Goal: Task Accomplishment & Management: Manage account settings

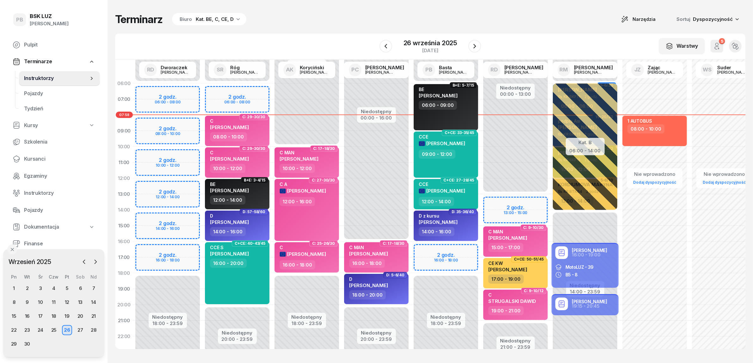
click at [225, 21] on div "Kat. BE, C, CE, D" at bounding box center [215, 19] width 38 height 8
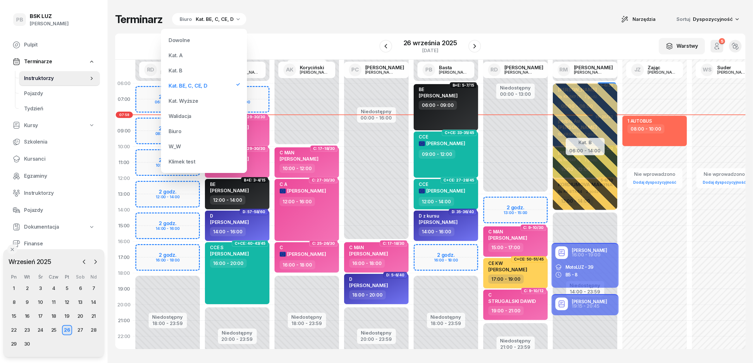
click at [191, 70] on div "Kat. B" at bounding box center [204, 70] width 76 height 13
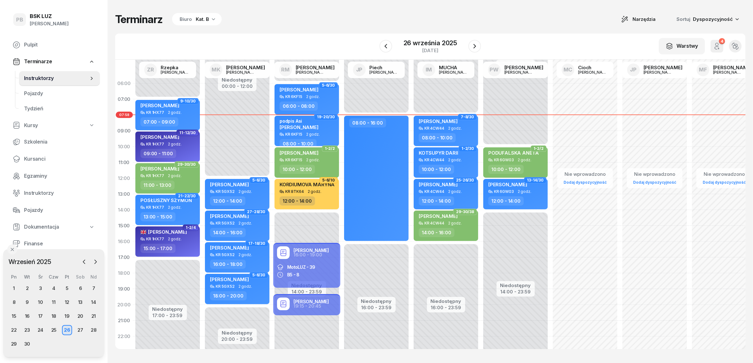
click at [424, 7] on div "Terminarz Biuro Kat. B Narzędzia Sortuj Dyspozycyjność W Wybierz AK [PERSON_NAM…" at bounding box center [430, 181] width 630 height 362
click at [515, 28] on div "Terminarz Biuro Kat. B Narzędzia Sortuj Dyspozycyjność W Wybierz AK [PERSON_NAM…" at bounding box center [430, 181] width 630 height 362
click at [445, 14] on div "Terminarz Biuro Kat. B Narzędzia Sortuj Dyspozycyjność" at bounding box center [430, 19] width 630 height 13
click at [248, 35] on div "W Wybierz AK [PERSON_NAME] BP [PERSON_NAME] DP [PERSON_NAME] GS [PERSON_NAME] I…" at bounding box center [430, 47] width 630 height 26
click at [337, 21] on div "Terminarz Biuro Kat. B Narzędzia Sortuj Dyspozycyjność" at bounding box center [430, 19] width 630 height 13
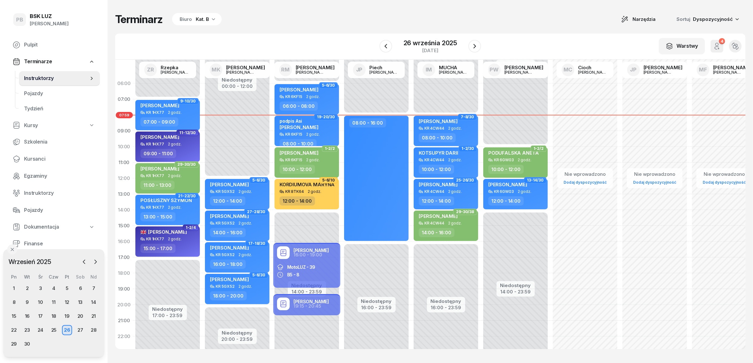
click at [555, 29] on div "Terminarz Biuro Kat. B Narzędzia Sortuj Dyspozycyjność W Wybierz AK [PERSON_NAM…" at bounding box center [430, 181] width 630 height 362
click at [561, 35] on div "W Wybierz AK [PERSON_NAME] BP [PERSON_NAME] DP [PERSON_NAME] GS [PERSON_NAME] I…" at bounding box center [430, 47] width 630 height 26
click at [423, 18] on div "Terminarz Biuro Kat. B Narzędzia Sortuj Dyspozycyjność" at bounding box center [430, 19] width 630 height 13
click at [508, 19] on div "Terminarz Biuro Kat. B Narzędzia Sortuj Dyspozycyjność" at bounding box center [430, 19] width 630 height 13
click at [375, 33] on div "Terminarz Biuro Kat. B Narzędzia Sortuj Dyspozycyjność W Wybierz AK [PERSON_NAM…" at bounding box center [430, 181] width 630 height 362
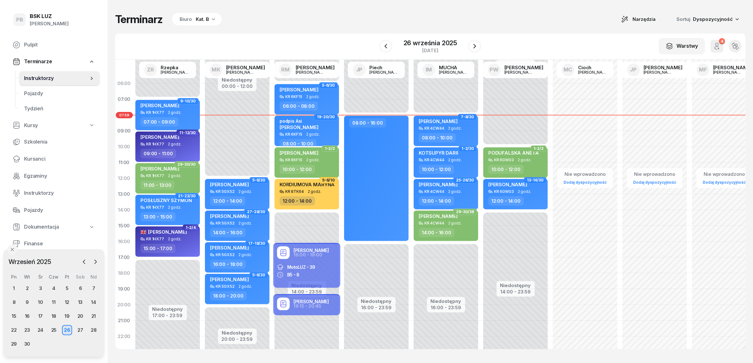
click at [484, 35] on div "W Wybierz AK [PERSON_NAME] BP [PERSON_NAME] DP [PERSON_NAME] GS [PERSON_NAME] I…" at bounding box center [430, 47] width 630 height 26
click at [360, 27] on div "Terminarz Biuro Kat. B Narzędzia Sortuj Dyspozycyjność W Wybierz AK [PERSON_NAM…" at bounding box center [430, 181] width 630 height 362
click at [524, 26] on div "Terminarz Biuro Kat. B Narzędzia Sortuj Dyspozycyjność W Wybierz AK [PERSON_NAM…" at bounding box center [430, 181] width 630 height 362
click at [603, 136] on div "Nie wprowadzono Dodaj dyspozycyjność" at bounding box center [585, 226] width 70 height 300
select select "09"
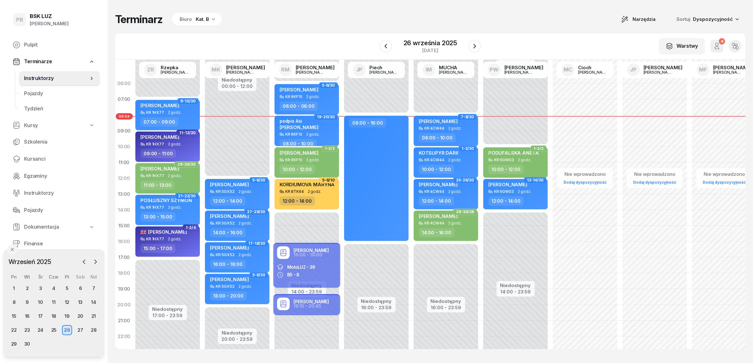
select select "11"
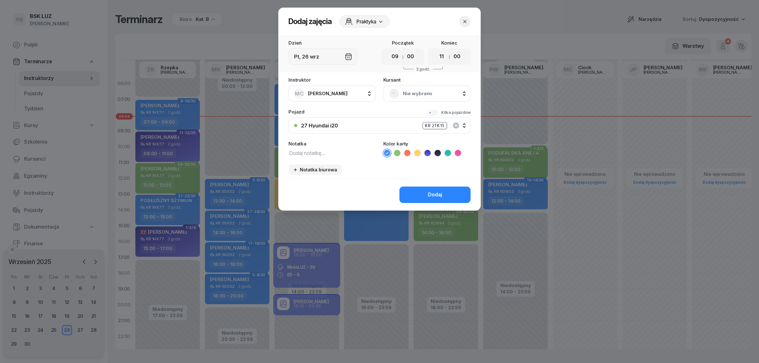
click at [464, 18] on icon "button" at bounding box center [465, 21] width 6 height 6
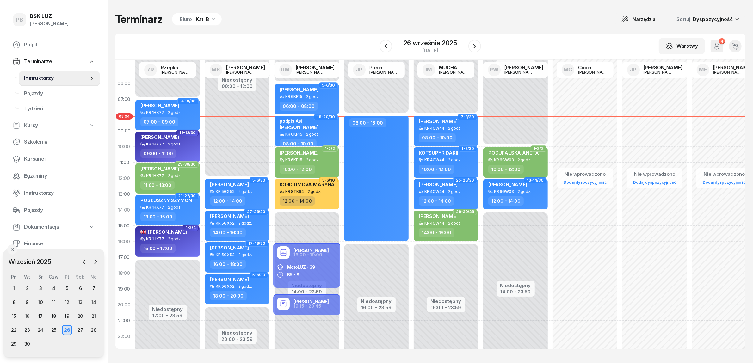
click at [494, 20] on div "Terminarz Biuro Kat. B Narzędzia Sortuj Dyspozycyjność" at bounding box center [430, 19] width 630 height 13
click at [81, 331] on div "27" at bounding box center [80, 330] width 10 height 10
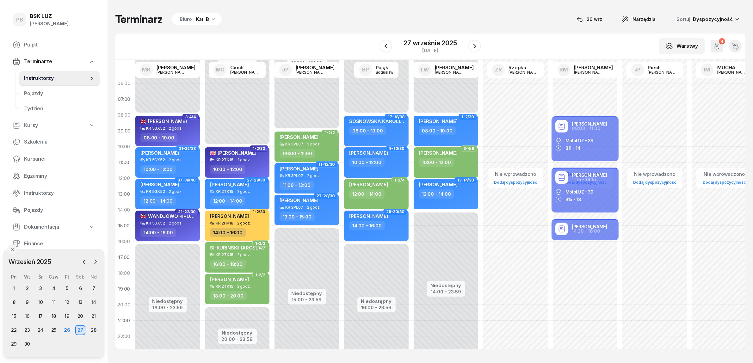
click at [208, 20] on div "Biuro Kat. B" at bounding box center [197, 19] width 50 height 13
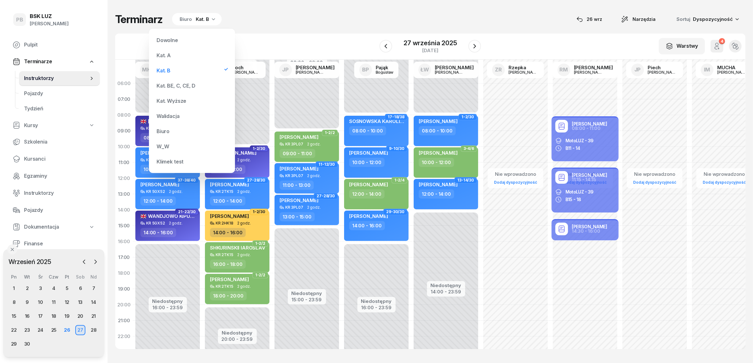
click at [174, 85] on div "Kat. BE, C, CE, D" at bounding box center [176, 85] width 39 height 5
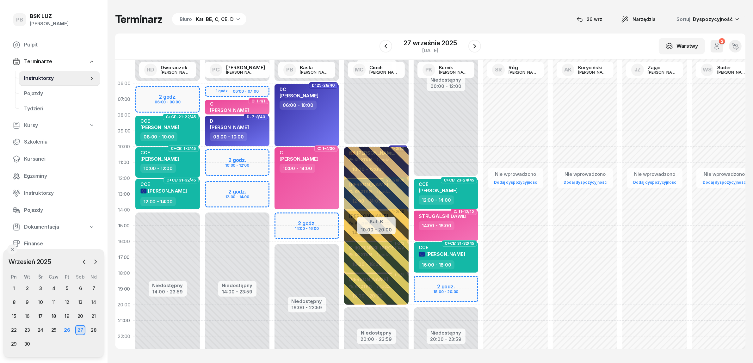
click at [220, 27] on div "Terminarz Biuro Kat. BE, C, CE, D [DATE] Narzędzia Sortuj Dyspozycyjność W Wybi…" at bounding box center [430, 181] width 630 height 362
click at [222, 22] on div "Kat. BE, C, CE, D" at bounding box center [215, 19] width 38 height 8
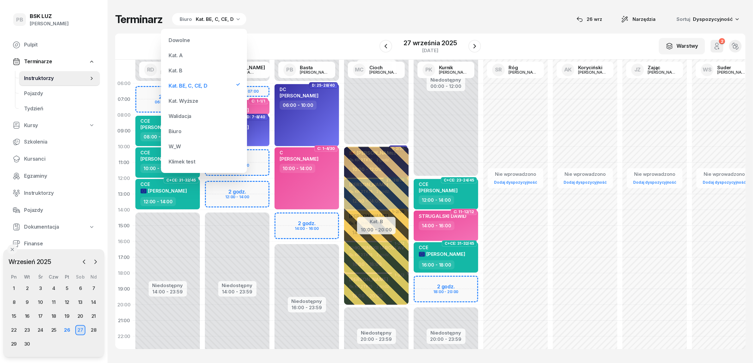
click at [179, 68] on div "Kat. B" at bounding box center [176, 70] width 14 height 5
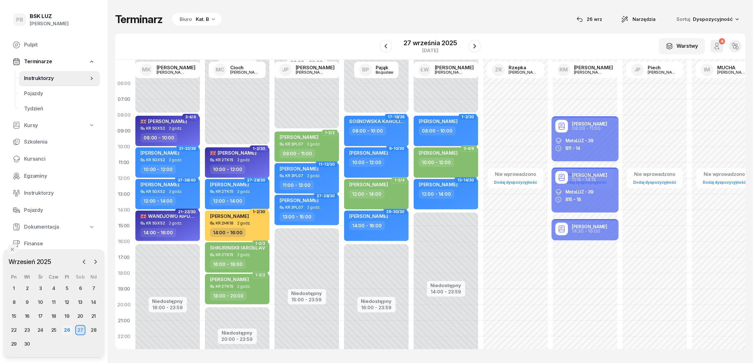
click at [68, 330] on div "26" at bounding box center [67, 330] width 10 height 10
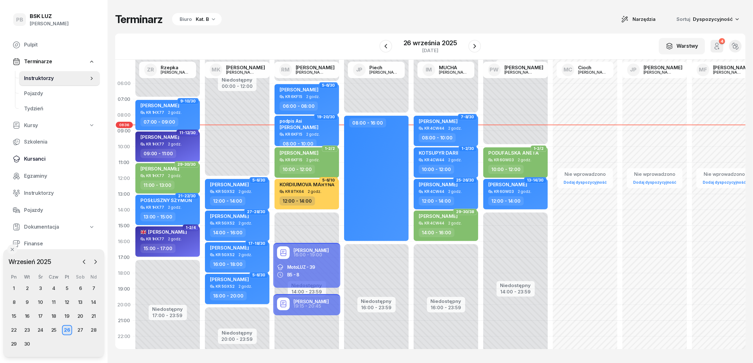
click at [35, 158] on span "Kursanci" at bounding box center [59, 159] width 71 height 8
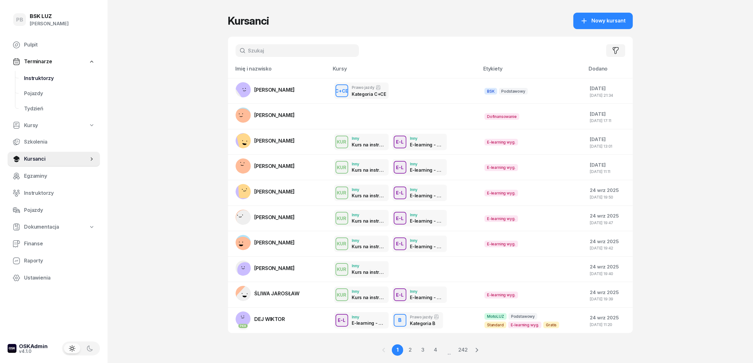
click at [41, 73] on link "Instruktorzy" at bounding box center [59, 78] width 81 height 15
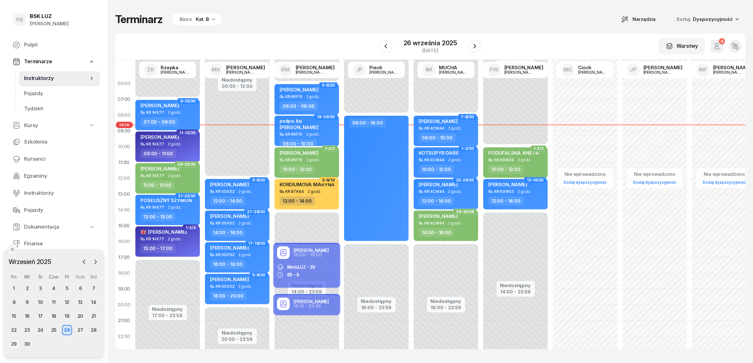
click at [10, 342] on div "29" at bounding box center [14, 344] width 10 height 10
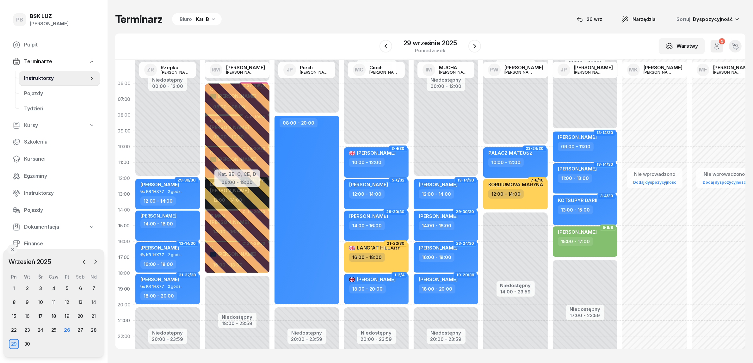
click at [205, 22] on div "Kat. B" at bounding box center [202, 19] width 13 height 8
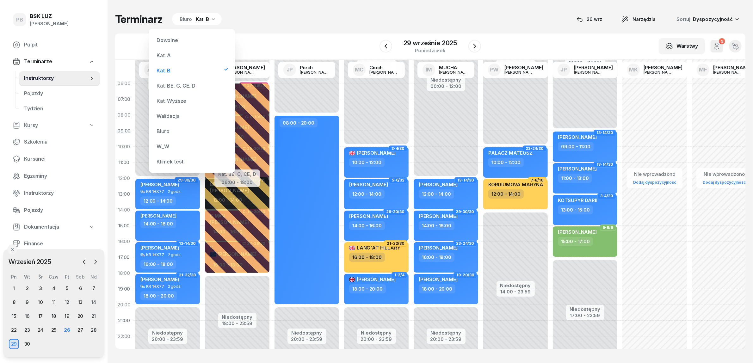
click at [173, 92] on div "Kat. BE, C, CE, D" at bounding box center [192, 85] width 76 height 13
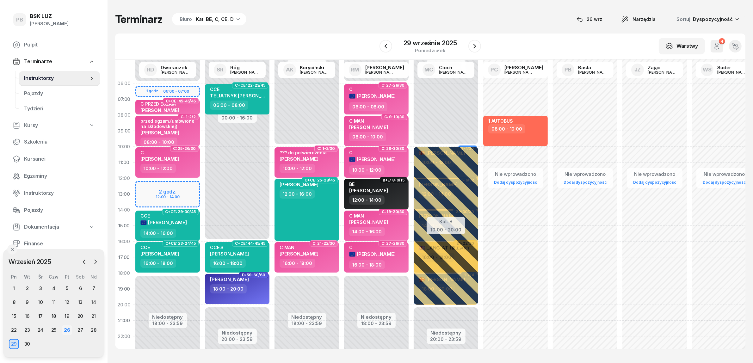
click at [70, 329] on div "26" at bounding box center [67, 330] width 10 height 10
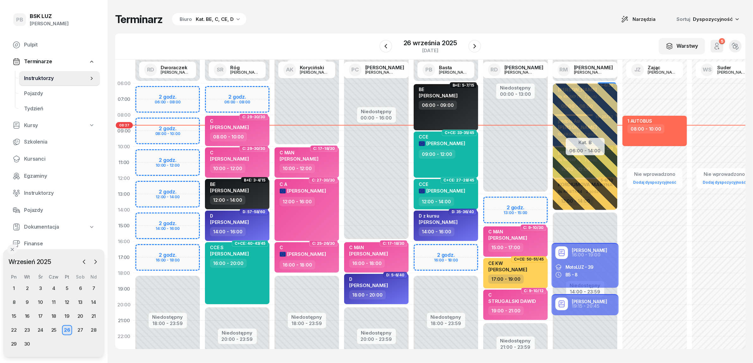
click at [222, 19] on div "Kat. BE, C, CE, D" at bounding box center [215, 19] width 38 height 8
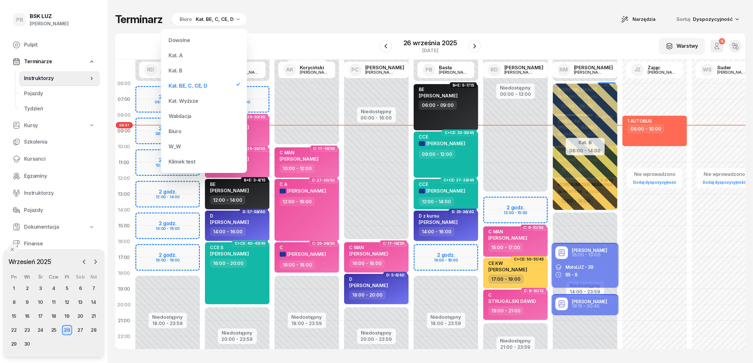
click at [193, 73] on div "Kat. B" at bounding box center [204, 70] width 76 height 13
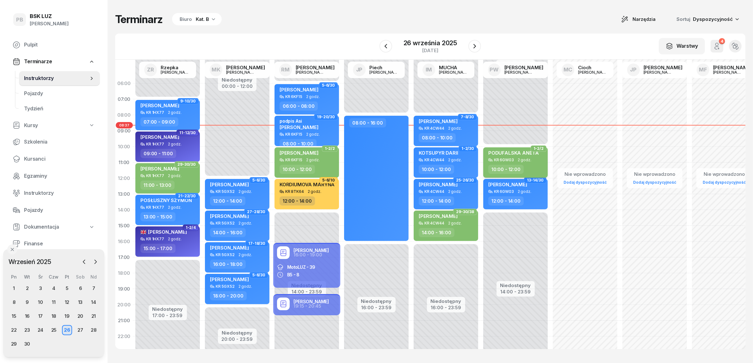
click at [510, 152] on span "PODUFALSKA ANETA" at bounding box center [513, 153] width 51 height 6
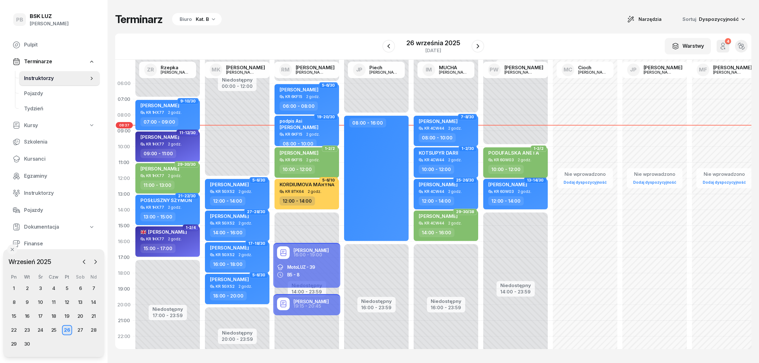
select select "10"
select select "12"
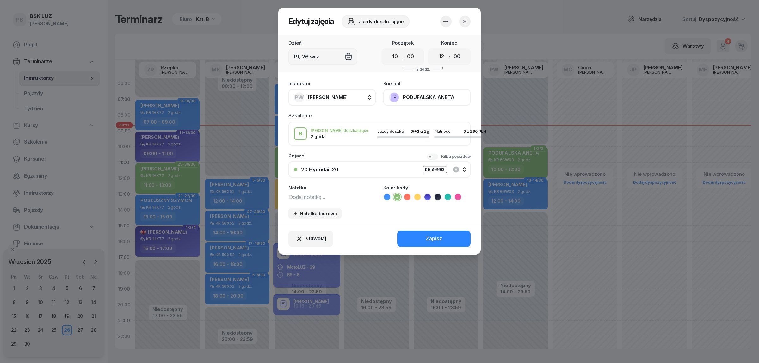
click at [429, 95] on button "PODUFALSKA ANETA" at bounding box center [426, 97] width 87 height 16
click at [427, 115] on link "Otwórz profil" at bounding box center [426, 119] width 83 height 16
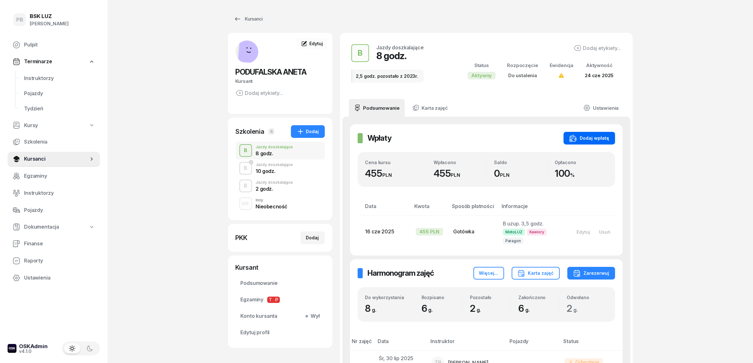
click at [597, 141] on div "Dodaj wpłatę" at bounding box center [589, 138] width 40 height 8
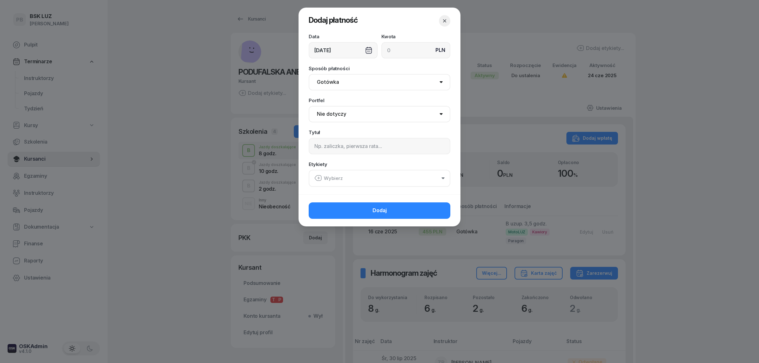
click at [444, 17] on button "button" at bounding box center [444, 20] width 11 height 11
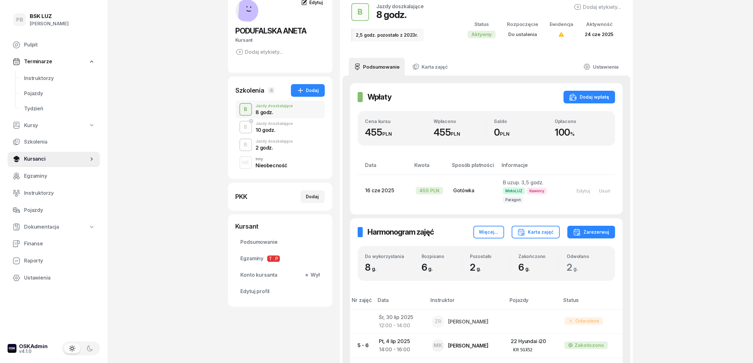
scroll to position [40, 0]
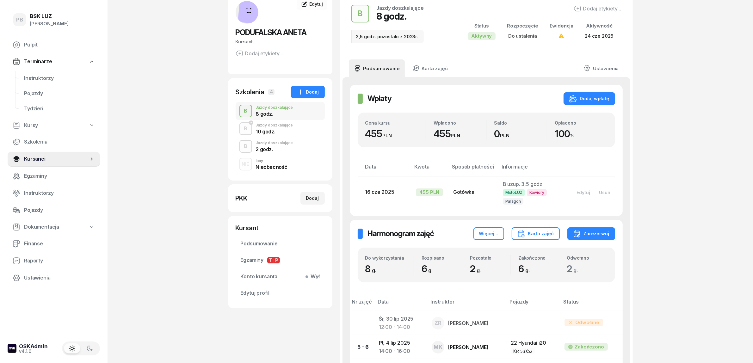
click at [294, 127] on div "B Jazdy doszkalające 10 godz." at bounding box center [280, 129] width 89 height 18
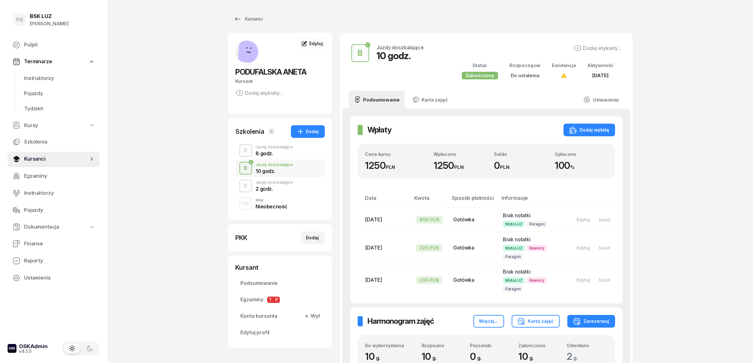
click at [277, 187] on div "2 godz." at bounding box center [274, 188] width 37 height 5
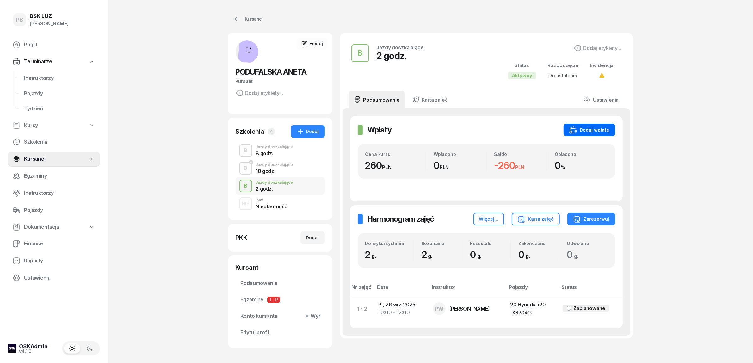
click at [596, 126] on button "Dodaj wpłatę" at bounding box center [589, 130] width 52 height 13
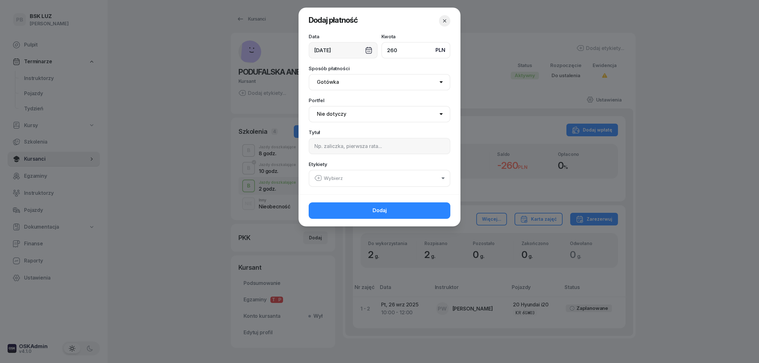
type input "260"
click at [380, 118] on select "Nie dotyczy BSK Kawiory MotoLUZ Kawiory SzkołaMOTO Kawiory BSK Skłodowska MotoL…" at bounding box center [380, 114] width 142 height 16
select select "67eb9ff40a04ba7908a5e502"
click at [309, 106] on select "Nie dotyczy BSK Kawiory MotoLUZ Kawiory SzkołaMOTO Kawiory BSK Skłodowska MotoL…" at bounding box center [380, 114] width 142 height 16
click at [371, 150] on input at bounding box center [380, 146] width 142 height 16
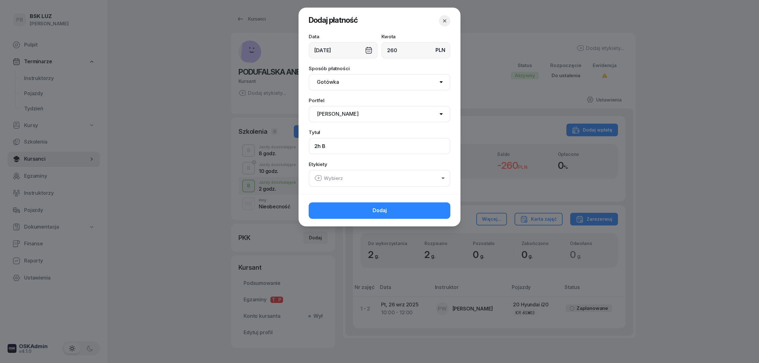
type input "2h B"
click at [358, 172] on button "Wybierz" at bounding box center [380, 178] width 142 height 17
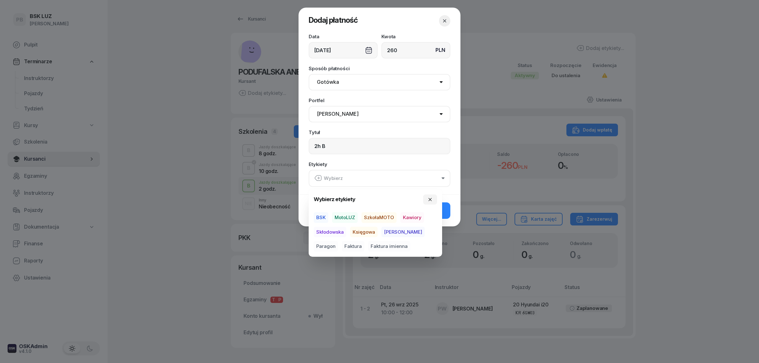
click at [337, 217] on span "MotoLUZ" at bounding box center [345, 217] width 26 height 11
click at [404, 214] on span "Kawiory" at bounding box center [412, 217] width 24 height 11
click at [338, 241] on span "Paragon" at bounding box center [326, 246] width 24 height 11
click at [449, 213] on button "Dodaj" at bounding box center [380, 210] width 142 height 16
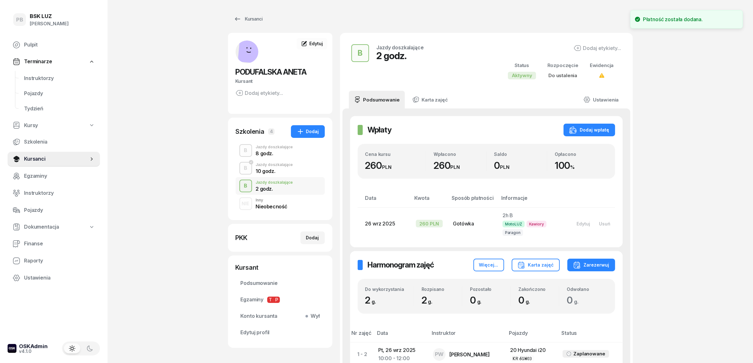
click at [662, 181] on div "PB BSK [PERSON_NAME] Terminarze Instruktorzy Pojazdy Tydzień Kursy Szkolenia Ku…" at bounding box center [376, 223] width 753 height 446
click at [40, 78] on span "Instruktorzy" at bounding box center [59, 78] width 71 height 8
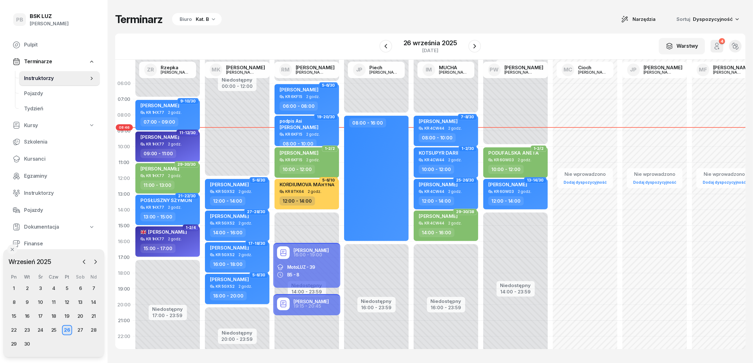
click at [325, 21] on div "Terminarz Biuro Kat. B Narzędzia Sortuj Dyspozycyjność" at bounding box center [430, 19] width 630 height 13
click at [399, 24] on div "Terminarz Biuro Kat. B Narzędzia Sortuj Dyspozycyjność" at bounding box center [430, 19] width 630 height 13
click at [14, 345] on div "29" at bounding box center [14, 344] width 10 height 10
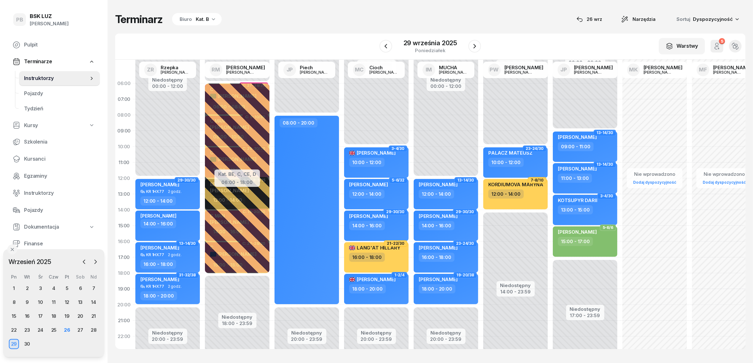
click at [212, 22] on div "Biuro Kat. B" at bounding box center [197, 19] width 50 height 13
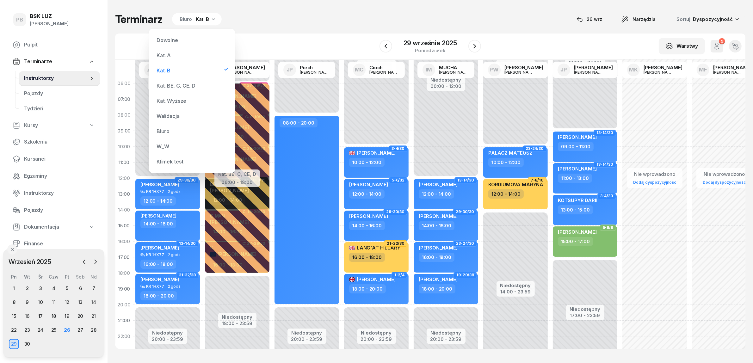
drag, startPoint x: 185, startPoint y: 91, endPoint x: 188, endPoint y: 88, distance: 4.3
click at [185, 90] on div "Kat. BE, C, CE, D" at bounding box center [192, 85] width 76 height 13
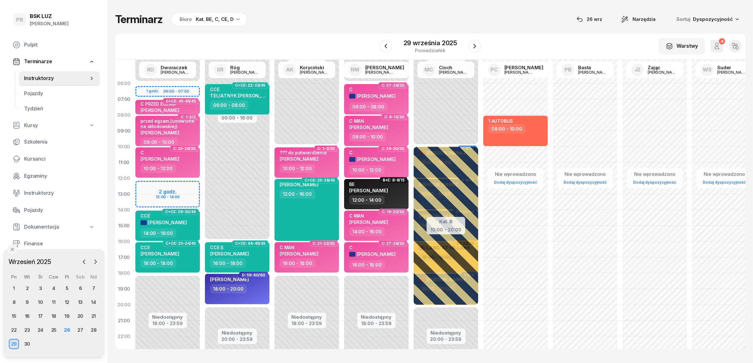
click at [334, 166] on div "10:00 - 12:00" at bounding box center [308, 168] width 56 height 9
select select "10"
select select "12"
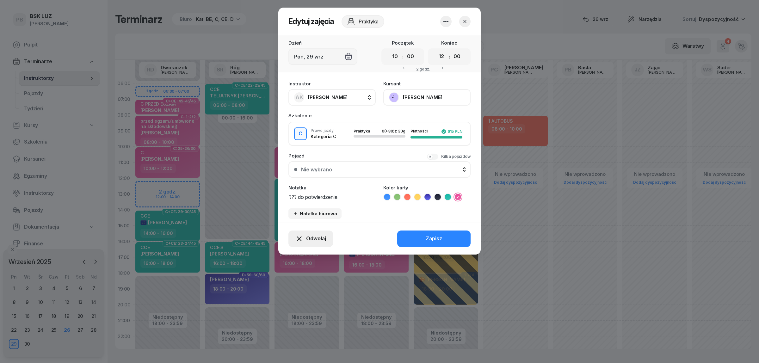
click at [317, 239] on span "Odwołaj" at bounding box center [316, 239] width 20 height 8
click at [307, 197] on div "Kursant odwołał" at bounding box center [298, 199] width 37 height 8
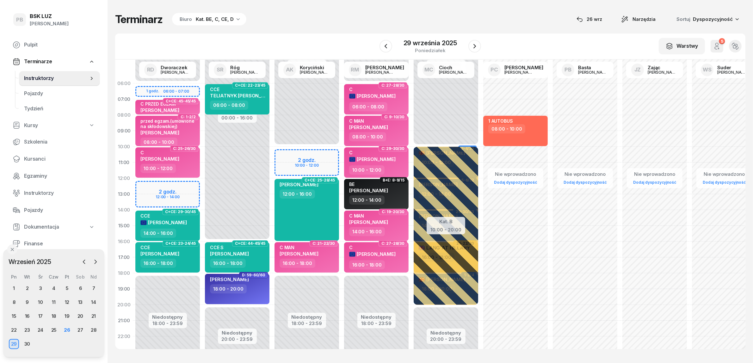
scroll to position [32, 0]
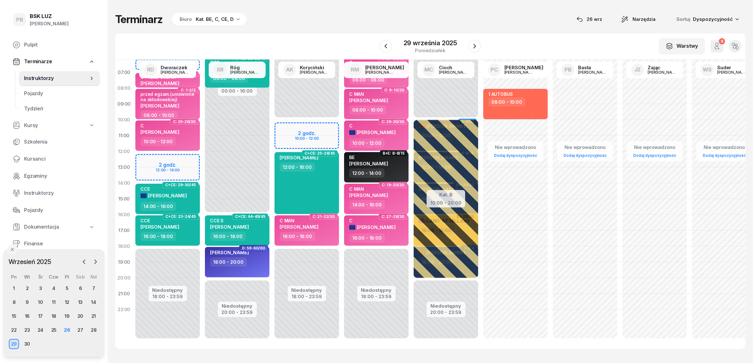
click at [348, 275] on div "Niedostępny 00:00 - 06:00 Niedostępny 18:00 - 23:59 C: 27-28/30 C [PERSON_NAME]…" at bounding box center [377, 199] width 70 height 300
select select "20"
select select "22"
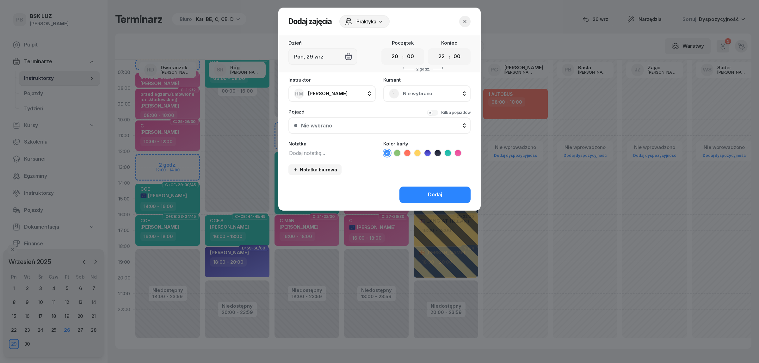
click at [421, 90] on span "Nie wybrano" at bounding box center [434, 93] width 62 height 8
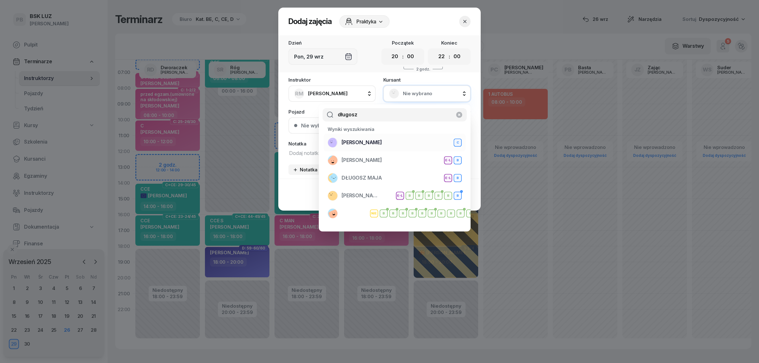
type input "długosz"
click at [394, 143] on div "[PERSON_NAME]" at bounding box center [395, 143] width 134 height 10
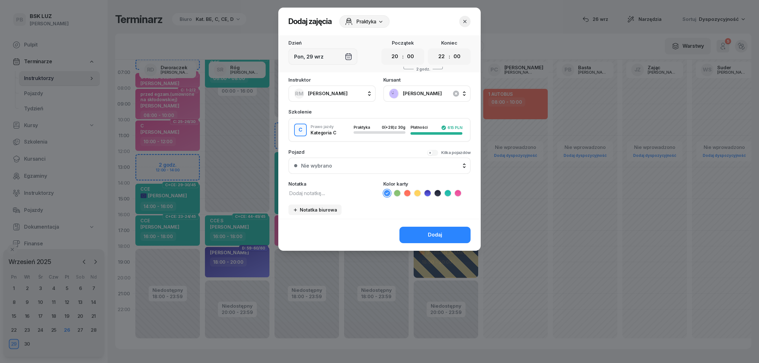
click at [460, 192] on icon at bounding box center [458, 193] width 6 height 6
click at [351, 193] on textarea at bounding box center [331, 193] width 87 height 8
type textarea "C BUR"
click at [425, 233] on button "Dodaj" at bounding box center [434, 235] width 71 height 16
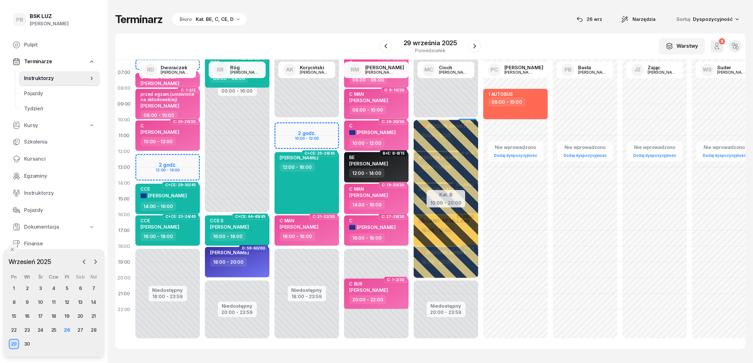
scroll to position [0, 0]
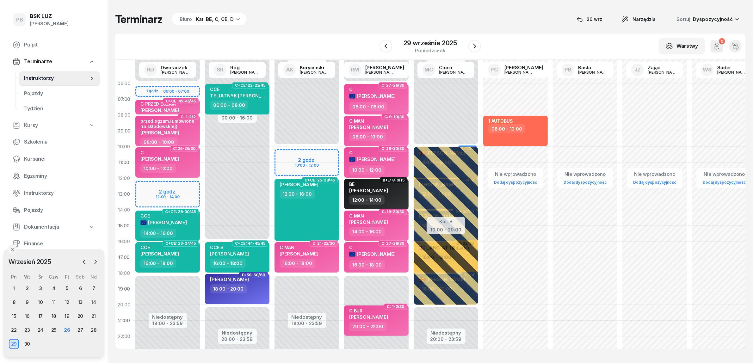
click at [502, 24] on div "Terminarz Biuro Kat. BE, C, CE, D [DATE] Narzędzia Sortuj Dyspozycyjność" at bounding box center [430, 19] width 630 height 13
click at [318, 32] on div "Terminarz Biuro Kat. BE, C, CE, D [DATE] Narzędzia Sortuj Dyspozycyjność W Wybi…" at bounding box center [430, 181] width 630 height 362
click at [346, 15] on div "Terminarz Biuro Kat. BE, C, CE, D [DATE] Narzędzia Sortuj Dyspozycyjność" at bounding box center [430, 19] width 630 height 13
click at [65, 329] on div "26" at bounding box center [67, 330] width 10 height 10
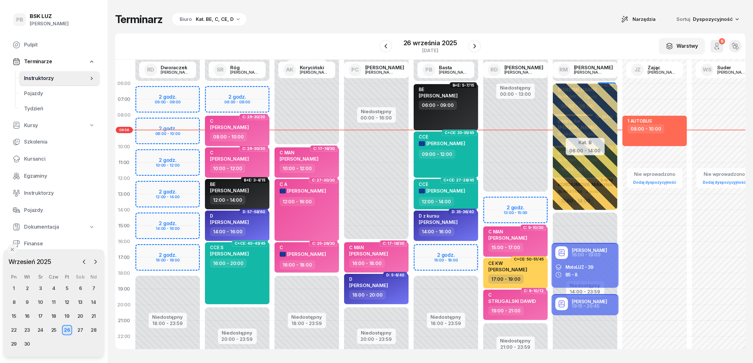
click at [227, 18] on div "Kat. BE, C, CE, D" at bounding box center [215, 19] width 38 height 8
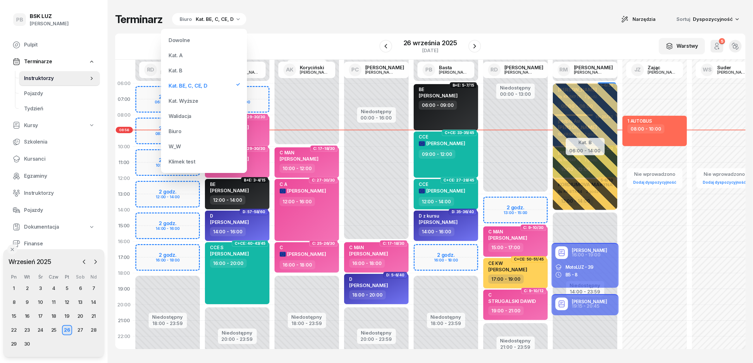
click at [172, 72] on div "Kat. B" at bounding box center [176, 70] width 14 height 5
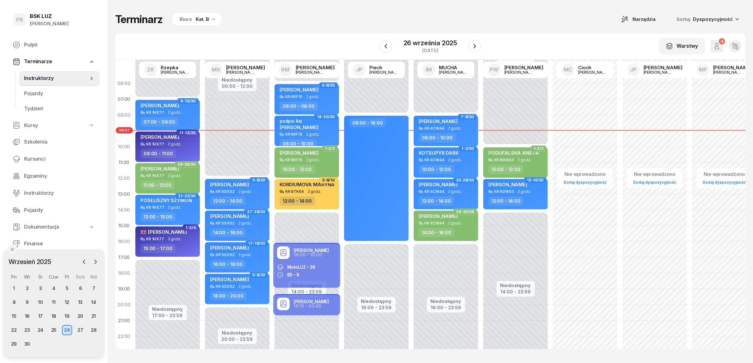
click at [202, 15] on div "Biuro Kat. B" at bounding box center [197, 19] width 50 height 13
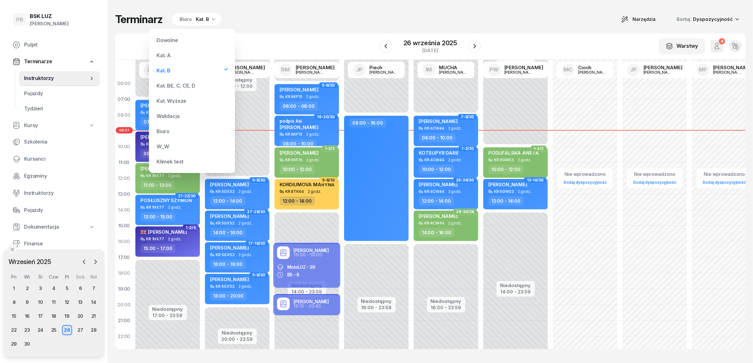
click at [190, 85] on div "Kat. BE, C, CE, D" at bounding box center [176, 85] width 39 height 5
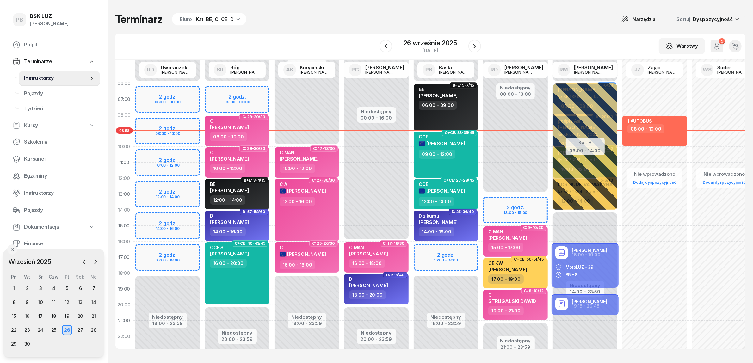
click at [489, 1] on div "Terminarz Biuro Kat. BE, C, CE, D Narzędzia Sortuj Dyspozycyjność W Wybierz AK …" at bounding box center [430, 181] width 630 height 362
click at [515, 10] on div "Terminarz Biuro Kat. BE, C, CE, D Narzędzia Sortuj Dyspozycyjność W Wybierz AK …" at bounding box center [430, 181] width 630 height 362
click at [477, 46] on icon "button" at bounding box center [475, 46] width 8 height 8
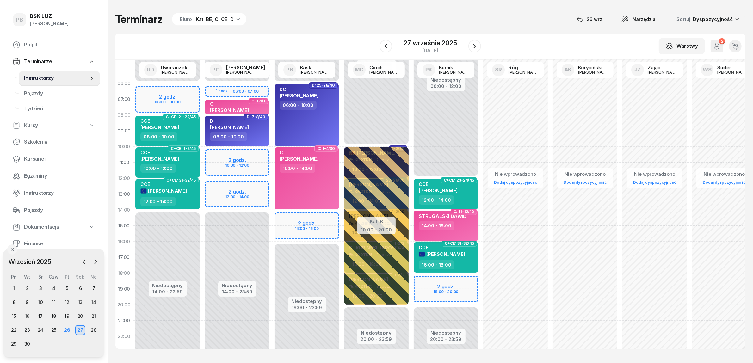
click at [458, 217] on span "STRUGALSKI DAWID" at bounding box center [443, 216] width 48 height 6
select select "14"
select select "16"
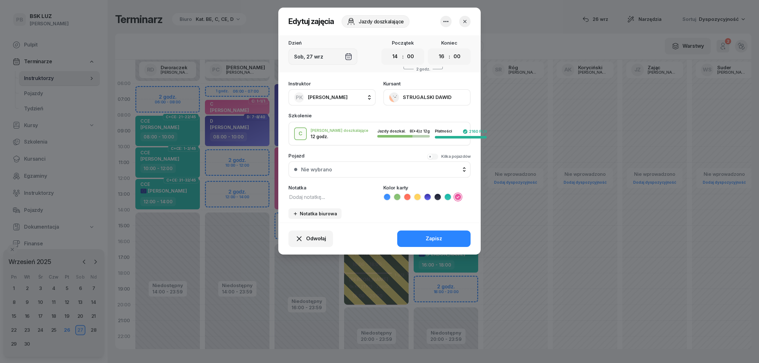
click at [426, 90] on button "STRUGALSKI DAWID" at bounding box center [426, 97] width 87 height 16
click at [413, 117] on div "Otwórz profil" at bounding box center [403, 118] width 31 height 8
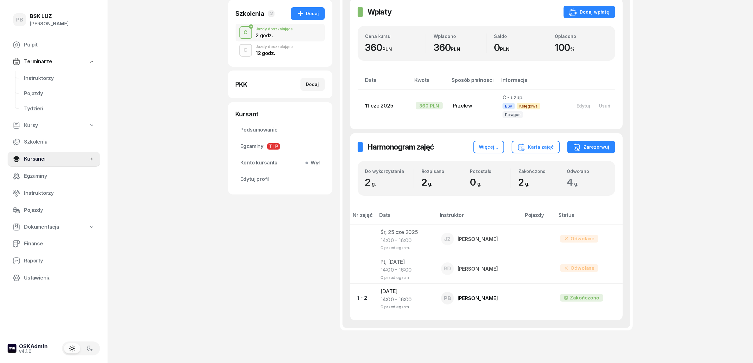
scroll to position [119, 0]
click at [293, 48] on div "C Jazdy doszkalające 12 godz." at bounding box center [280, 50] width 89 height 18
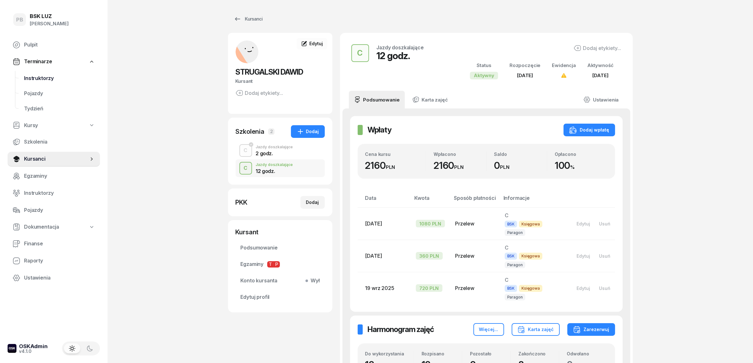
click at [34, 78] on span "Instruktorzy" at bounding box center [59, 78] width 71 height 8
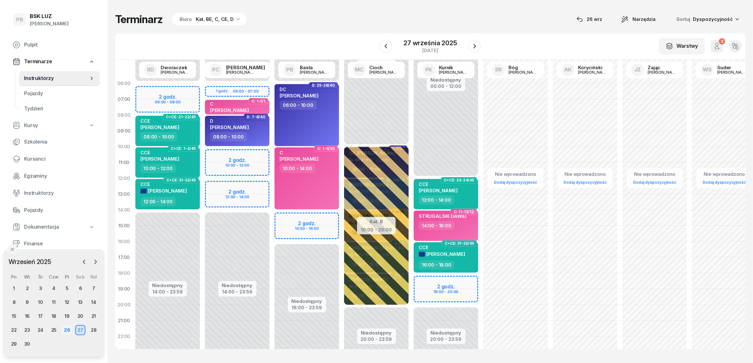
click at [66, 328] on div "26" at bounding box center [67, 330] width 10 height 10
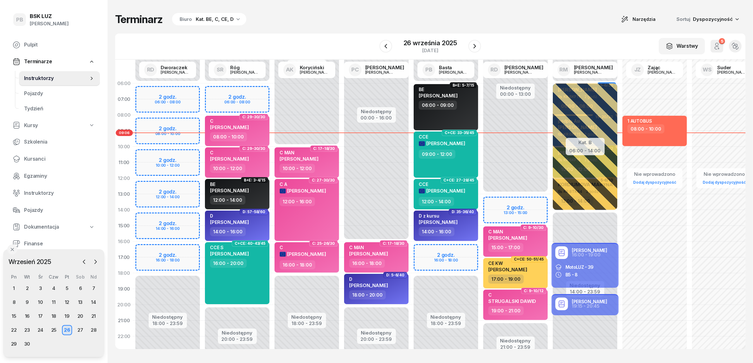
click at [216, 20] on div "Kat. BE, C, CE, D" at bounding box center [215, 19] width 38 height 8
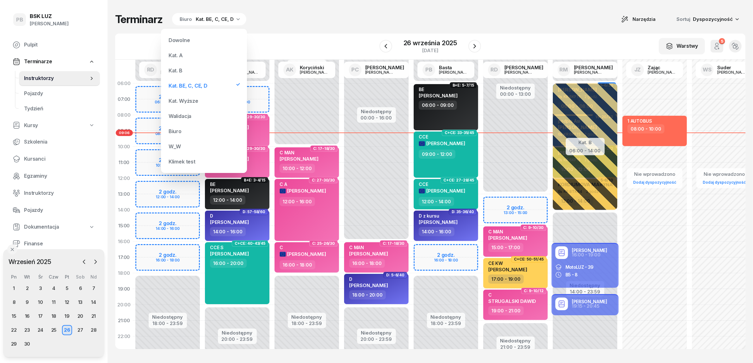
click at [182, 72] on div "Kat. B" at bounding box center [176, 70] width 14 height 5
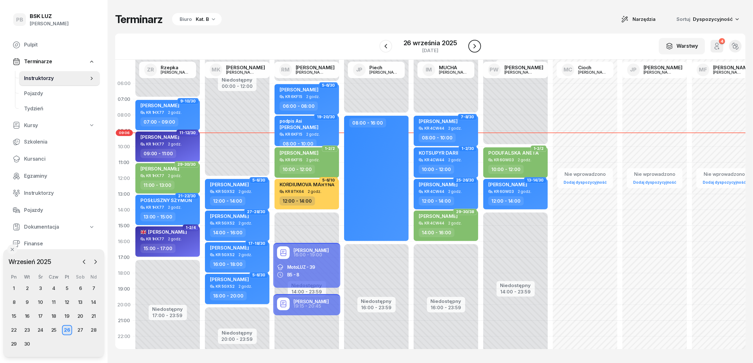
click at [477, 45] on icon "button" at bounding box center [475, 46] width 8 height 8
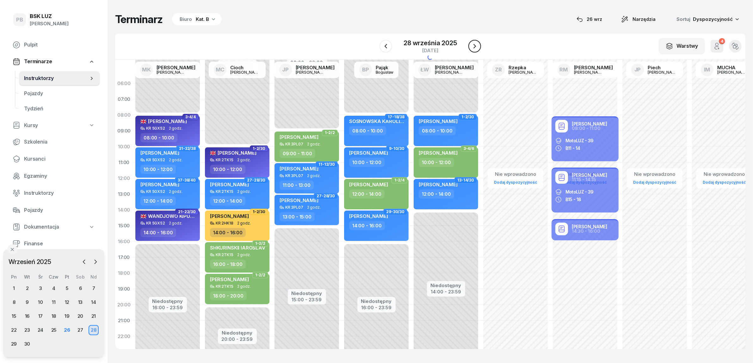
click at [477, 45] on icon "button" at bounding box center [475, 46] width 8 height 8
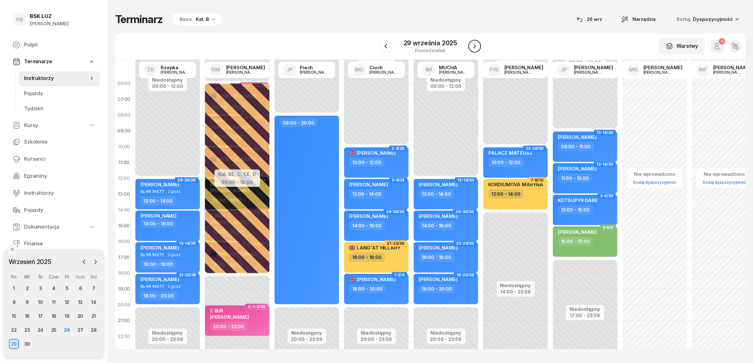
click at [477, 45] on icon "button" at bounding box center [475, 46] width 8 height 8
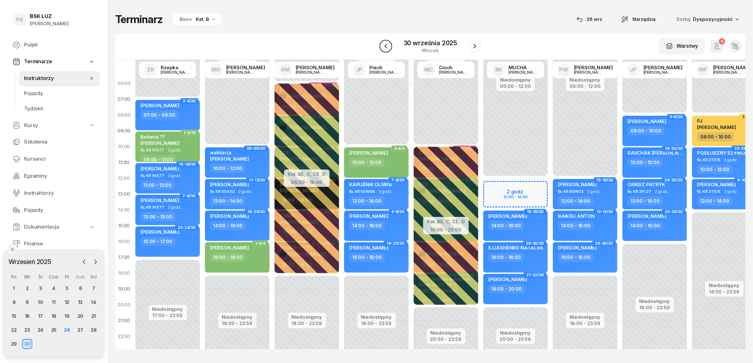
click at [388, 45] on icon "button" at bounding box center [386, 46] width 8 height 8
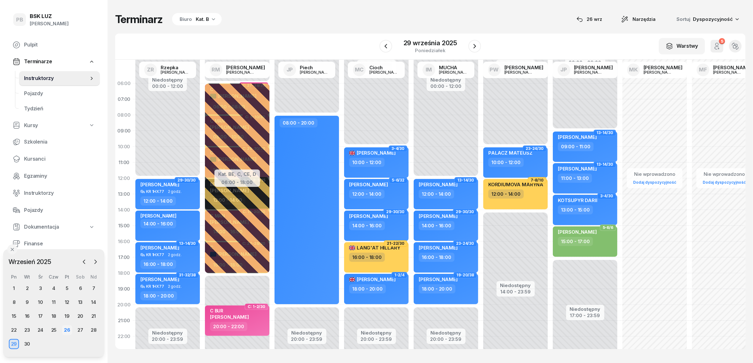
click at [67, 330] on div "26" at bounding box center [67, 330] width 10 height 10
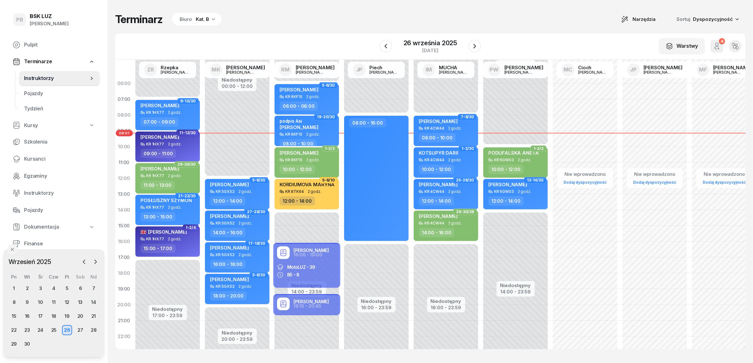
click at [352, 28] on div "Terminarz Biuro Kat. B Narzędzia Sortuj Dyspozycyjność W Wybierz AK [PERSON_NAM…" at bounding box center [430, 181] width 630 height 362
click at [286, 25] on div "Terminarz Biuro Kat. B Narzędzia Sortuj Dyspozycyjność" at bounding box center [430, 19] width 630 height 13
click at [13, 345] on div "29" at bounding box center [14, 344] width 10 height 10
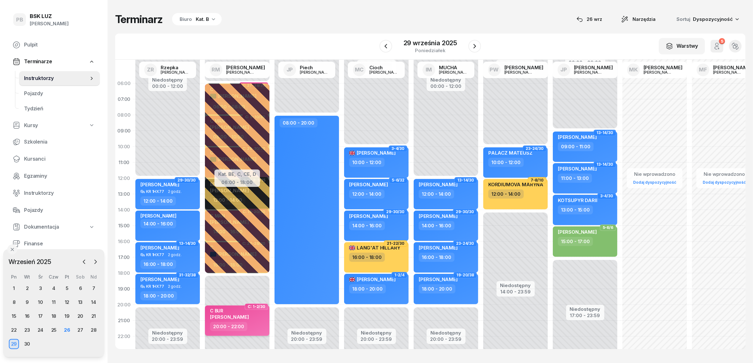
scroll to position [0, 0]
click at [252, 326] on div "20:00 - 22:00" at bounding box center [238, 326] width 56 height 9
click at [253, 326] on div "20:00 - 22:00" at bounding box center [238, 326] width 56 height 9
click at [335, 20] on div "Terminarz Biuro Kat. B [DATE] Narzędzia Sortuj Dyspozycyjność" at bounding box center [430, 19] width 630 height 13
click at [200, 18] on div "Kat. B" at bounding box center [202, 19] width 13 height 8
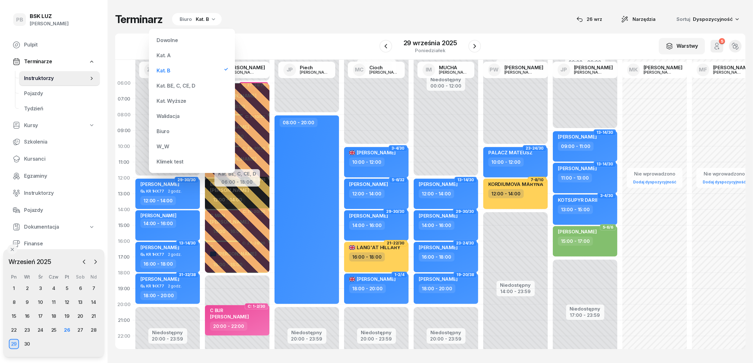
click at [163, 143] on div "W_W" at bounding box center [192, 146] width 76 height 13
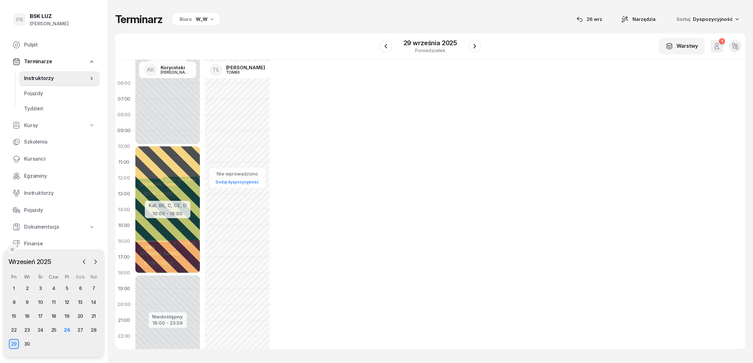
click at [201, 18] on div "W_W" at bounding box center [202, 19] width 12 height 8
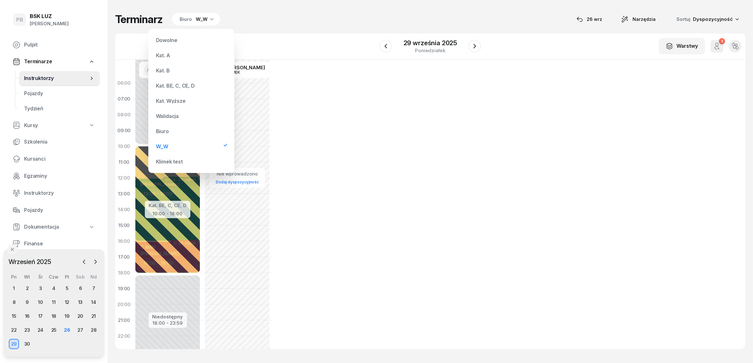
click at [173, 115] on div "Walidacja" at bounding box center [167, 116] width 23 height 5
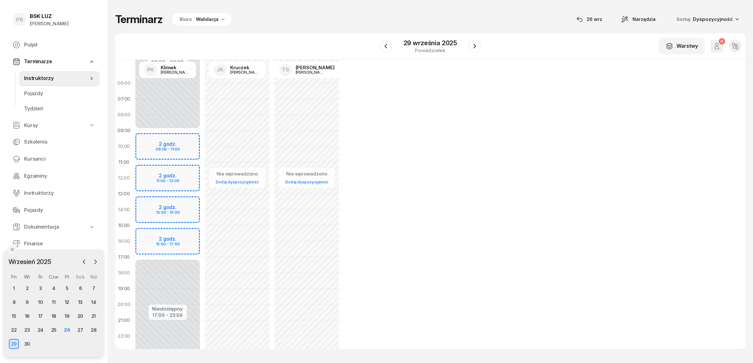
click at [291, 308] on div "Nie wprowadzono Dodaj dyspozycyjność" at bounding box center [307, 225] width 70 height 300
select select "20"
select select "22"
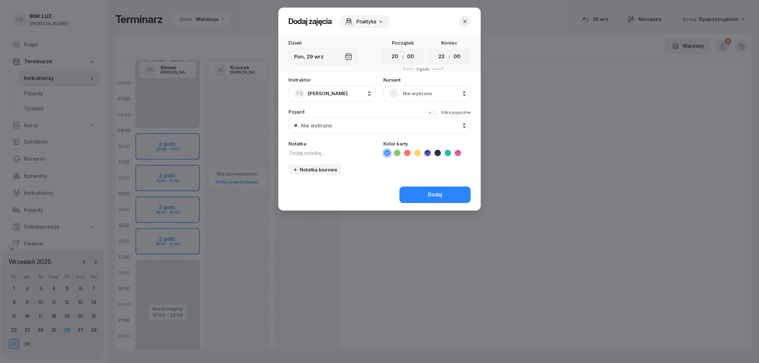
click at [304, 155] on textarea at bounding box center [331, 153] width 87 height 8
click at [339, 153] on textarea at bounding box center [331, 153] width 87 height 8
click at [461, 16] on button "button" at bounding box center [464, 21] width 11 height 11
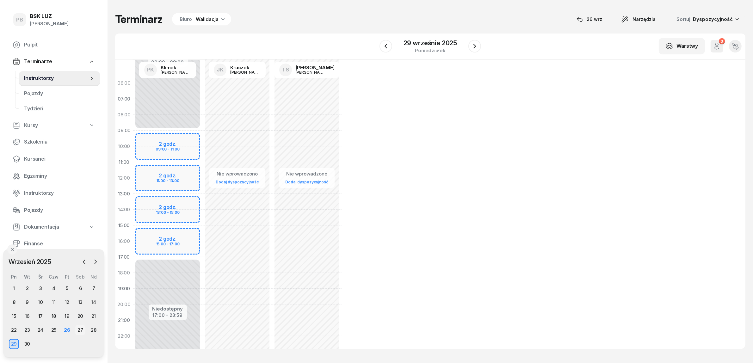
click at [75, 331] on div "27" at bounding box center [80, 330] width 10 height 10
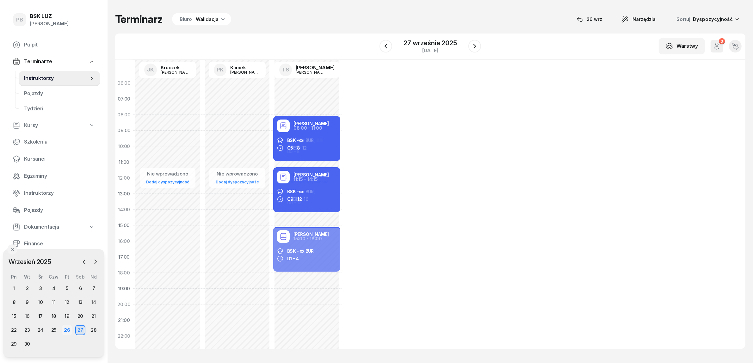
click at [69, 329] on div "26" at bounding box center [67, 330] width 10 height 10
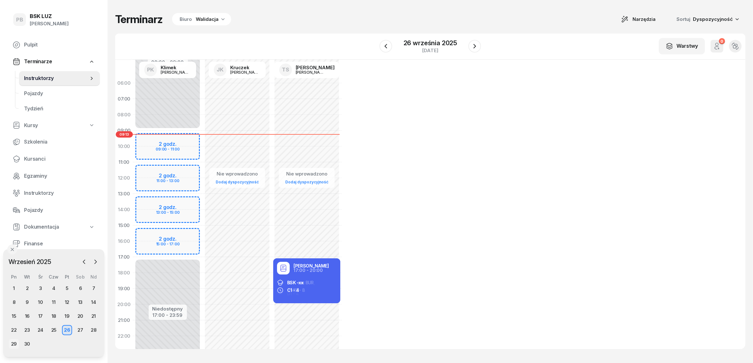
click at [12, 342] on div "29" at bounding box center [14, 344] width 10 height 10
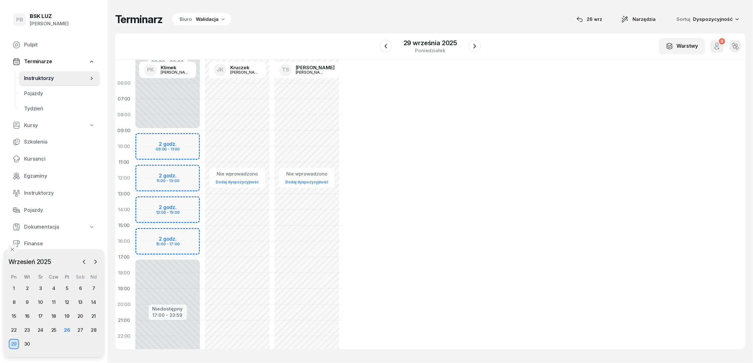
click at [205, 15] on div "Walidacja" at bounding box center [207, 19] width 23 height 8
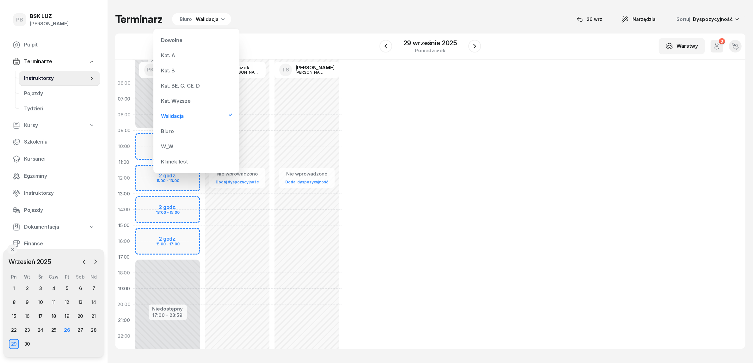
click at [187, 84] on div "Kat. BE, C, CE, D" at bounding box center [180, 85] width 39 height 5
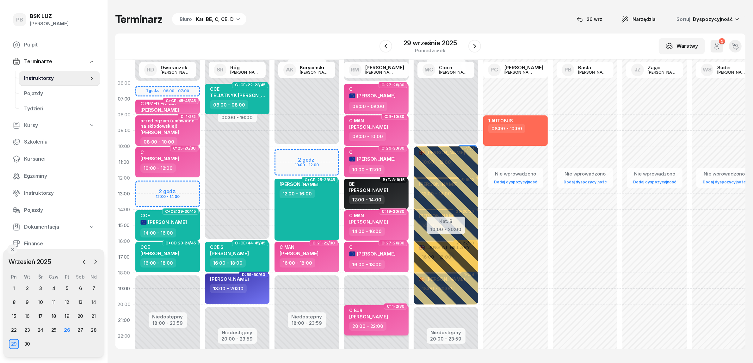
click at [372, 314] on span "[PERSON_NAME]" at bounding box center [368, 317] width 39 height 6
select select "20"
select select "22"
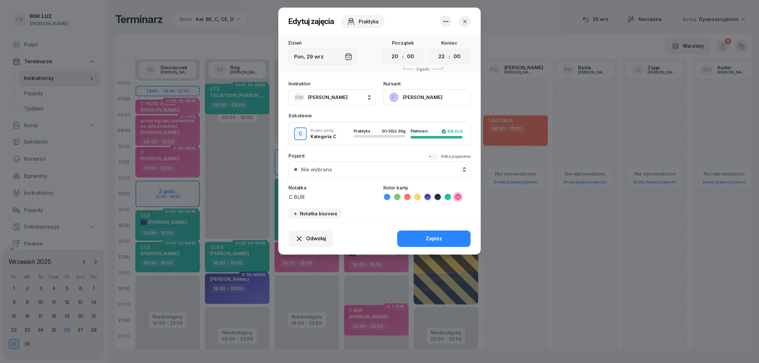
click at [446, 21] on icon "button" at bounding box center [445, 21] width 5 height 1
click at [435, 37] on link "Usuń" at bounding box center [442, 41] width 83 height 16
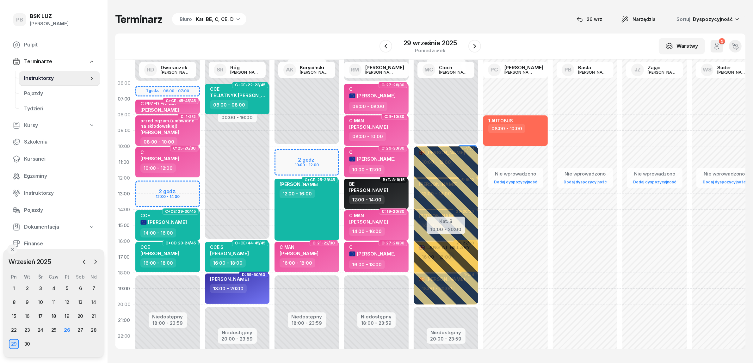
click at [209, 18] on div "Kat. BE, C, CE, D" at bounding box center [215, 19] width 38 height 8
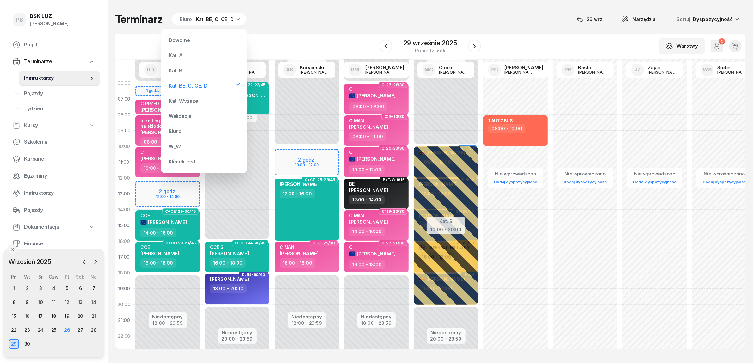
click at [179, 114] on div "Walidacja" at bounding box center [180, 116] width 23 height 5
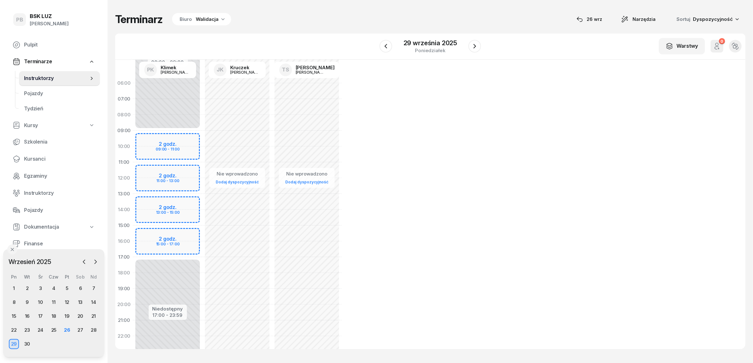
click at [278, 305] on div "Nie wprowadzono Dodaj dyspozycyjność" at bounding box center [307, 225] width 70 height 300
click at [287, 307] on div "Nie wprowadzono Dodaj dyspozycyjność" at bounding box center [307, 225] width 70 height 300
select select "20"
select select "22"
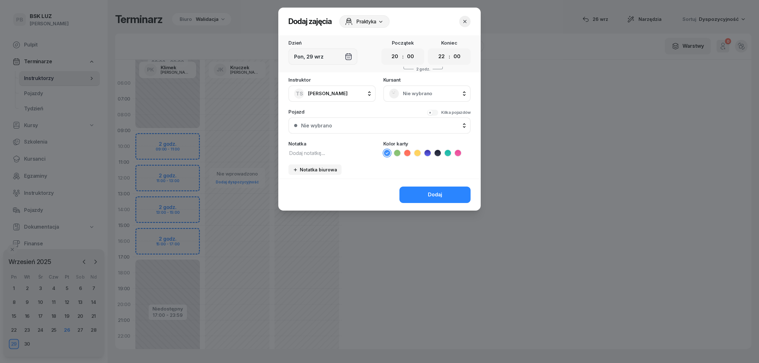
click at [418, 92] on span "Nie wybrano" at bounding box center [434, 93] width 62 height 8
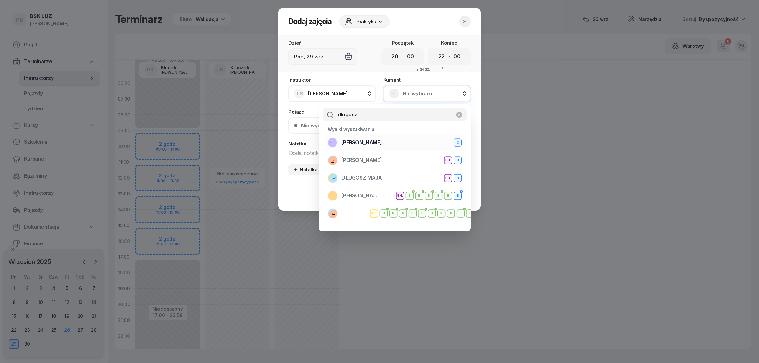
type input "długosz"
click at [401, 141] on div "[PERSON_NAME]" at bounding box center [395, 143] width 134 height 10
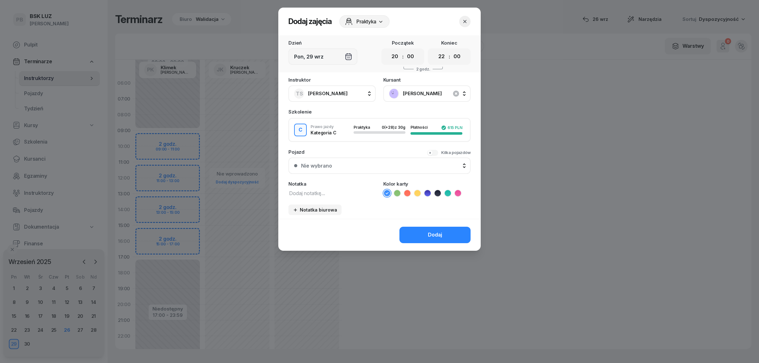
click at [344, 190] on textarea at bounding box center [331, 193] width 87 height 8
type textarea "C (jazdy się nie odbyły - tylko karta)"
click at [459, 190] on icon at bounding box center [458, 193] width 6 height 6
click at [440, 231] on div "Dodaj" at bounding box center [435, 235] width 14 height 8
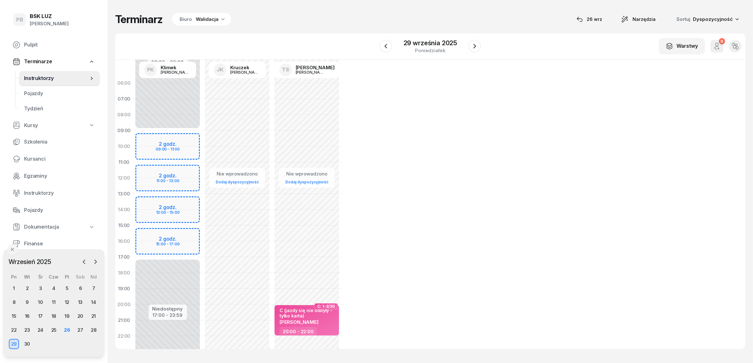
click at [220, 16] on icon "button" at bounding box center [223, 19] width 6 height 6
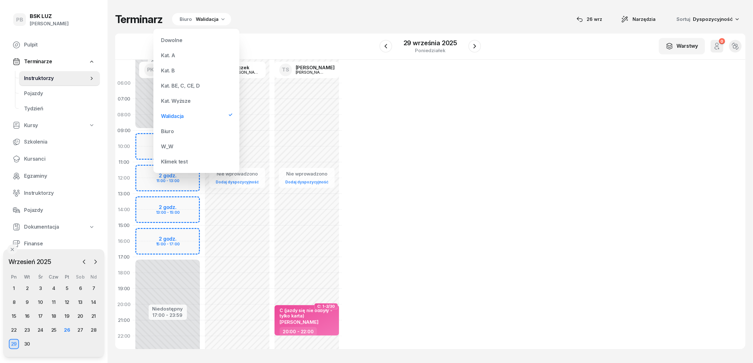
click at [180, 83] on div "Kat. BE, C, CE, D" at bounding box center [180, 85] width 39 height 5
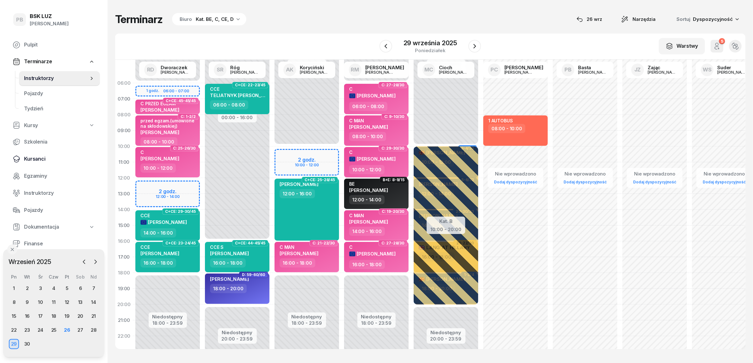
click at [36, 156] on span "Kursanci" at bounding box center [59, 159] width 71 height 8
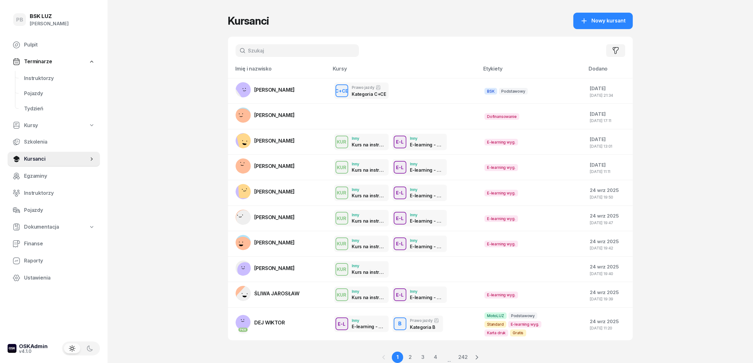
click at [273, 48] on input "text" at bounding box center [297, 50] width 123 height 13
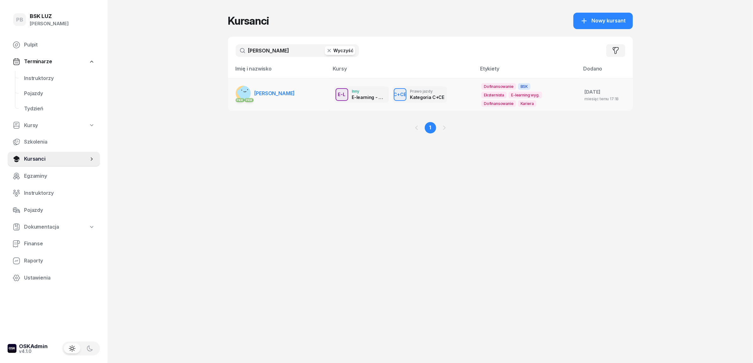
type input "[PERSON_NAME]"
click at [283, 86] on link "PKK PKK [PERSON_NAME]" at bounding box center [265, 93] width 59 height 15
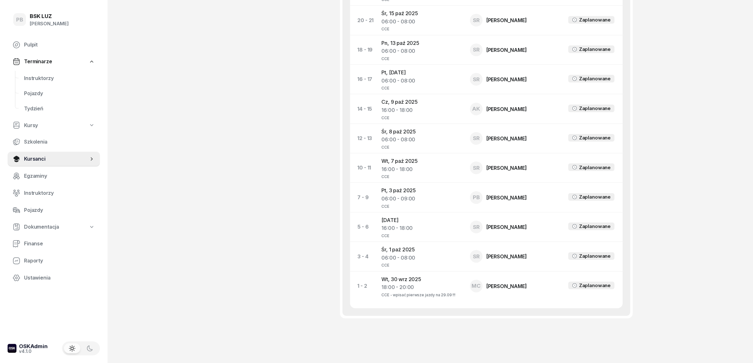
scroll to position [593, 0]
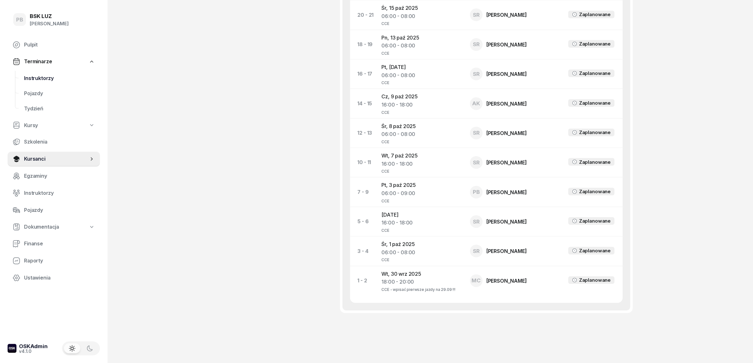
click at [31, 75] on span "Instruktorzy" at bounding box center [59, 78] width 71 height 8
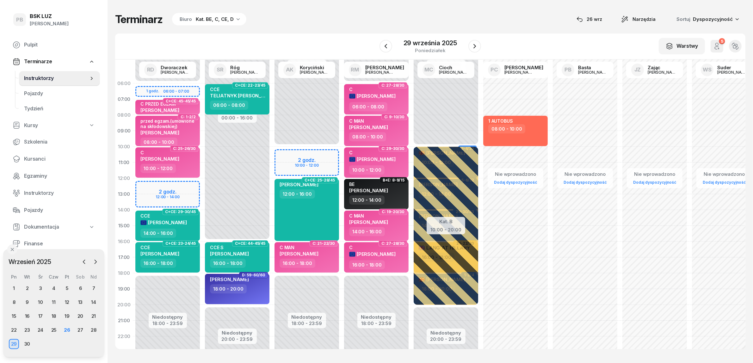
click at [219, 21] on div "Kat. BE, C, CE, D" at bounding box center [215, 19] width 38 height 8
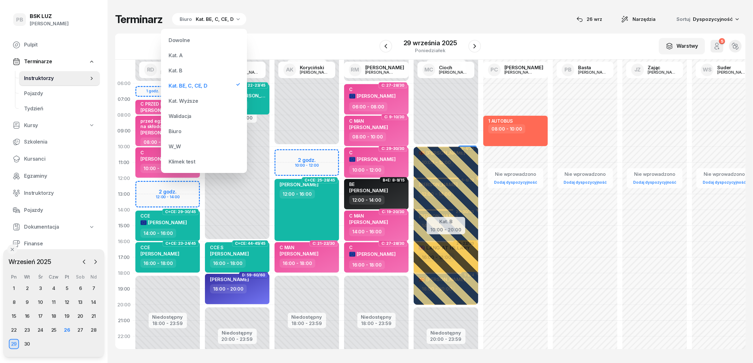
click at [176, 115] on div "Walidacja" at bounding box center [180, 116] width 23 height 5
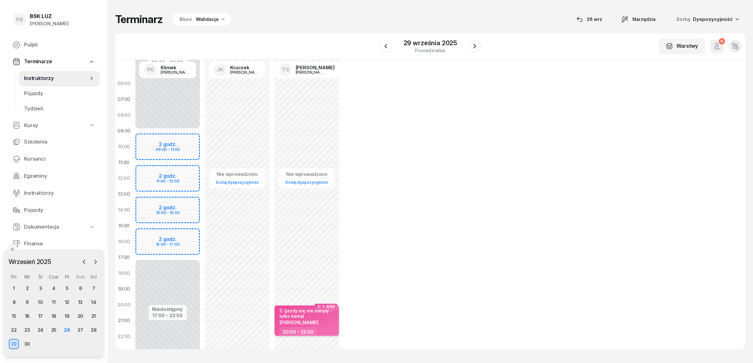
click at [333, 326] on div "C (jazdy się nie odbyły - tylko karta) [PERSON_NAME]" at bounding box center [308, 317] width 56 height 19
select select "20"
select select "22"
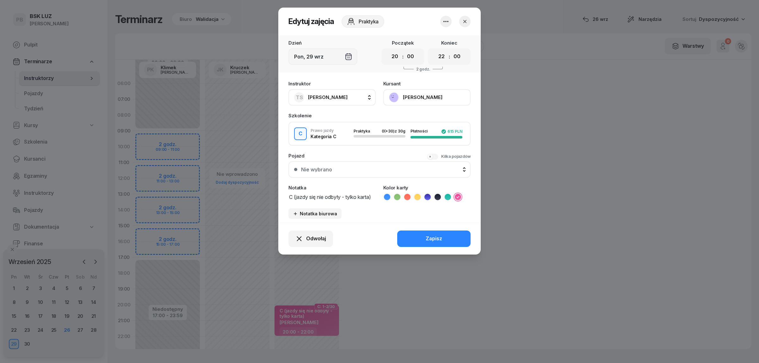
click at [445, 19] on icon "button" at bounding box center [446, 22] width 8 height 8
click at [443, 38] on link "Usuń" at bounding box center [442, 41] width 83 height 16
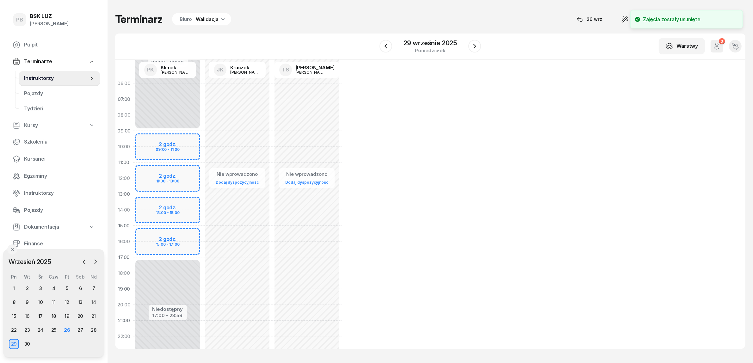
click at [277, 308] on div "Nie wprowadzono Dodaj dyspozycyjność" at bounding box center [307, 226] width 70 height 300
select select "20"
select select "22"
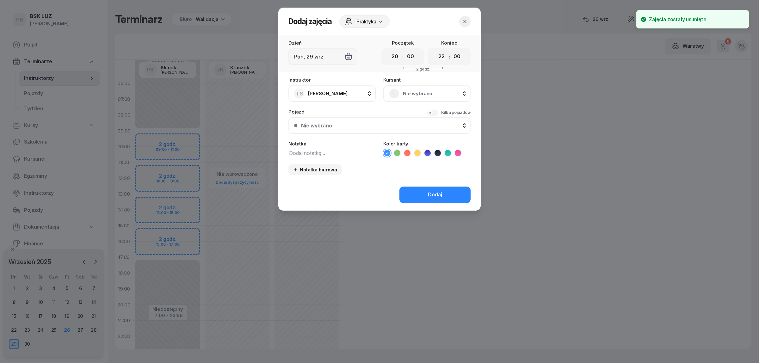
click at [326, 150] on textarea at bounding box center [331, 153] width 87 height 8
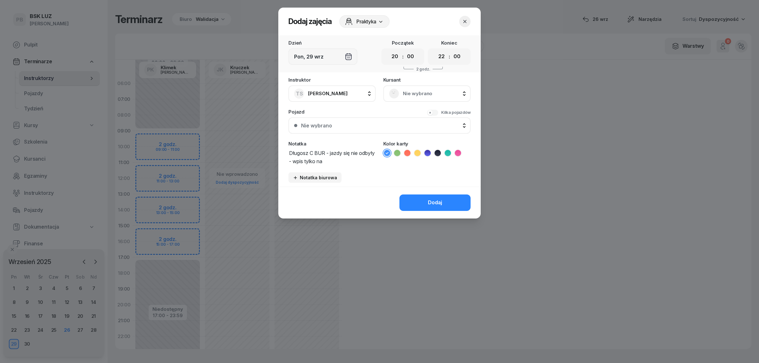
type textarea "Długosz C BUR - jazdy się nie odbyły - wpis tylko na [GEOGRAPHIC_DATA]"
click at [461, 151] on li at bounding box center [458, 153] width 8 height 8
click at [443, 201] on button "Dodaj" at bounding box center [434, 202] width 71 height 16
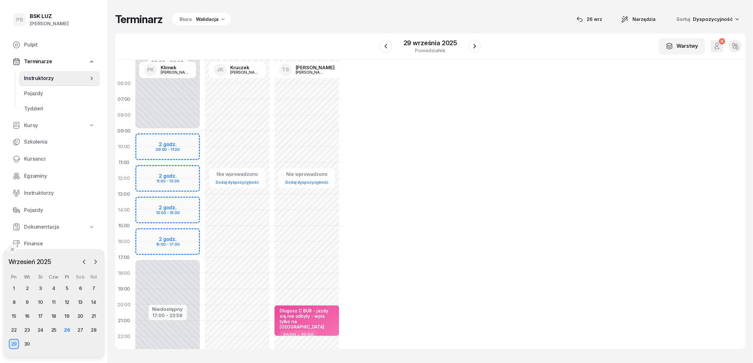
click at [286, 273] on div "Nie wprowadzono Dodaj dyspozycyjność Długosz C BUR - jazdy się nie odbyły - wpi…" at bounding box center [307, 226] width 70 height 300
select select "18"
select select "20"
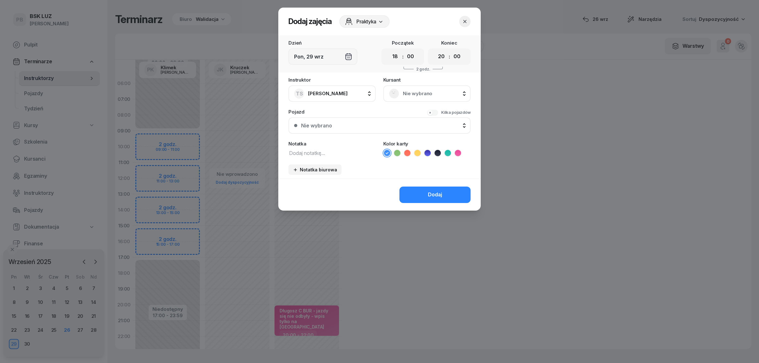
click at [321, 153] on textarea at bounding box center [331, 153] width 87 height 8
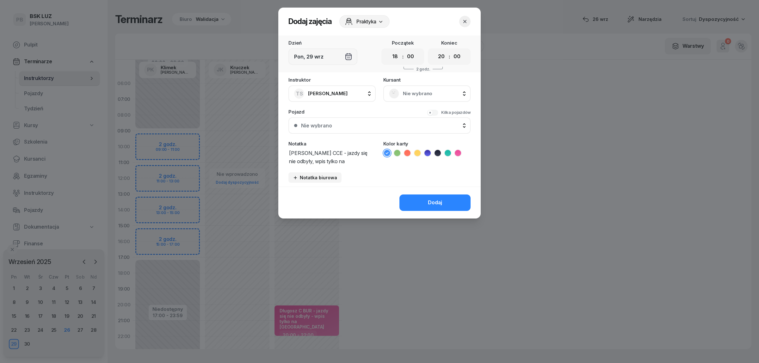
type textarea "[PERSON_NAME] CCE - jazdy się nie odbyły, wpis tylko na [GEOGRAPHIC_DATA]"
click at [458, 152] on icon at bounding box center [457, 153] width 3 height 2
click at [434, 201] on div "Dodaj" at bounding box center [435, 203] width 14 height 8
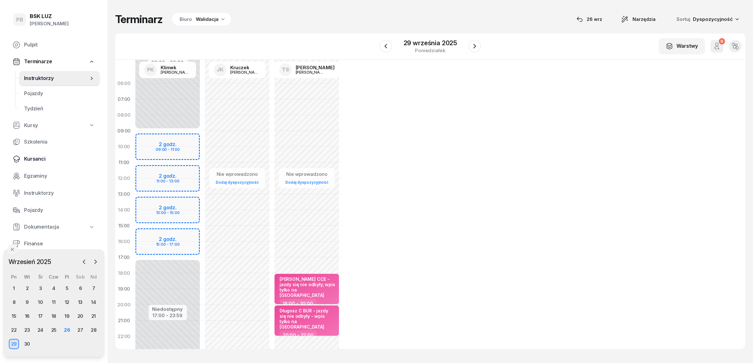
click at [35, 158] on span "Kursanci" at bounding box center [59, 159] width 71 height 8
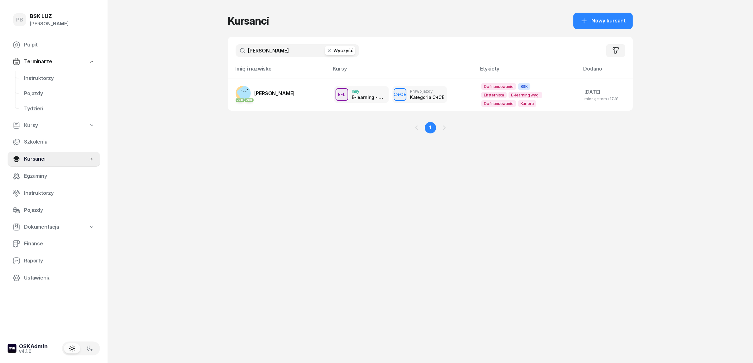
click at [192, 144] on div "PB BSK [PERSON_NAME] Terminarze Instruktorzy Pojazdy Tydzień Kursy Szkolenia Ku…" at bounding box center [376, 181] width 753 height 363
click at [270, 89] on link "PKK PKK [PERSON_NAME]" at bounding box center [265, 93] width 59 height 15
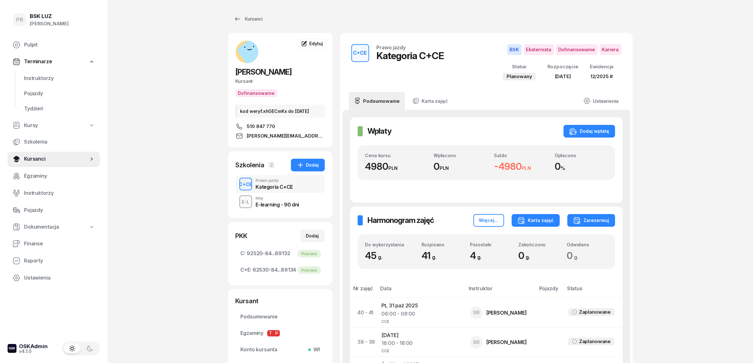
click at [542, 220] on div "Karta zajęć" at bounding box center [535, 221] width 37 height 8
click at [535, 236] on button "Kategoria C" at bounding box center [535, 240] width 83 height 16
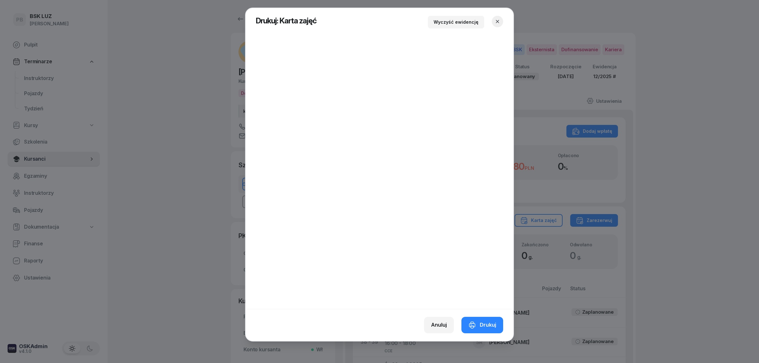
click at [503, 20] on button "button" at bounding box center [497, 21] width 11 height 11
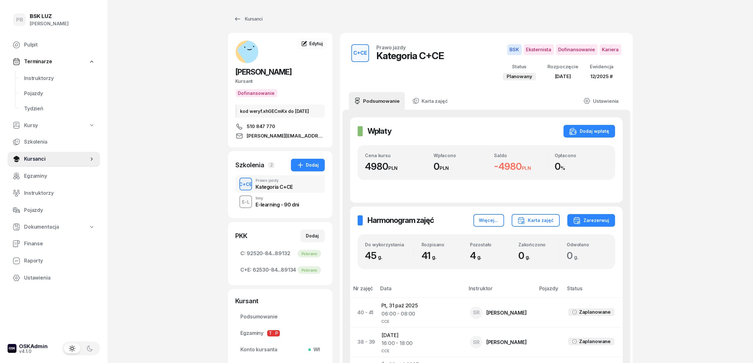
click at [35, 75] on span "Instruktorzy" at bounding box center [59, 78] width 71 height 8
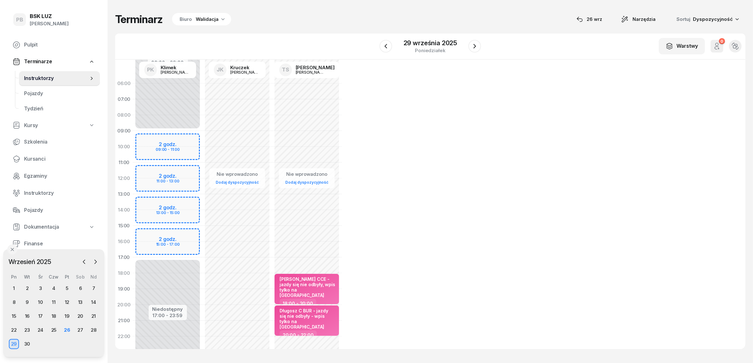
click at [288, 34] on div "W Wybierz AK [PERSON_NAME] BP [PERSON_NAME] DP [PERSON_NAME] GS [PERSON_NAME] I…" at bounding box center [430, 47] width 630 height 26
click at [42, 329] on div "24" at bounding box center [40, 330] width 10 height 10
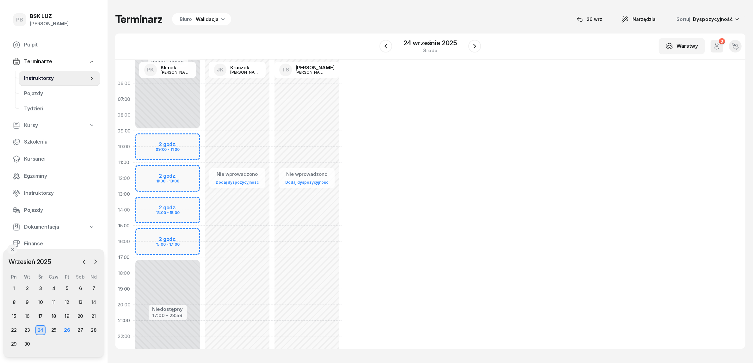
click at [279, 307] on div "Nie wprowadzono Dodaj dyspozycyjność" at bounding box center [307, 226] width 70 height 300
select select "20"
select select "22"
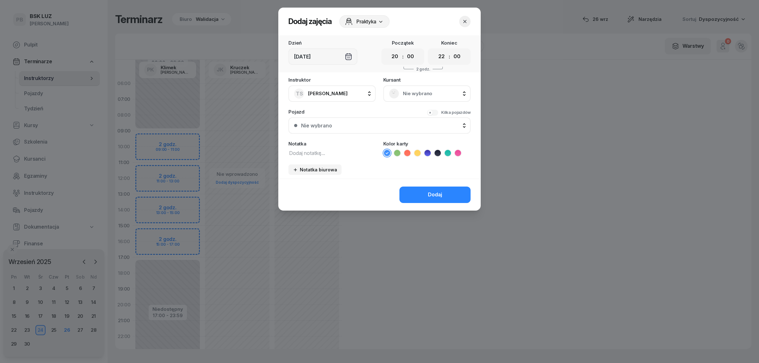
click at [317, 154] on textarea at bounding box center [331, 153] width 87 height 8
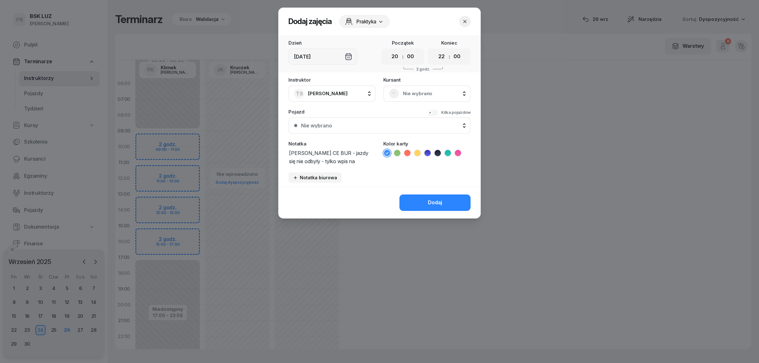
type textarea "[PERSON_NAME] CE BUR - jazdy się nie odbyły - tylko wpis na [GEOGRAPHIC_DATA]"
click at [461, 151] on li at bounding box center [458, 153] width 8 height 8
click at [416, 151] on icon at bounding box center [417, 153] width 6 height 6
click at [414, 203] on button "Dodaj" at bounding box center [434, 202] width 71 height 16
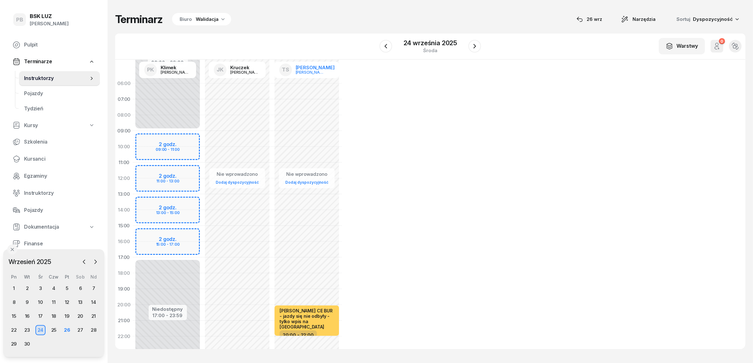
click at [310, 67] on div "[PERSON_NAME]" at bounding box center [315, 67] width 39 height 5
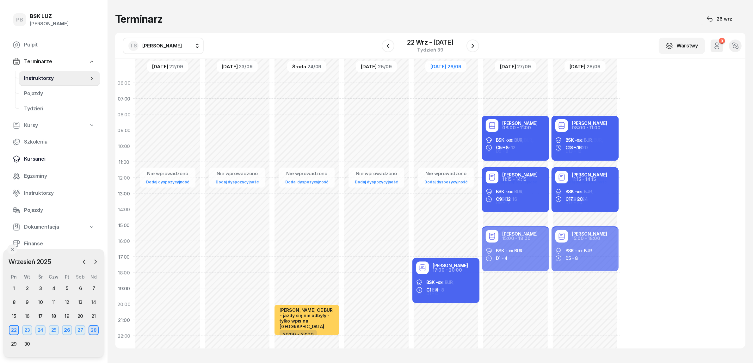
click at [32, 157] on span "Kursanci" at bounding box center [59, 159] width 71 height 8
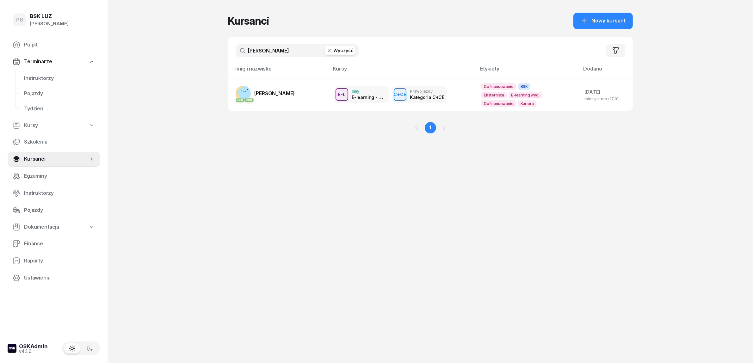
click at [293, 48] on input "[PERSON_NAME]" at bounding box center [297, 50] width 123 height 13
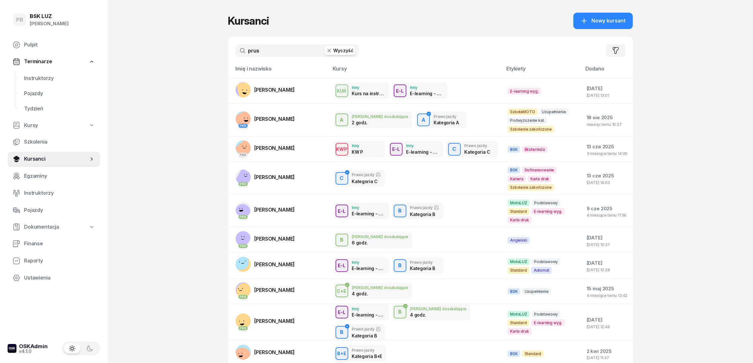
type input "prus"
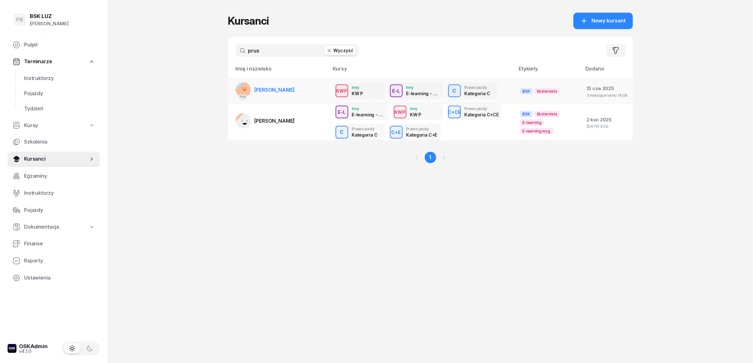
click at [293, 83] on link "PKK [PERSON_NAME]" at bounding box center [265, 89] width 59 height 15
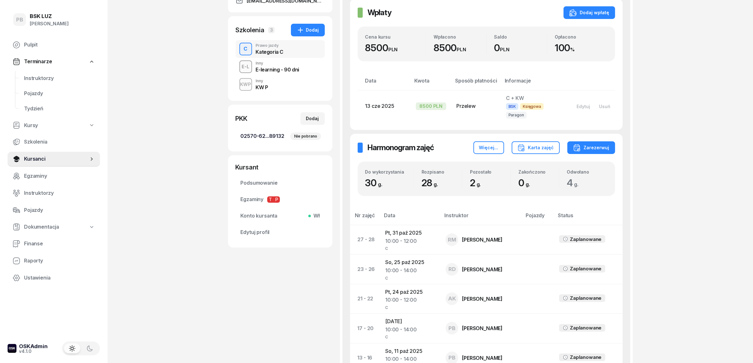
scroll to position [40, 0]
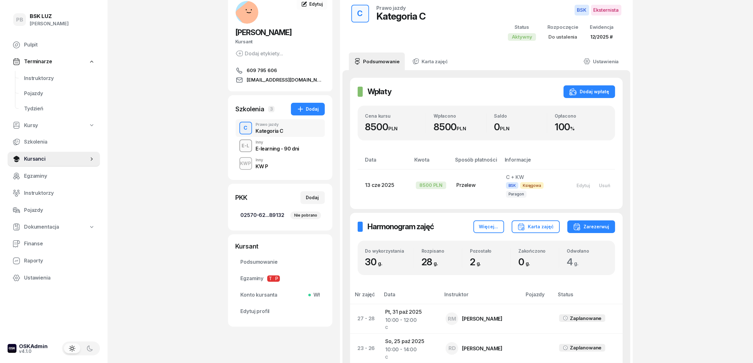
click at [279, 217] on span "02570-62...89132 Nie pobrano" at bounding box center [280, 215] width 79 height 8
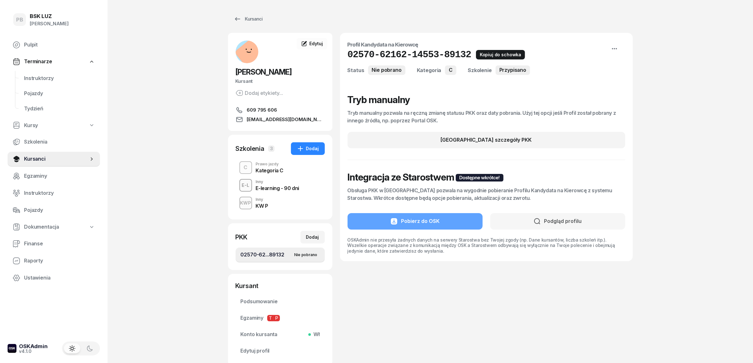
click at [479, 54] on icon "button" at bounding box center [481, 54] width 4 height 4
click at [268, 301] on span "Podsumowanie" at bounding box center [280, 302] width 79 height 8
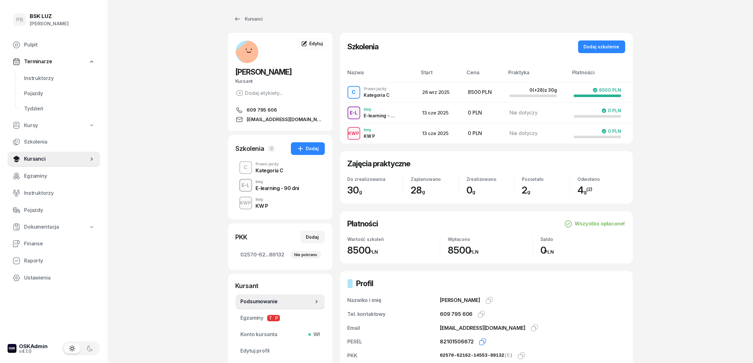
click at [480, 340] on icon "button" at bounding box center [483, 342] width 8 height 8
click at [309, 235] on div "Dodaj" at bounding box center [312, 237] width 13 height 8
select select
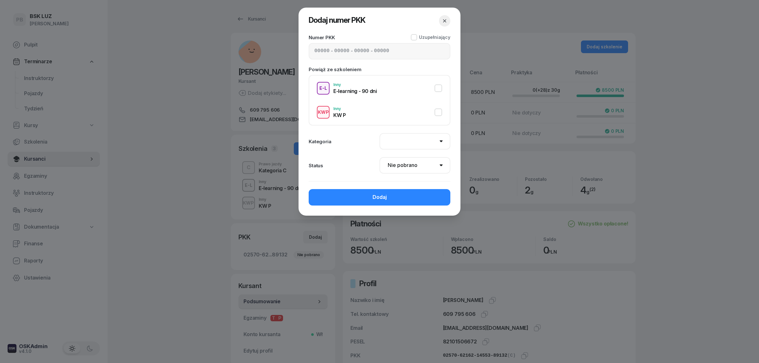
click at [308, 254] on div at bounding box center [379, 181] width 759 height 363
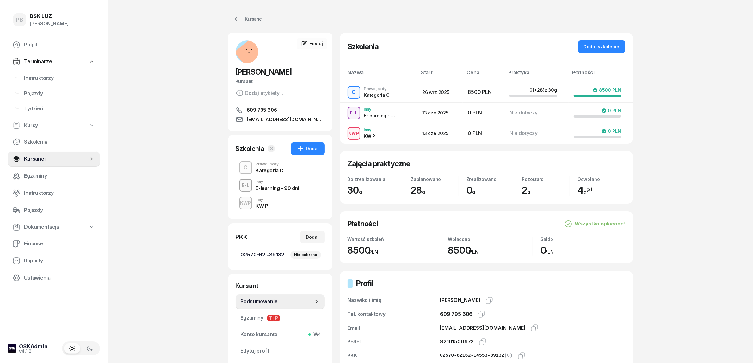
click at [308, 254] on div "Nie pobrano" at bounding box center [305, 255] width 30 height 8
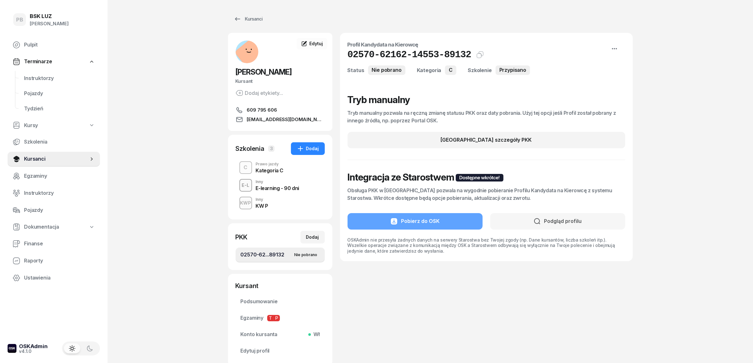
click at [515, 69] on div "Przypisano" at bounding box center [512, 69] width 34 height 9
click at [460, 142] on div "[GEOGRAPHIC_DATA] szczegóły PKK" at bounding box center [486, 140] width 91 height 8
select select "C"
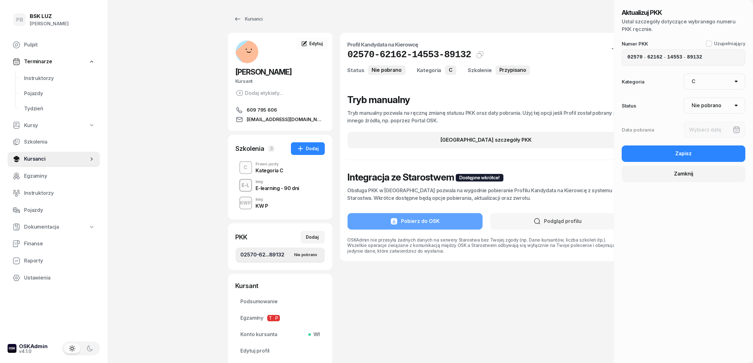
click at [697, 102] on select "Nie pobrano Pobrano Zwrócono Zaktualizowano" at bounding box center [715, 105] width 62 height 16
select select "Get"
click at [684, 97] on select "Nie pobrano Pobrano Zwrócono Zaktualizowano" at bounding box center [715, 105] width 62 height 16
click at [698, 129] on div at bounding box center [715, 129] width 62 height 16
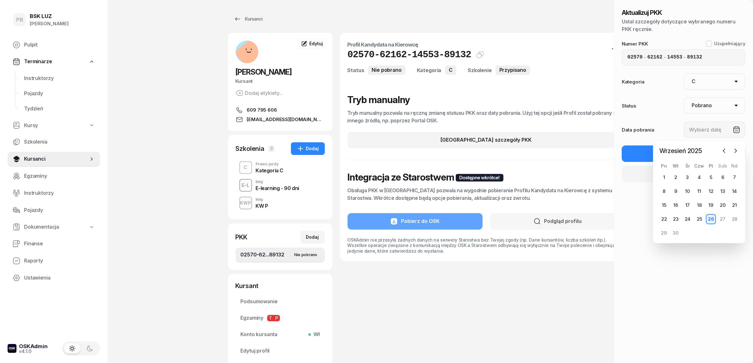
click at [711, 218] on div "26" at bounding box center [711, 219] width 10 height 10
type input "[DATE]"
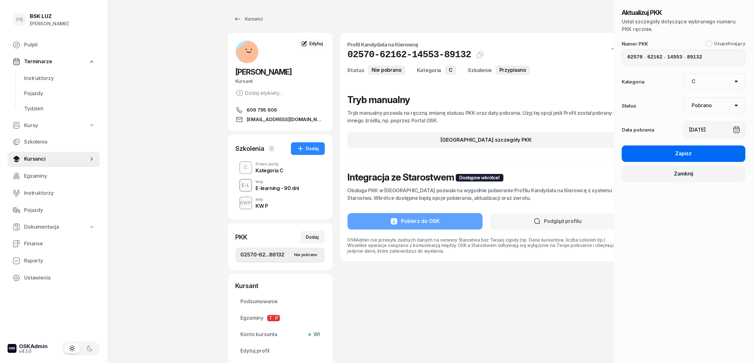
click at [683, 155] on div "Zapisz" at bounding box center [683, 154] width 16 height 8
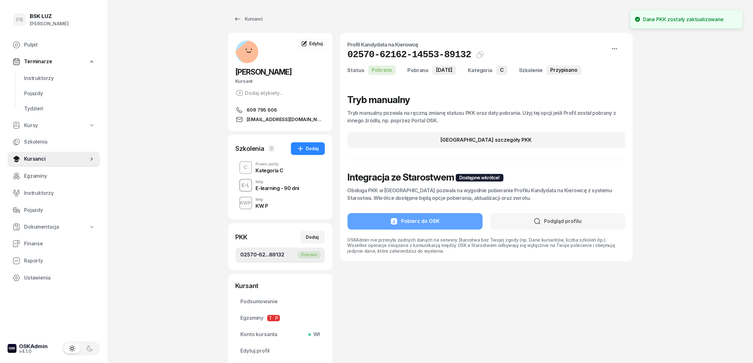
click at [206, 268] on div "PB BSK [PERSON_NAME] Terminarze Instruktorzy Pojazdy Tydzień Kursy Szkolenia Ku…" at bounding box center [376, 204] width 753 height 409
click at [206, 159] on div "PB BSK [PERSON_NAME] Terminarze Instruktorzy Pojazdy Tydzień Kursy Szkolenia Ku…" at bounding box center [376, 204] width 753 height 409
click at [272, 165] on div "Prawo jazdy" at bounding box center [270, 164] width 28 height 4
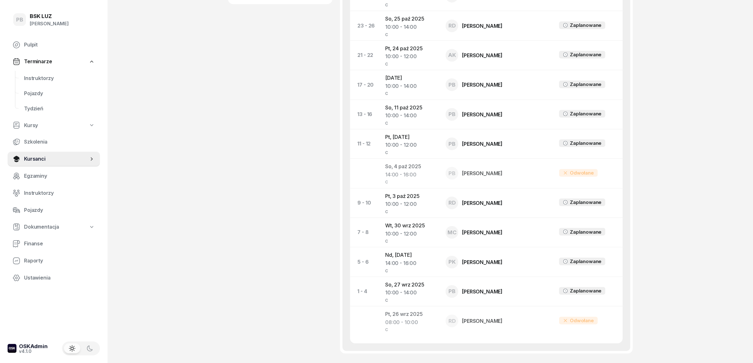
scroll to position [406, 0]
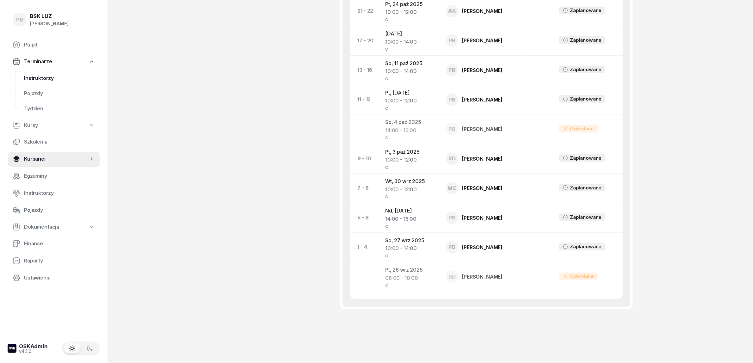
click at [32, 79] on span "Instruktorzy" at bounding box center [59, 78] width 71 height 8
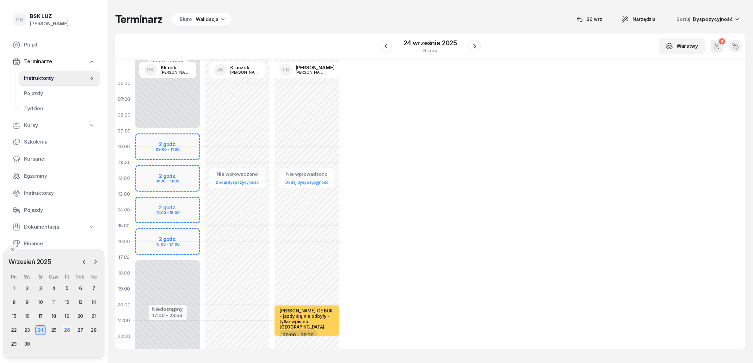
click at [68, 331] on div "26" at bounding box center [67, 330] width 10 height 10
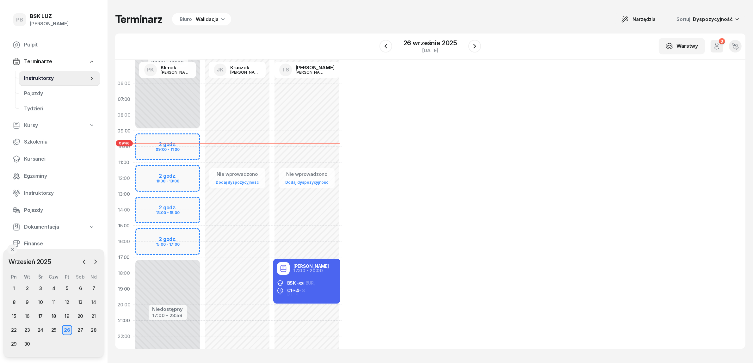
click at [327, 16] on div "Terminarz Biuro Walidacja Narzędzia Sortuj Dyspozycyjność" at bounding box center [430, 19] width 630 height 13
click at [206, 16] on div "Walidacja" at bounding box center [207, 19] width 23 height 8
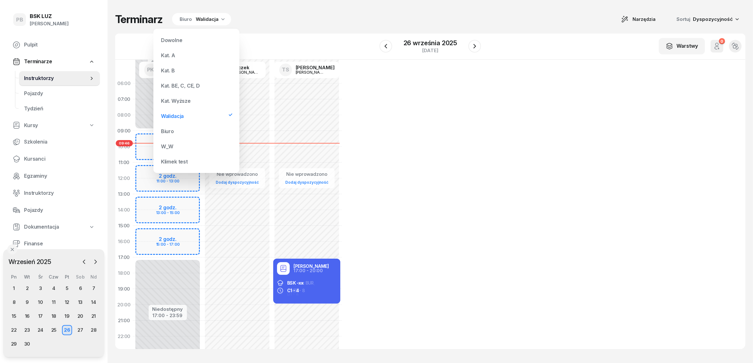
click at [189, 81] on div "Kat. BE, C, CE, D" at bounding box center [196, 85] width 76 height 13
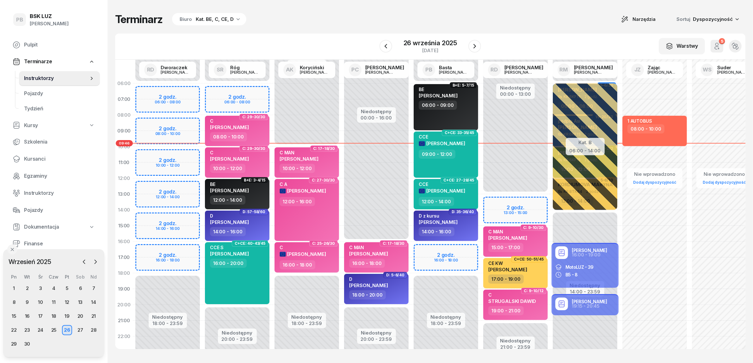
click at [286, 28] on div "Terminarz Biuro Kat. BE, C, CE, D Narzędzia Sortuj Dyspozycyjność W Wybierz AK …" at bounding box center [430, 181] width 630 height 362
click at [347, 35] on div "W Wybierz AK [PERSON_NAME] BP [PERSON_NAME] DP [PERSON_NAME] GS [PERSON_NAME] I…" at bounding box center [430, 47] width 630 height 26
drag, startPoint x: 337, startPoint y: 0, endPoint x: 335, endPoint y: 3, distance: 3.5
click at [336, 0] on div "Terminarz Biuro Kat. BE, C, CE, D Narzędzia Sortuj Dyspozycyjność W Wybierz AK …" at bounding box center [430, 181] width 630 height 362
click at [355, 8] on div "Terminarz Biuro Kat. BE, C, CE, D Narzędzia Sortuj Dyspozycyjność W Wybierz AK …" at bounding box center [430, 181] width 630 height 362
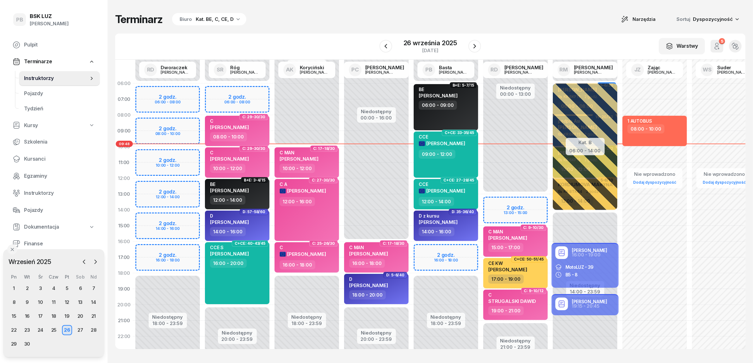
click at [344, 25] on div "Terminarz Biuro Kat. BE, C, CE, D Narzędzia Sortuj Dyspozycyjność" at bounding box center [430, 19] width 630 height 13
click at [36, 157] on span "Kursanci" at bounding box center [59, 159] width 71 height 8
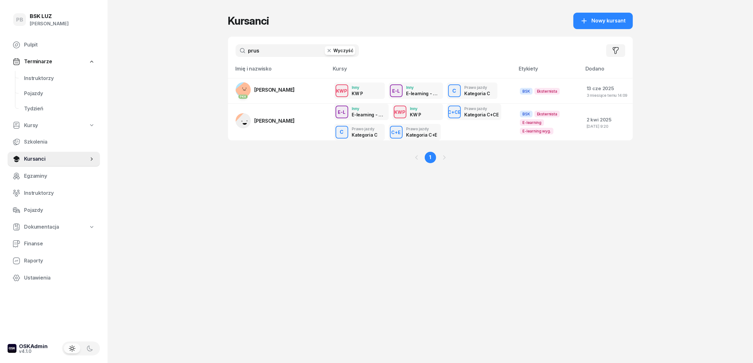
click at [263, 48] on input "prus" at bounding box center [297, 50] width 123 height 13
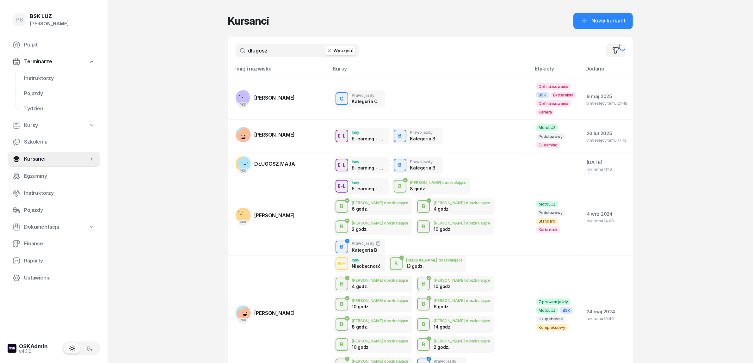
type input "długosz"
click at [270, 97] on span "[PERSON_NAME]" at bounding box center [275, 98] width 40 height 6
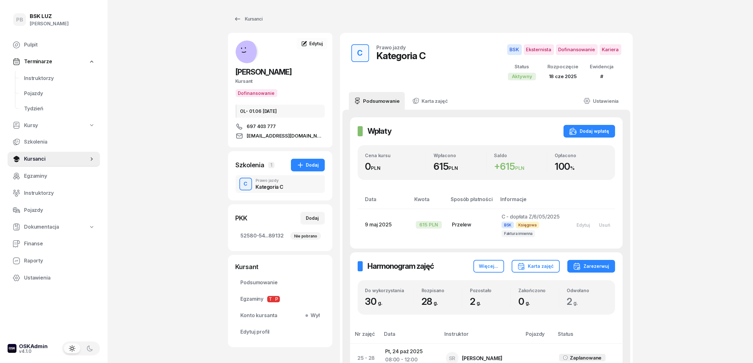
click at [268, 285] on span "Podsumowanie" at bounding box center [280, 283] width 79 height 8
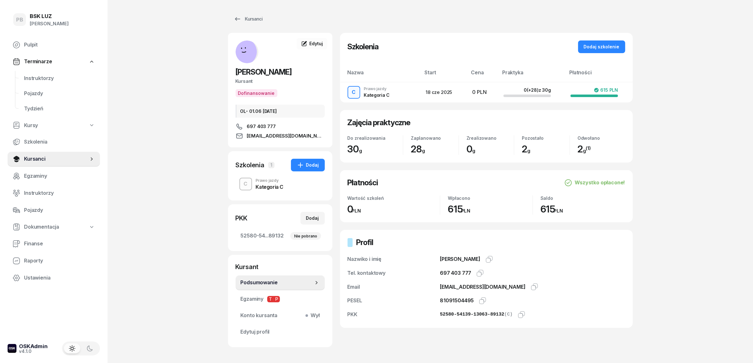
scroll to position [27, 0]
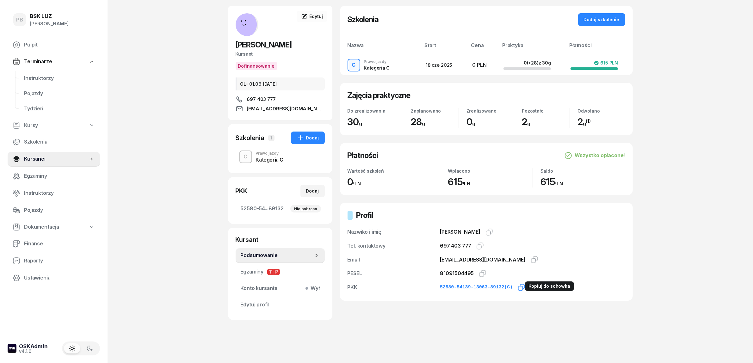
click at [518, 286] on icon "button" at bounding box center [522, 288] width 8 height 8
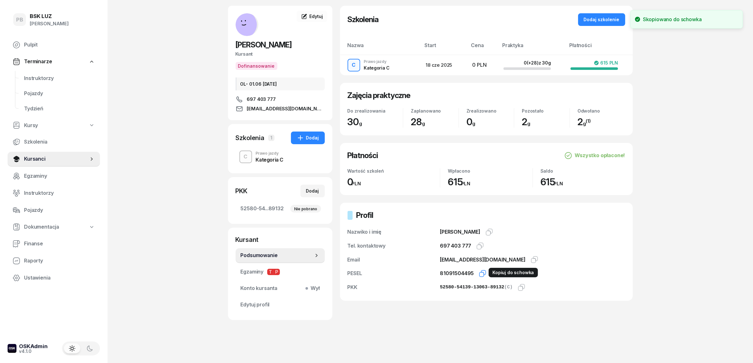
click at [481, 274] on icon "button" at bounding box center [483, 274] width 8 height 8
click at [366, 347] on div "Kursanci [PERSON_NAME] Dofinansowanie OL- 01.06 [DATE] 697 403 777 [EMAIL_ADDRE…" at bounding box center [430, 168] width 405 height 390
click at [396, 351] on div "Kursanci [PERSON_NAME] Dofinansowanie OL- 01.06 [DATE] 697 403 777 [EMAIL_ADDRE…" at bounding box center [430, 168] width 405 height 390
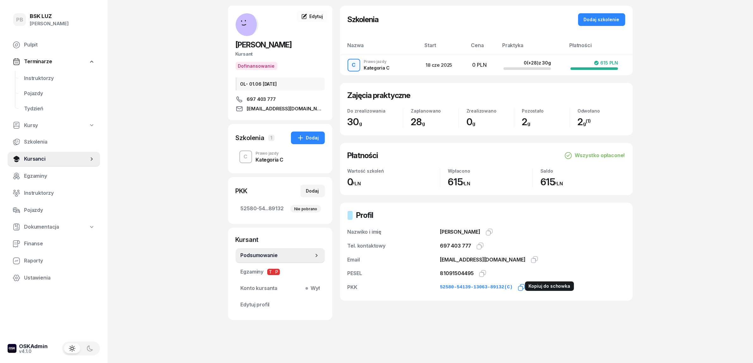
click at [520, 286] on icon "button" at bounding box center [522, 288] width 8 height 8
click at [30, 77] on span "Instruktorzy" at bounding box center [59, 78] width 71 height 8
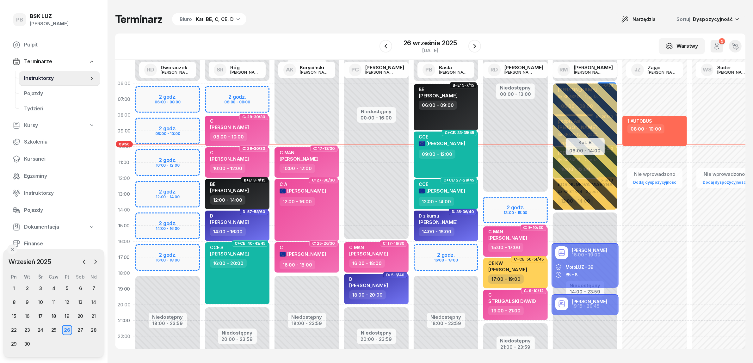
click at [229, 18] on div "Kat. BE, C, CE, D" at bounding box center [215, 19] width 38 height 8
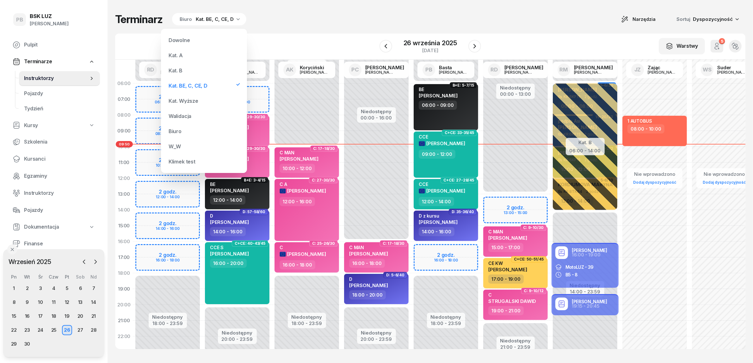
click at [186, 70] on div "Kat. B" at bounding box center [204, 70] width 76 height 13
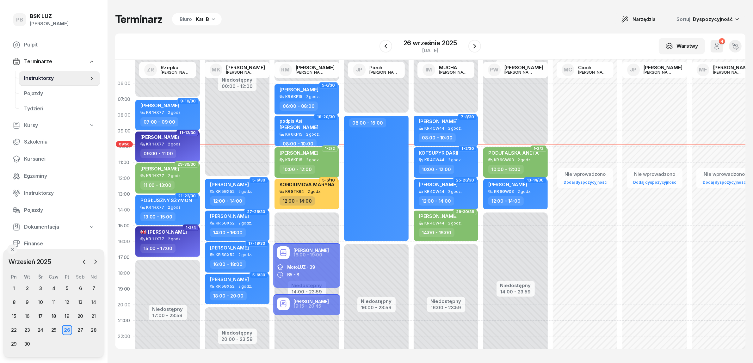
click at [304, 28] on div "Terminarz Biuro Kat. B Narzędzia Sortuj Dyspozycyjność W Wybierz AK [PERSON_NAM…" at bounding box center [430, 181] width 630 height 362
click at [372, 23] on div "Terminarz Biuro Kat. B Narzędzia Sortuj Dyspozycyjność" at bounding box center [430, 19] width 630 height 13
click at [444, 13] on div "Terminarz Biuro Kat. B Narzędzia Sortuj Dyspozycyjność" at bounding box center [430, 19] width 630 height 13
click at [503, 25] on div "Terminarz Biuro Kat. B Narzędzia Sortuj Dyspozycyjność" at bounding box center [430, 19] width 630 height 13
click at [580, 31] on div "Terminarz Biuro Kat. B Narzędzia Sortuj Dyspozycyjność W Wybierz AK [PERSON_NAM…" at bounding box center [430, 181] width 630 height 362
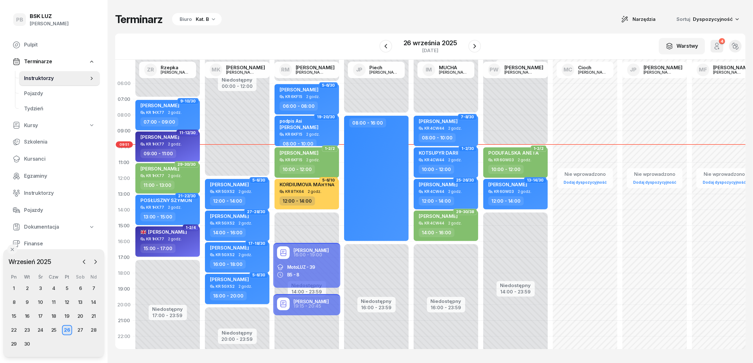
click at [312, 25] on div "Terminarz Biuro Kat. B Narzędzia Sortuj Dyspozycyjność" at bounding box center [430, 19] width 630 height 13
click at [40, 158] on span "Kursanci" at bounding box center [59, 159] width 71 height 8
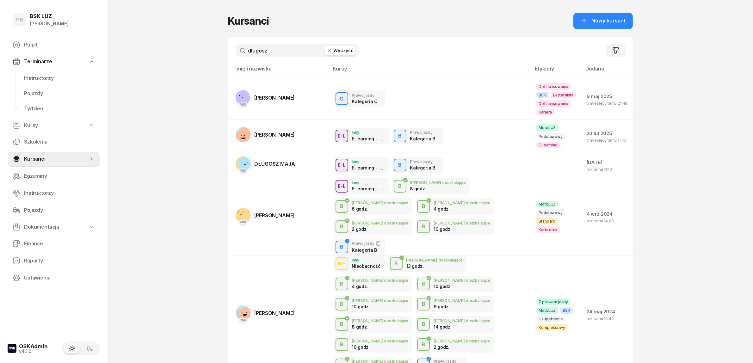
click at [256, 46] on input "długosz" at bounding box center [297, 50] width 123 height 13
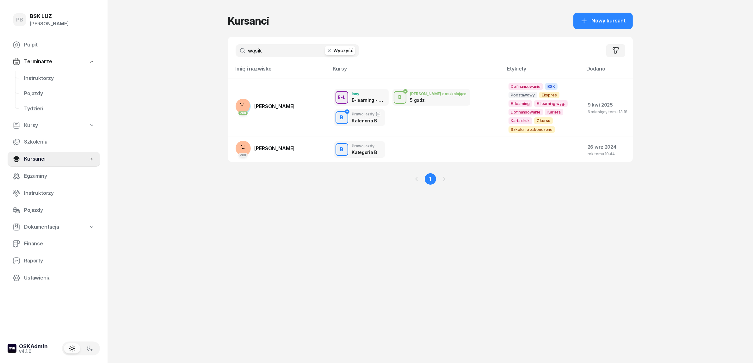
type input "wąsik"
click at [258, 266] on div "Kursanci Nowy kursant wąsik Wyczyść Filtruj Imię i nazwisko Kursy Etykiety [PER…" at bounding box center [430, 181] width 405 height 363
click at [459, 225] on div "Kursanci Nowy kursant wąsik Wyczyść Filtruj Imię i nazwisko Kursy Etykiety [PER…" at bounding box center [430, 181] width 405 height 363
click at [357, 321] on div "Kursanci Nowy kursant wąsik Wyczyść Filtruj Imię i nazwisko Kursy Etykiety [PER…" at bounding box center [430, 181] width 405 height 363
click at [381, 339] on div "Kursanci Nowy kursant wąsik Wyczyść Filtruj Imię i nazwisko Kursy Etykiety [PER…" at bounding box center [430, 181] width 405 height 363
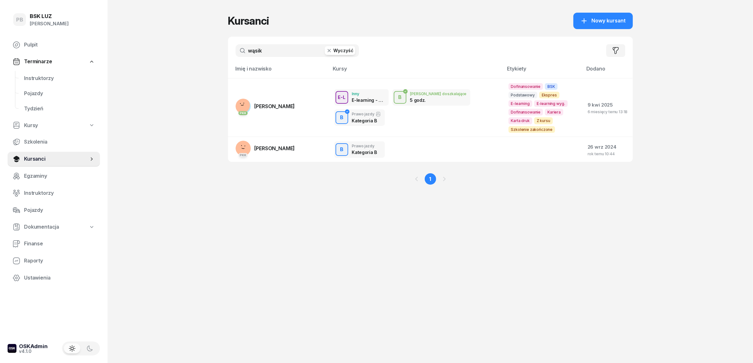
click at [369, 337] on div "Kursanci Nowy kursant wąsik Wyczyść Filtruj Imię i nazwisko Kursy Etykiety [PER…" at bounding box center [430, 181] width 405 height 363
click at [387, 329] on div "Kursanci Nowy kursant wąsik Wyczyść Filtruj Imię i nazwisko Kursy Etykiety [PER…" at bounding box center [430, 181] width 405 height 363
click at [401, 312] on div "Kursanci Nowy kursant wąsik Wyczyść Filtruj Imię i nazwisko Kursy Etykiety [PER…" at bounding box center [430, 181] width 405 height 363
click at [431, 283] on div "Kursanci Nowy kursant wąsik Wyczyść Filtruj Imię i nazwisko Kursy Etykiety [PER…" at bounding box center [430, 181] width 405 height 363
click at [340, 343] on div "Kursanci Nowy kursant wąsik Wyczyść Filtruj Imię i nazwisko Kursy Etykiety [PER…" at bounding box center [430, 181] width 405 height 363
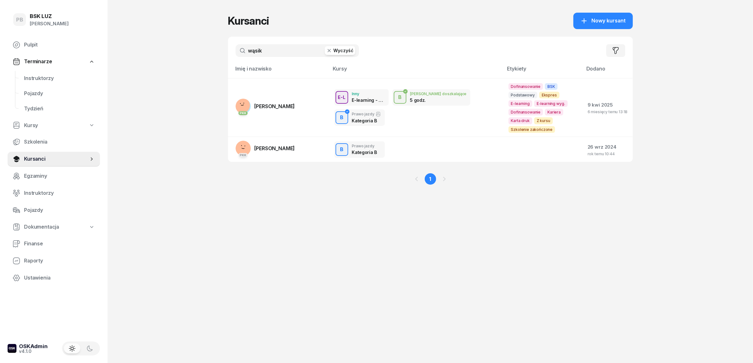
click at [463, 270] on div "Kursanci Nowy kursant wąsik Wyczyść Filtruj Imię i nazwisko Kursy Etykiety [PER…" at bounding box center [430, 181] width 405 height 363
click at [213, 271] on div "PB BSK [PERSON_NAME] Terminarze Instruktorzy Pojazdy Tydzień Kursy Szkolenia Ku…" at bounding box center [376, 181] width 753 height 363
click at [339, 317] on div "Kursanci Nowy kursant wąsik Wyczyść Filtruj Imię i nazwisko Kursy Etykiety [PER…" at bounding box center [430, 181] width 405 height 363
click at [47, 78] on span "Instruktorzy" at bounding box center [59, 78] width 71 height 8
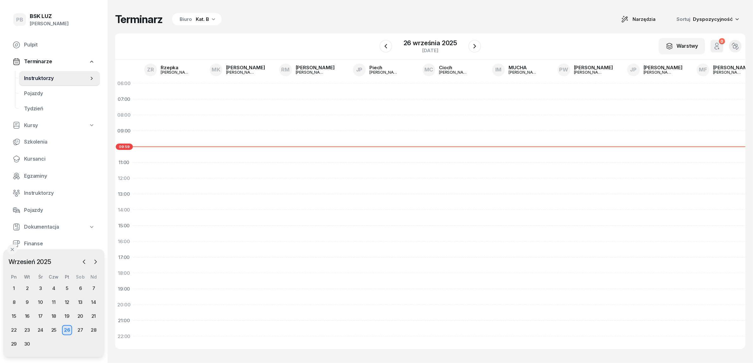
select select "19"
select select "21"
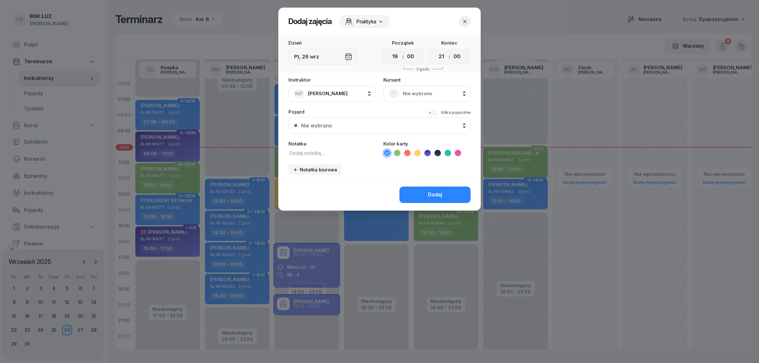
click at [469, 24] on button "button" at bounding box center [464, 21] width 11 height 11
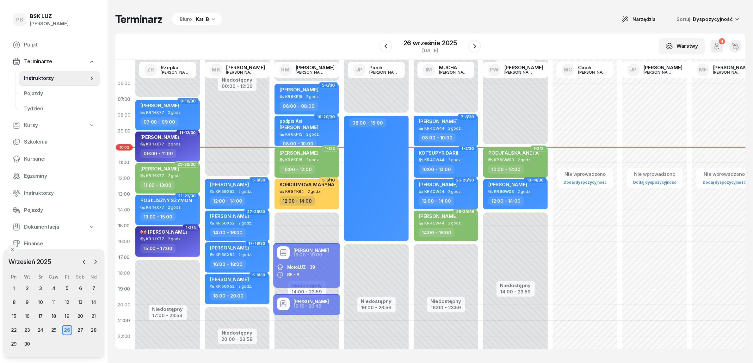
click at [208, 20] on div "Kat. B" at bounding box center [202, 19] width 13 height 8
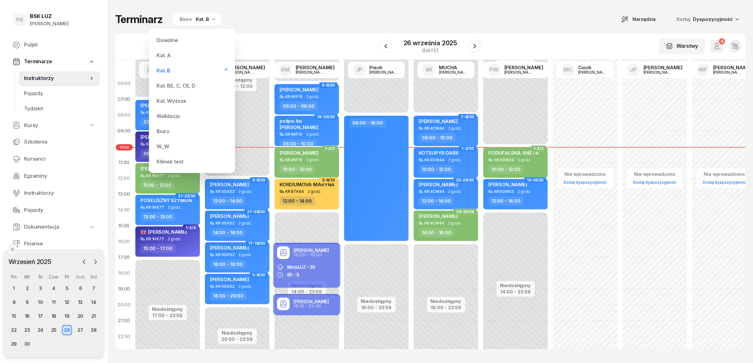
click at [175, 86] on div "Kat. BE, C, CE, D" at bounding box center [176, 85] width 39 height 5
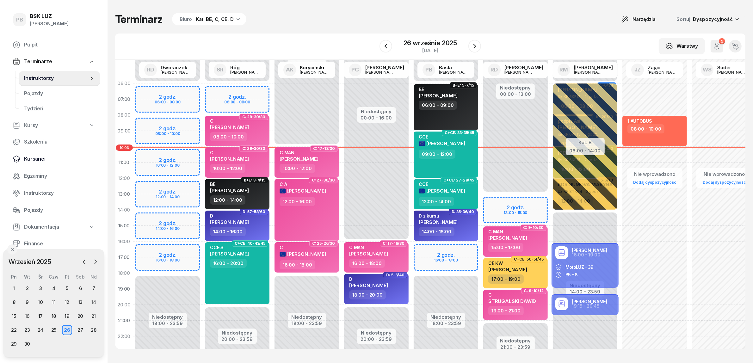
click at [37, 160] on span "Kursanci" at bounding box center [59, 159] width 71 height 8
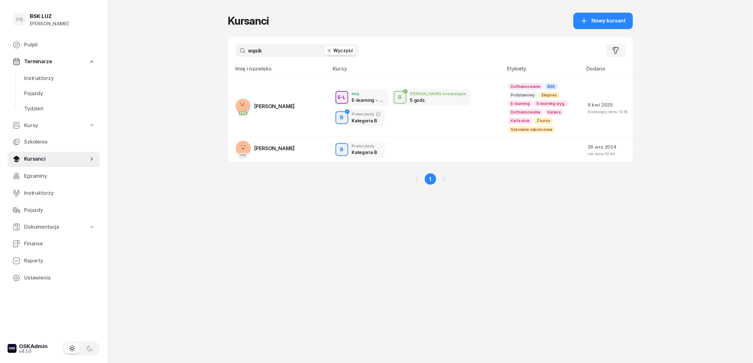
click at [271, 56] on input "wąsik" at bounding box center [297, 50] width 123 height 13
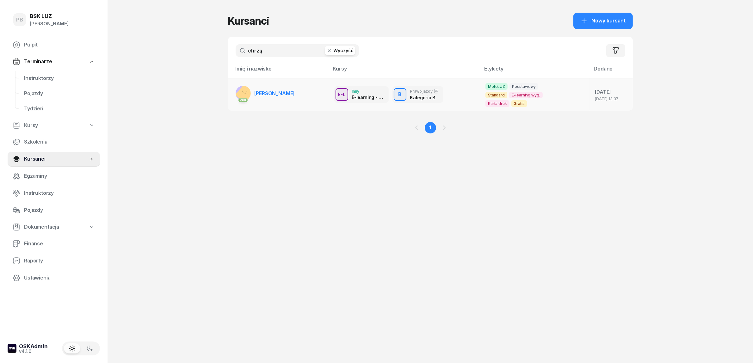
type input "chrzą"
click at [284, 93] on link "PKK [PERSON_NAME]" at bounding box center [265, 93] width 59 height 15
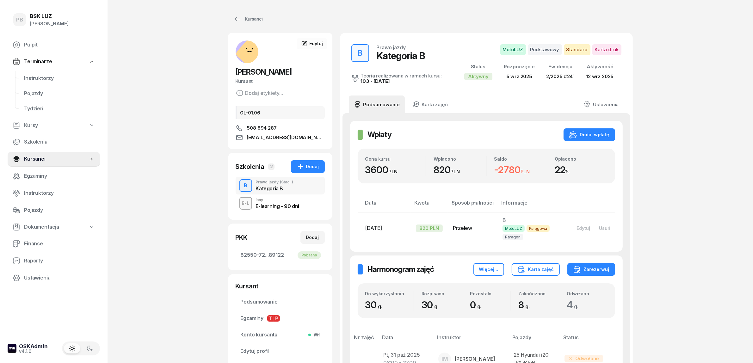
click at [44, 76] on span "Instruktorzy" at bounding box center [59, 78] width 71 height 8
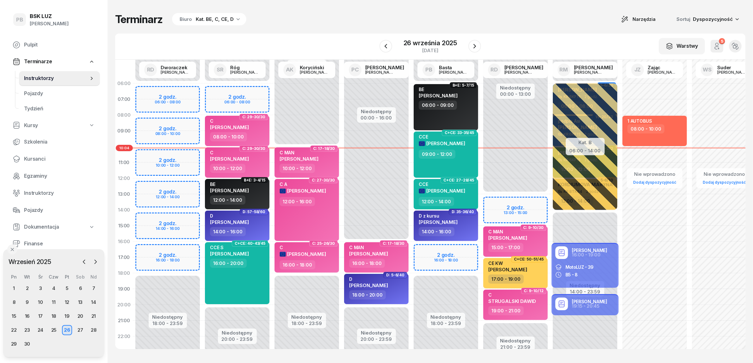
click at [311, 18] on div "Terminarz Biuro Kat. BE, C, CE, D Narzędzia Sortuj Dyspozycyjność" at bounding box center [430, 19] width 630 height 13
click at [320, 20] on div "Terminarz Biuro Kat. BE, C, CE, D Narzędzia Sortuj Dyspozycyjność" at bounding box center [430, 19] width 630 height 13
click at [34, 161] on span "Kursanci" at bounding box center [59, 159] width 71 height 8
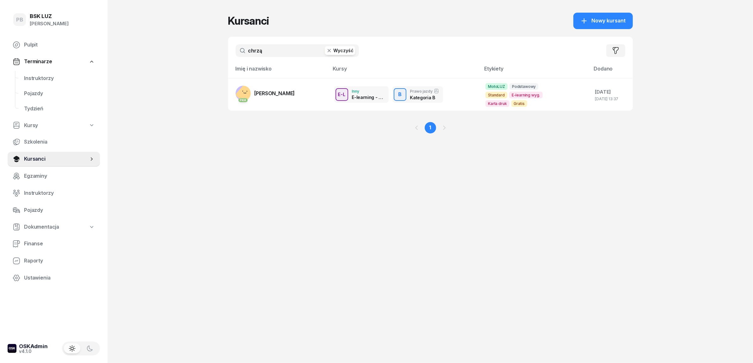
click at [266, 46] on input "chrzą" at bounding box center [297, 50] width 123 height 13
click at [265, 48] on input "chrzą" at bounding box center [297, 50] width 123 height 13
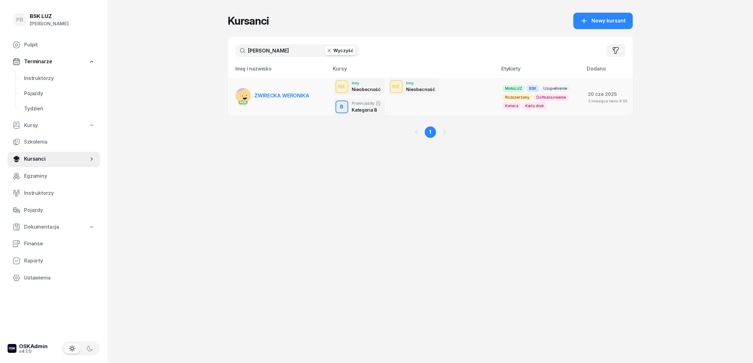
type input "[PERSON_NAME]"
click at [285, 94] on span "ŻWIRECKA WERONIKA" at bounding box center [282, 95] width 55 height 6
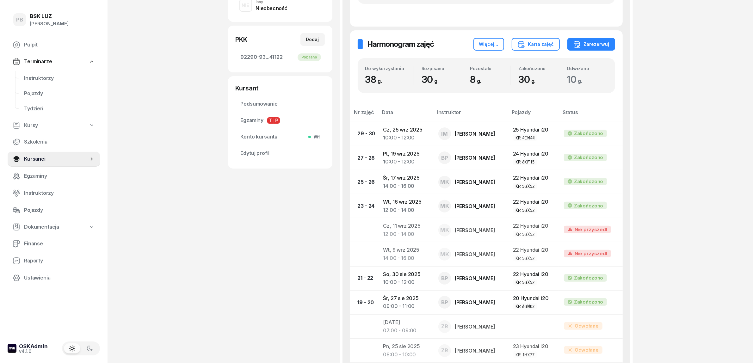
scroll to position [119, 0]
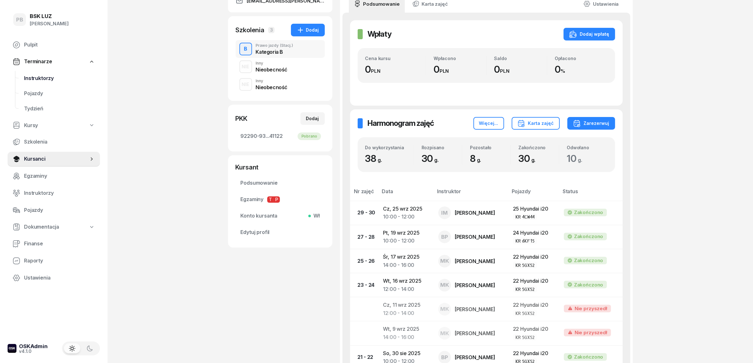
click at [49, 75] on span "Instruktorzy" at bounding box center [59, 78] width 71 height 8
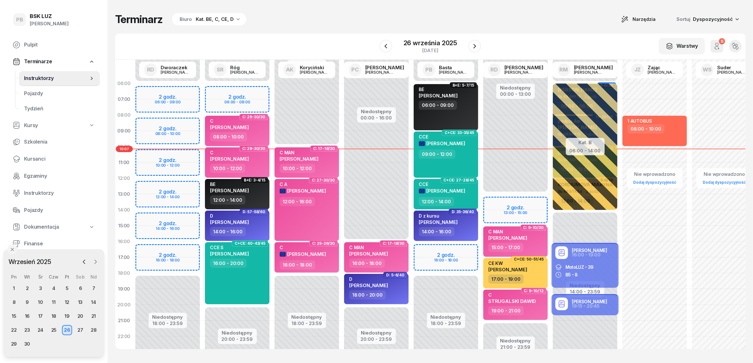
click at [95, 261] on icon "button" at bounding box center [95, 262] width 6 height 6
click at [83, 261] on icon "button" at bounding box center [84, 262] width 2 height 4
click at [211, 23] on div "Kat. BE, C, CE, D" at bounding box center [215, 19] width 38 height 8
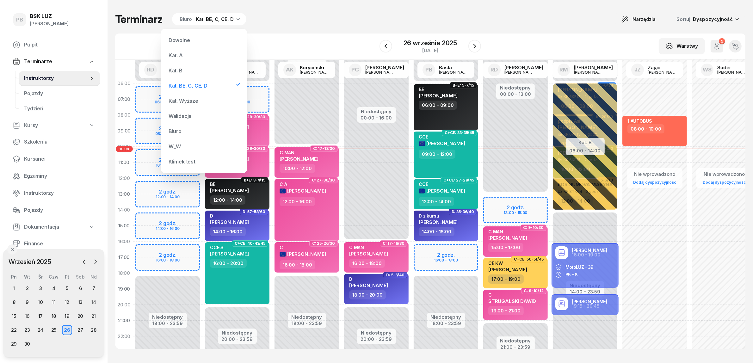
click at [189, 65] on div "Kat. B" at bounding box center [204, 70] width 76 height 13
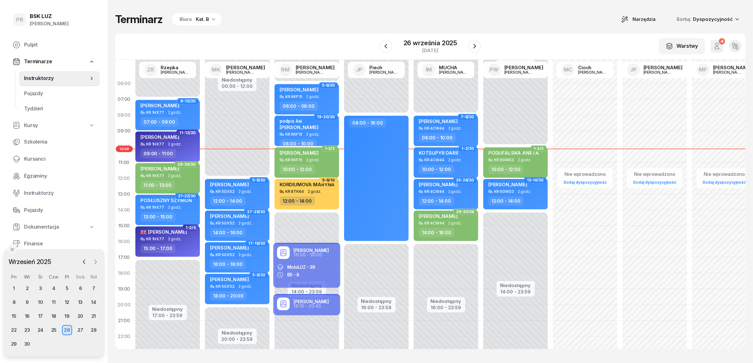
click at [93, 261] on icon "button" at bounding box center [95, 262] width 6 height 6
click at [94, 261] on icon "button" at bounding box center [95, 262] width 6 height 6
click at [37, 313] on div "12" at bounding box center [41, 316] width 10 height 10
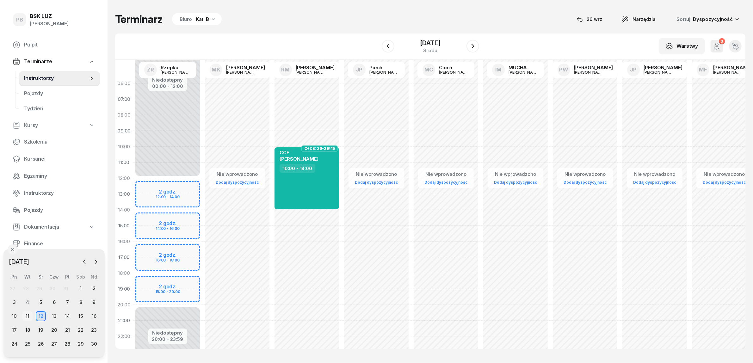
click at [26, 314] on div "11" at bounding box center [27, 316] width 10 height 10
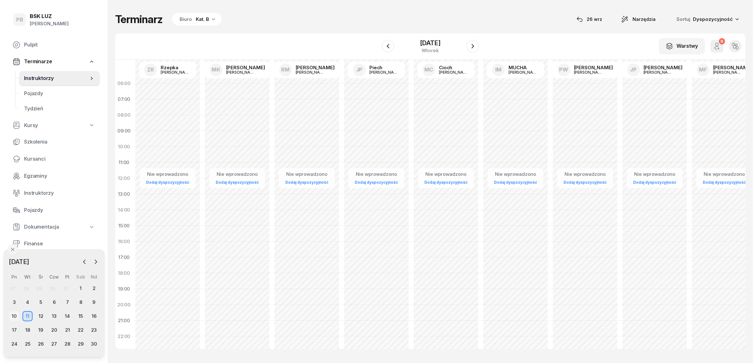
click at [16, 317] on div "10" at bounding box center [14, 316] width 10 height 10
click at [95, 300] on div "9" at bounding box center [94, 302] width 10 height 10
click at [70, 302] on div "7" at bounding box center [67, 302] width 10 height 10
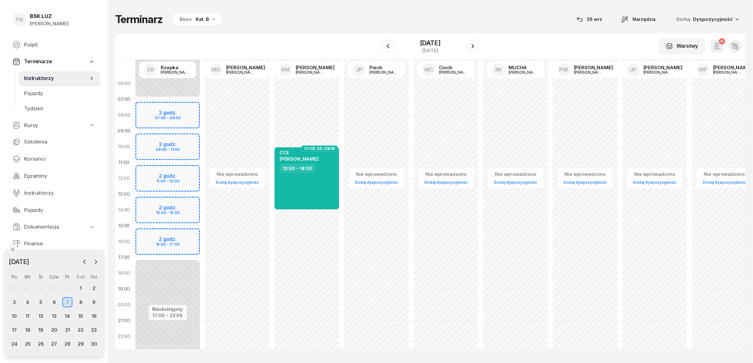
click at [207, 185] on div "Nie wprowadzono Dodaj dyspozycyjność" at bounding box center [237, 226] width 70 height 300
select select "12"
select select "14"
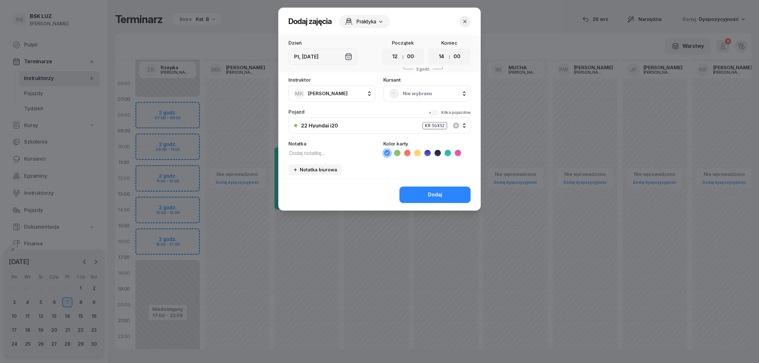
click at [438, 96] on span "Nie wybrano" at bounding box center [434, 93] width 62 height 8
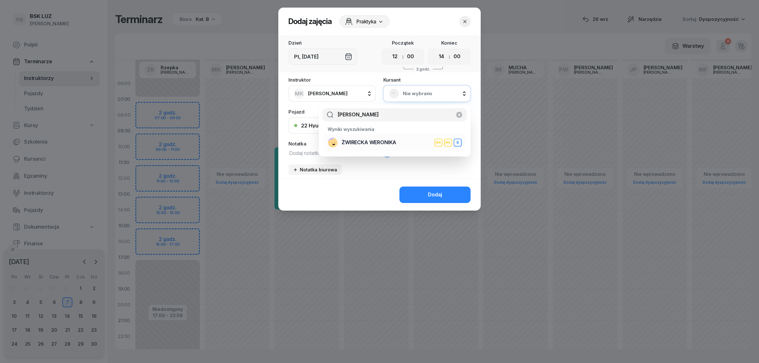
type input "[PERSON_NAME]"
click at [388, 138] on div "[PERSON_NAME] NIE NIE B" at bounding box center [395, 143] width 134 height 10
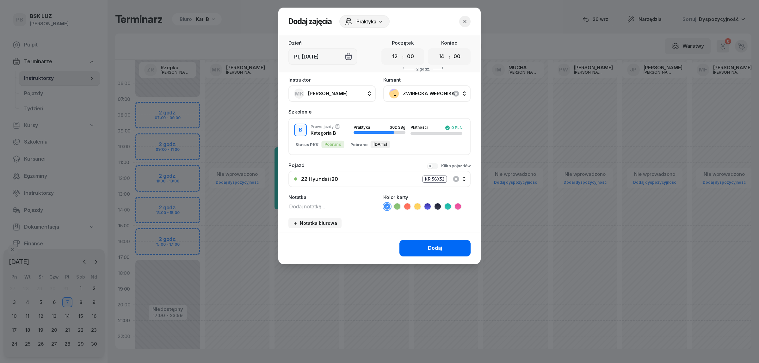
click at [421, 244] on button "Dodaj" at bounding box center [434, 248] width 71 height 16
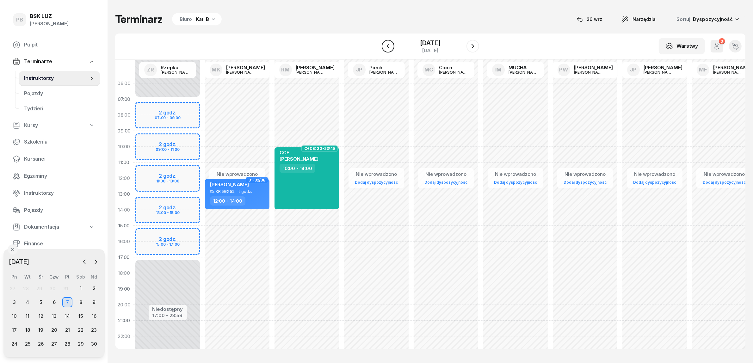
click at [388, 46] on icon "button" at bounding box center [388, 46] width 8 height 8
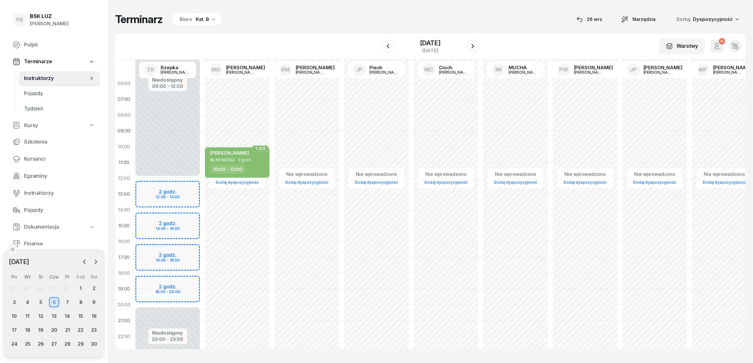
drag, startPoint x: 388, startPoint y: 46, endPoint x: 312, endPoint y: 33, distance: 77.2
click at [312, 34] on div "W Wybierz AK [PERSON_NAME] BP [PERSON_NAME] DP [PERSON_NAME] GS [PERSON_NAME] I…" at bounding box center [430, 47] width 630 height 26
click at [386, 45] on icon "button" at bounding box center [388, 46] width 8 height 8
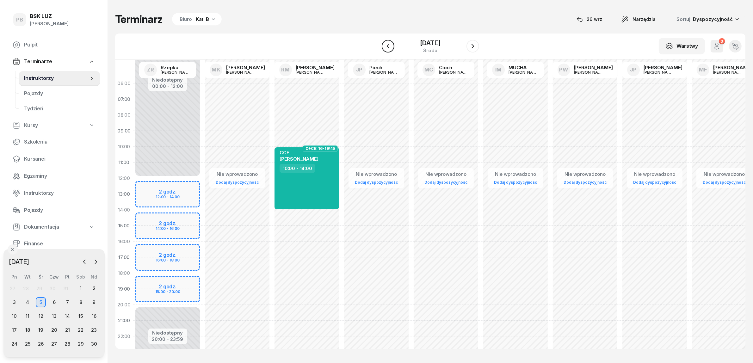
click at [386, 45] on icon "button" at bounding box center [388, 46] width 8 height 8
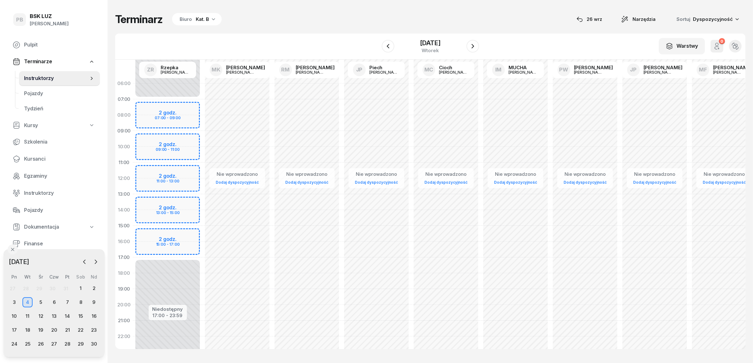
click at [207, 189] on div "Nie wprowadzono Dodaj dyspozycyjność" at bounding box center [237, 226] width 70 height 300
select select "12"
select select "14"
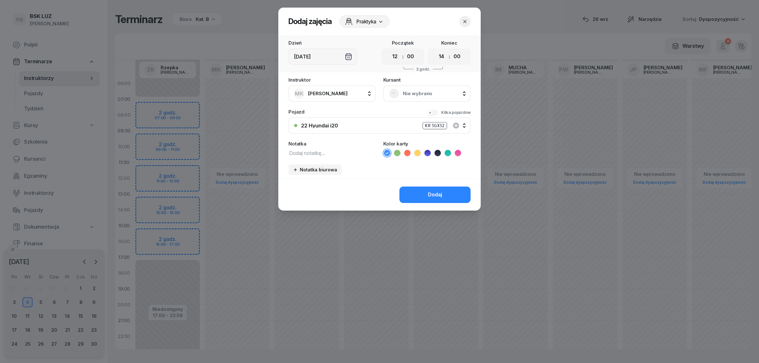
click at [407, 92] on span "Nie wybrano" at bounding box center [434, 93] width 62 height 8
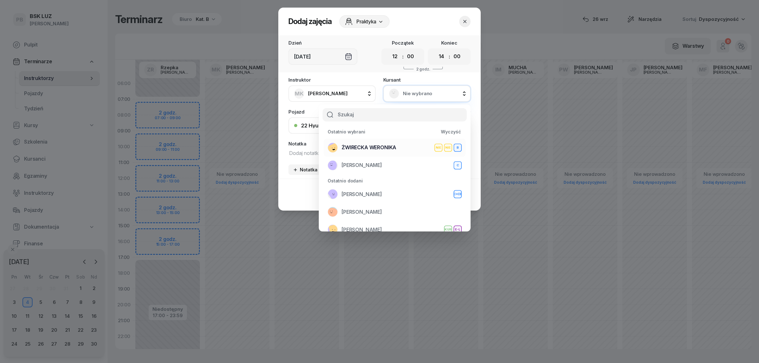
click at [377, 146] on span "ŻWIRECKA WERONIKA" at bounding box center [369, 148] width 55 height 8
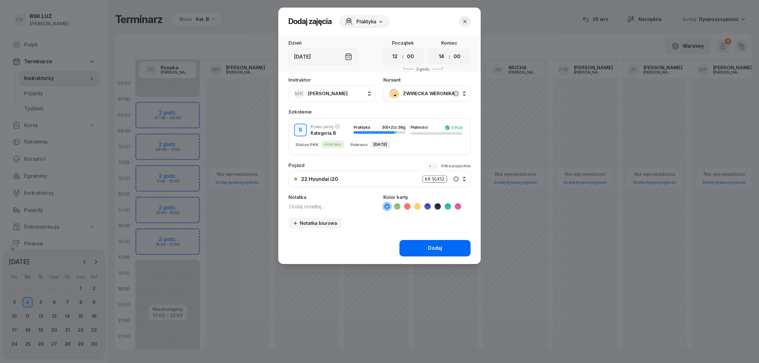
click at [428, 246] on button "Dodaj" at bounding box center [434, 248] width 71 height 16
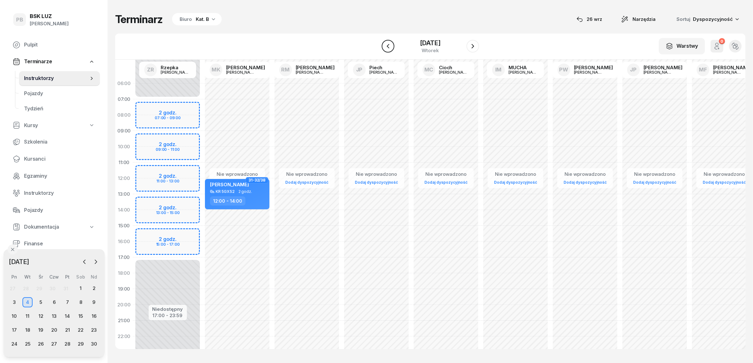
click at [386, 47] on icon "button" at bounding box center [388, 46] width 8 height 8
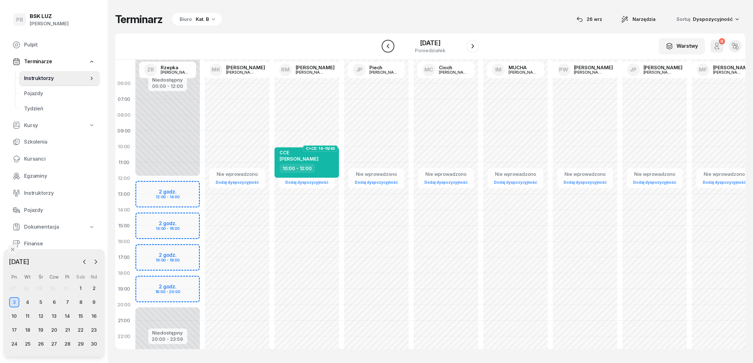
click at [386, 47] on icon "button" at bounding box center [388, 46] width 8 height 8
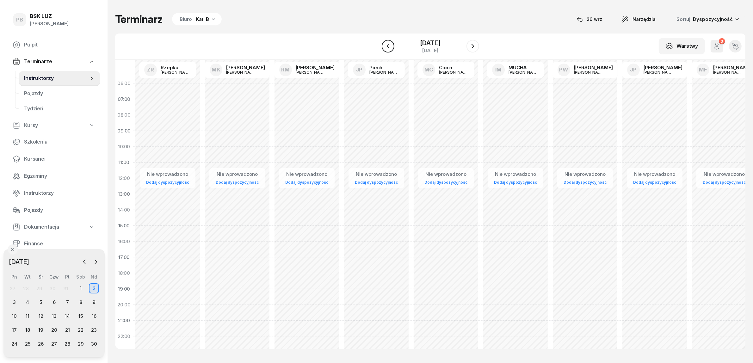
click at [386, 47] on icon "button" at bounding box center [388, 46] width 8 height 8
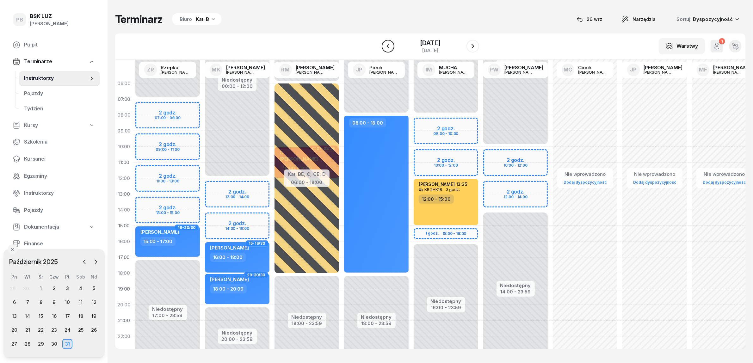
click at [386, 47] on button "button" at bounding box center [388, 46] width 13 height 13
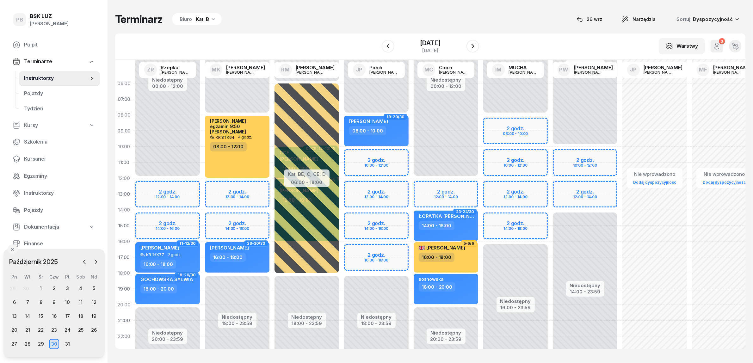
click at [257, 184] on div "Niedostępny 00:00 - 08:00 Niedostępny 18:00 - 23:59 2 godz. 12:00 - 14:00 2 god…" at bounding box center [237, 226] width 70 height 300
select select "12"
select select "14"
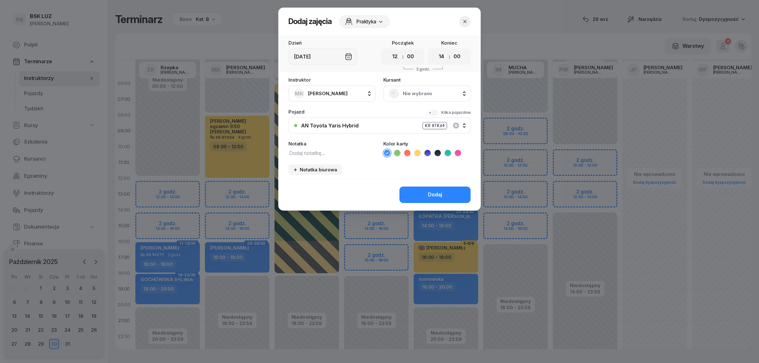
click at [406, 92] on span "Nie wybrano" at bounding box center [434, 93] width 62 height 8
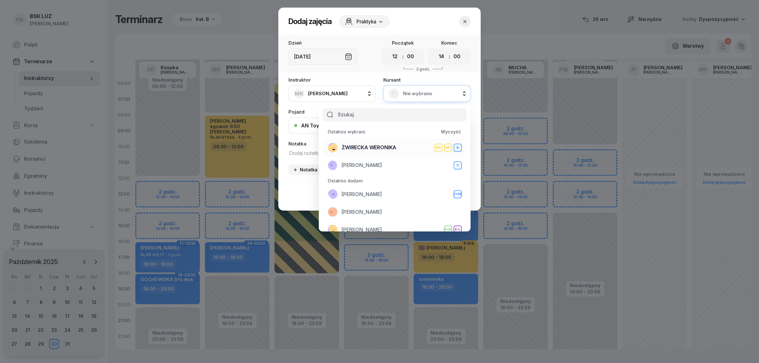
click at [391, 146] on span "ŻWIRECKA WERONIKA" at bounding box center [369, 148] width 55 height 8
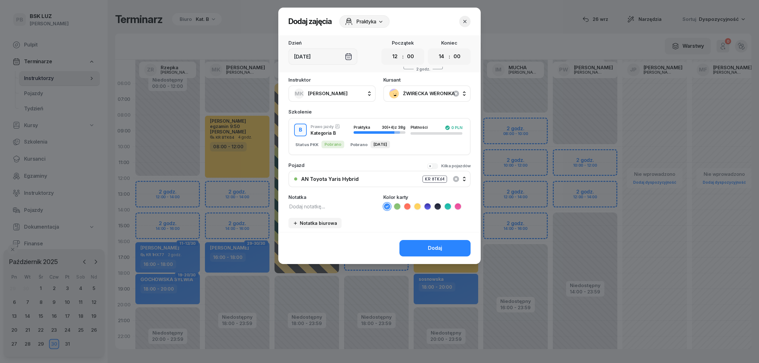
click at [466, 19] on icon "button" at bounding box center [465, 21] width 6 height 6
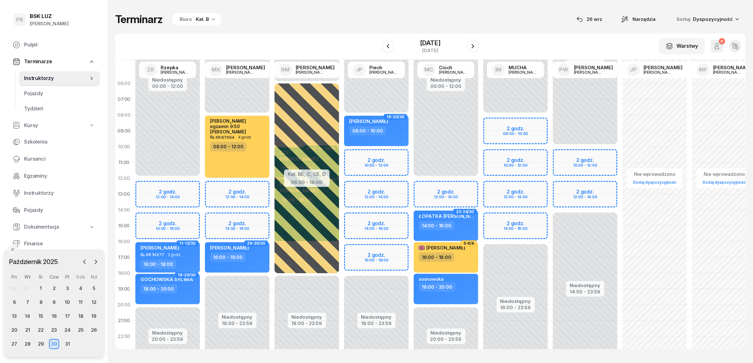
click at [216, 218] on div "Niedostępny 00:00 - 08:00 Niedostępny 18:00 - 23:59 2 godz. 12:00 - 14:00 2 god…" at bounding box center [237, 226] width 70 height 300
select select "14"
select select "16"
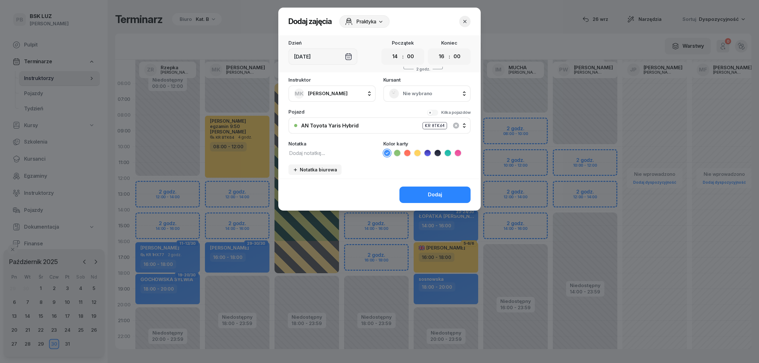
click at [420, 94] on span "Nie wybrano" at bounding box center [434, 93] width 62 height 8
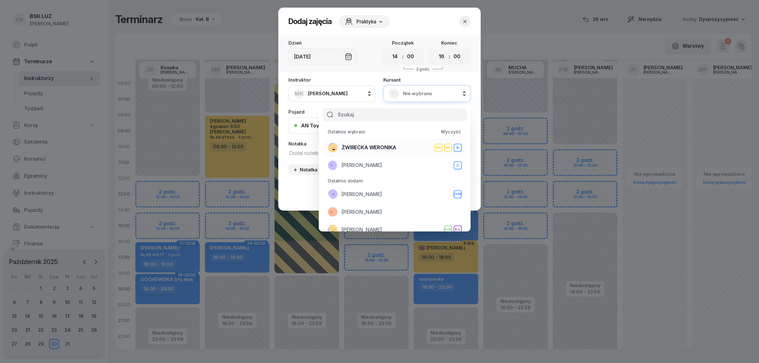
click at [385, 147] on span "ŻWIRECKA WERONIKA" at bounding box center [369, 148] width 55 height 8
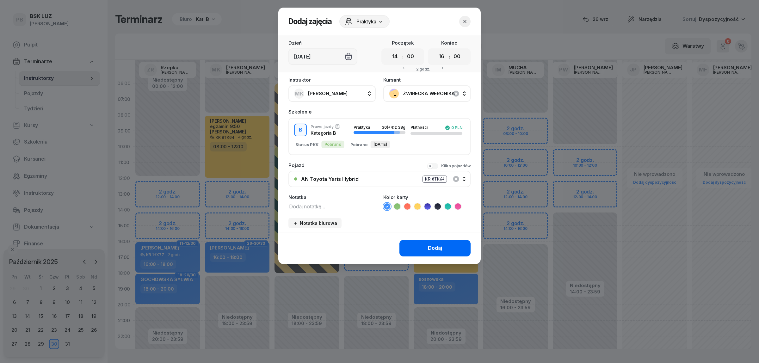
click at [426, 250] on button "Dodaj" at bounding box center [434, 248] width 71 height 16
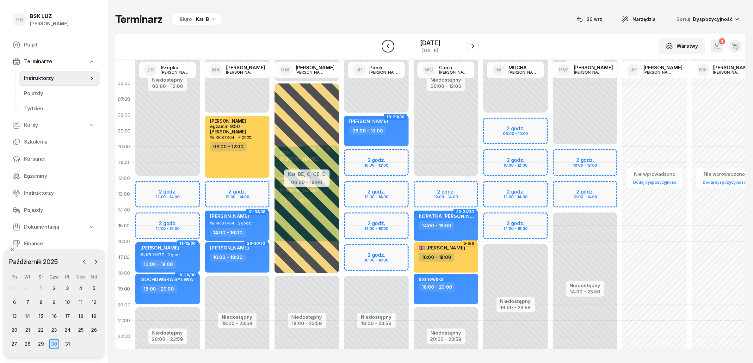
click at [384, 44] on icon "button" at bounding box center [388, 46] width 8 height 8
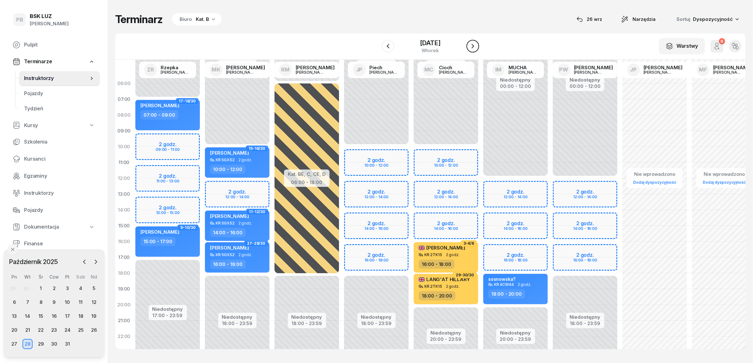
click at [477, 44] on icon "button" at bounding box center [473, 46] width 8 height 8
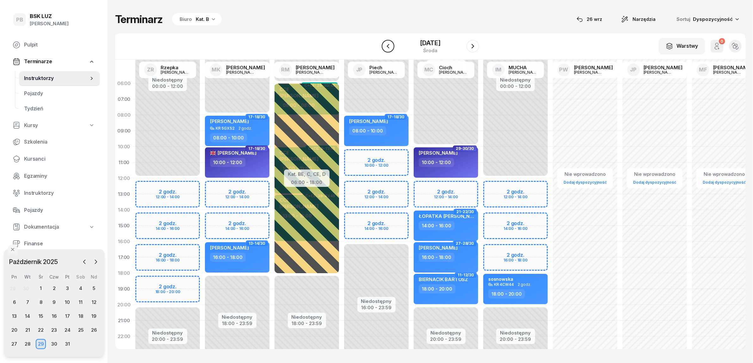
click at [384, 47] on icon "button" at bounding box center [388, 46] width 8 height 8
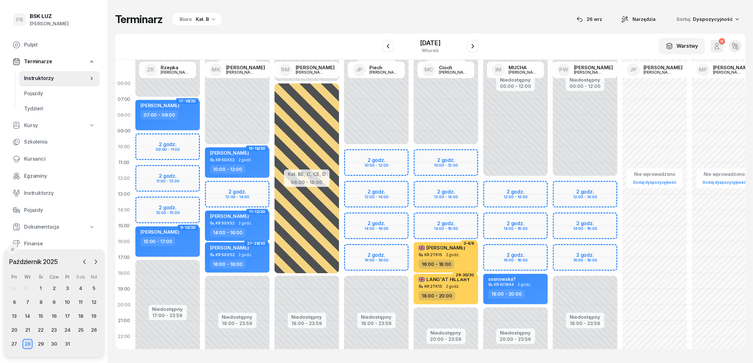
click at [221, 188] on div "Niedostępny 00:00 - 10:00 Niedostępny 18:00 - 23:59 2 godz. 12:00 - 14:00 15-16…" at bounding box center [237, 226] width 70 height 300
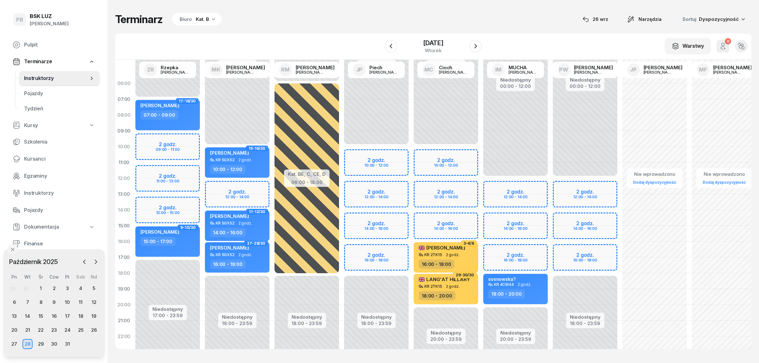
select select "12"
select select "14"
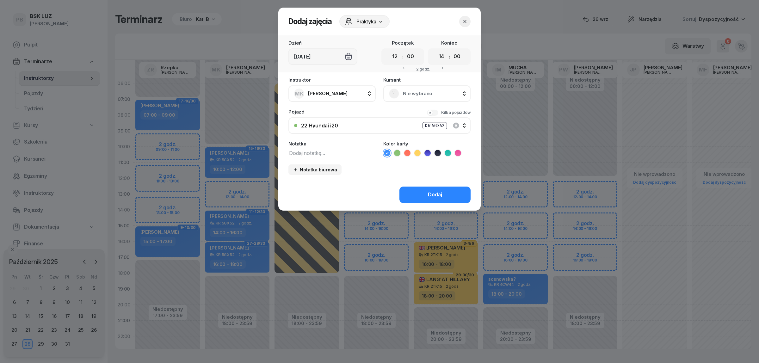
click at [412, 95] on span "Nie wybrano" at bounding box center [434, 93] width 62 height 8
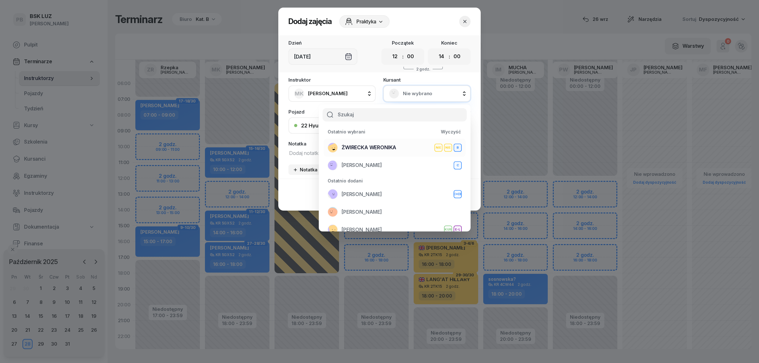
click at [386, 149] on span "ŻWIRECKA WERONIKA" at bounding box center [369, 148] width 55 height 8
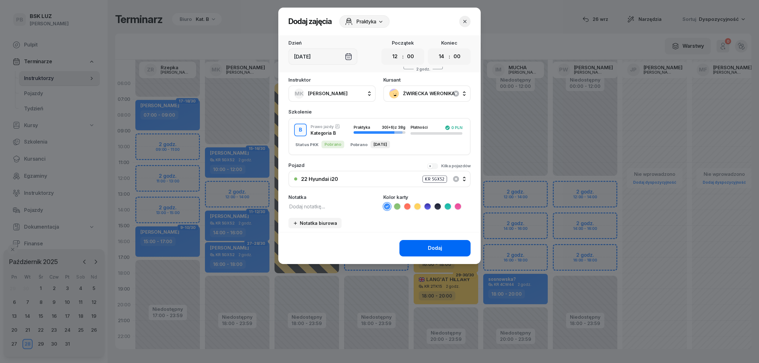
click at [427, 246] on button "Dodaj" at bounding box center [434, 248] width 71 height 16
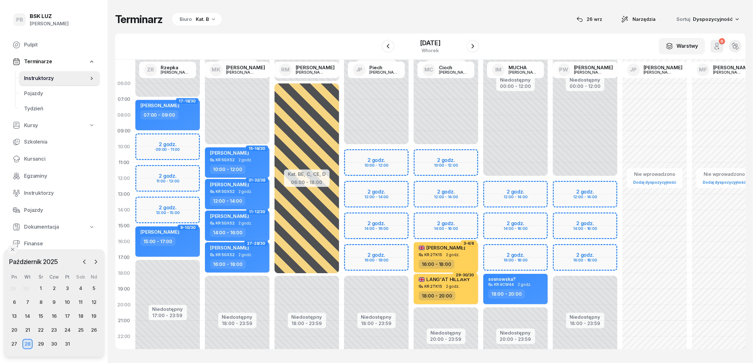
click at [296, 13] on div "Terminarz Biuro Kat. B [DATE] Narzędzia Sortuj Dyspozycyjność" at bounding box center [430, 19] width 630 height 13
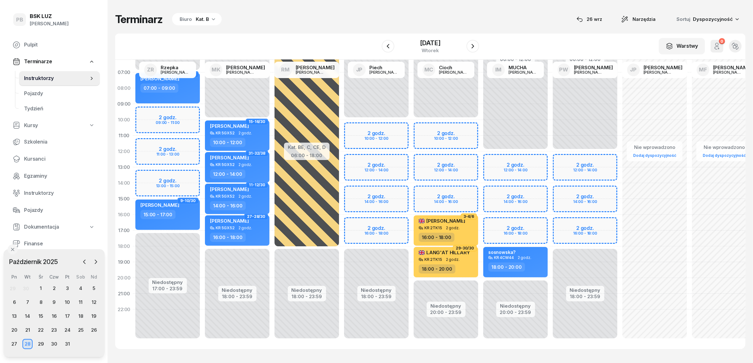
scroll to position [32, 0]
click at [291, 5] on div "Terminarz Biuro Kat. B [DATE] Narzędzia Sortuj Dyspozycyjność W Wybierz AK [PER…" at bounding box center [430, 181] width 630 height 362
click at [242, 357] on div "Terminarz Biuro Kat. B [DATE] Narzędzia Sortuj Dyspozycyjność W Wybierz AK [PER…" at bounding box center [430, 181] width 630 height 362
click at [94, 260] on icon "button" at bounding box center [96, 262] width 6 height 6
click at [86, 261] on icon "button" at bounding box center [84, 262] width 6 height 6
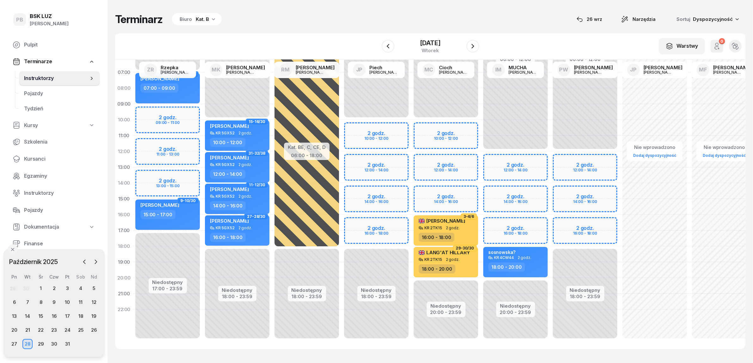
click at [27, 342] on div "28" at bounding box center [27, 344] width 10 height 10
click at [28, 342] on div "28" at bounding box center [27, 344] width 10 height 10
click at [41, 343] on div "29" at bounding box center [41, 344] width 10 height 10
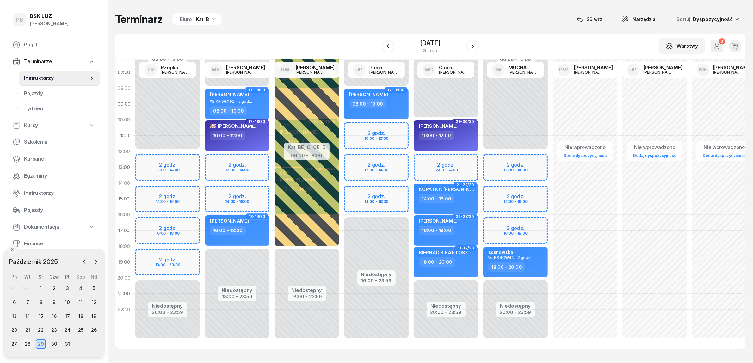
click at [29, 344] on div "28" at bounding box center [27, 344] width 10 height 10
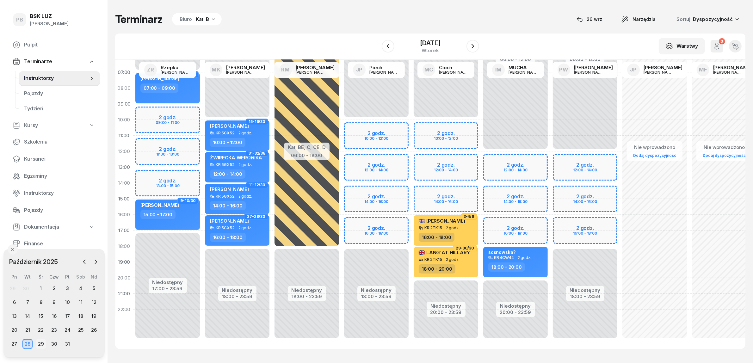
click at [40, 344] on div "29" at bounding box center [41, 344] width 10 height 10
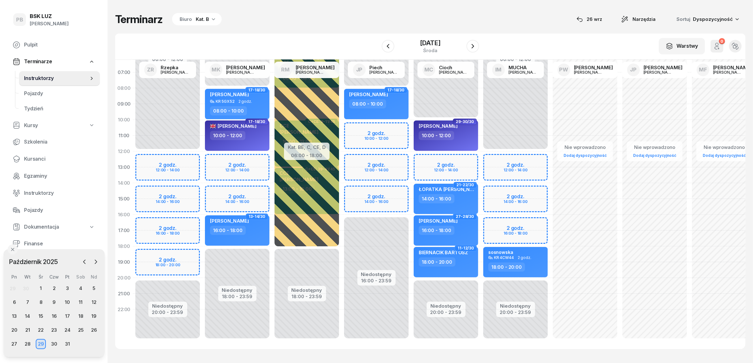
click at [44, 346] on div "29" at bounding box center [41, 344] width 10 height 10
click at [87, 262] on icon "button" at bounding box center [84, 262] width 6 height 6
click at [67, 330] on div "26" at bounding box center [67, 330] width 10 height 10
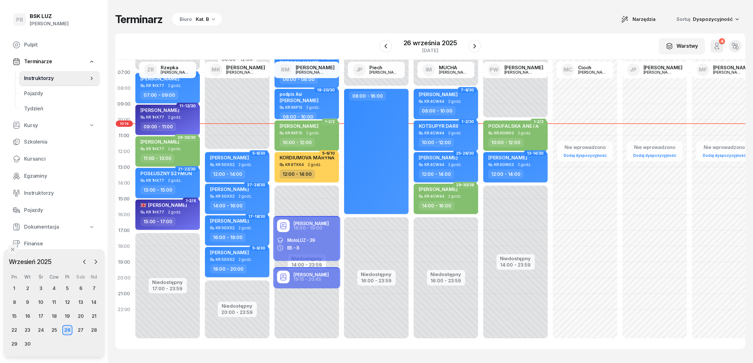
click at [204, 18] on div "Kat. B" at bounding box center [202, 19] width 13 height 8
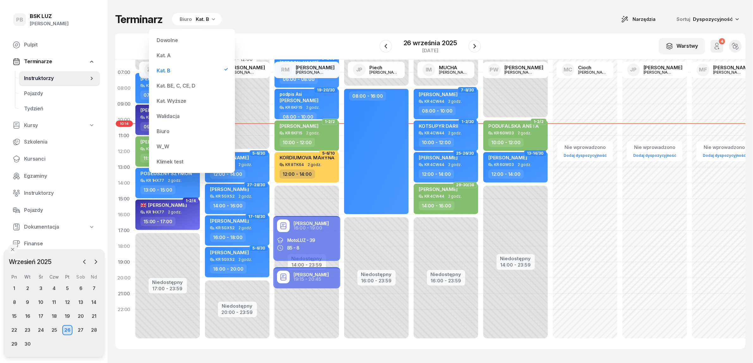
click at [193, 83] on div "Kat. BE, C, CE, D" at bounding box center [176, 85] width 39 height 5
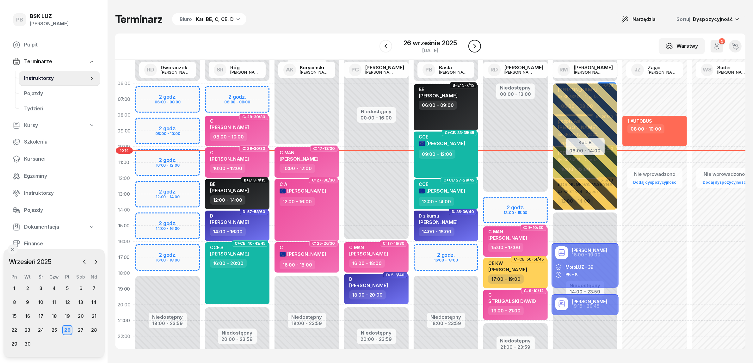
click at [475, 43] on icon "button" at bounding box center [475, 46] width 8 height 8
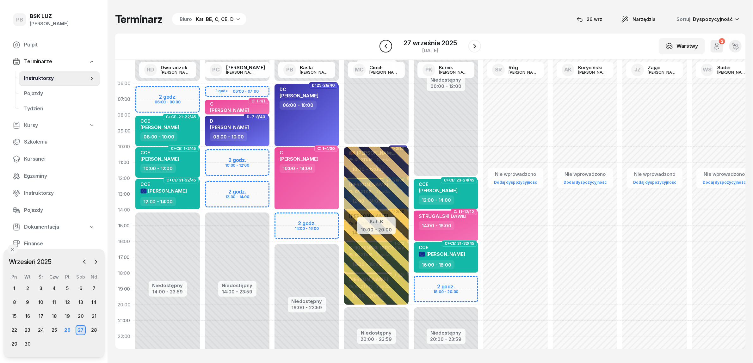
click at [391, 46] on button "button" at bounding box center [385, 46] width 13 height 13
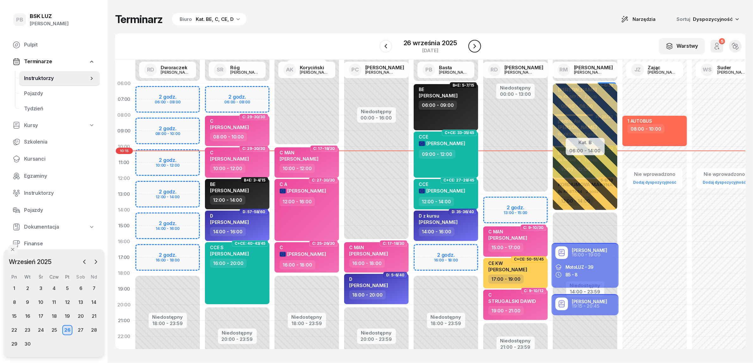
click at [475, 46] on icon "button" at bounding box center [474, 46] width 3 height 4
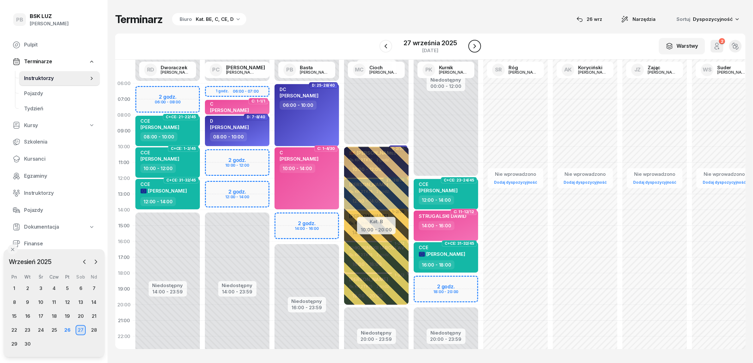
click at [475, 46] on icon "button" at bounding box center [474, 46] width 3 height 4
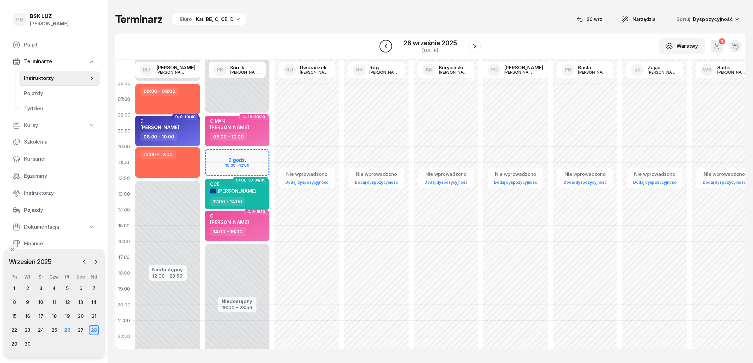
click at [388, 46] on icon "button" at bounding box center [386, 46] width 8 height 8
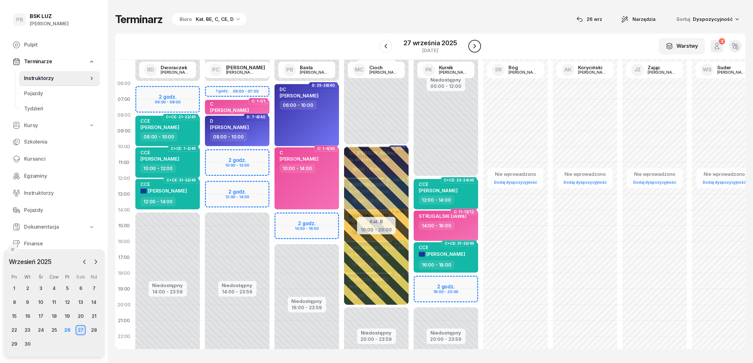
click at [473, 46] on icon "button" at bounding box center [475, 46] width 8 height 8
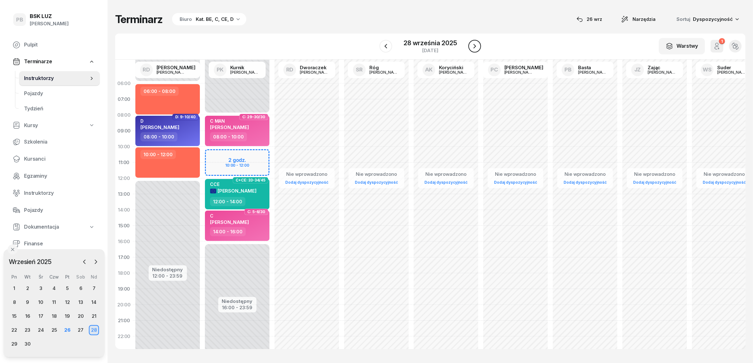
click at [473, 46] on icon "button" at bounding box center [475, 46] width 8 height 8
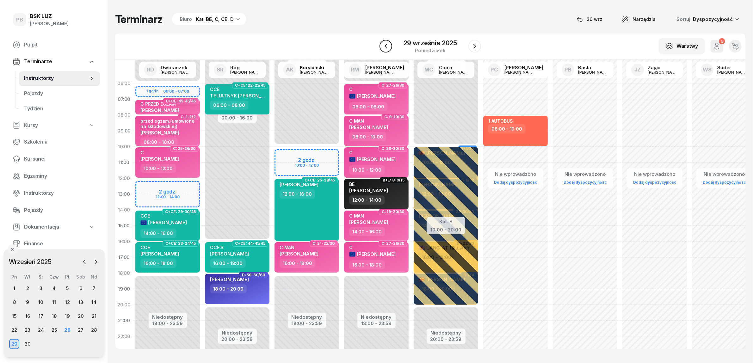
click at [386, 48] on icon "button" at bounding box center [386, 46] width 8 height 8
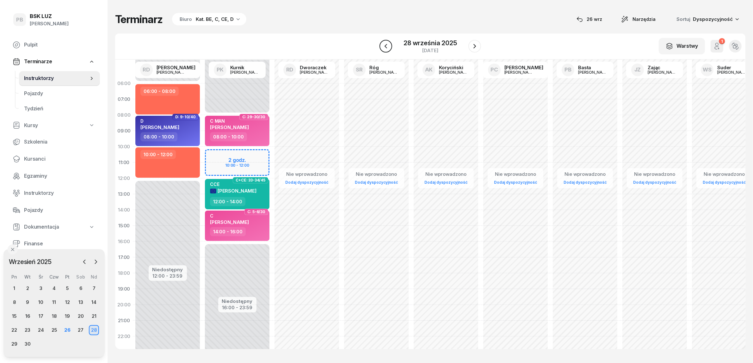
click at [387, 43] on icon "button" at bounding box center [386, 46] width 8 height 8
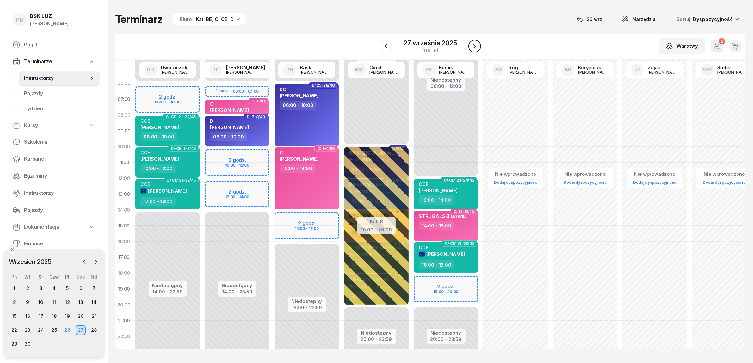
click at [472, 47] on icon "button" at bounding box center [475, 46] width 8 height 8
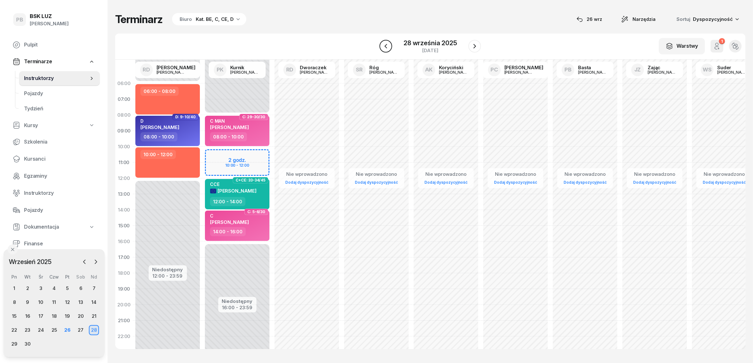
click at [390, 45] on button "button" at bounding box center [385, 46] width 13 height 13
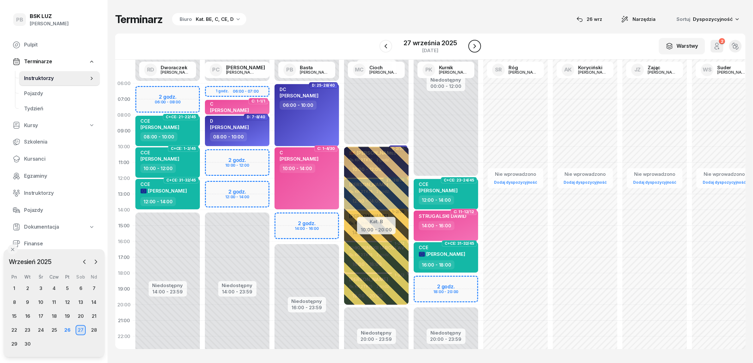
click at [471, 45] on icon "button" at bounding box center [475, 46] width 8 height 8
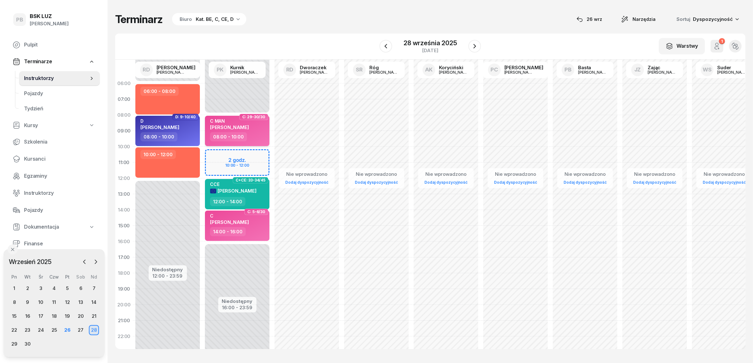
click at [262, 133] on div "08:00 - 10:00" at bounding box center [238, 136] width 56 height 9
select select "08"
select select "10"
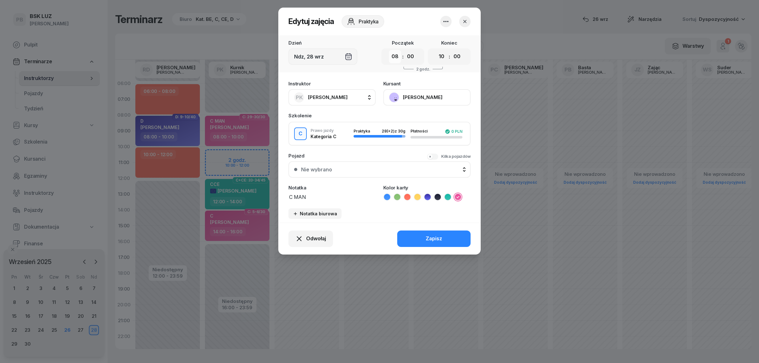
click at [395, 52] on select "00 01 02 03 04 05 06 07 08 09 10 11 12 13 14 15 16 17 18 19 20 21 22 23" at bounding box center [395, 56] width 12 height 13
select select "10"
click at [389, 50] on select "00 01 02 03 04 05 06 07 08 09 10 11 12 13 14 15 16 17 18 19 20 21 22 23" at bounding box center [395, 56] width 12 height 13
click at [445, 54] on select "00 01 02 03 04 05 06 07 08 09 10 11 12 13 14 15 16 17 18 19 20 21 22 23" at bounding box center [441, 56] width 12 height 13
select select "12"
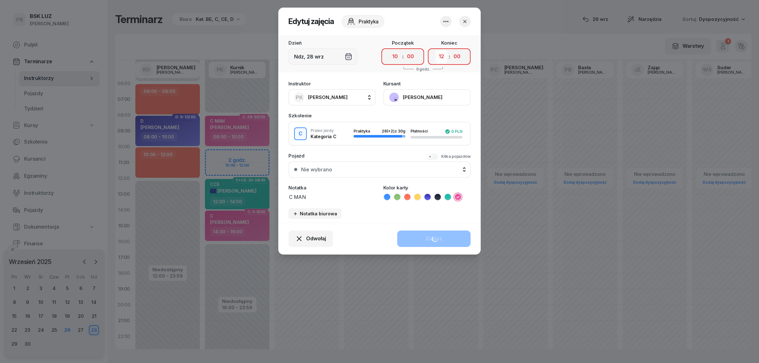
click at [435, 50] on select "00 01 02 03 04 05 06 07 08 09 10 11 12 13 14 15 16 17 18 19 20 21 22 23" at bounding box center [441, 56] width 12 height 13
click at [428, 236] on div "Zapisz" at bounding box center [434, 239] width 16 height 8
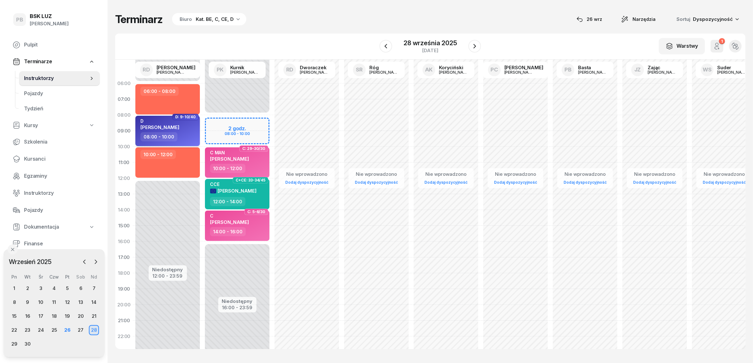
click at [185, 126] on div "D [PERSON_NAME]" at bounding box center [168, 125] width 56 height 14
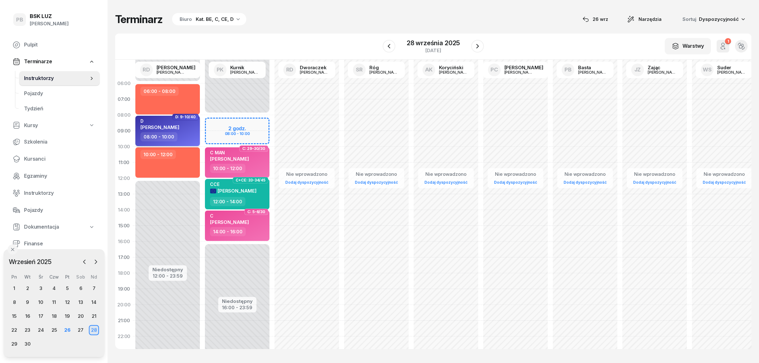
select select "08"
select select "10"
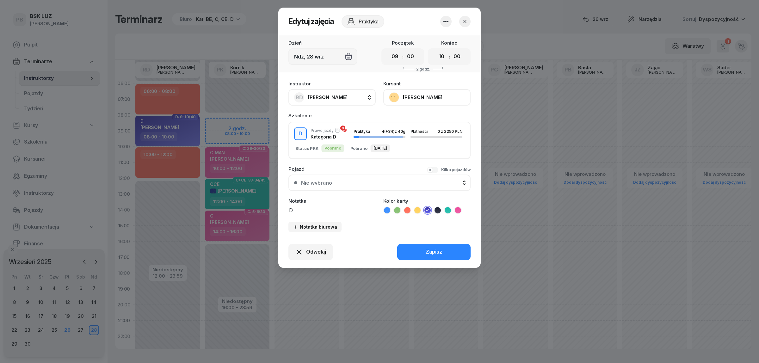
click at [343, 95] on button "RD [PERSON_NAME]" at bounding box center [331, 97] width 87 height 16
type input "kurn"
click at [337, 141] on span "[PERSON_NAME]" at bounding box center [330, 139] width 39 height 8
click at [426, 248] on div "Zapisz" at bounding box center [434, 252] width 16 height 8
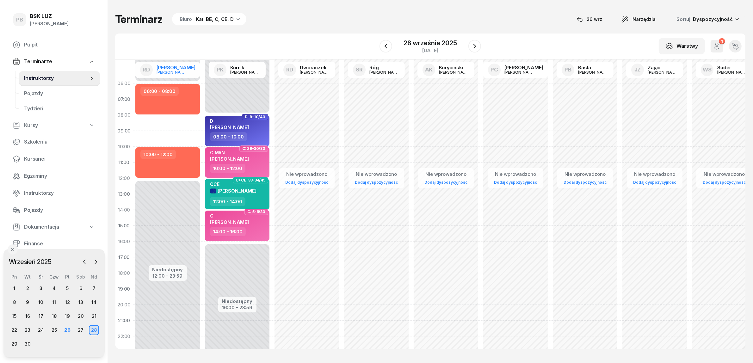
click at [164, 77] on link "RD [PERSON_NAME]" at bounding box center [167, 70] width 65 height 16
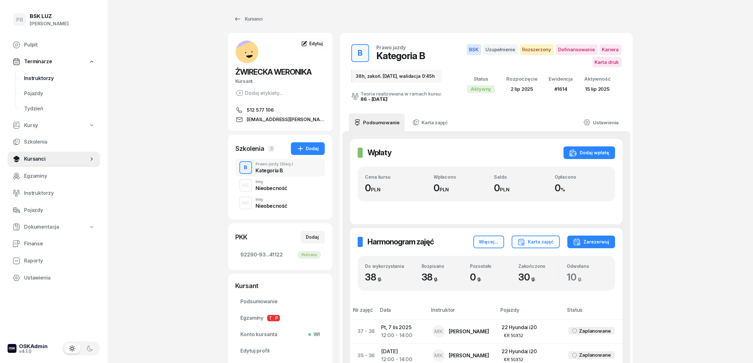
click at [41, 79] on span "Instruktorzy" at bounding box center [59, 78] width 71 height 8
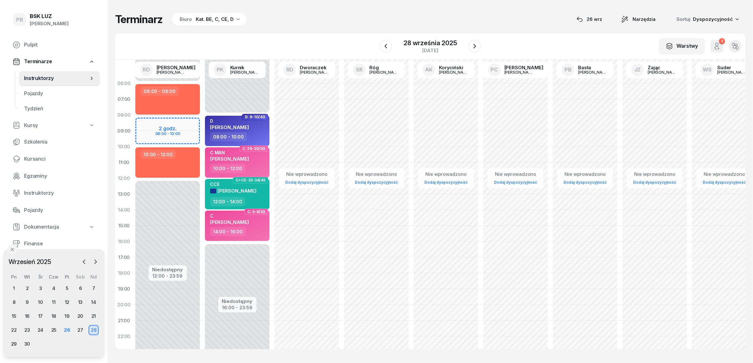
click at [175, 99] on div "06:00 - 08:00" at bounding box center [167, 99] width 65 height 30
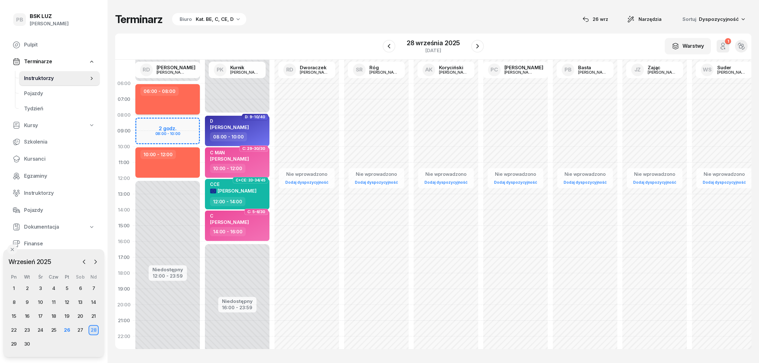
select select "06"
select select "08"
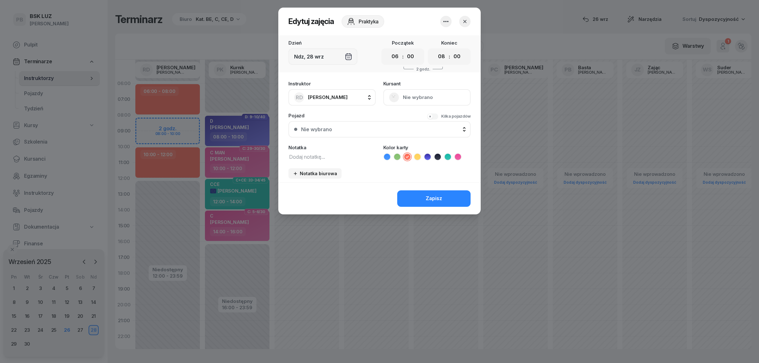
click at [449, 22] on icon "button" at bounding box center [446, 22] width 8 height 8
click at [442, 42] on link "Usuń" at bounding box center [442, 41] width 83 height 16
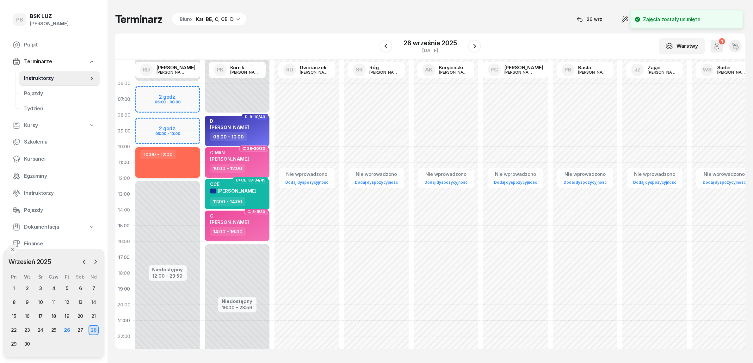
click at [172, 157] on div "10:00 - 12:00" at bounding box center [157, 154] width 35 height 9
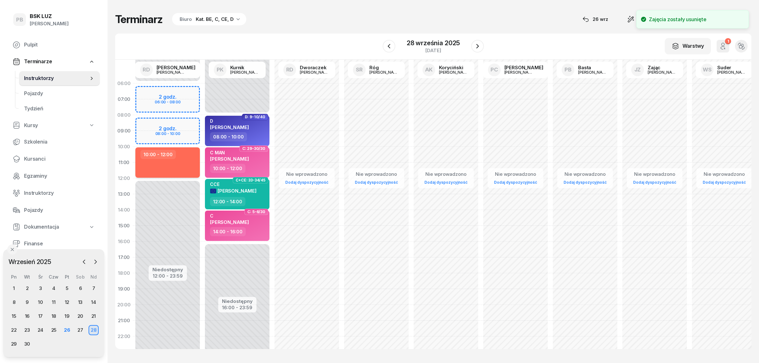
select select "10"
select select "12"
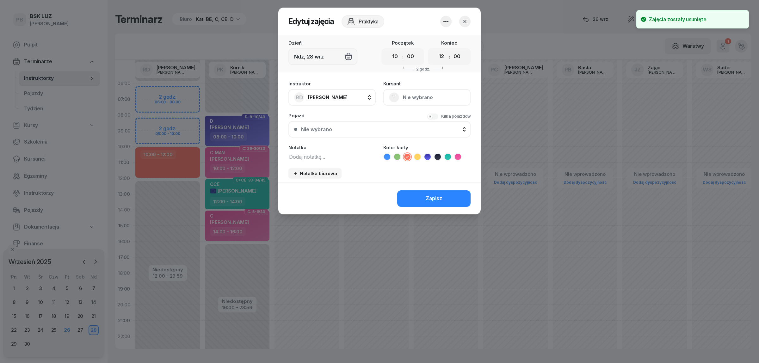
click at [450, 22] on button "button" at bounding box center [445, 21] width 11 height 11
click at [436, 38] on link "Usuń" at bounding box center [442, 41] width 83 height 16
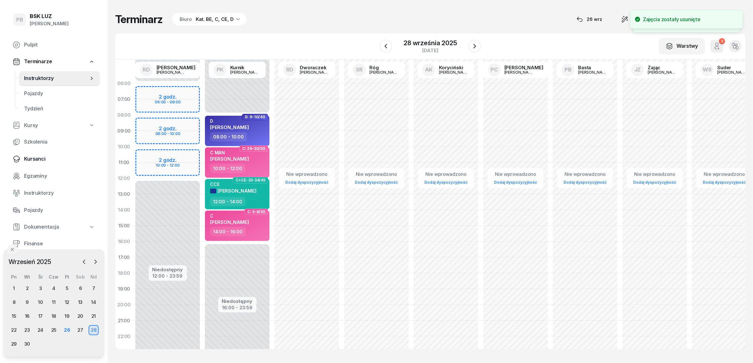
click at [28, 156] on span "Kursanci" at bounding box center [59, 159] width 71 height 8
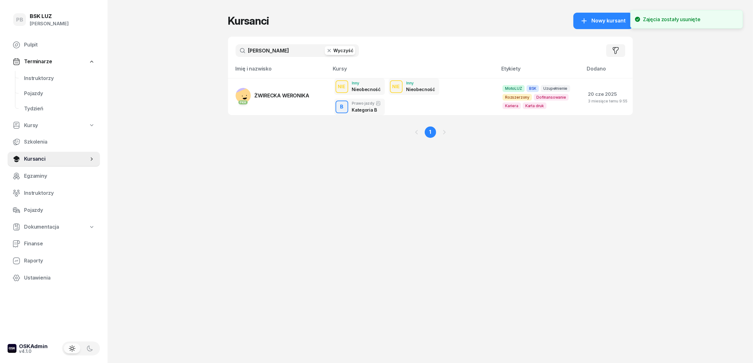
click at [272, 52] on input "[PERSON_NAME]" at bounding box center [297, 50] width 123 height 13
click at [34, 194] on span "Instruktorzy" at bounding box center [59, 193] width 71 height 8
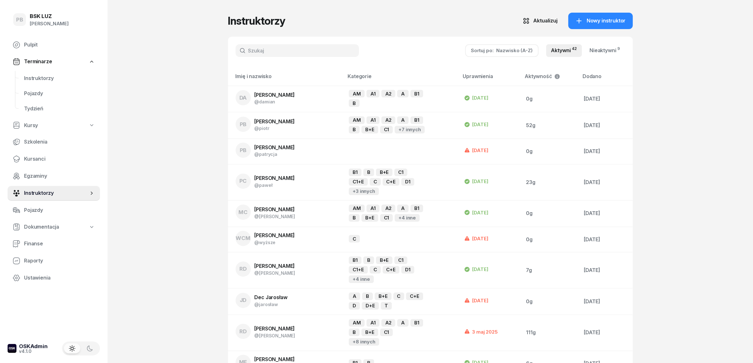
click at [278, 47] on input "text" at bounding box center [297, 50] width 123 height 13
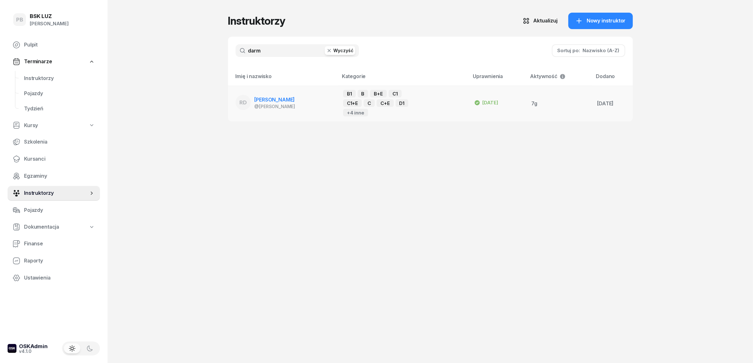
type input "darm"
click at [278, 92] on td "RD [PERSON_NAME] @[PERSON_NAME]" at bounding box center [283, 104] width 110 height 36
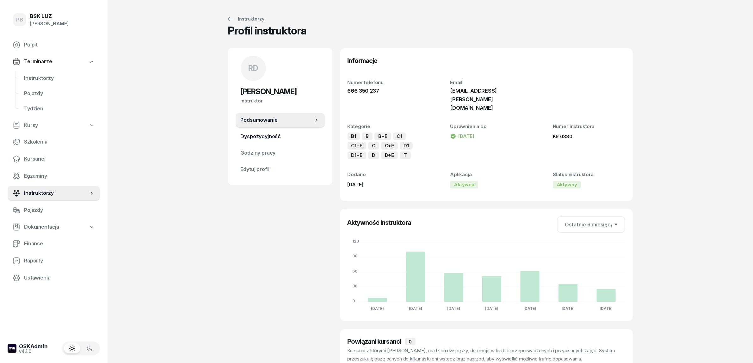
click at [271, 133] on span "Dyspozycyjność" at bounding box center [280, 136] width 79 height 8
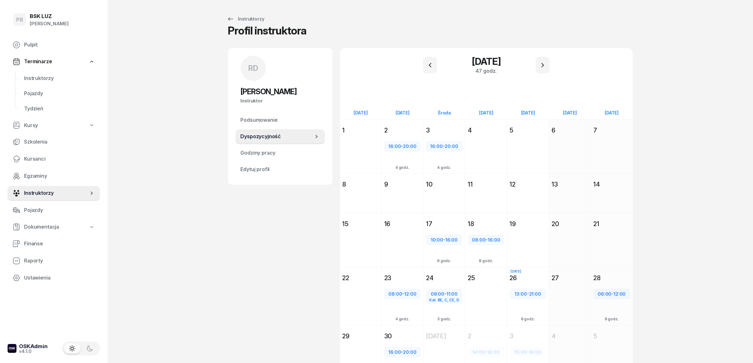
scroll to position [42, 0]
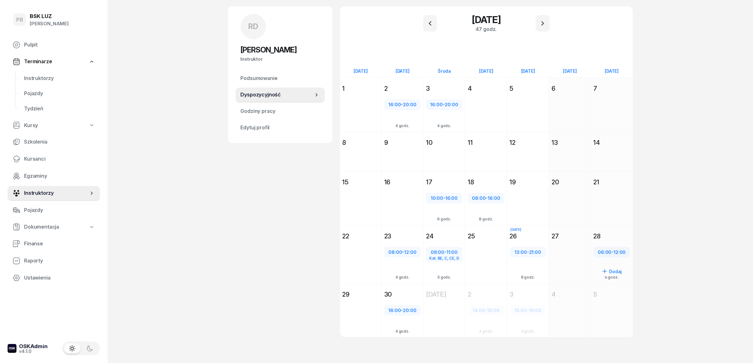
click at [614, 252] on div "06:00 - 12:00" at bounding box center [611, 252] width 35 height 8
select select "06"
select select "12"
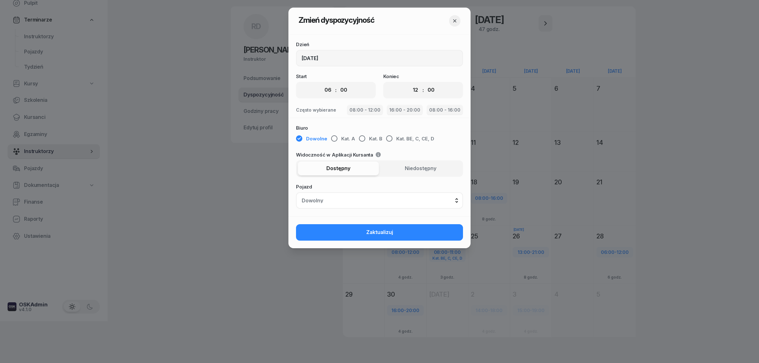
click at [452, 17] on button "button" at bounding box center [454, 20] width 11 height 11
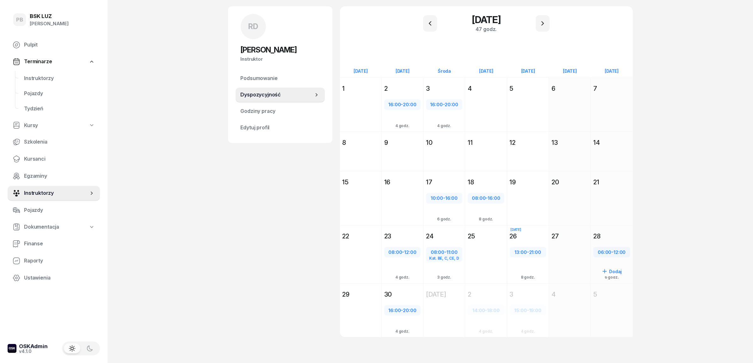
click at [627, 233] on div "28" at bounding box center [611, 236] width 37 height 9
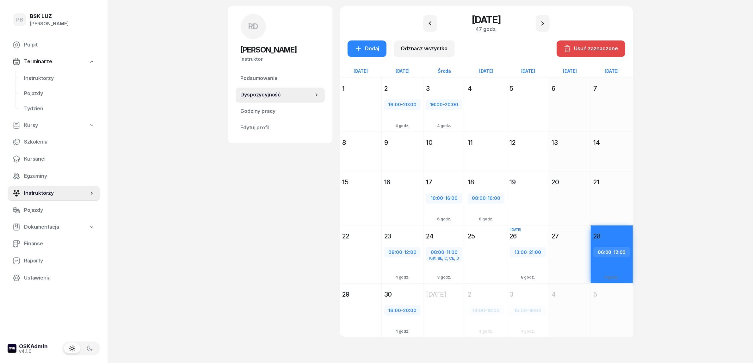
click at [583, 51] on div "Usuń zaznaczone" at bounding box center [590, 49] width 55 height 8
click at [199, 200] on div "PB BSK [PERSON_NAME] Terminarze Instruktorzy Pojazdy Tydzień Kursy Szkolenia Ku…" at bounding box center [376, 161] width 753 height 407
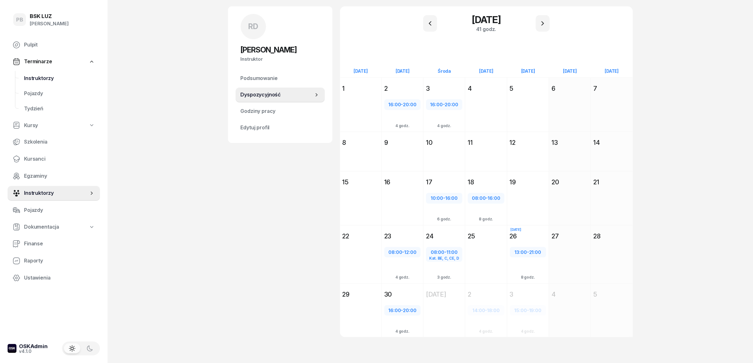
click at [48, 77] on span "Instruktorzy" at bounding box center [59, 78] width 71 height 8
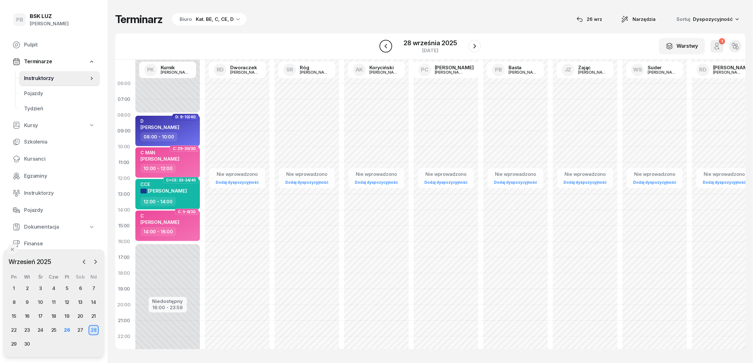
click at [386, 46] on icon "button" at bounding box center [386, 46] width 8 height 8
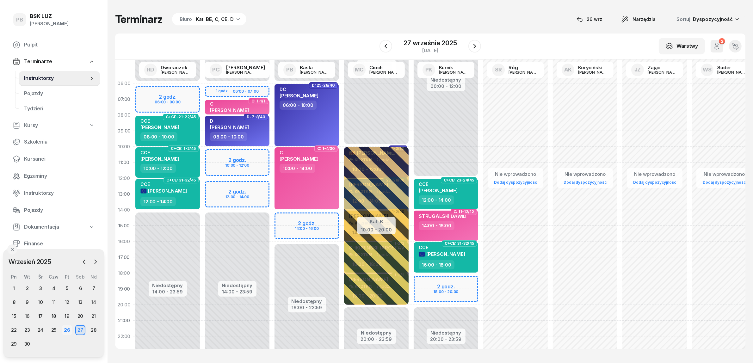
click at [65, 332] on div "26" at bounding box center [67, 330] width 10 height 10
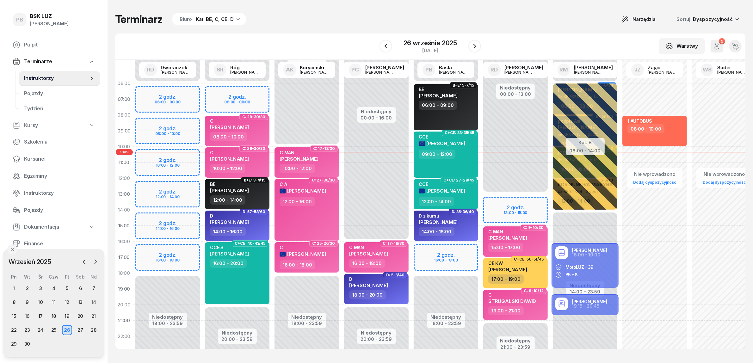
click at [322, 13] on div "Terminarz Biuro Kat. BE, C, CE, D Narzędzia Sortuj Dyspozycyjność" at bounding box center [430, 19] width 630 height 13
click at [345, 29] on div "Terminarz Biuro Kat. BE, C, CE, D Narzędzia Sortuj Dyspozycyjność W Wybierz AK …" at bounding box center [430, 181] width 630 height 362
click at [512, 48] on div "W Wybierz AK [PERSON_NAME] BP [PERSON_NAME] DP [PERSON_NAME] GS [PERSON_NAME] I…" at bounding box center [430, 47] width 630 height 26
click at [508, 19] on div "Terminarz Biuro Kat. BE, C, CE, D Narzędzia Sortuj Dyspozycyjność" at bounding box center [430, 19] width 630 height 13
click at [311, 47] on div "W Wybierz AK [PERSON_NAME] BP [PERSON_NAME] DP [PERSON_NAME] GS [PERSON_NAME] I…" at bounding box center [430, 47] width 630 height 26
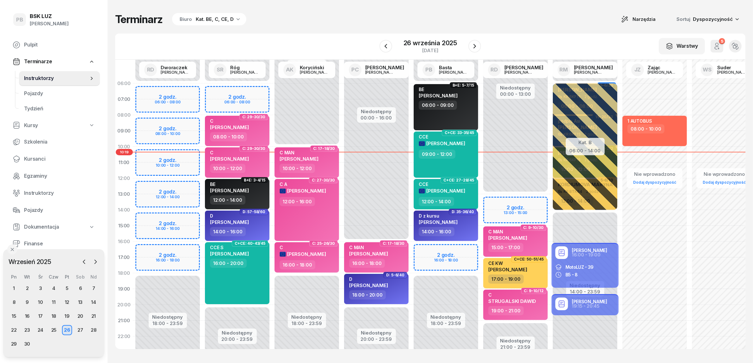
click at [522, 40] on div "W Wybierz AK [PERSON_NAME] BP [PERSON_NAME] DP [PERSON_NAME] GS [PERSON_NAME] I…" at bounding box center [430, 47] width 630 height 26
click at [532, 23] on div "Terminarz Biuro Kat. BE, C, CE, D Narzędzia Sortuj Dyspozycyjność" at bounding box center [430, 19] width 630 height 13
click at [528, 32] on div "Terminarz Biuro Kat. BE, C, CE, D Narzędzia Sortuj Dyspozycyjność W Wybierz AK …" at bounding box center [430, 181] width 630 height 362
drag, startPoint x: 346, startPoint y: 21, endPoint x: 345, endPoint y: 26, distance: 5.0
click at [346, 21] on div "Terminarz Biuro Kat. BE, C, CE, D Narzędzia Sortuj Dyspozycyjność" at bounding box center [430, 19] width 630 height 13
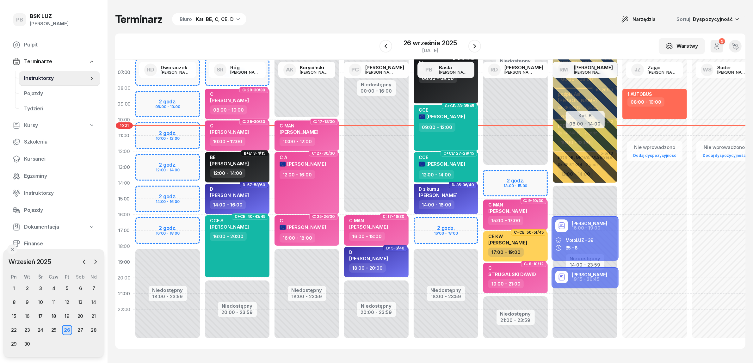
scroll to position [32, 0]
click at [539, 13] on div "Terminarz Biuro Kat. BE, C, CE, D Narzędzia Sortuj Dyspozycyjność" at bounding box center [430, 19] width 630 height 13
click at [99, 260] on button "button" at bounding box center [95, 261] width 9 height 9
click at [14, 289] on div "29" at bounding box center [12, 288] width 6 height 5
click at [224, 21] on div "Kat. BE, C, CE, D" at bounding box center [215, 19] width 38 height 8
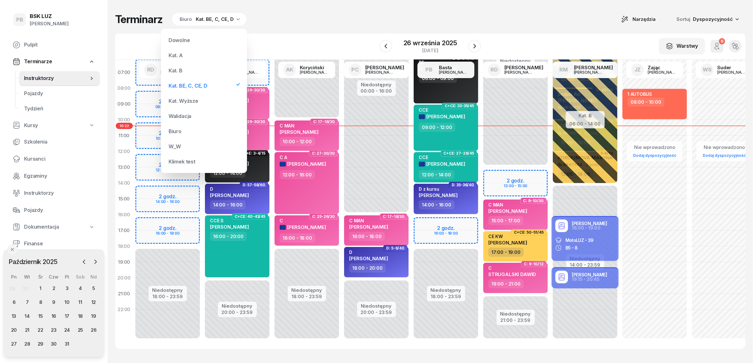
click at [188, 55] on div "Kat. A" at bounding box center [204, 55] width 76 height 13
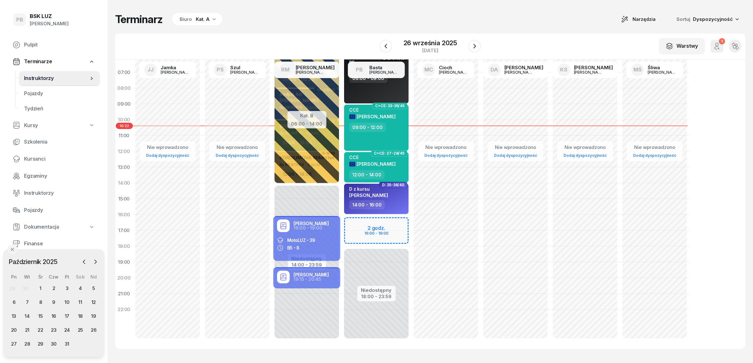
scroll to position [26, 0]
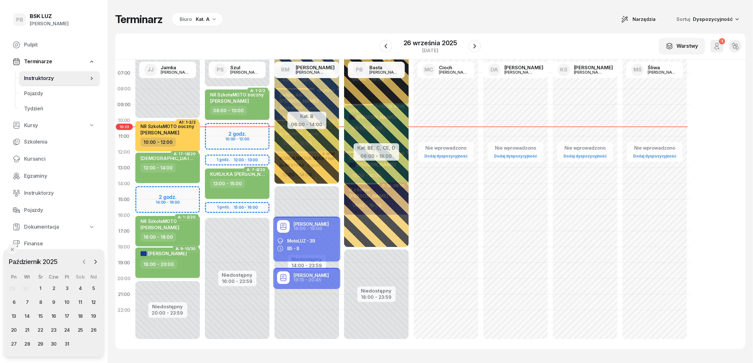
click at [85, 260] on icon "button" at bounding box center [84, 262] width 6 height 6
click at [14, 342] on div "29" at bounding box center [14, 344] width 10 height 10
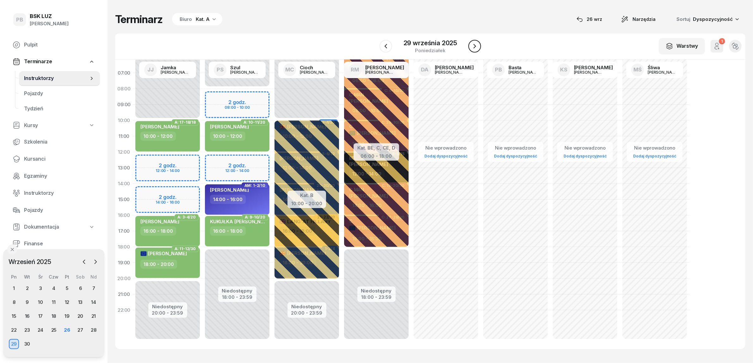
click at [473, 45] on icon "button" at bounding box center [475, 46] width 8 height 8
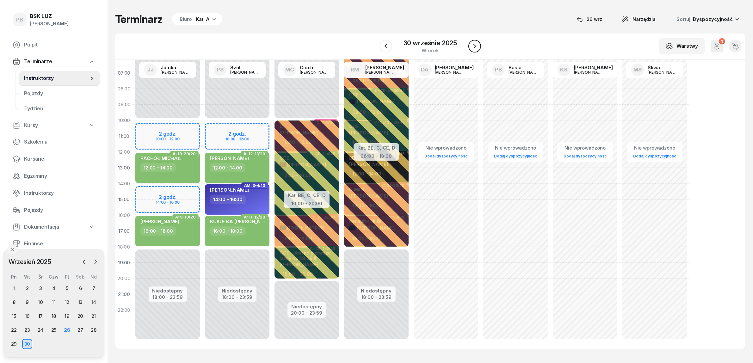
click at [473, 45] on icon "button" at bounding box center [475, 46] width 8 height 8
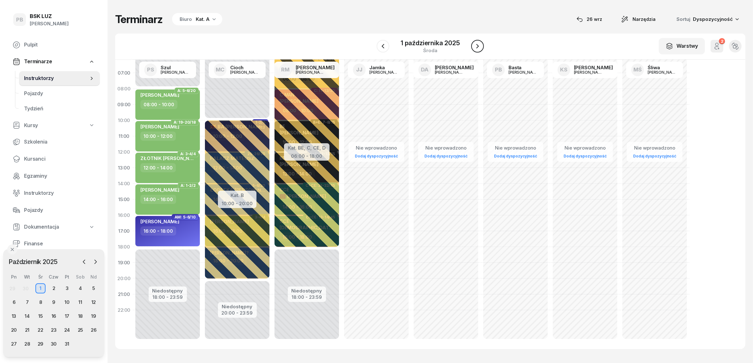
click at [478, 46] on icon "button" at bounding box center [477, 46] width 3 height 4
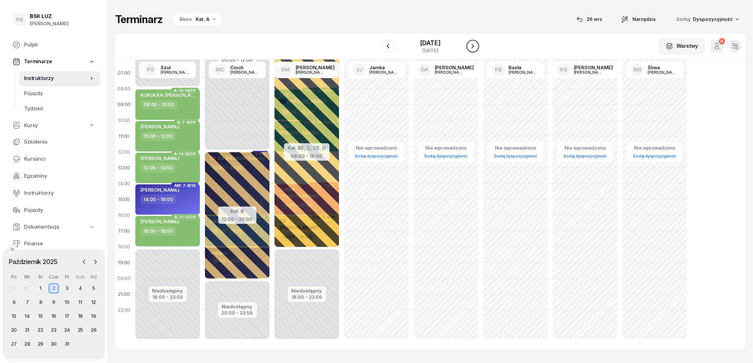
click at [477, 46] on icon "button" at bounding box center [473, 46] width 8 height 8
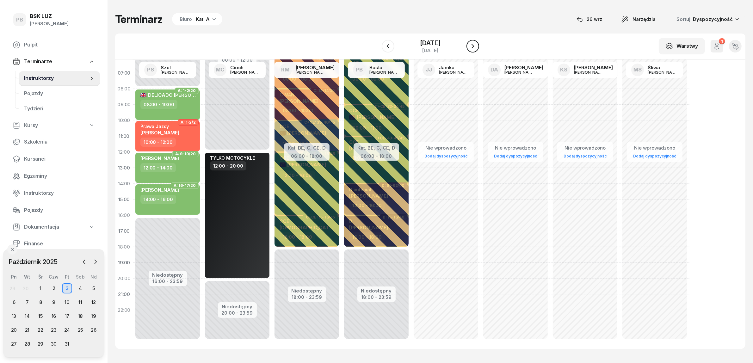
click at [477, 46] on icon "button" at bounding box center [473, 46] width 8 height 8
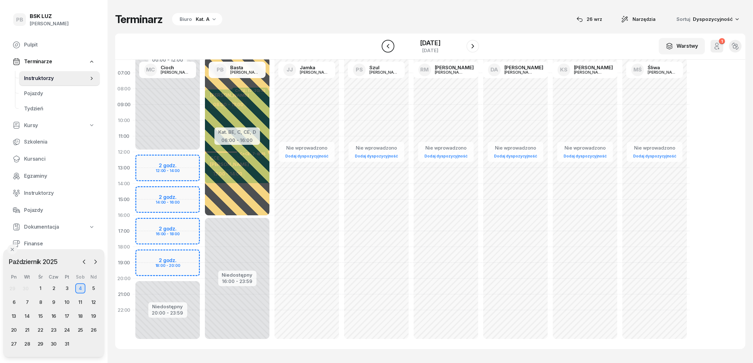
click at [382, 48] on button "button" at bounding box center [388, 46] width 13 height 13
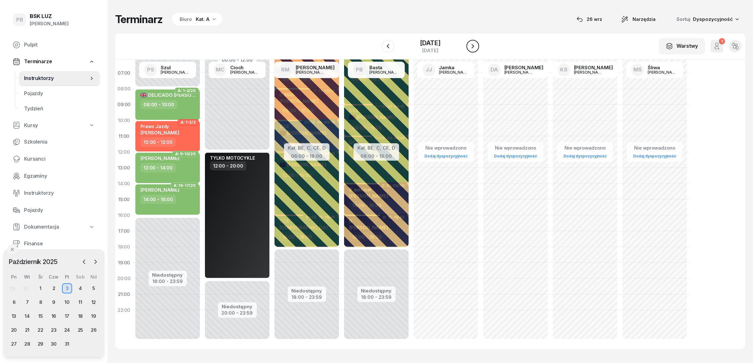
click at [473, 43] on button "button" at bounding box center [472, 46] width 13 height 13
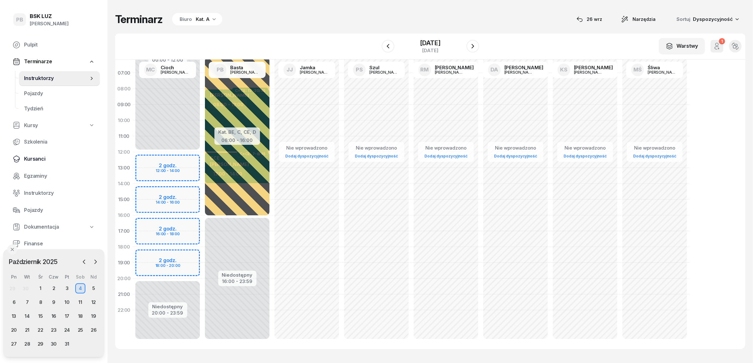
click at [35, 159] on span "Kursanci" at bounding box center [59, 159] width 71 height 8
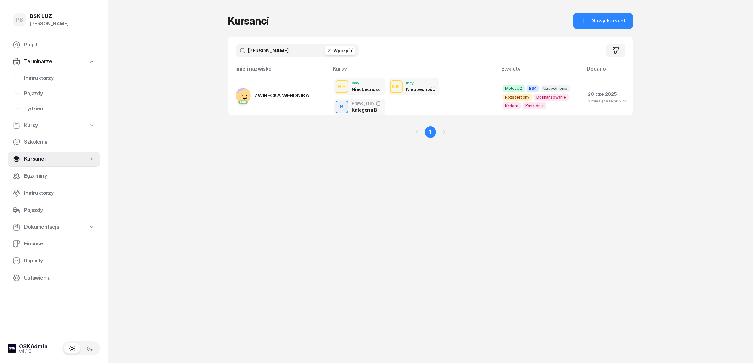
click at [269, 51] on input "[PERSON_NAME]" at bounding box center [297, 50] width 123 height 13
click at [26, 191] on span "Instruktorzy" at bounding box center [59, 193] width 71 height 8
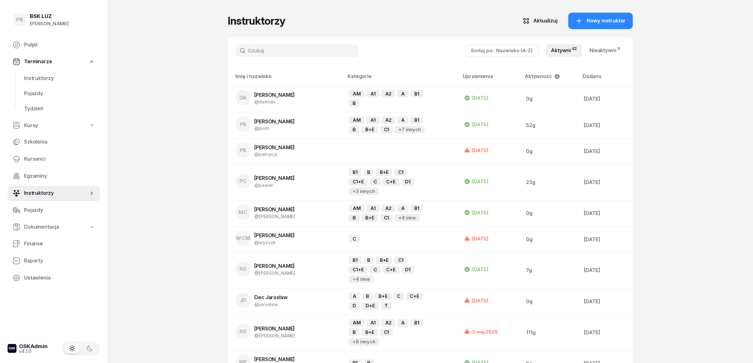
click at [269, 53] on input "text" at bounding box center [297, 50] width 123 height 13
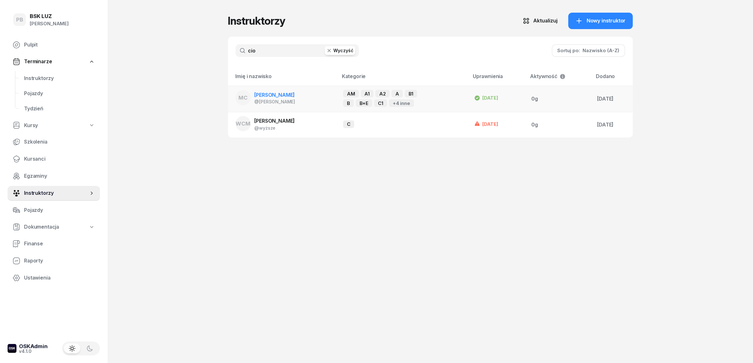
type input "cio"
click at [284, 99] on div "@[PERSON_NAME]" at bounding box center [275, 101] width 41 height 5
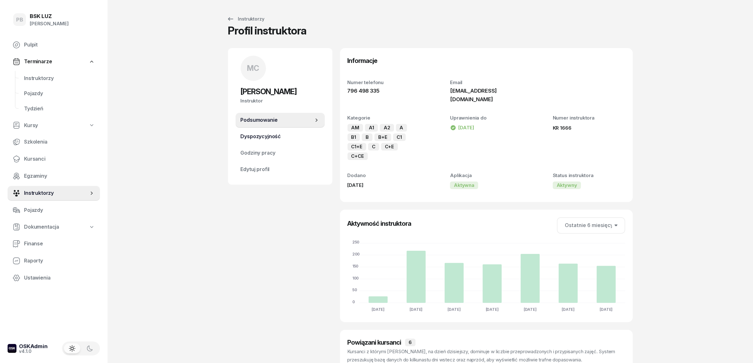
click at [289, 133] on span "Dyspozycyjność" at bounding box center [280, 136] width 79 height 8
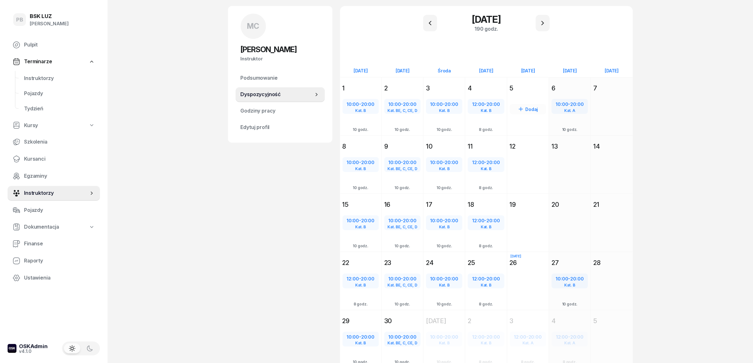
scroll to position [40, 0]
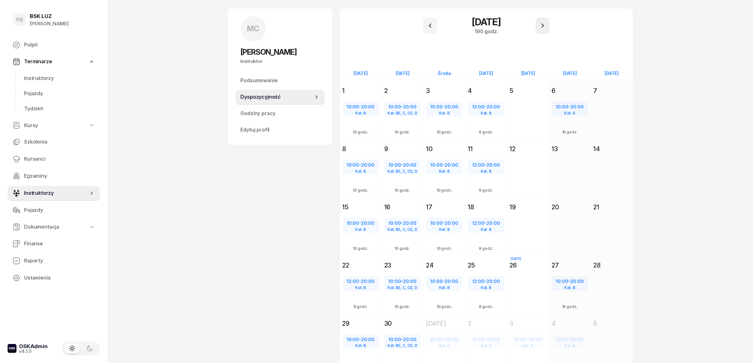
click at [541, 22] on icon "button" at bounding box center [543, 26] width 8 height 8
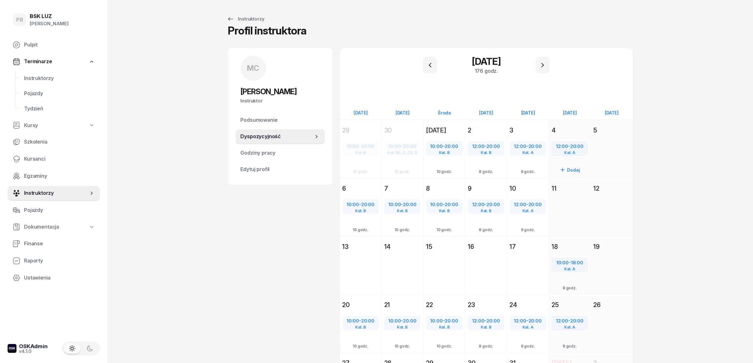
click at [576, 148] on span "20:00" at bounding box center [576, 146] width 13 height 6
select select "12"
select select "20"
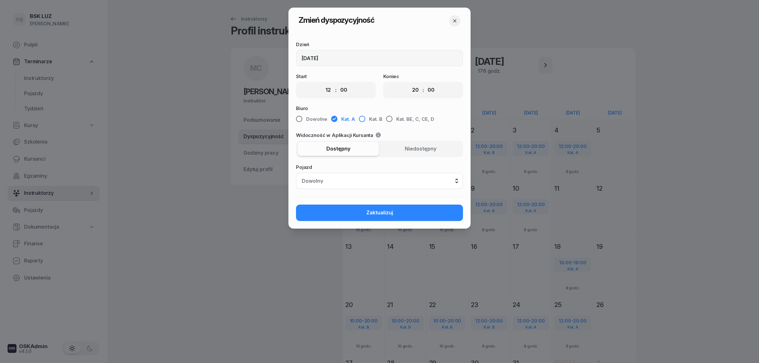
click at [377, 117] on span "Kat. B" at bounding box center [375, 119] width 13 height 8
click at [371, 209] on span "Zaktualizuj" at bounding box center [379, 213] width 27 height 8
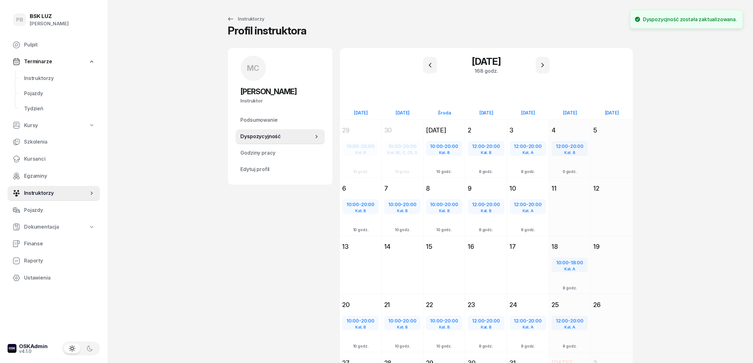
click at [226, 269] on div "PB BSK [PERSON_NAME] Terminarze Instruktorzy Pojazdy Tydzień Kursy Szkolenia Ku…" at bounding box center [376, 219] width 753 height 438
click at [43, 75] on span "Instruktorzy" at bounding box center [59, 78] width 71 height 8
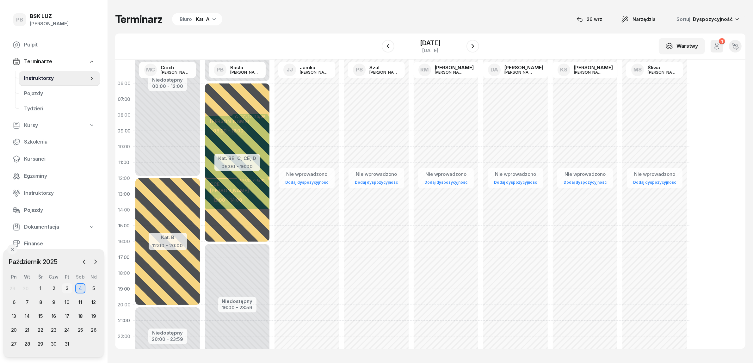
click at [70, 288] on div "3" at bounding box center [67, 288] width 10 height 10
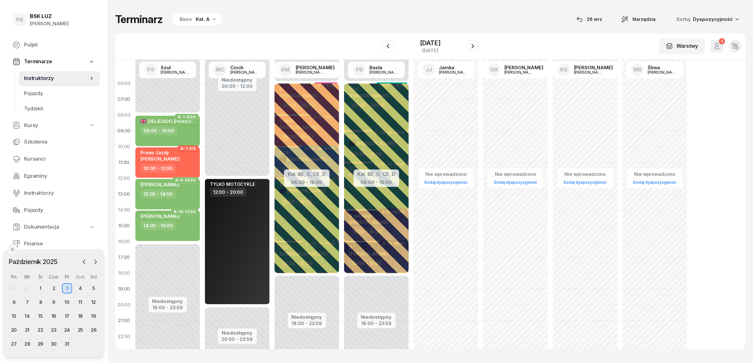
click at [265, 25] on div "Terminarz Biuro Kat. A [DATE] Narzędzia Sortuj Dyspozycyjność" at bounding box center [430, 19] width 630 height 13
click at [328, 44] on div "W Wybierz AK [PERSON_NAME] BP [PERSON_NAME] DP [PERSON_NAME] GS [PERSON_NAME] I…" at bounding box center [430, 47] width 630 height 26
click at [83, 285] on div "4" at bounding box center [80, 288] width 10 height 10
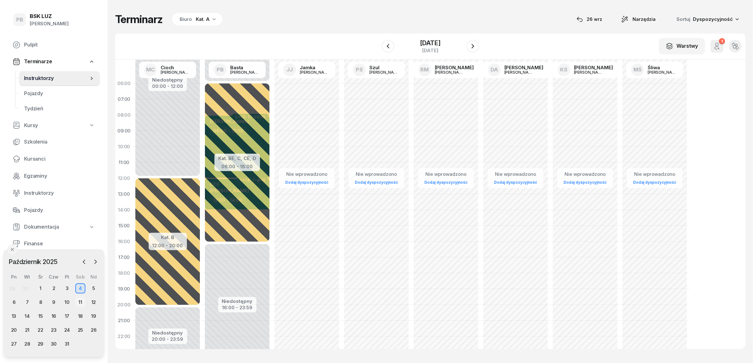
click at [78, 301] on div "11" at bounding box center [80, 302] width 10 height 10
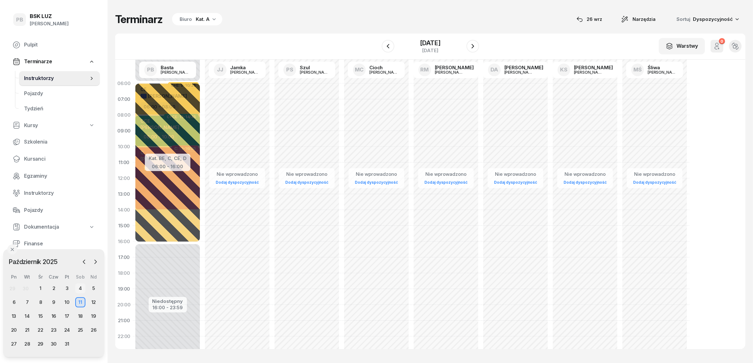
click at [81, 290] on div "4" at bounding box center [80, 288] width 10 height 10
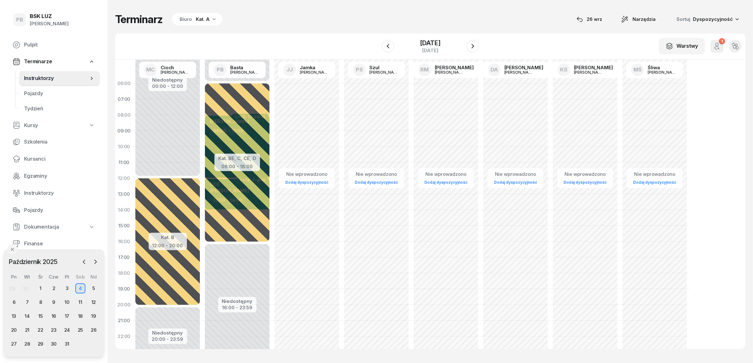
click at [193, 19] on div "Biuro Kat. A" at bounding box center [197, 19] width 50 height 13
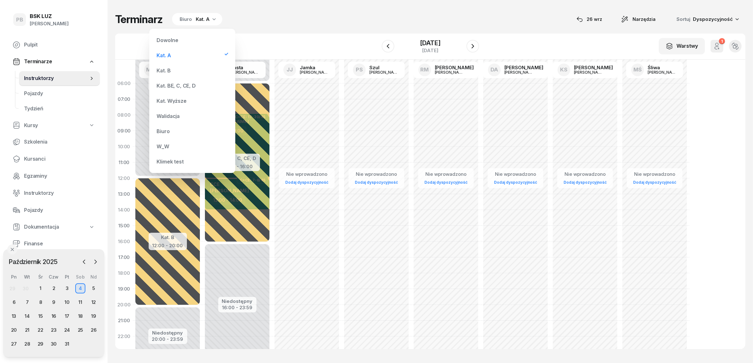
click at [189, 83] on div "Kat. BE, C, CE, D" at bounding box center [176, 85] width 39 height 5
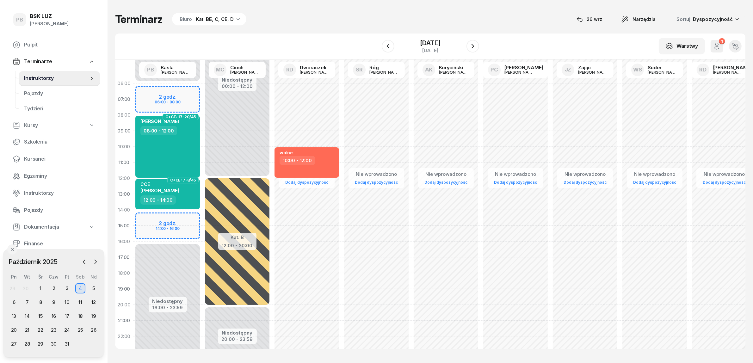
click at [82, 255] on div "[DATE] [DATE] lut mar kwi maj cze lip sie wrz paź lis gru Pn Wt Śr Czw Pt Sob N…" at bounding box center [53, 303] width 101 height 108
click at [83, 263] on icon "button" at bounding box center [84, 262] width 6 height 6
click at [77, 329] on div "27" at bounding box center [80, 330] width 10 height 10
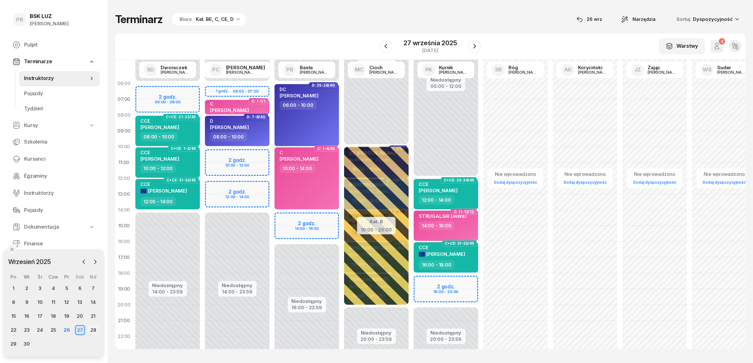
click at [93, 331] on div "28" at bounding box center [93, 330] width 10 height 10
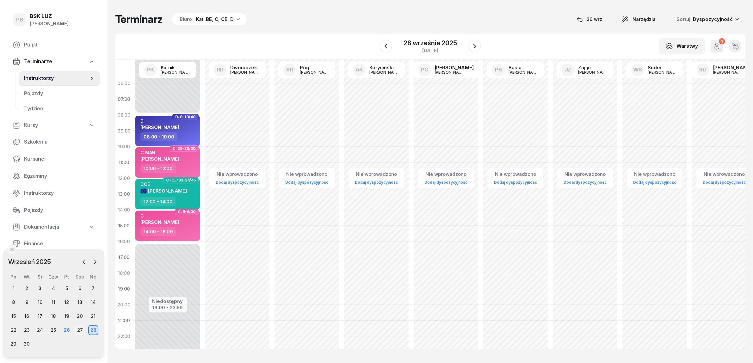
click at [80, 329] on div "27" at bounding box center [80, 330] width 10 height 10
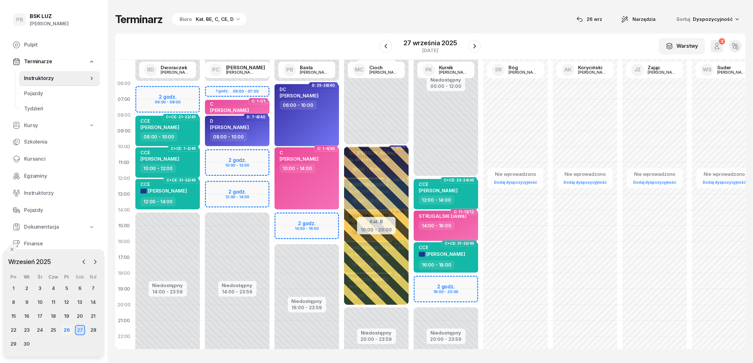
click at [64, 328] on div "26" at bounding box center [67, 330] width 10 height 10
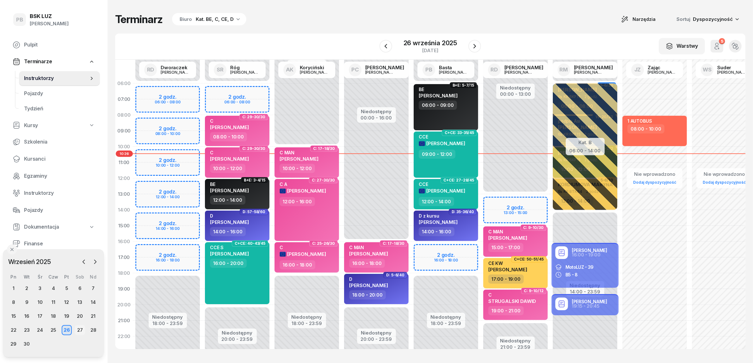
click at [78, 327] on div "27" at bounding box center [80, 330] width 10 height 10
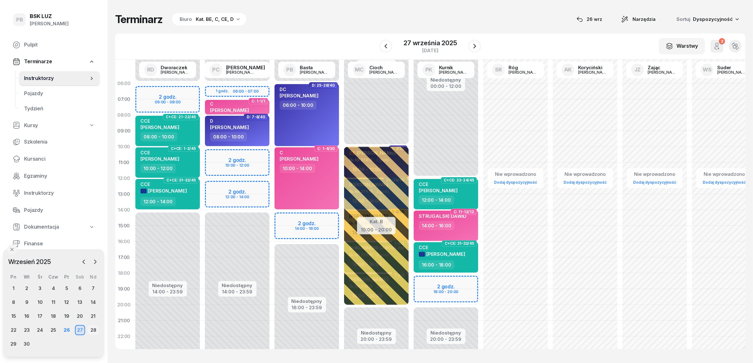
click at [91, 328] on div "28" at bounding box center [93, 330] width 10 height 10
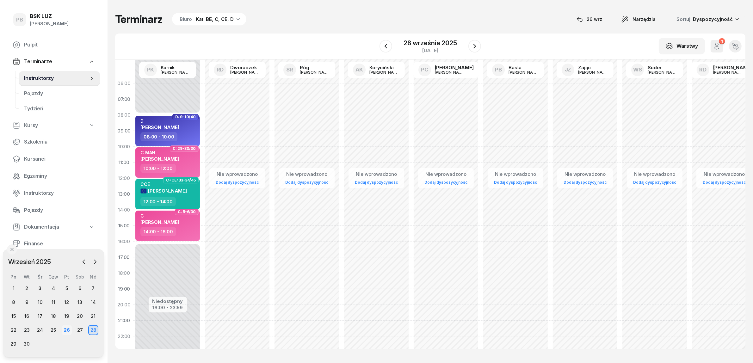
click at [65, 328] on div "26" at bounding box center [67, 330] width 10 height 10
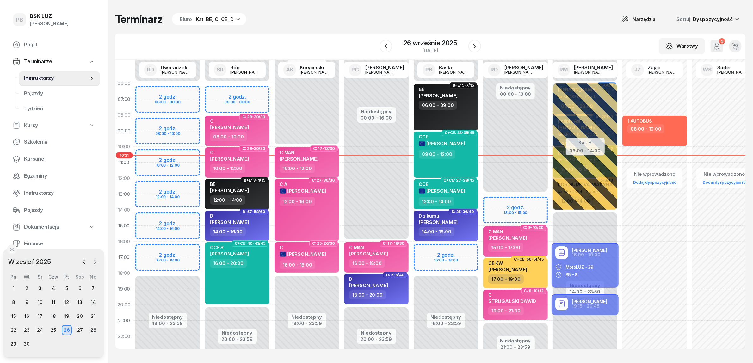
click at [92, 260] on icon "button" at bounding box center [95, 262] width 6 height 6
click at [78, 290] on div "4" at bounding box center [80, 288] width 10 height 10
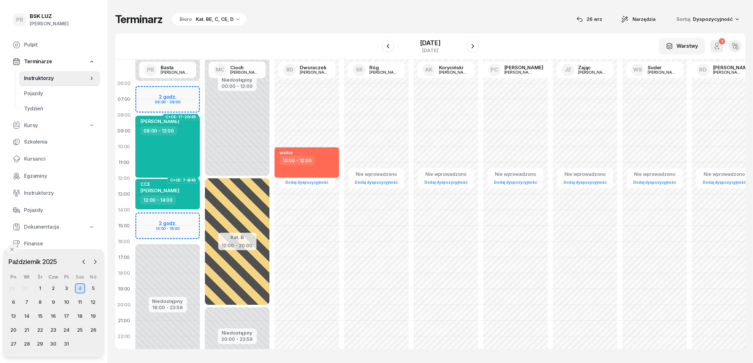
click at [200, 20] on div "Kat. BE, C, CE, D" at bounding box center [215, 19] width 38 height 8
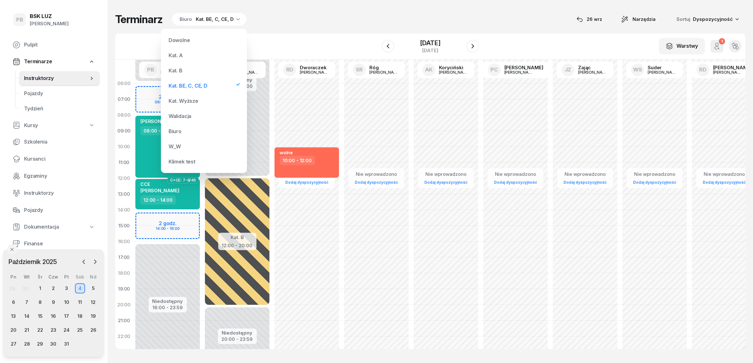
click at [187, 69] on div "Kat. B" at bounding box center [204, 70] width 76 height 13
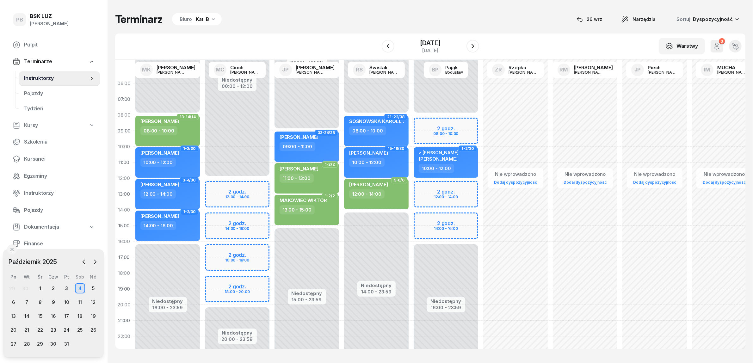
click at [193, 17] on div "Biuro Kat. B" at bounding box center [197, 19] width 50 height 13
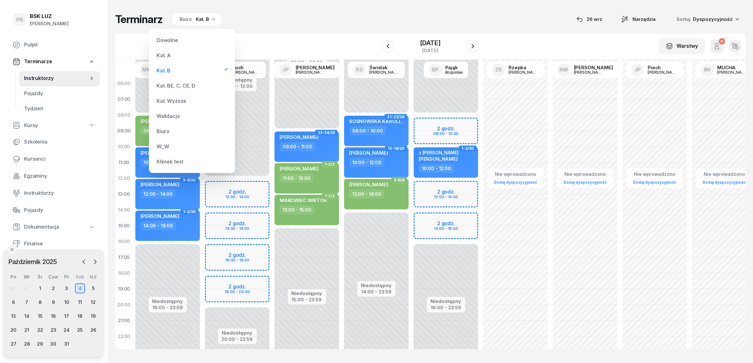
click at [181, 81] on div "Kat. BE, C, CE, D" at bounding box center [192, 85] width 76 height 13
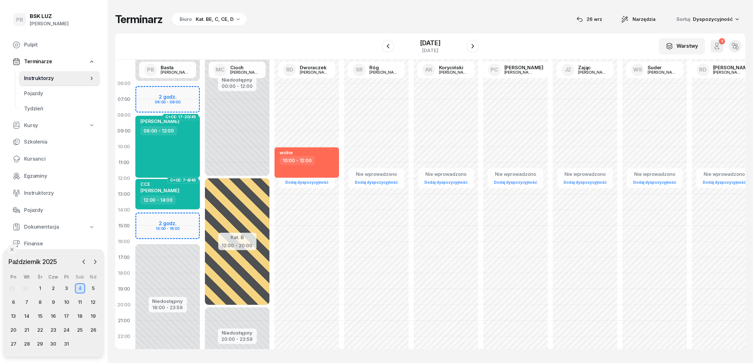
click at [41, 154] on link "Kursanci" at bounding box center [54, 158] width 92 height 15
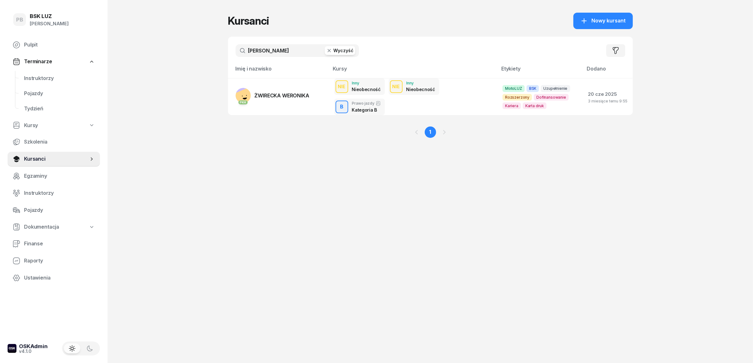
drag, startPoint x: 299, startPoint y: 52, endPoint x: 234, endPoint y: 51, distance: 64.8
click at [234, 51] on div "[PERSON_NAME] Wyczyść Filtruj" at bounding box center [430, 51] width 405 height 28
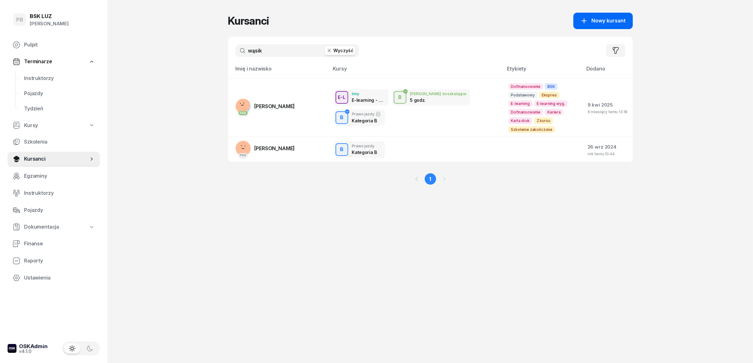
type input "wąsik"
click at [604, 26] on button "Nowy kursant" at bounding box center [602, 21] width 59 height 16
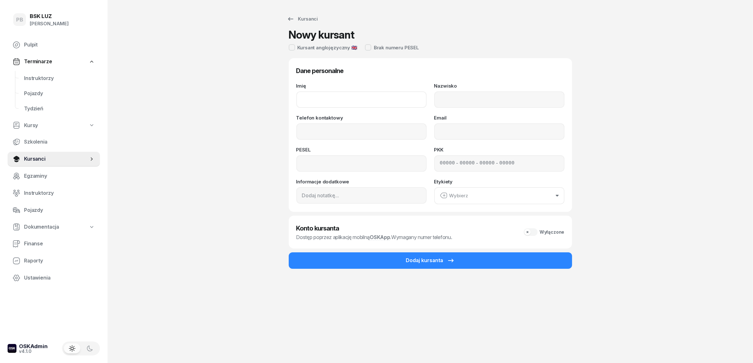
click at [331, 102] on input "Imię" at bounding box center [361, 99] width 130 height 16
paste input "[PERSON_NAME],"
drag, startPoint x: 371, startPoint y: 100, endPoint x: 349, endPoint y: 102, distance: 21.7
click at [349, 102] on input "[PERSON_NAME]," at bounding box center [361, 99] width 130 height 16
type input "[PERSON_NAME] [PERSON_NAME]"
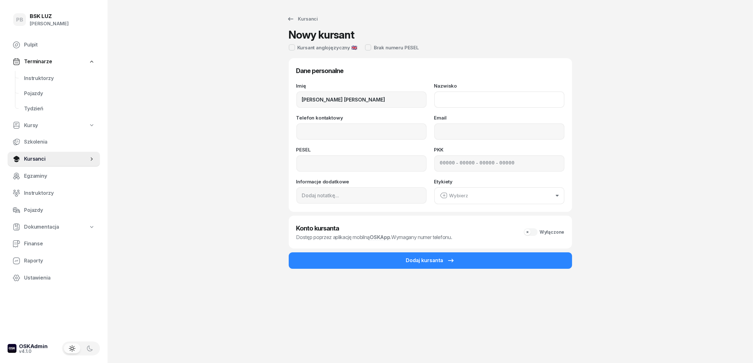
click at [460, 101] on input "Nazwisko" at bounding box center [499, 99] width 130 height 16
paste input "WĄSIK,"
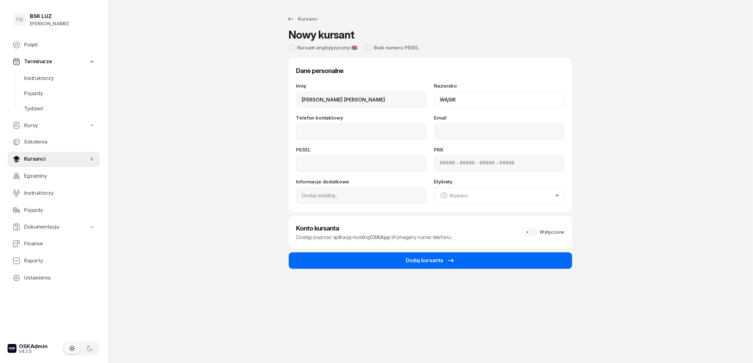
type input "WĄSIK"
click at [362, 256] on button "Dodaj kursanta" at bounding box center [430, 260] width 283 height 16
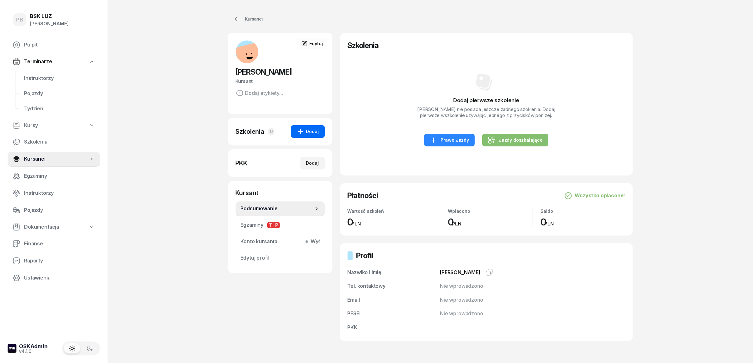
click at [310, 135] on div "Dodaj" at bounding box center [308, 132] width 22 height 8
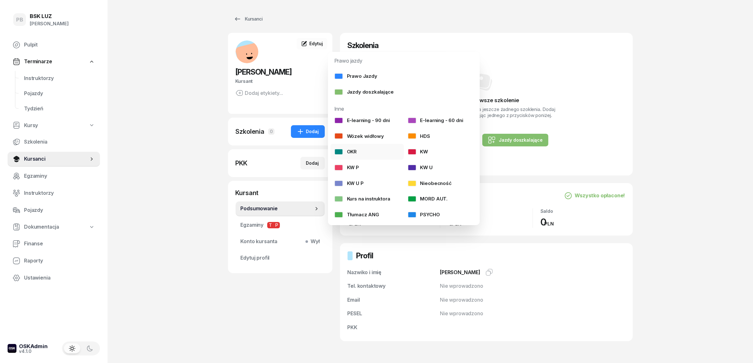
click at [372, 155] on link "OKR" at bounding box center [366, 152] width 73 height 16
select select
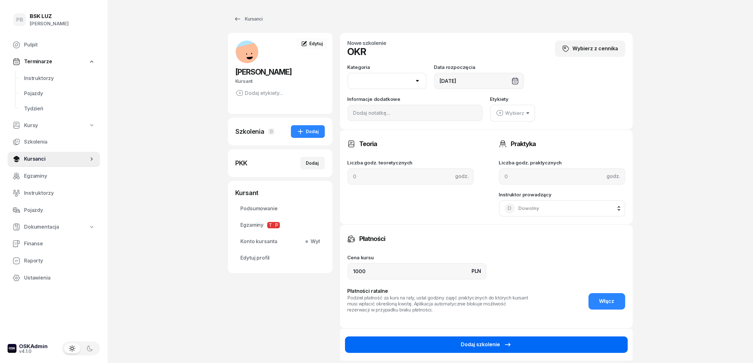
click at [445, 350] on button "Dodaj szkolenie" at bounding box center [486, 344] width 283 height 16
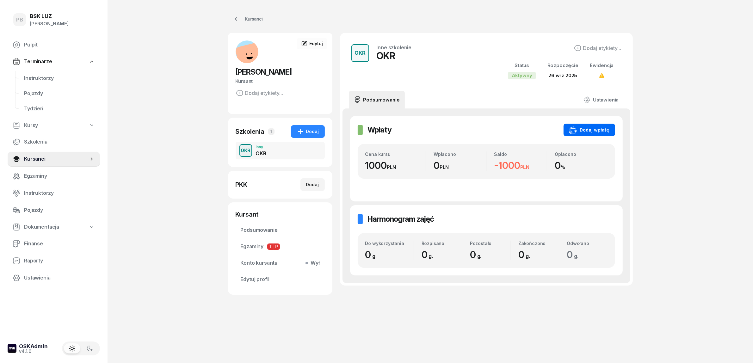
click at [598, 130] on div "Dodaj wpłatę" at bounding box center [589, 130] width 40 height 8
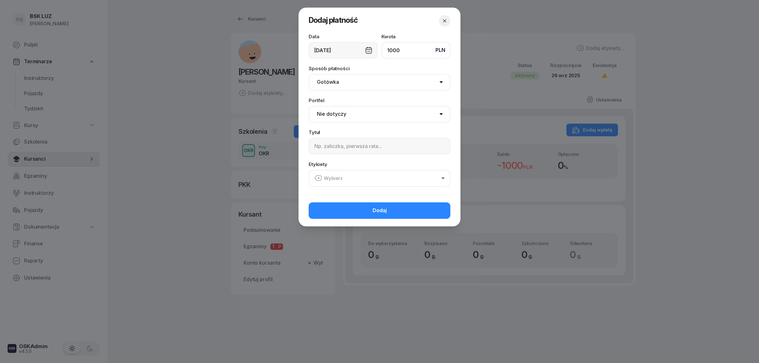
type input "1000"
click at [397, 115] on select "Nie dotyczy BSK Kawiory MotoLUZ Kawiory SzkołaMOTO Kawiory BSK Skłodowska MotoL…" at bounding box center [380, 114] width 142 height 16
select select "67eba016d336f44fb15f644d"
click at [309, 106] on select "Nie dotyczy BSK Kawiory MotoLUZ Kawiory SzkołaMOTO Kawiory BSK Skłodowska MotoL…" at bounding box center [380, 114] width 142 height 16
click at [385, 151] on input at bounding box center [380, 146] width 142 height 16
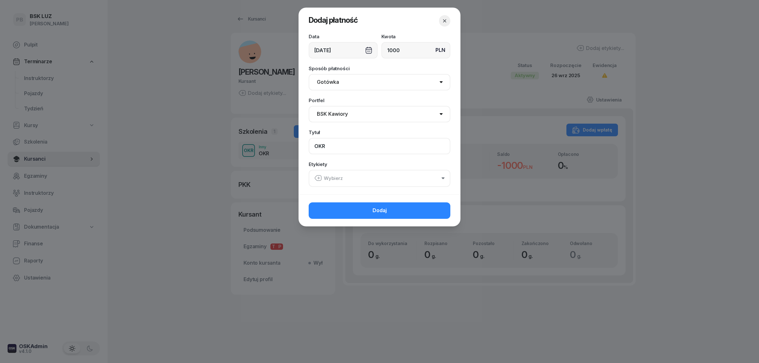
type input "OKR"
click at [375, 178] on button "Wybierz" at bounding box center [380, 178] width 142 height 17
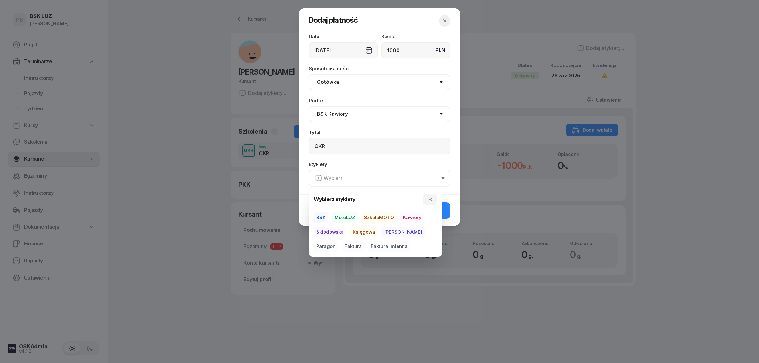
click at [327, 216] on span "BSK" at bounding box center [321, 217] width 15 height 11
click at [408, 214] on span "Kawiory" at bounding box center [412, 217] width 24 height 11
click at [338, 241] on span "Paragon" at bounding box center [326, 246] width 24 height 11
click at [447, 211] on button "Dodaj" at bounding box center [380, 210] width 142 height 16
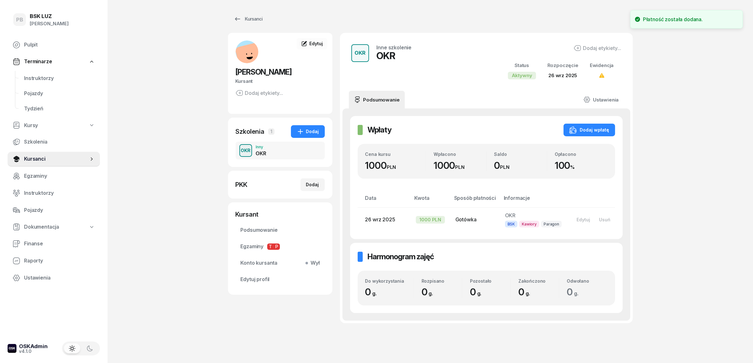
click at [674, 218] on div "PB BSK [PERSON_NAME] Terminarze Instruktorzy Pojazdy Tydzień Kursy Szkolenia Ku…" at bounding box center [376, 192] width 753 height 385
click at [35, 75] on span "Instruktorzy" at bounding box center [59, 78] width 71 height 8
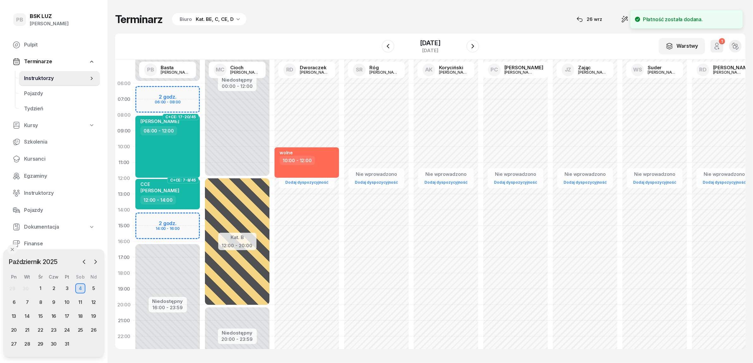
click at [345, 22] on div "Terminarz Biuro Kat. BE, C, CE, D [DATE] Narzędzia Sortuj Dyspozycyjność" at bounding box center [430, 19] width 630 height 13
click at [84, 260] on icon "button" at bounding box center [84, 262] width 6 height 6
click at [67, 332] on div "26" at bounding box center [67, 330] width 10 height 10
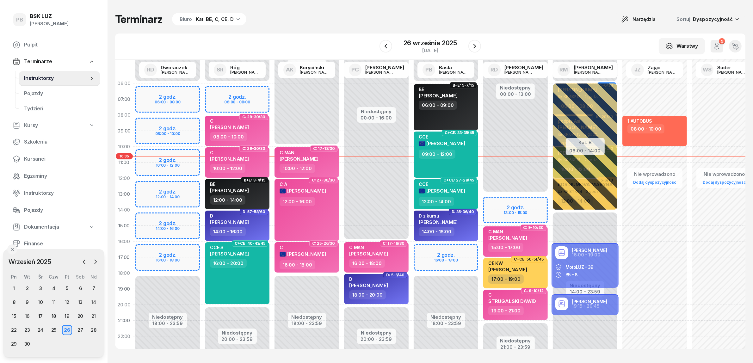
click at [334, 15] on div "Terminarz Biuro Kat. BE, C, CE, D Narzędzia Sortuj Dyspozycyjność" at bounding box center [430, 19] width 630 height 13
click at [475, 22] on div "Terminarz Biuro Kat. BE, C, CE, D Narzędzia Sortuj Dyspozycyjność" at bounding box center [430, 19] width 630 height 13
click at [323, 9] on div "Terminarz Biuro Kat. BE, C, CE, D Narzędzia Sortuj Dyspozycyjność W Wybierz AK …" at bounding box center [430, 181] width 630 height 362
click at [309, 195] on div "C A [PERSON_NAME]" at bounding box center [303, 189] width 46 height 15
select select "12"
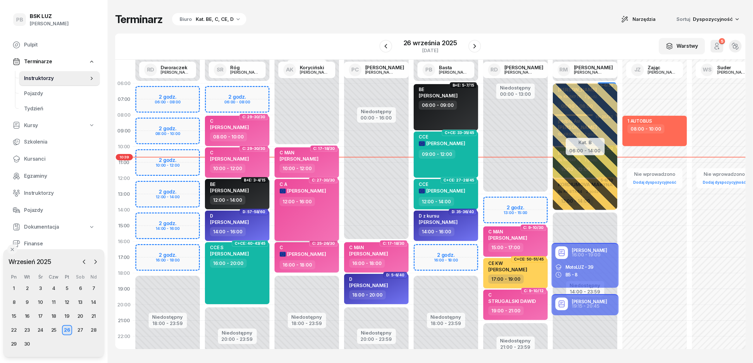
select select "16"
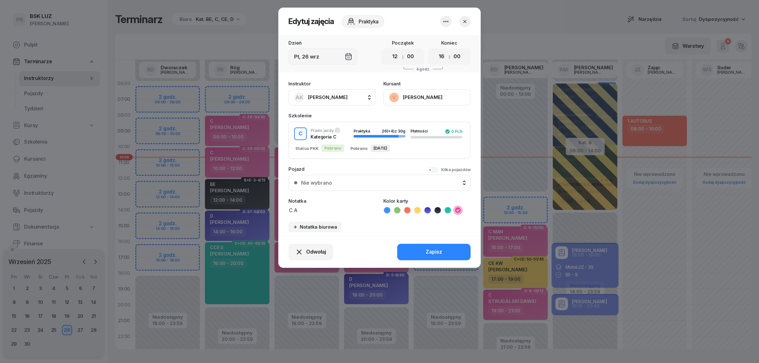
click at [422, 100] on button "[PERSON_NAME]" at bounding box center [426, 97] width 87 height 16
click at [424, 117] on link "Otwórz profil" at bounding box center [426, 119] width 83 height 16
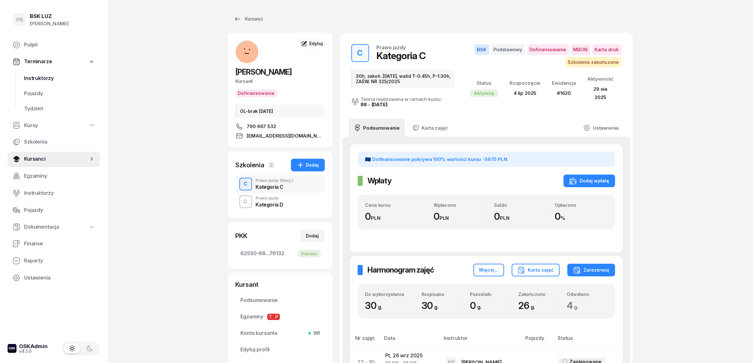
click at [33, 75] on span "Instruktorzy" at bounding box center [59, 78] width 71 height 8
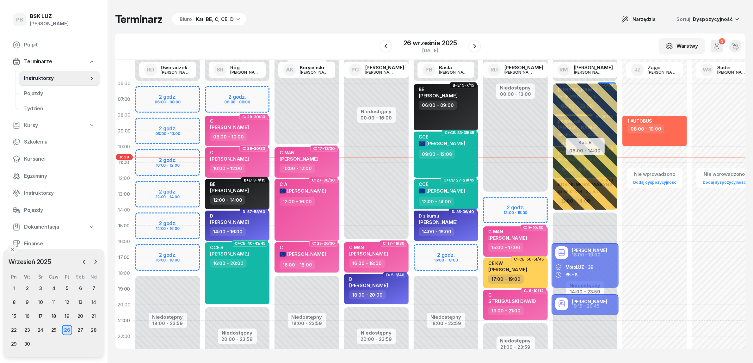
click at [291, 30] on div "Terminarz Biuro Kat. BE, C, CE, D Narzędzia Sortuj Dyspozycyjność W Wybierz AK …" at bounding box center [430, 181] width 630 height 362
click at [34, 157] on span "Kursanci" at bounding box center [59, 159] width 71 height 8
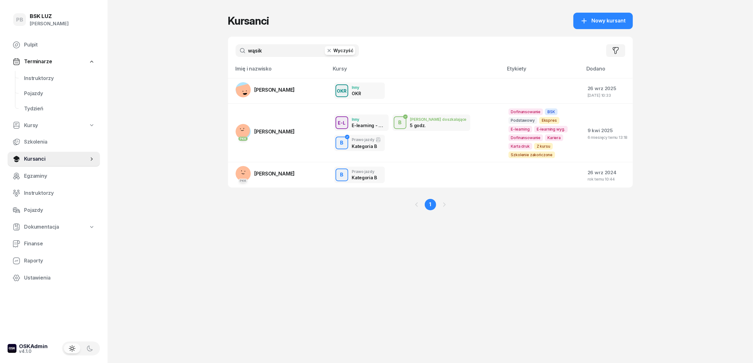
click at [260, 52] on input "wąsik" at bounding box center [297, 50] width 123 height 13
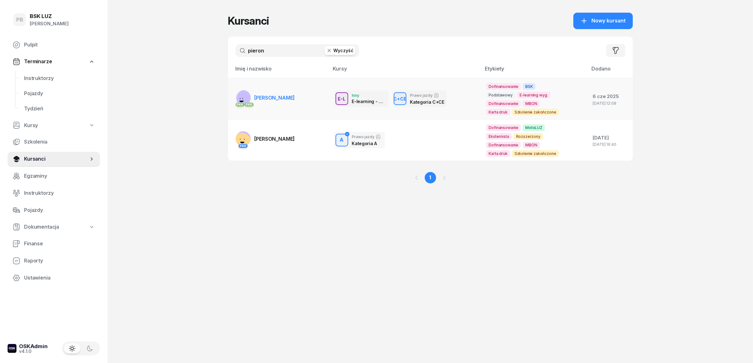
type input "pieron"
click at [269, 97] on span "[PERSON_NAME]" at bounding box center [275, 98] width 40 height 6
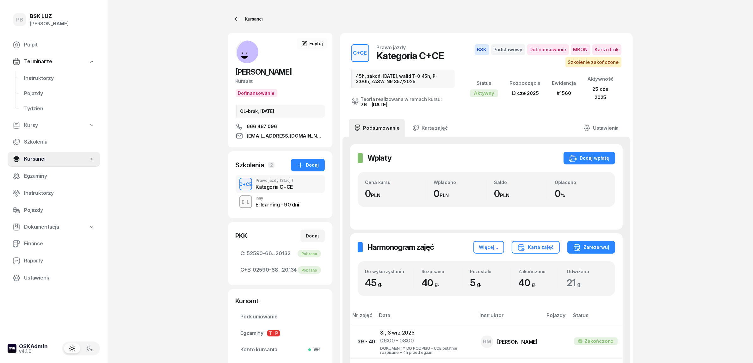
click at [244, 22] on div "Kursanci" at bounding box center [248, 19] width 29 height 8
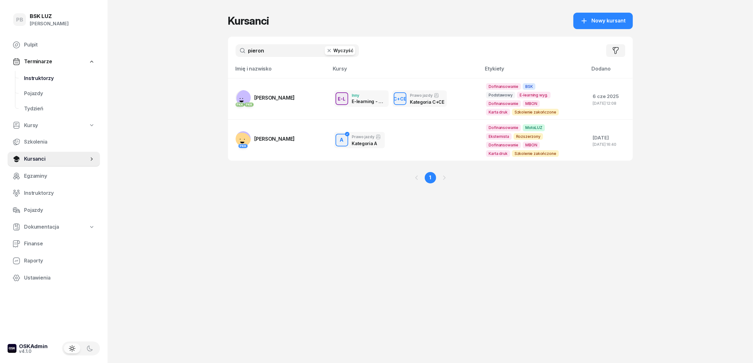
click at [45, 77] on span "Instruktorzy" at bounding box center [59, 78] width 71 height 8
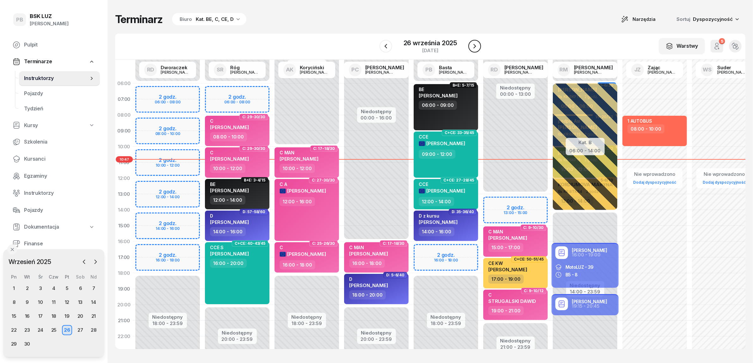
click at [472, 45] on icon "button" at bounding box center [475, 46] width 8 height 8
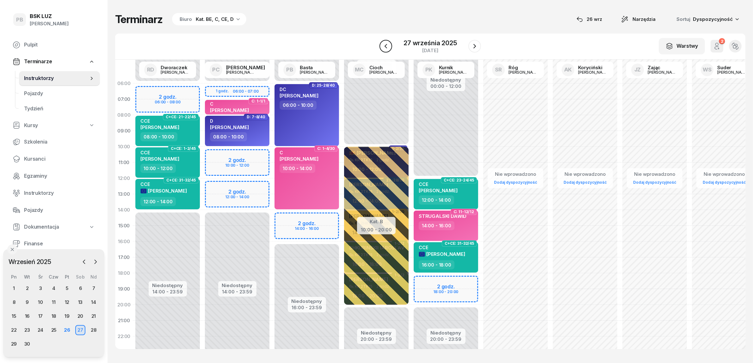
click at [388, 45] on icon "button" at bounding box center [386, 46] width 8 height 8
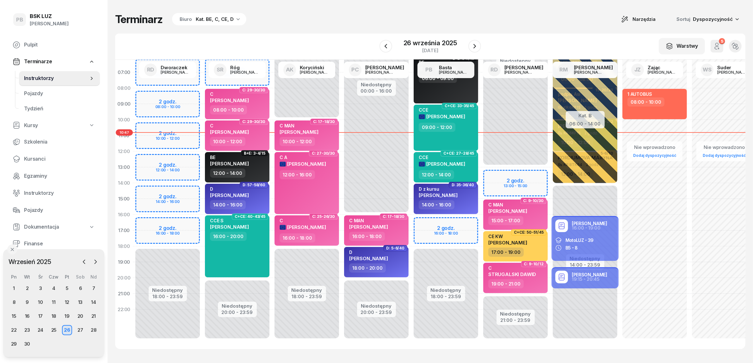
scroll to position [32, 0]
click at [92, 329] on div "28" at bounding box center [94, 330] width 10 height 10
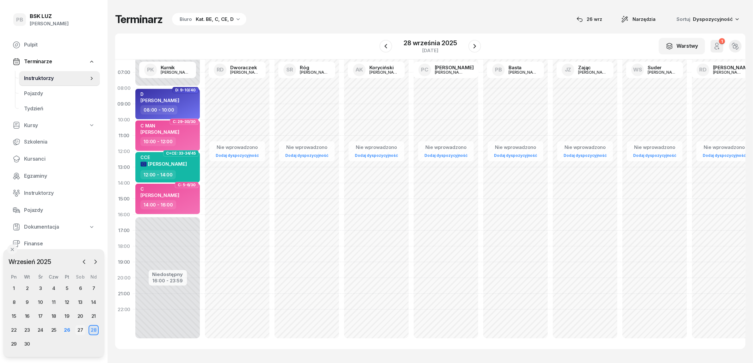
click at [83, 329] on div "27" at bounding box center [80, 330] width 10 height 10
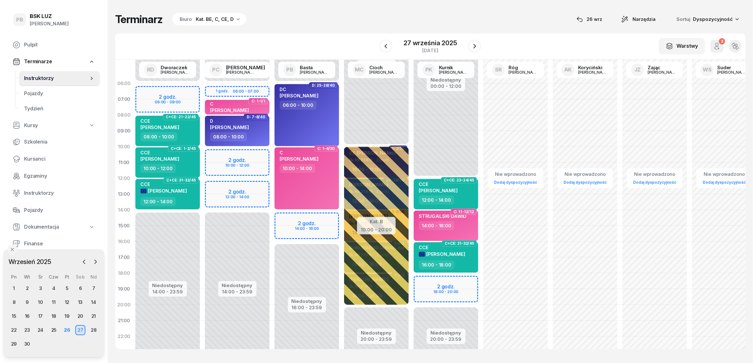
click at [322, 39] on div "W Wybierz AK [PERSON_NAME] BP [PERSON_NAME] DP [PERSON_NAME] GS [PERSON_NAME] I…" at bounding box center [430, 47] width 630 height 26
click at [324, 35] on div "W Wybierz AK [PERSON_NAME] BP [PERSON_NAME] DP [PERSON_NAME] GS [PERSON_NAME] I…" at bounding box center [430, 47] width 630 height 26
click at [386, 46] on icon "button" at bounding box center [386, 46] width 8 height 8
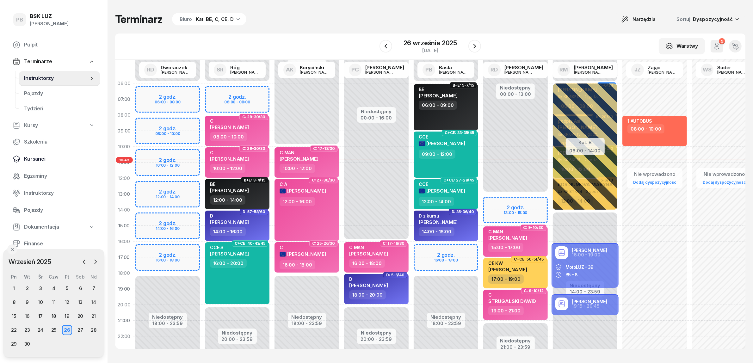
click at [36, 160] on span "Kursanci" at bounding box center [59, 159] width 71 height 8
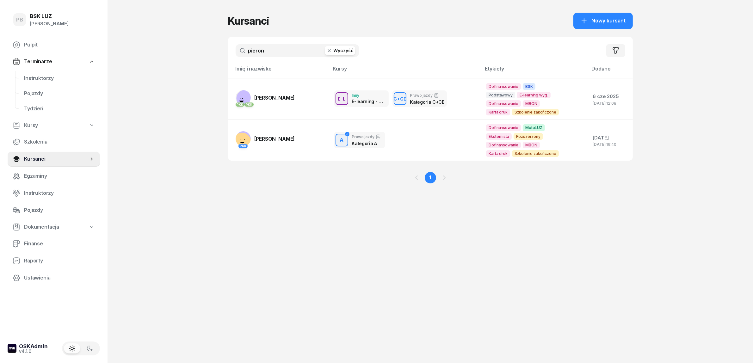
drag, startPoint x: 272, startPoint y: 52, endPoint x: 214, endPoint y: 49, distance: 57.6
click at [214, 49] on div "PB BSK [PERSON_NAME] Terminarze Instruktorzy Pojazdy Tydzień Kursy Szkolenia Ku…" at bounding box center [376, 181] width 753 height 363
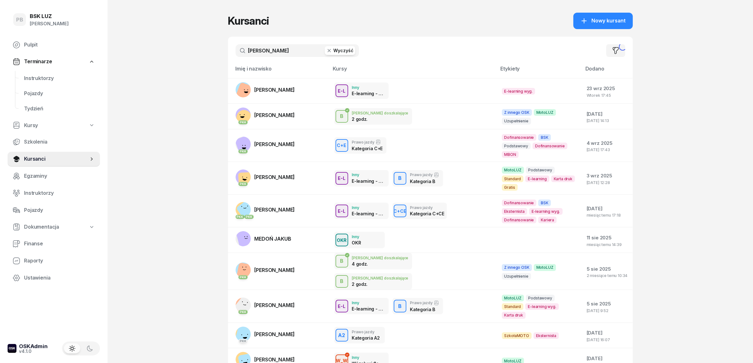
type input "[PERSON_NAME]"
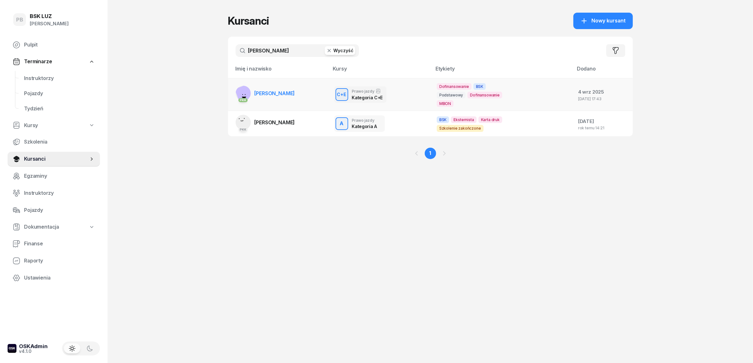
click at [295, 95] on span "[PERSON_NAME]" at bounding box center [275, 93] width 40 height 6
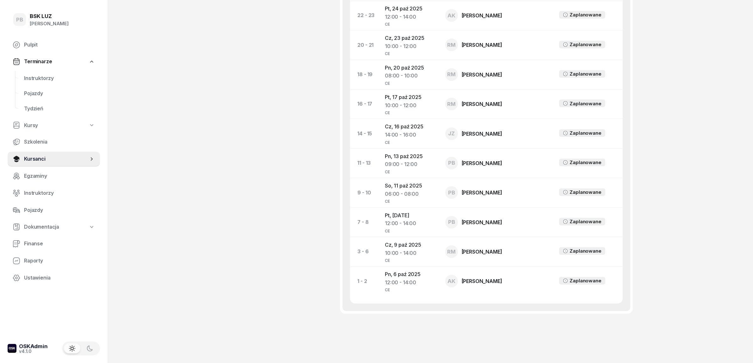
scroll to position [383, 0]
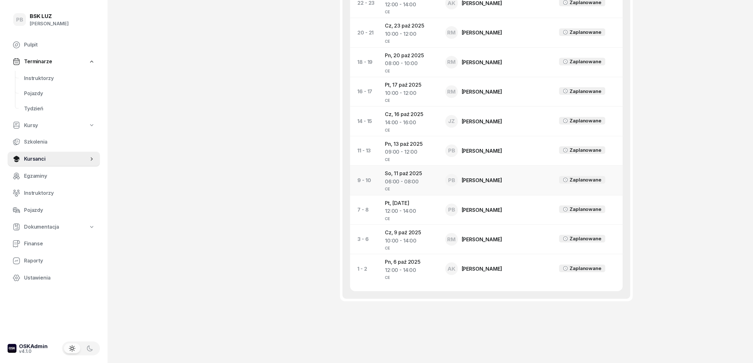
click at [398, 176] on td "[DATE] 06:00 - 08:00 CE" at bounding box center [410, 180] width 60 height 29
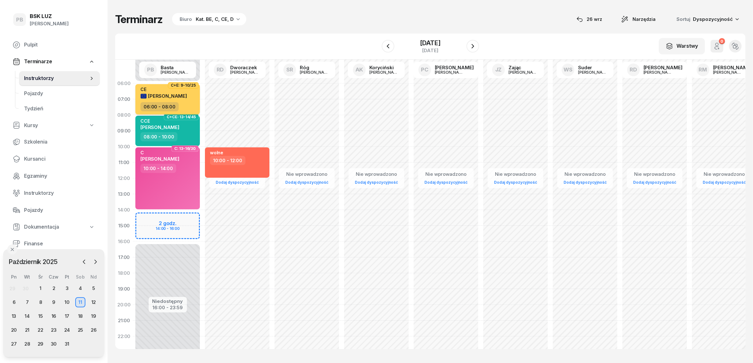
click at [184, 99] on div "[PERSON_NAME]" at bounding box center [163, 96] width 46 height 7
click at [187, 102] on div "CE [PERSON_NAME]" at bounding box center [163, 94] width 46 height 15
select select "06"
select select "08"
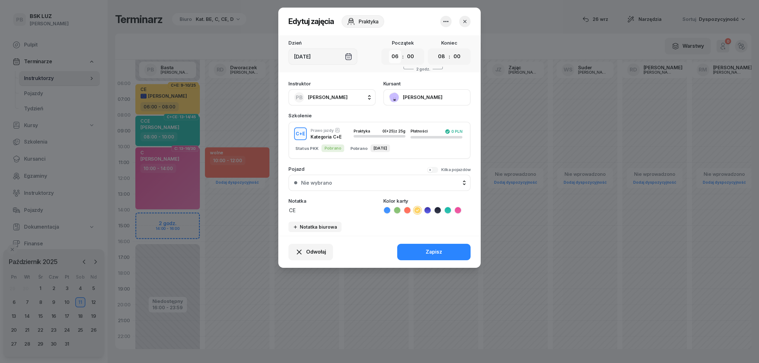
click at [396, 57] on select "00 01 02 03 04 05 06 07 08 09 10 11 12 13 14 15 16 17 18 19 20 21 22 23" at bounding box center [395, 56] width 12 height 13
select select "14"
click at [389, 50] on select "00 01 02 03 04 05 06 07 08 09 10 11 12 13 14 15 16 17 18 19 20 21 22 23" at bounding box center [395, 56] width 12 height 13
click at [446, 54] on select "00 01 02 03 04 05 06 07 08 09 10 11 12 13 14 15 16 17 18 19 20 21 22 23" at bounding box center [441, 56] width 12 height 13
select select "16"
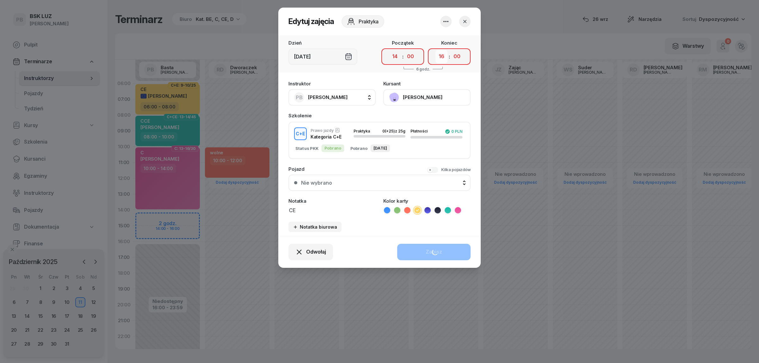
click at [435, 50] on select "00 01 02 03 04 05 06 07 08 09 10 11 12 13 14 15 16 17 18 19 20 21 22 23" at bounding box center [441, 56] width 12 height 13
click at [446, 252] on button "Zapisz" at bounding box center [433, 252] width 73 height 16
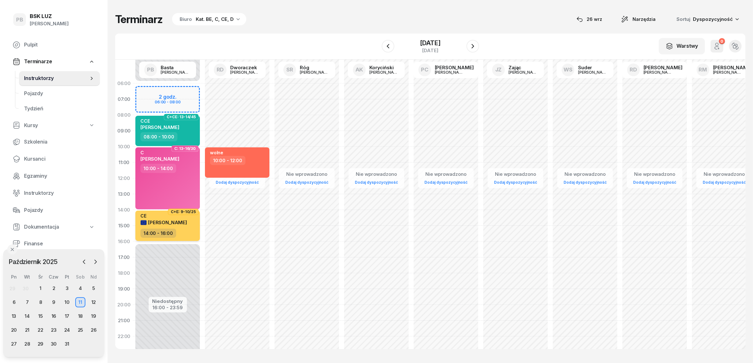
click at [187, 220] on span "[PERSON_NAME]" at bounding box center [167, 222] width 39 height 6
select select "14"
select select "16"
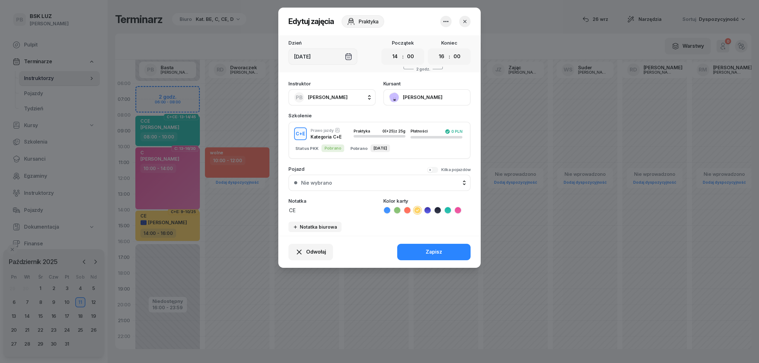
click at [422, 98] on button "[PERSON_NAME]" at bounding box center [426, 97] width 87 height 16
click at [421, 123] on link "Otwórz profil" at bounding box center [426, 119] width 83 height 16
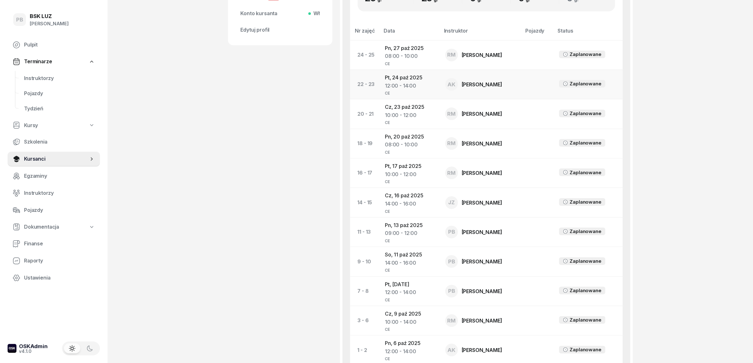
scroll to position [316, 0]
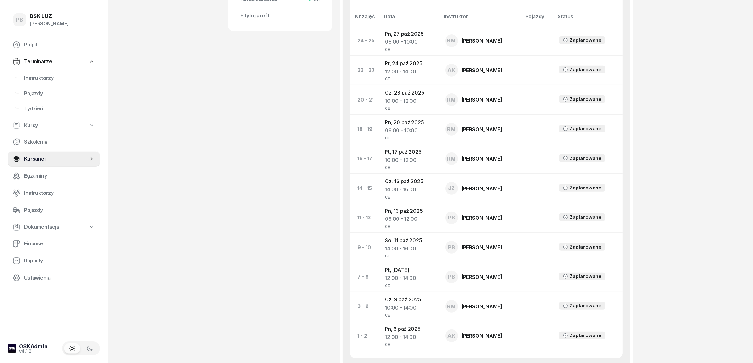
click at [669, 89] on div "PB BSK [PERSON_NAME] Terminarze Instruktorzy Pojazdy Tydzień Kursy Szkolenia Ku…" at bounding box center [376, 57] width 753 height 747
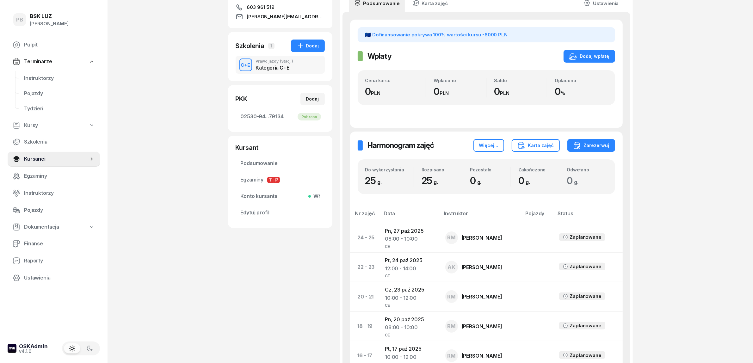
scroll to position [119, 0]
click at [39, 81] on span "Instruktorzy" at bounding box center [59, 78] width 71 height 8
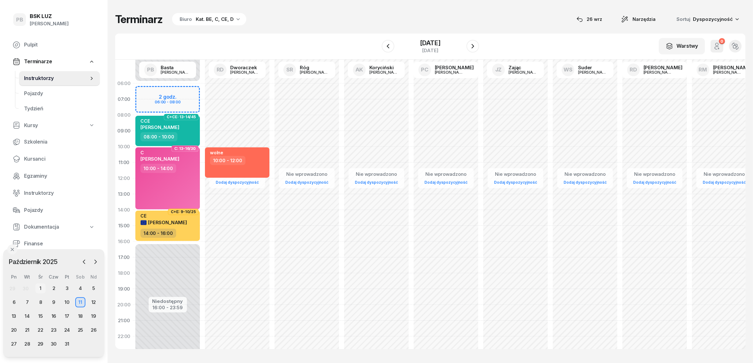
click at [40, 288] on div "1" at bounding box center [40, 288] width 10 height 10
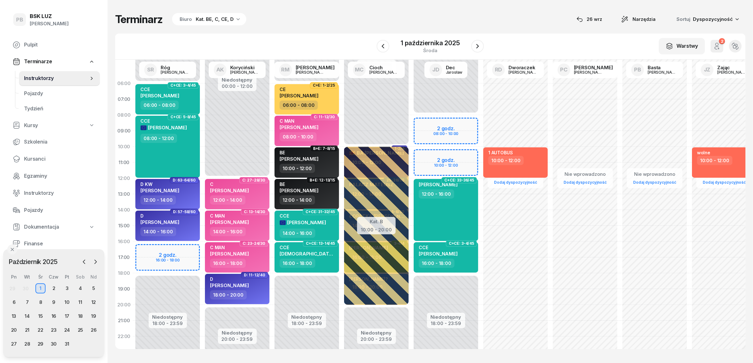
click at [148, 248] on div "Niedostępny 00:00 - 06:00 Niedostępny 18:00 - 23:59 2 godz. 16:00 - 18:00 C+CE:…" at bounding box center [168, 226] width 70 height 300
select select "16"
select select "18"
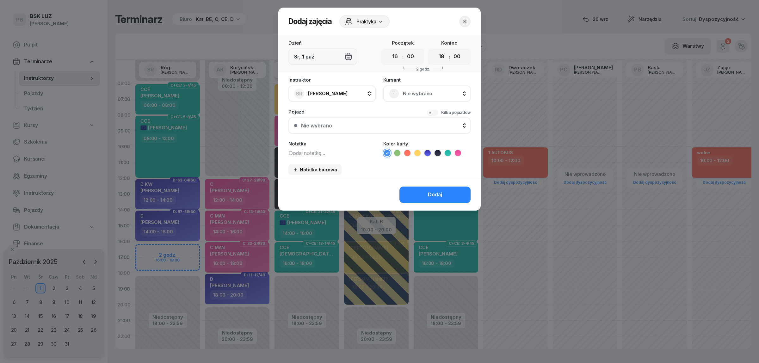
click at [413, 91] on span "Nie wybrano" at bounding box center [434, 93] width 62 height 8
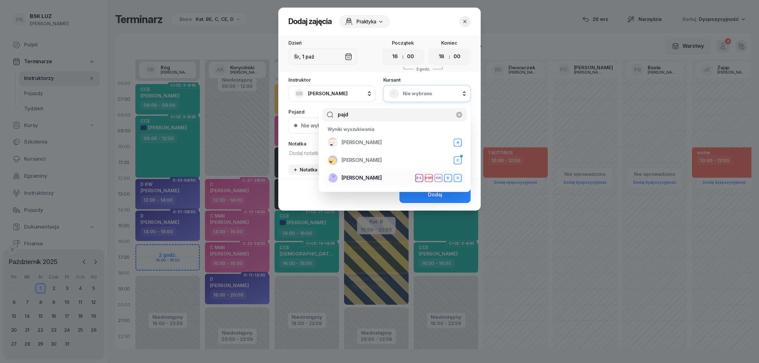
type input "pajd"
click at [394, 177] on div "[PERSON_NAME] E-L KWP KW D C" at bounding box center [395, 178] width 134 height 10
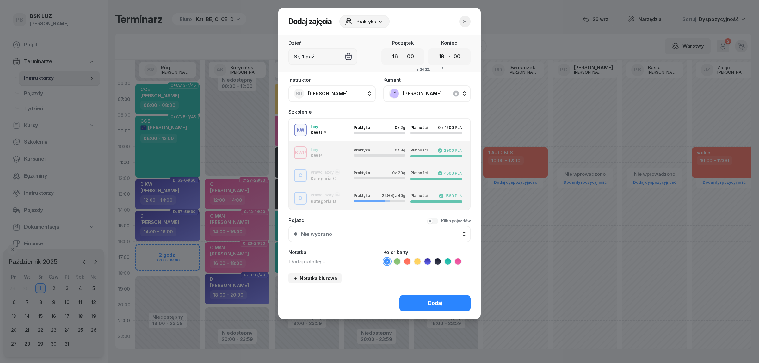
click at [337, 200] on div "D Prawo jazdy Kategoria D Praktyka 24 (+4) z 40g Płatności 1560 PLN" at bounding box center [379, 198] width 181 height 13
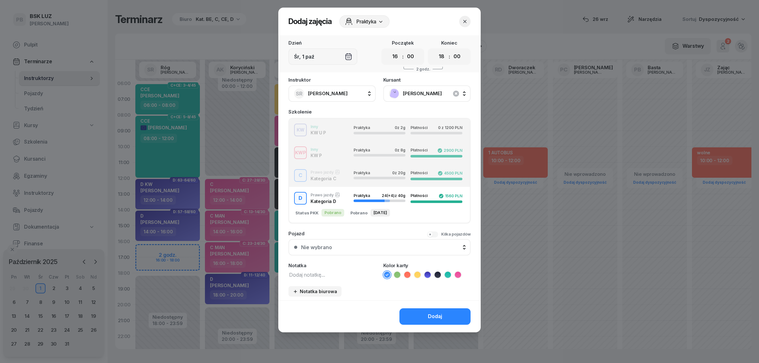
click at [313, 271] on textarea at bounding box center [331, 274] width 87 height 8
type textarea "D"
click at [428, 272] on icon at bounding box center [427, 275] width 6 height 6
click at [423, 314] on button "Dodaj" at bounding box center [434, 316] width 71 height 16
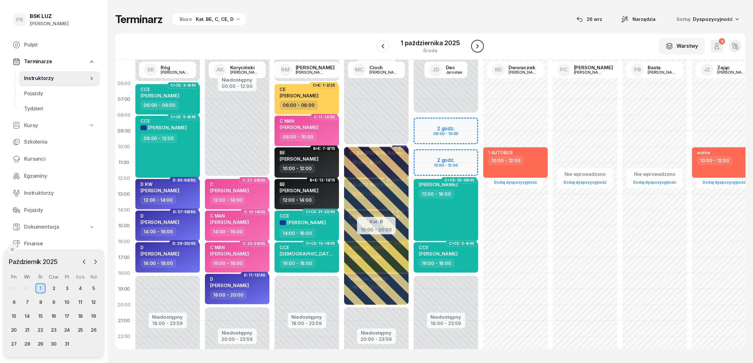
click at [478, 45] on icon "button" at bounding box center [478, 46] width 8 height 8
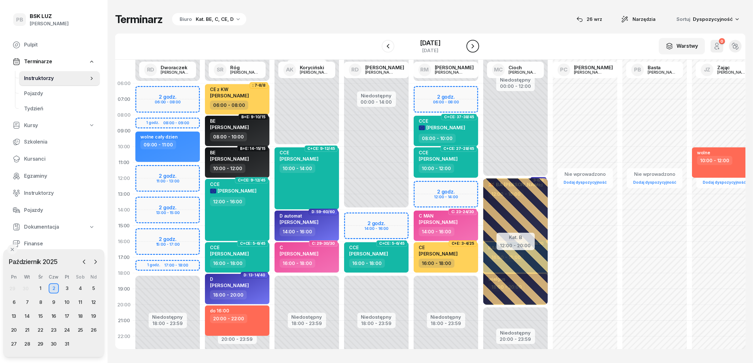
click at [474, 45] on icon "button" at bounding box center [472, 46] width 3 height 4
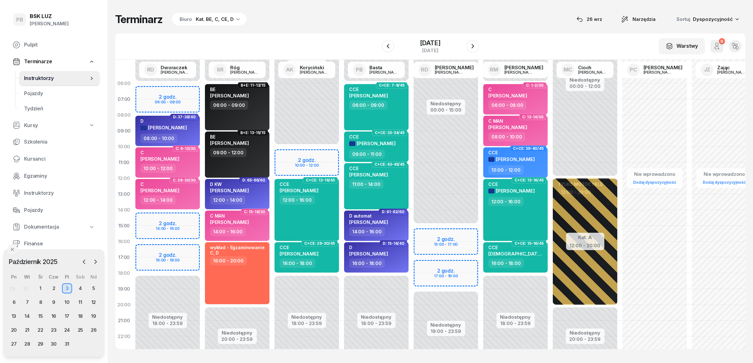
click at [185, 249] on div "Niedostępny 00:00 - 06:00 Niedostępny 18:00 - 23:59 2 godz. 06:00 - 08:00 2 god…" at bounding box center [168, 226] width 70 height 300
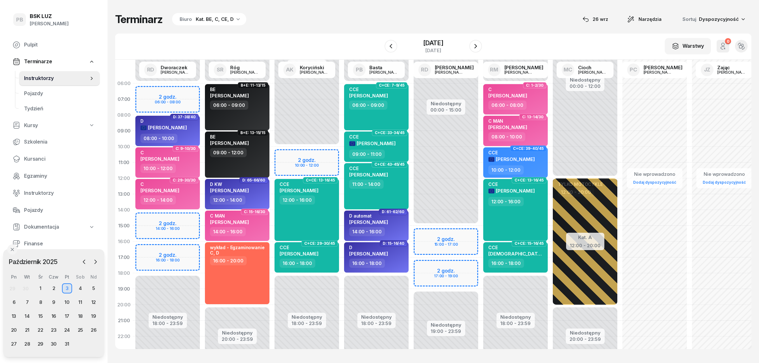
select select "16"
select select "18"
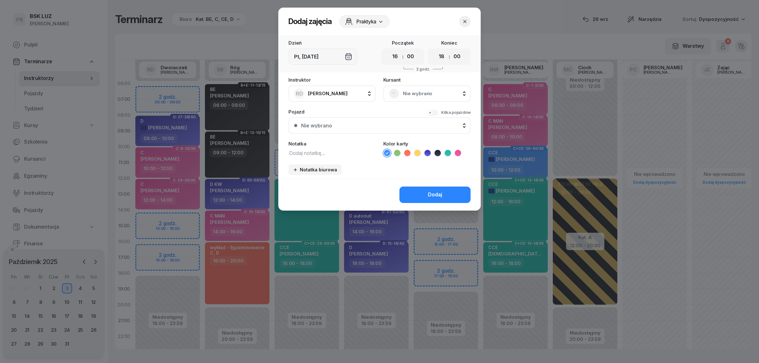
click at [432, 91] on span "Nie wybrano" at bounding box center [434, 93] width 62 height 8
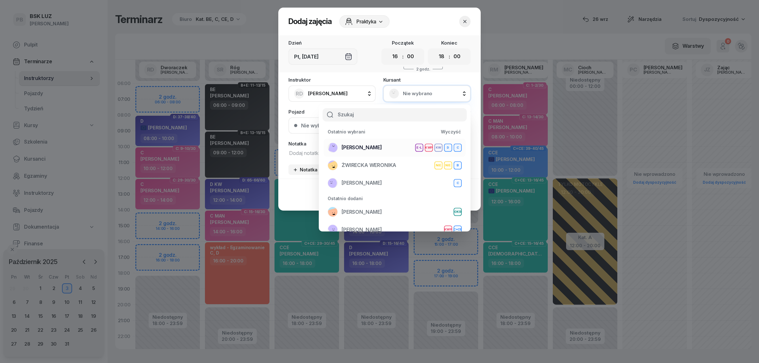
click at [376, 144] on span "[PERSON_NAME]" at bounding box center [362, 148] width 40 height 8
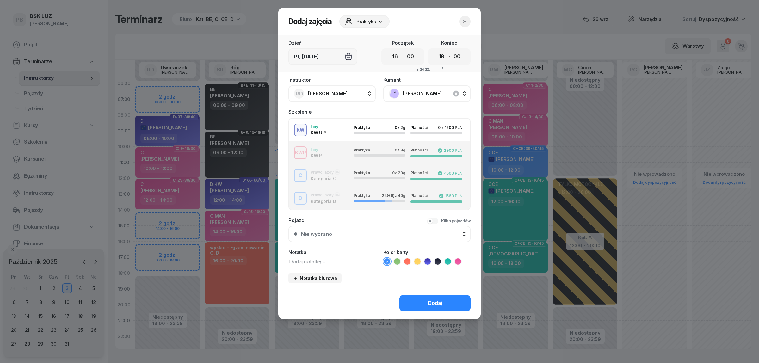
click at [325, 192] on div "D Prawo jazdy Kategoria D Praktyka 24 (+6) z 40g Płatności 1560 PLN" at bounding box center [379, 198] width 181 height 13
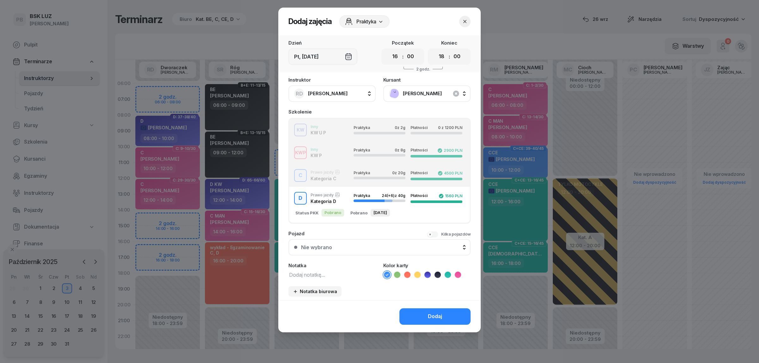
click at [300, 270] on textarea at bounding box center [331, 274] width 87 height 8
type textarea "D"
click at [425, 272] on icon at bounding box center [427, 275] width 6 height 6
click at [432, 312] on div "Dodaj" at bounding box center [435, 316] width 14 height 8
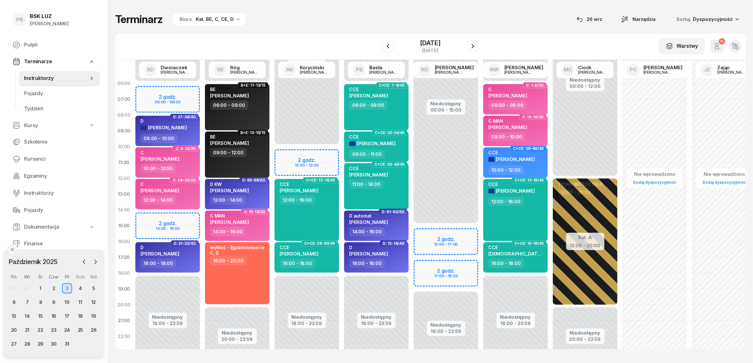
click at [359, 13] on div "Terminarz Biuro Kat. BE, C, CE, D [DATE] Narzędzia Sortuj Dyspozycyjność" at bounding box center [430, 19] width 630 height 13
click at [476, 45] on icon "button" at bounding box center [473, 46] width 8 height 8
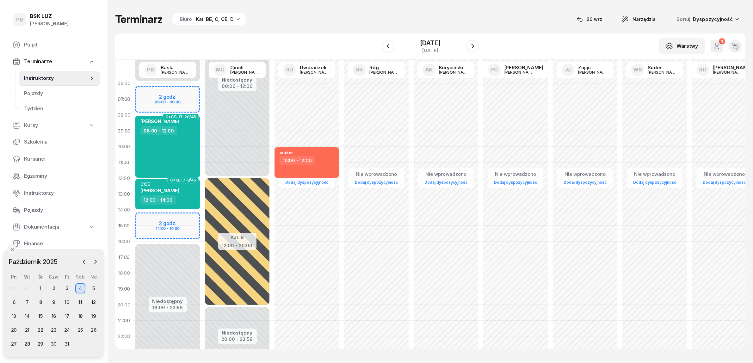
click at [179, 91] on div "Niedostępny 00:00 - 06:00 Niedostępny 16:00 - 23:59 2 godz. 06:00 - 08:00 2 god…" at bounding box center [168, 226] width 70 height 300
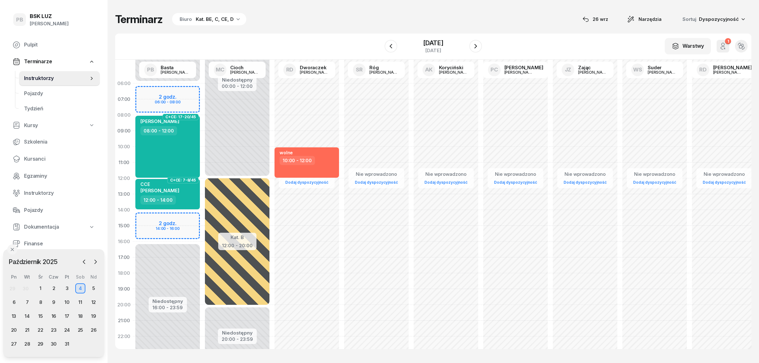
select select "06"
select select "08"
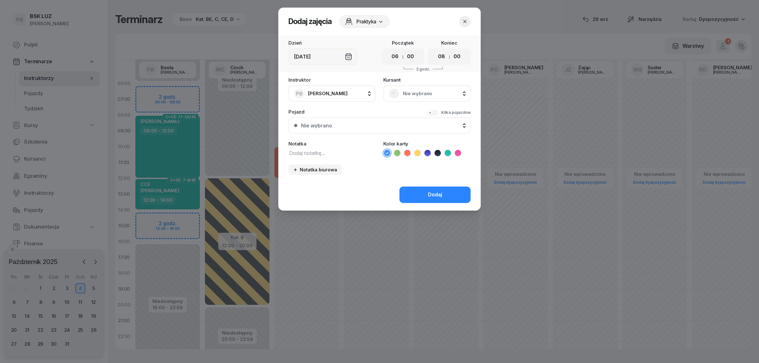
click at [426, 96] on span "Nie wybrano" at bounding box center [434, 93] width 62 height 8
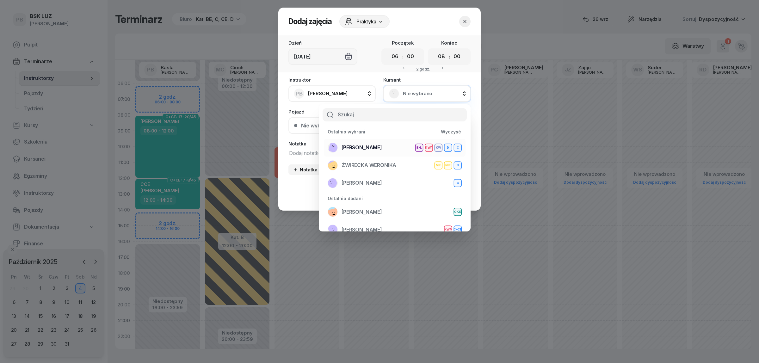
click at [387, 147] on div "[PERSON_NAME] E-L KWP KW D C" at bounding box center [395, 148] width 134 height 10
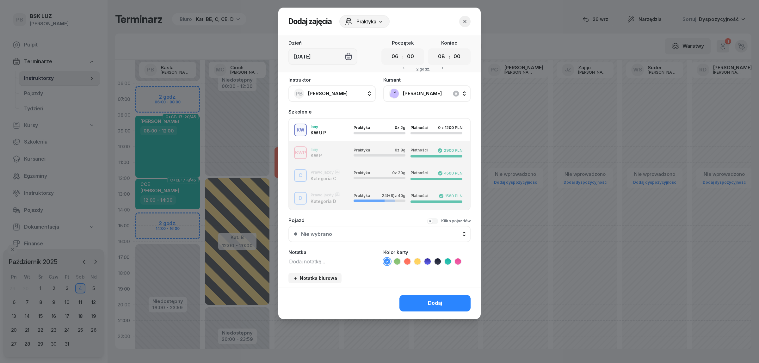
click at [319, 203] on button "D Prawo jazdy Kategoria D Praktyka 24 (+8) z 40g Płatności 1560 PLN" at bounding box center [379, 198] width 181 height 23
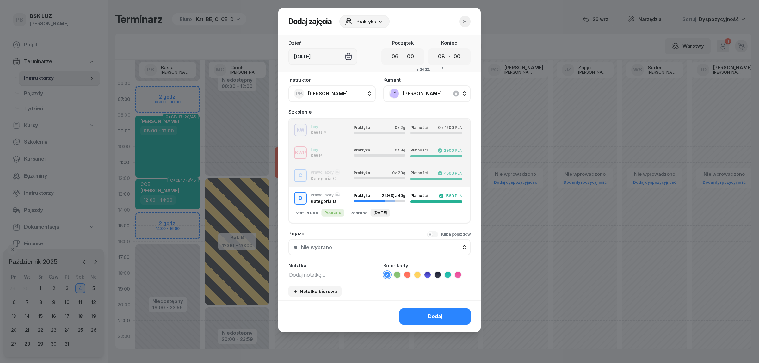
click at [314, 263] on div "Notatka" at bounding box center [331, 265] width 87 height 5
click at [312, 271] on textarea at bounding box center [331, 274] width 87 height 8
type textarea "D"
click at [424, 272] on icon at bounding box center [427, 275] width 6 height 6
click at [422, 316] on button "Dodaj" at bounding box center [434, 316] width 71 height 16
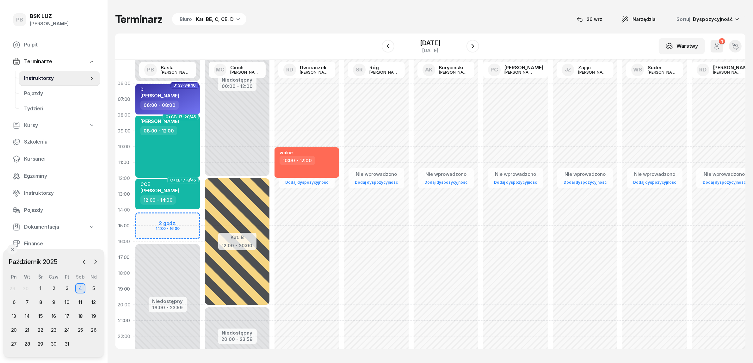
click at [337, 29] on div "Terminarz Biuro Kat. BE, C, CE, D [DATE] Narzędzia Sortuj Dyspozycyjność W Wybi…" at bounding box center [430, 181] width 630 height 362
click at [477, 43] on icon "button" at bounding box center [473, 46] width 8 height 8
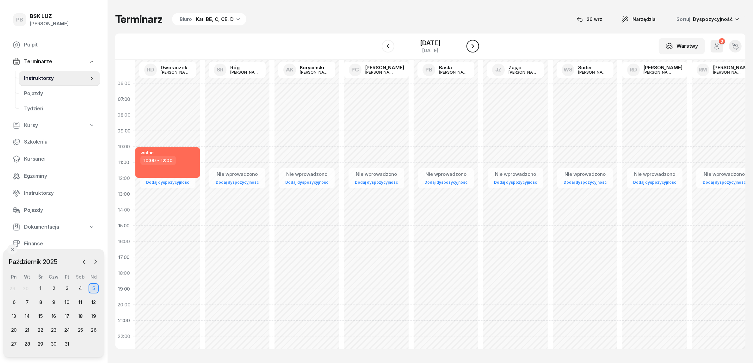
click at [477, 43] on icon "button" at bounding box center [473, 46] width 8 height 8
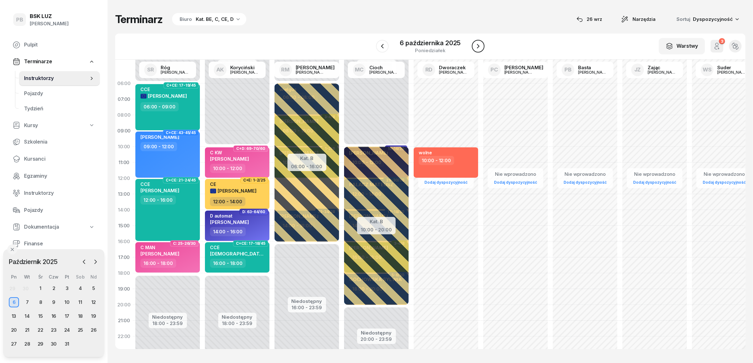
click at [478, 43] on icon "button" at bounding box center [478, 46] width 8 height 8
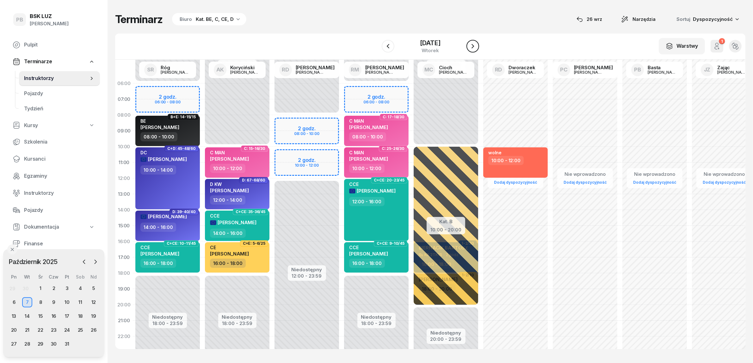
click at [477, 43] on icon "button" at bounding box center [473, 46] width 8 height 8
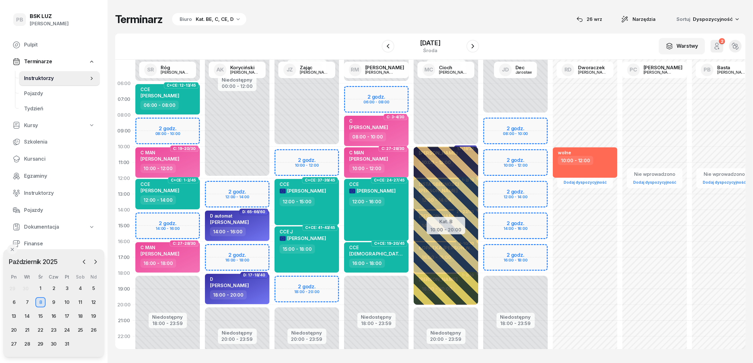
click at [254, 250] on div "Niedostępny 00:00 - 12:00 Niedostępny 20:00 - 23:59 2 godz. 12:00 - 14:00 2 god…" at bounding box center [237, 226] width 70 height 300
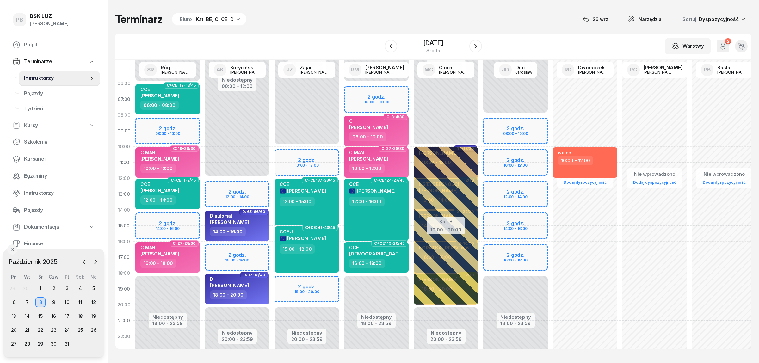
select select "16"
select select "18"
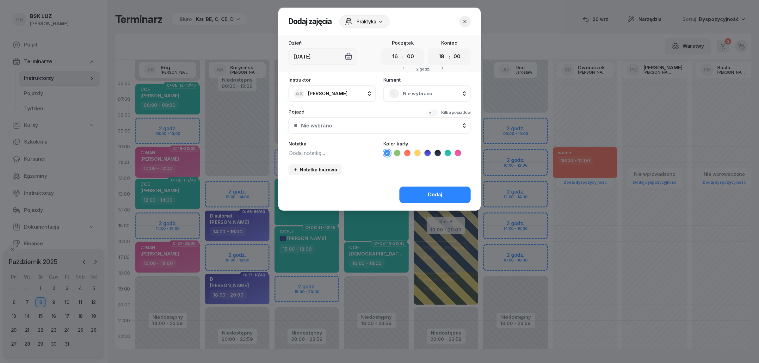
click at [412, 96] on span "Nie wybrano" at bounding box center [434, 93] width 62 height 8
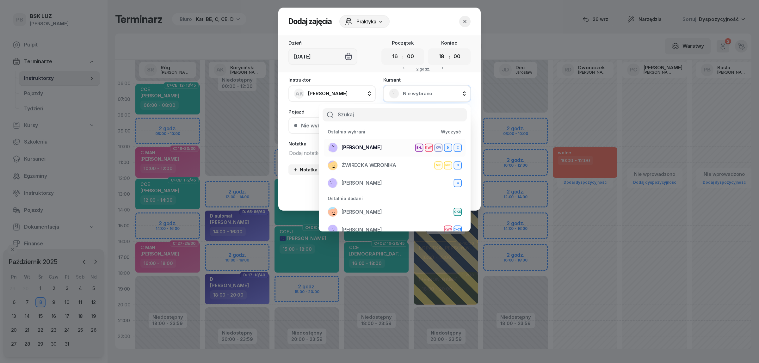
click at [383, 152] on div "[PERSON_NAME] E-L KWP KW D C" at bounding box center [395, 148] width 134 height 10
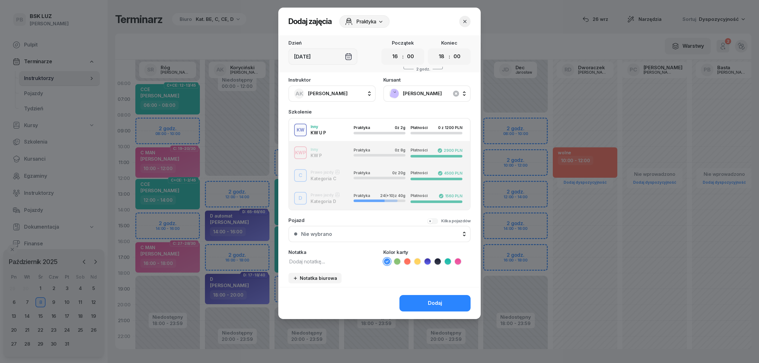
click at [337, 200] on div "D Prawo jazdy Kategoria D Praktyka 24 (+10) z 40g Płatności 1560 PLN" at bounding box center [379, 198] width 181 height 13
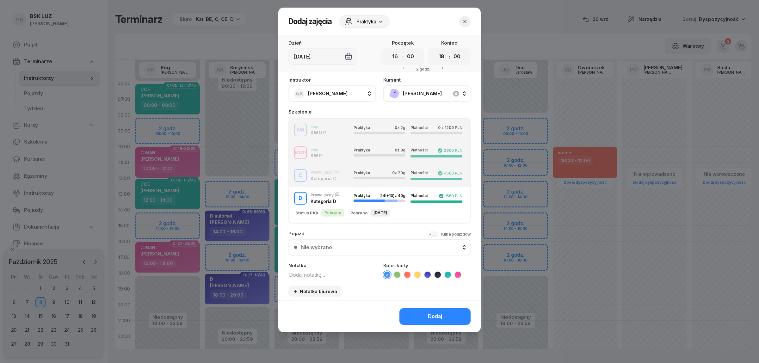
click at [318, 272] on textarea at bounding box center [331, 274] width 87 height 8
type textarea "D"
click at [427, 272] on icon at bounding box center [427, 275] width 6 height 6
click at [432, 312] on div "Dodaj" at bounding box center [435, 316] width 14 height 8
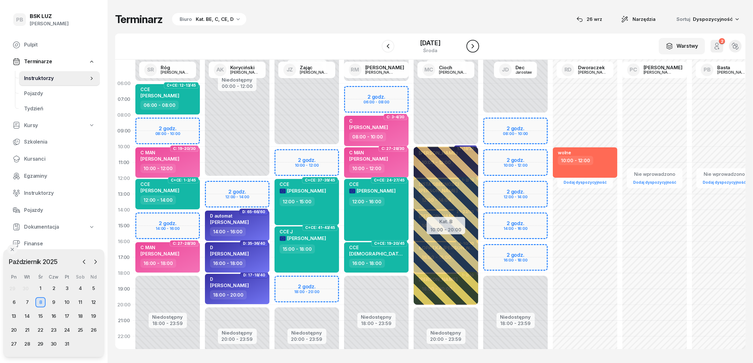
click at [477, 45] on icon "button" at bounding box center [473, 46] width 8 height 8
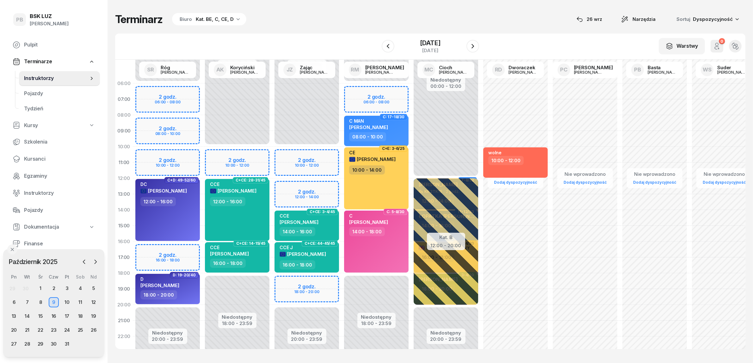
click at [178, 250] on div "Niedostępny 00:00 - 06:00 Niedostępny 20:00 - 23:59 2 godz. 06:00 - 08:00 2 god…" at bounding box center [168, 226] width 70 height 300
select select "16"
select select "18"
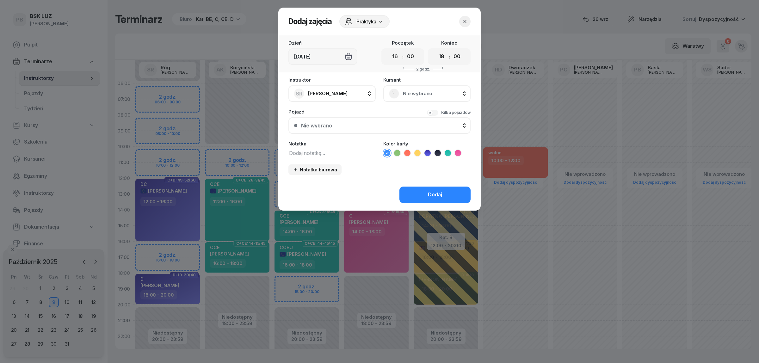
click at [428, 97] on span "Nie wybrano" at bounding box center [434, 93] width 62 height 8
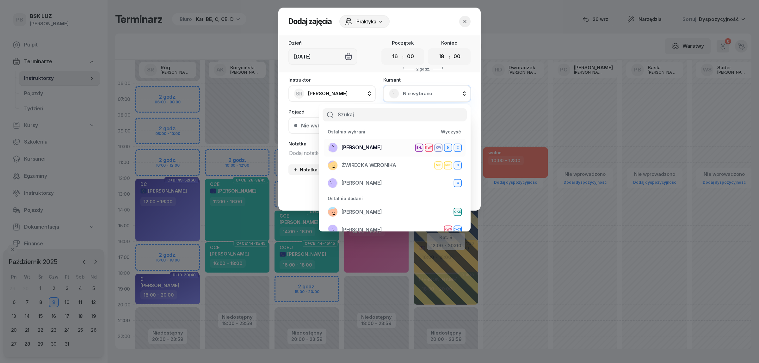
click at [351, 146] on span "[PERSON_NAME]" at bounding box center [362, 148] width 40 height 8
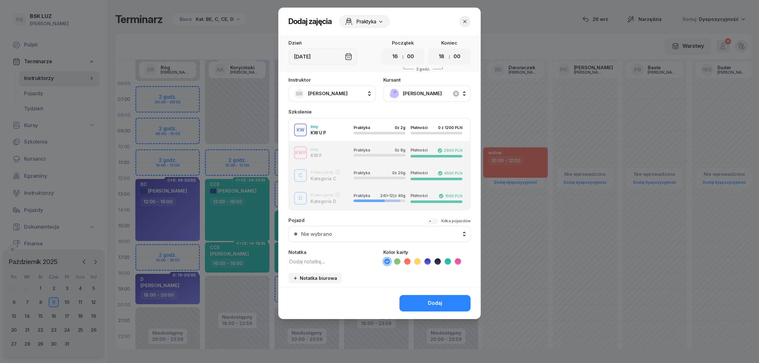
click at [331, 202] on button "D Prawo jazdy Kategoria D Praktyka 24 (+12) z 40g Płatności 1560 PLN" at bounding box center [379, 198] width 181 height 23
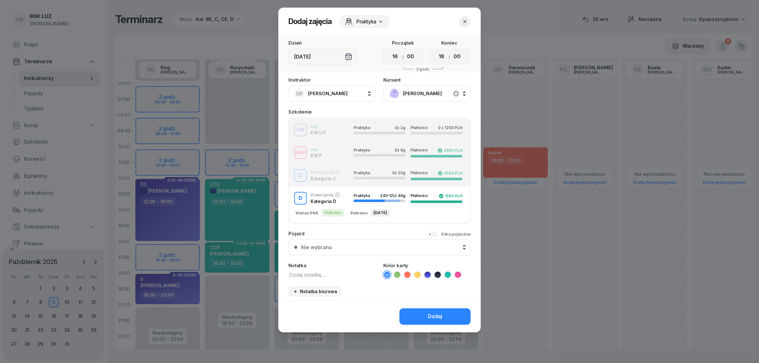
click at [319, 273] on textarea at bounding box center [331, 274] width 87 height 8
type textarea "D"
drag, startPoint x: 427, startPoint y: 271, endPoint x: 427, endPoint y: 276, distance: 4.4
click at [427, 272] on icon at bounding box center [427, 275] width 6 height 6
click at [429, 309] on button "Dodaj" at bounding box center [434, 316] width 71 height 16
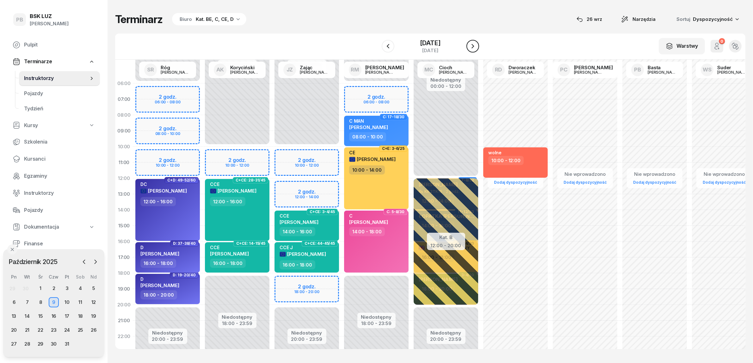
click at [477, 44] on icon "button" at bounding box center [473, 46] width 8 height 8
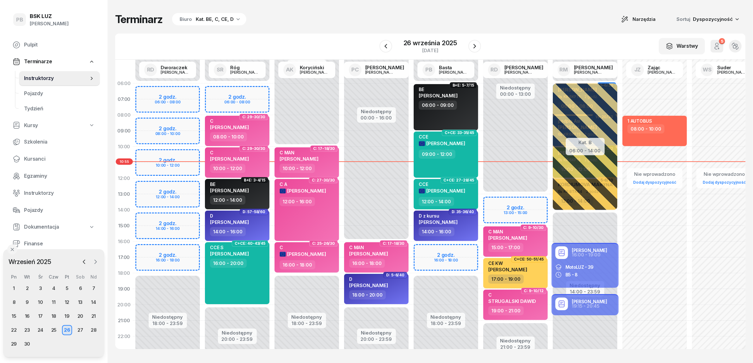
click at [96, 261] on icon "button" at bounding box center [96, 262] width 2 height 4
click at [82, 303] on div "11" at bounding box center [80, 302] width 10 height 10
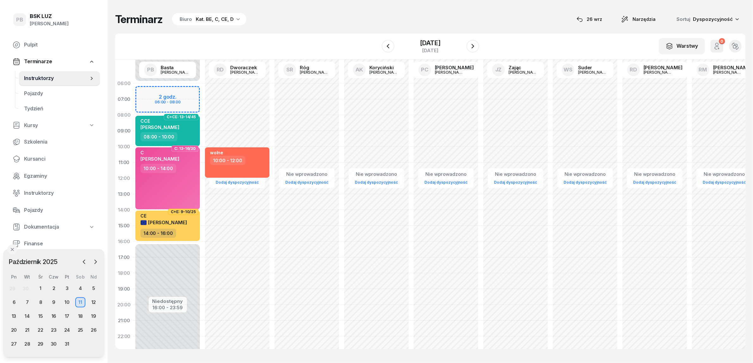
click at [169, 88] on div "Niedostępny 00:00 - 06:00 Niedostępny 16:00 - 23:59 2 godz. 06:00 - 08:00 C+CE:…" at bounding box center [168, 226] width 70 height 300
select select "06"
select select "08"
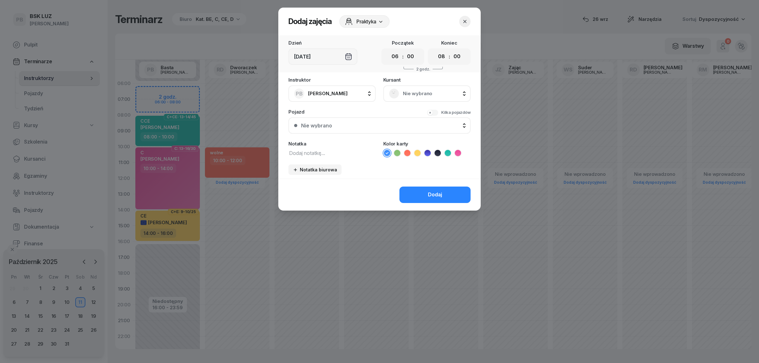
click at [404, 90] on span "Nie wybrano" at bounding box center [434, 93] width 62 height 8
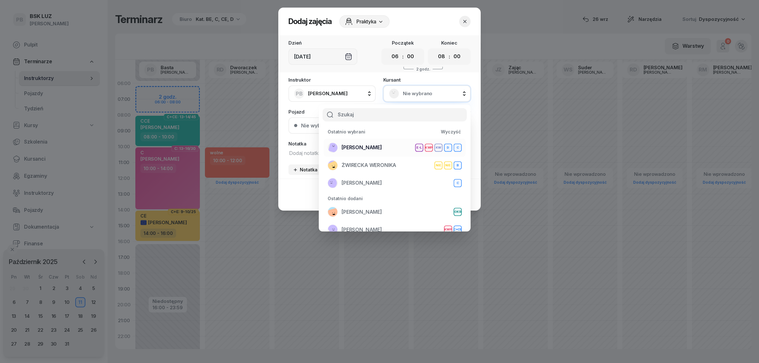
click at [378, 146] on div "[PERSON_NAME] E-L KWP KW D C" at bounding box center [395, 148] width 134 height 10
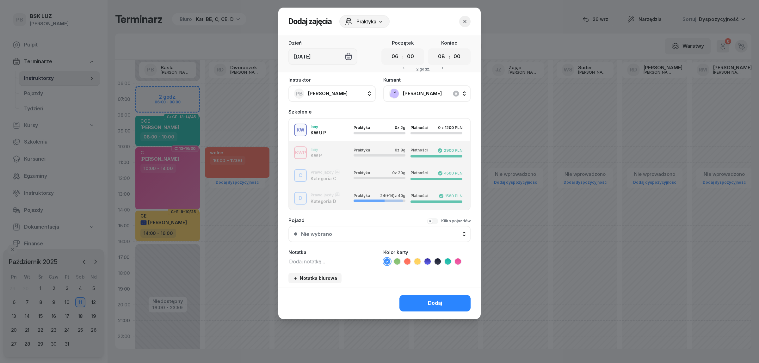
drag, startPoint x: 317, startPoint y: 200, endPoint x: 317, endPoint y: 244, distance: 44.0
click at [317, 202] on button "D Prawo jazdy Kategoria D Praktyka 24 (+14) z 40g Płatności 1560 PLN" at bounding box center [379, 198] width 181 height 23
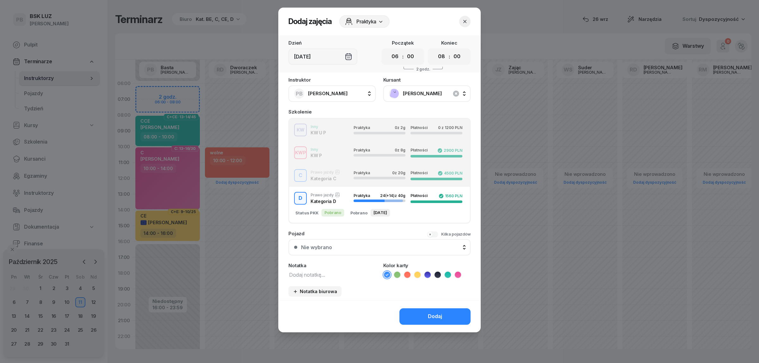
click at [307, 277] on div "Instruktor PB Basta Piotr AK Koryciński Artur BP Pająk Bogusław DA Arendarczyk …" at bounding box center [379, 188] width 202 height 223
click at [306, 274] on textarea at bounding box center [331, 274] width 87 height 8
type textarea "D"
drag, startPoint x: 429, startPoint y: 270, endPoint x: 428, endPoint y: 285, distance: 14.3
click at [429, 272] on icon at bounding box center [427, 275] width 6 height 6
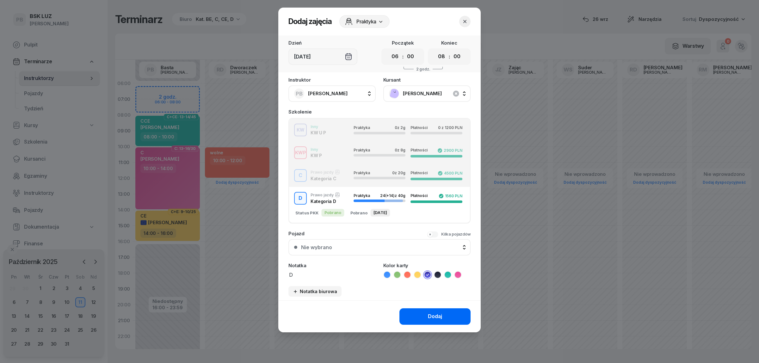
click at [421, 314] on button "Dodaj" at bounding box center [434, 316] width 71 height 16
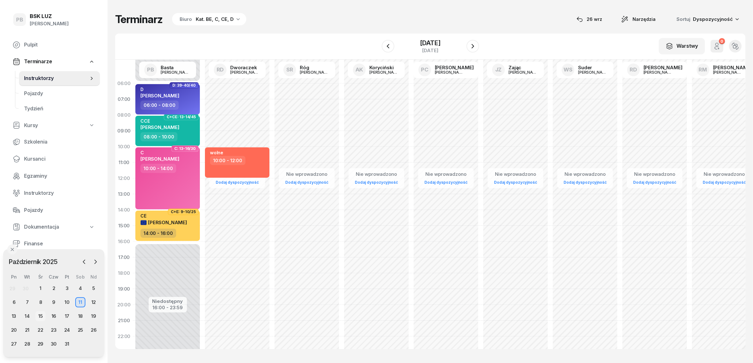
click at [37, 314] on div "15" at bounding box center [40, 316] width 10 height 10
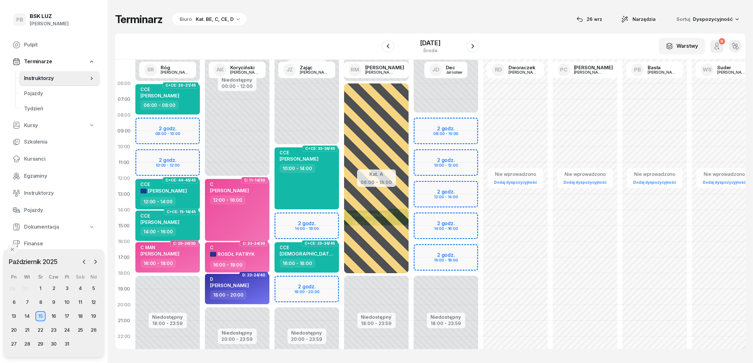
click at [327, 23] on div "Terminarz Biuro Kat. BE, C, CE, D [DATE] Narzędzia Sortuj Dyspozycyjność" at bounding box center [430, 19] width 630 height 13
click at [186, 228] on div "14:00 - 16:00" at bounding box center [168, 231] width 56 height 9
select select "14"
select select "16"
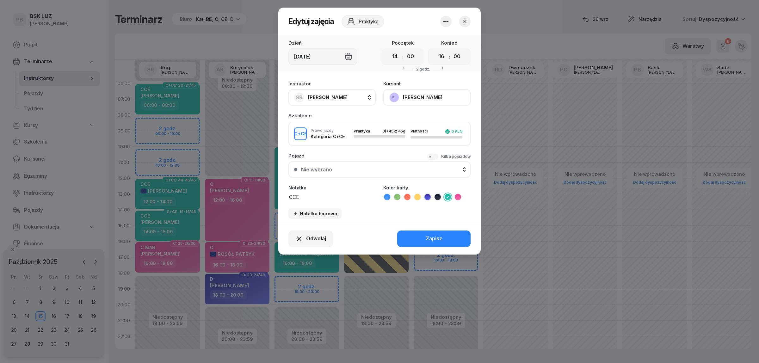
click at [331, 97] on span "[PERSON_NAME]" at bounding box center [328, 97] width 40 height 6
type input "zaj"
click at [337, 140] on span "Zając [PERSON_NAME]" at bounding box center [337, 139] width 53 height 8
click at [422, 235] on button "Zapisz" at bounding box center [433, 239] width 73 height 16
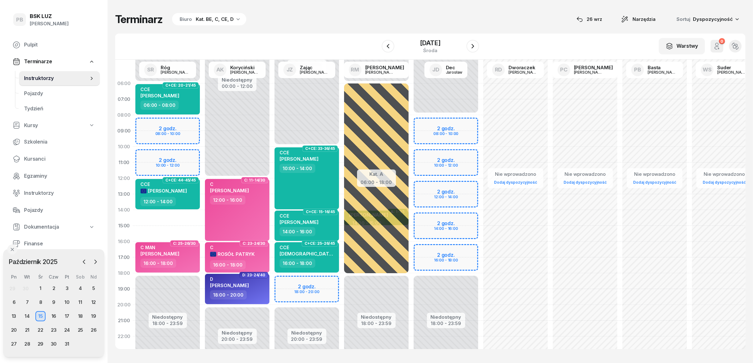
click at [195, 218] on div "Niedostępny 00:00 - 06:00 Niedostępny 18:00 - 23:59 2 godz. 08:00 - 10:00 2 god…" at bounding box center [168, 226] width 70 height 300
select select "14"
select select "16"
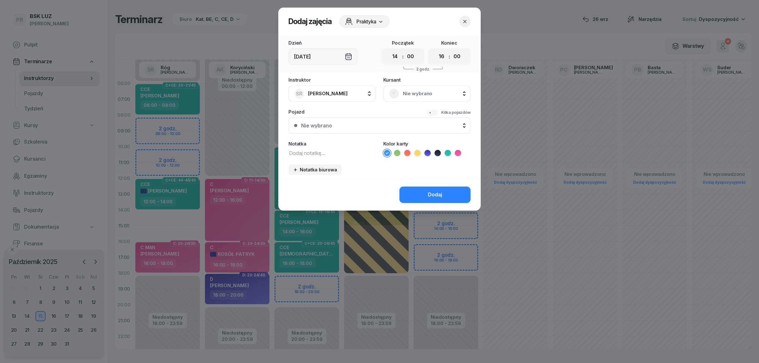
click at [409, 98] on div "Nie wybrano" at bounding box center [426, 93] width 87 height 16
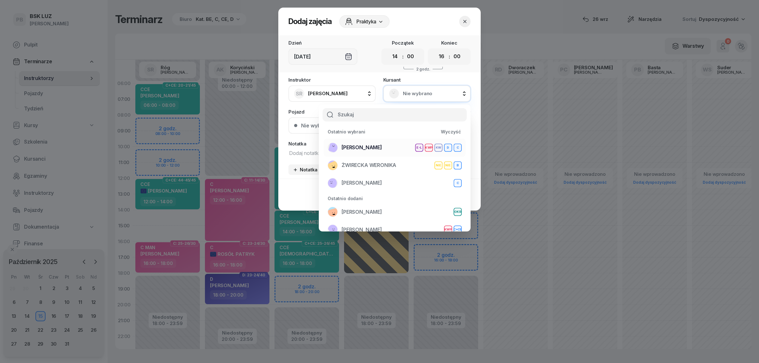
click at [383, 149] on div "[PERSON_NAME] E-L KWP KW D C" at bounding box center [395, 148] width 134 height 10
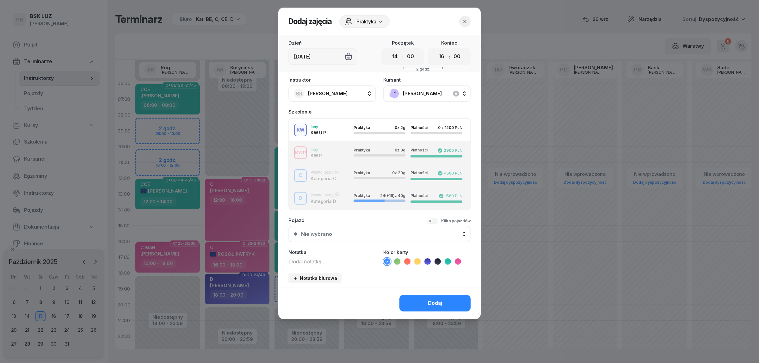
click at [326, 174] on div "C Prawo jazdy Kategoria C Praktyka 0 z 20g Płatności 4500 PLN" at bounding box center [379, 175] width 181 height 13
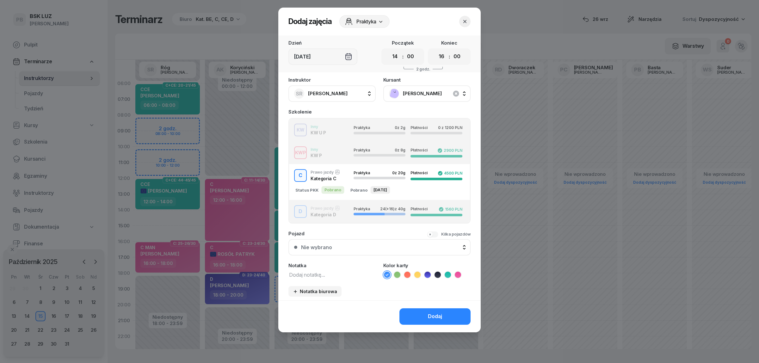
click at [312, 270] on textarea at bounding box center [331, 274] width 87 height 8
type textarea "C"
click at [455, 273] on icon at bounding box center [458, 275] width 6 height 6
click at [441, 314] on div "Dodaj" at bounding box center [435, 316] width 14 height 8
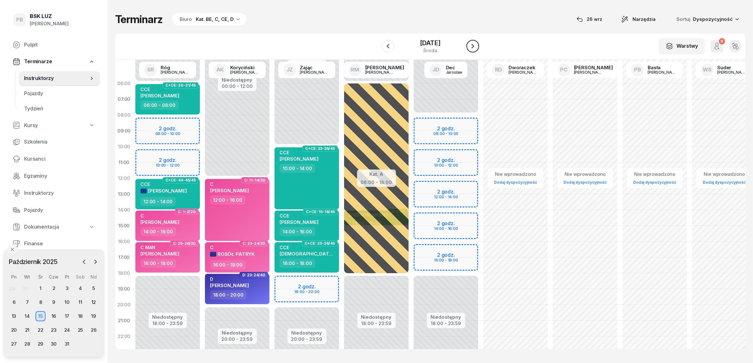
click at [475, 47] on icon "button" at bounding box center [473, 46] width 8 height 8
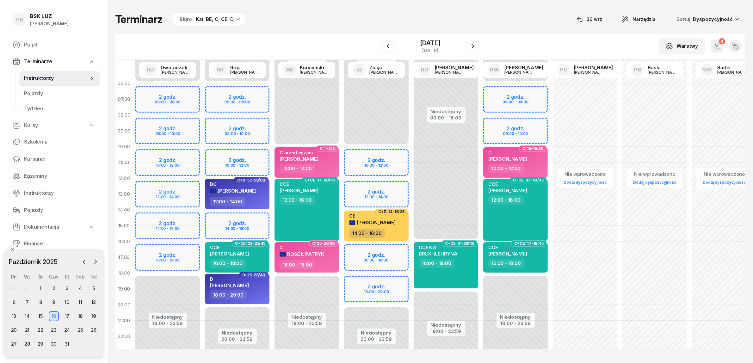
click at [248, 216] on div "Niedostępny 00:00 - 06:00 Niedostępny 20:00 - 23:59 2 godz. 06:00 - 08:00 2 god…" at bounding box center [237, 226] width 70 height 300
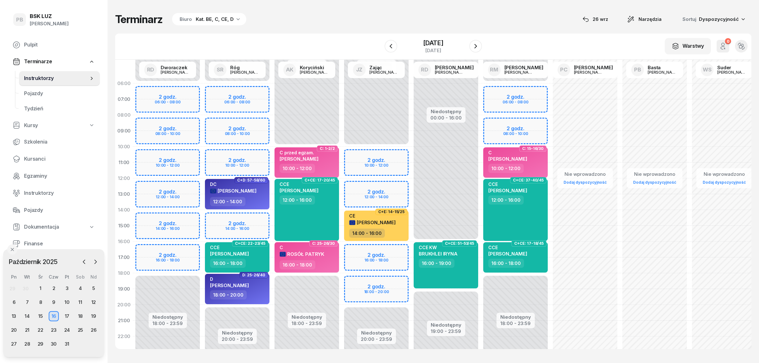
select select "14"
select select "16"
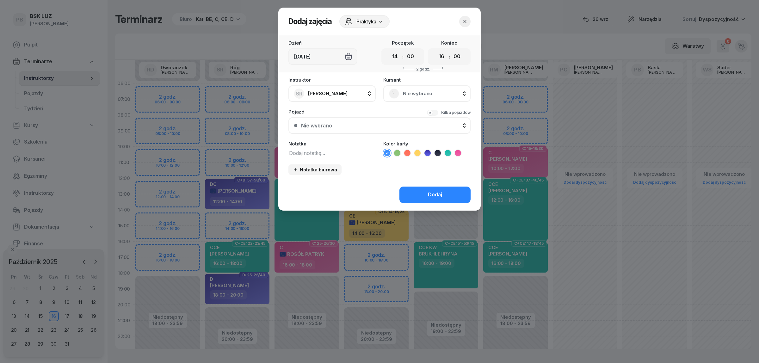
click at [420, 94] on span "Nie wybrano" at bounding box center [434, 93] width 62 height 8
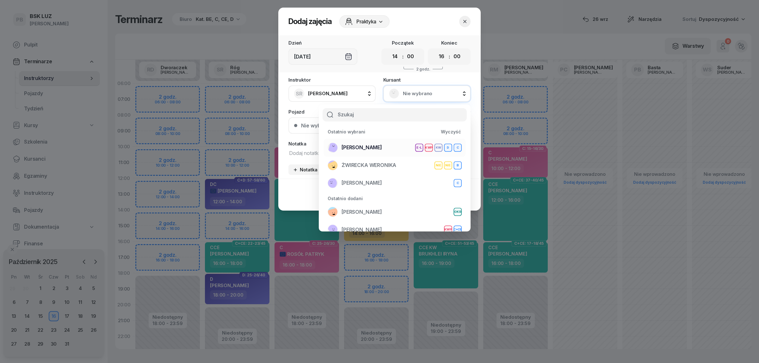
click at [387, 149] on div "[PERSON_NAME] E-L KWP KW D C" at bounding box center [395, 148] width 134 height 10
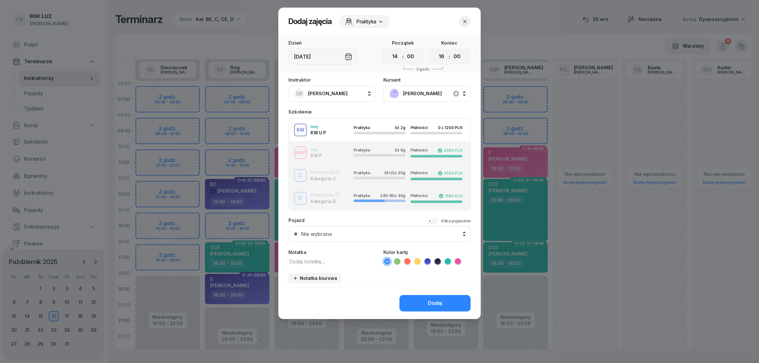
click at [332, 175] on div "C Prawo jazdy Kategoria C Praktyka 0 (+2) z 20g Płatności 4500 PLN" at bounding box center [379, 175] width 181 height 13
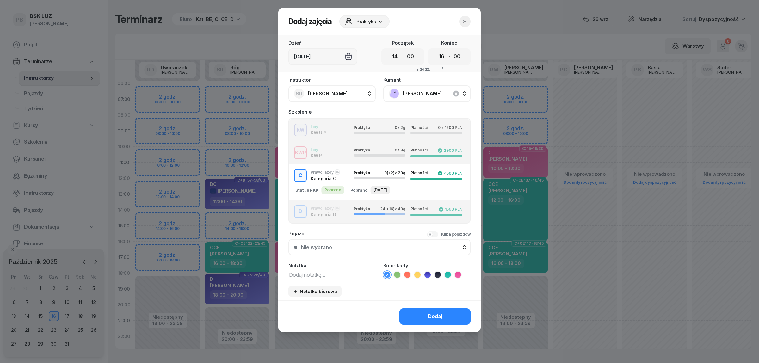
click at [315, 270] on textarea at bounding box center [331, 274] width 87 height 8
type textarea "C"
click at [460, 272] on icon at bounding box center [458, 275] width 6 height 6
click at [437, 317] on div "Dodaj" at bounding box center [435, 316] width 14 height 8
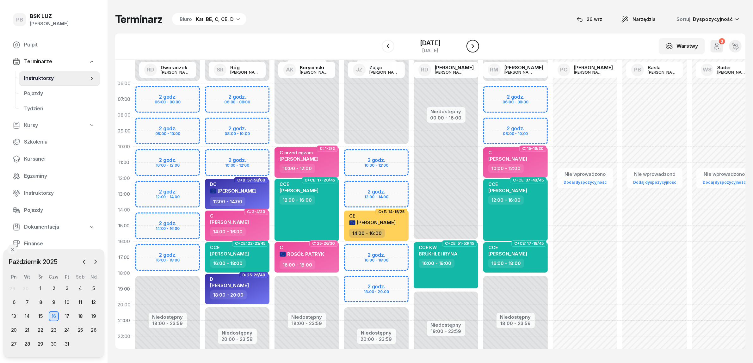
click at [476, 52] on button "button" at bounding box center [472, 46] width 13 height 13
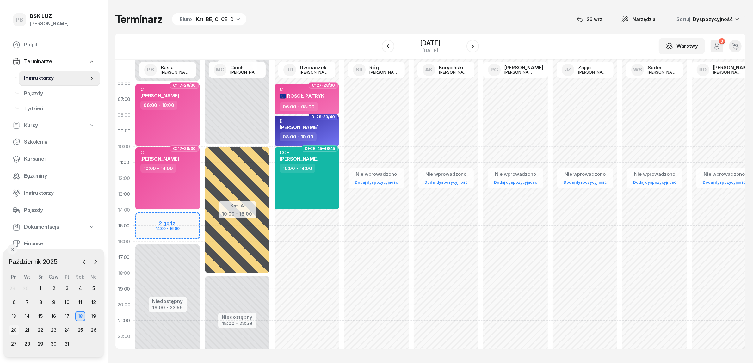
click at [13, 330] on div "20" at bounding box center [14, 330] width 10 height 10
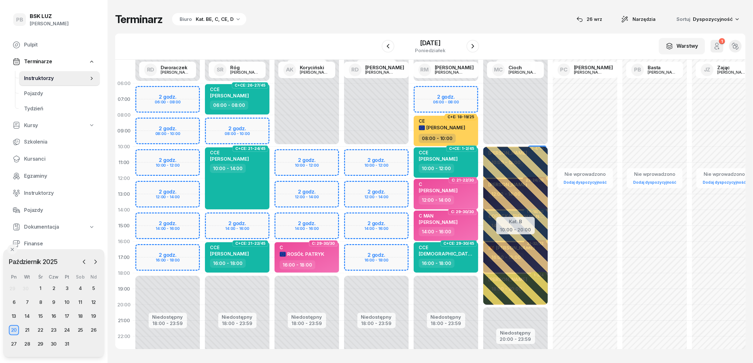
click at [256, 216] on div "Niedostępny 00:00 - 06:00 Niedostępny 18:00 - 23:59 2 godz. 08:00 - 10:00 2 god…" at bounding box center [237, 226] width 70 height 300
select select "14"
select select "16"
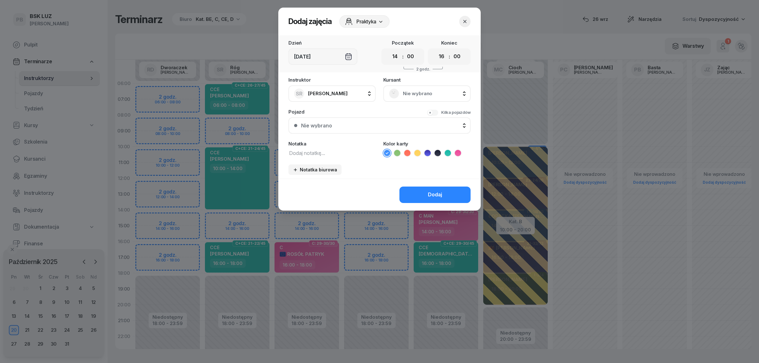
click at [412, 99] on div "Nie wybrano" at bounding box center [426, 93] width 87 height 16
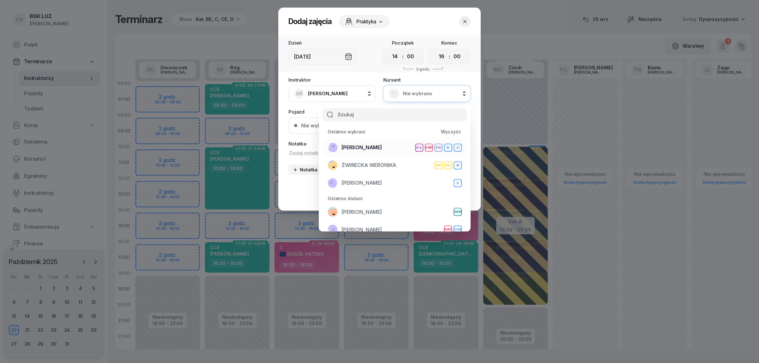
click at [391, 152] on div "[PERSON_NAME] E-L KWP KW D C" at bounding box center [395, 148] width 134 height 10
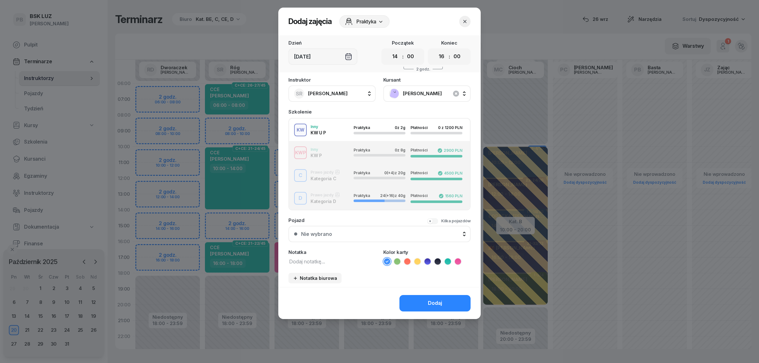
click at [326, 180] on button "C Prawo jazdy Kategoria C Praktyka 0 (+4) z 20g Płatności 4500 PLN" at bounding box center [379, 175] width 181 height 23
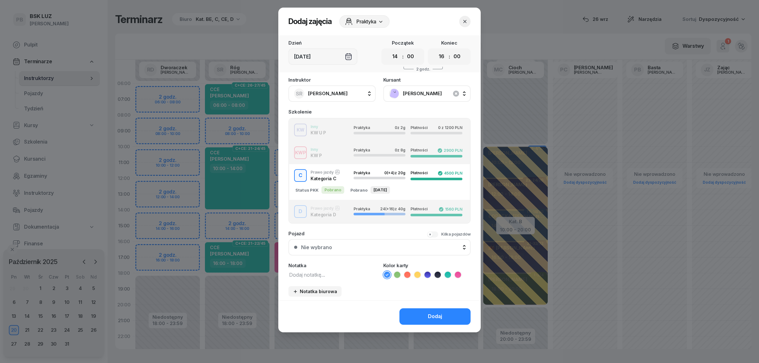
click at [321, 272] on textarea at bounding box center [331, 274] width 87 height 8
type textarea "C"
drag, startPoint x: 458, startPoint y: 271, endPoint x: 443, endPoint y: 297, distance: 30.3
click at [458, 272] on icon at bounding box center [458, 275] width 6 height 6
click at [437, 315] on div "Dodaj" at bounding box center [435, 316] width 14 height 8
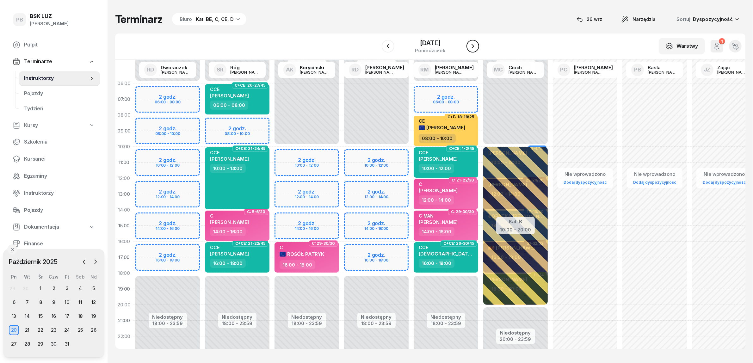
click at [477, 45] on icon "button" at bounding box center [473, 46] width 8 height 8
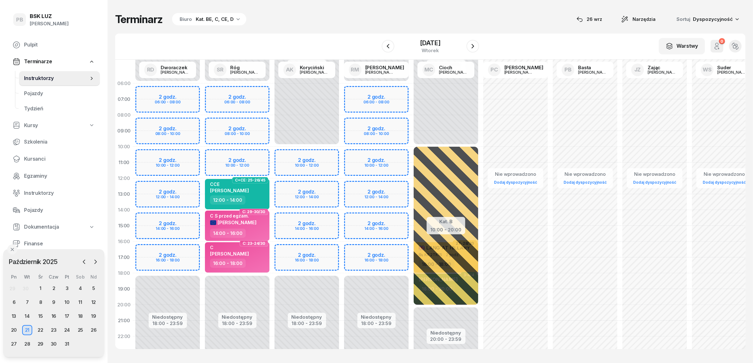
click at [314, 218] on div "Niedostępny 00:00 - 10:00 Niedostępny 18:00 - 23:59 2 godz. 10:00 - 12:00 2 god…" at bounding box center [307, 226] width 70 height 300
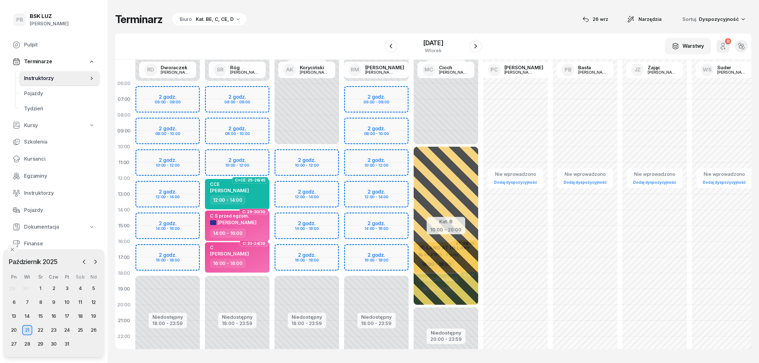
select select "14"
select select "16"
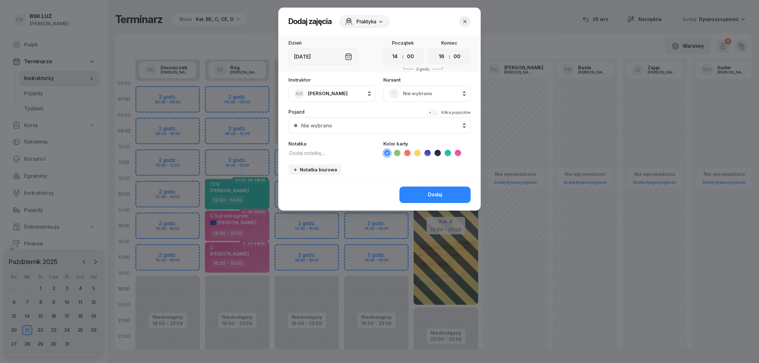
click at [431, 92] on span "Nie wybrano" at bounding box center [434, 93] width 62 height 8
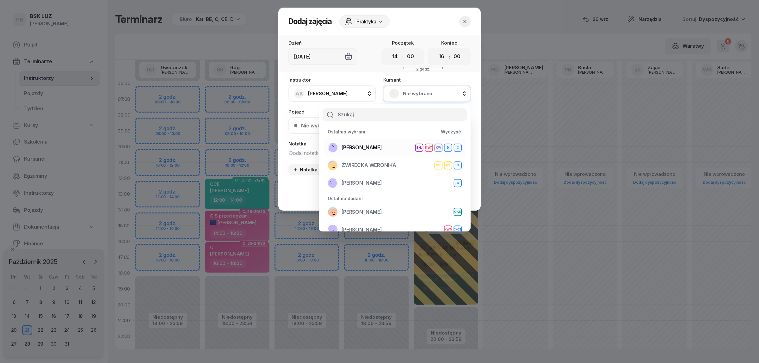
click at [371, 149] on span "[PERSON_NAME]" at bounding box center [362, 148] width 40 height 8
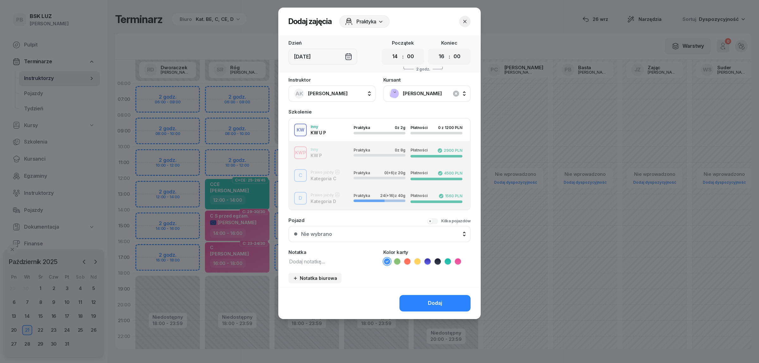
click at [321, 177] on div "C Prawo jazdy Kategoria C Praktyka 0 (+6) z 20g Płatności 4500 PLN" at bounding box center [379, 175] width 181 height 13
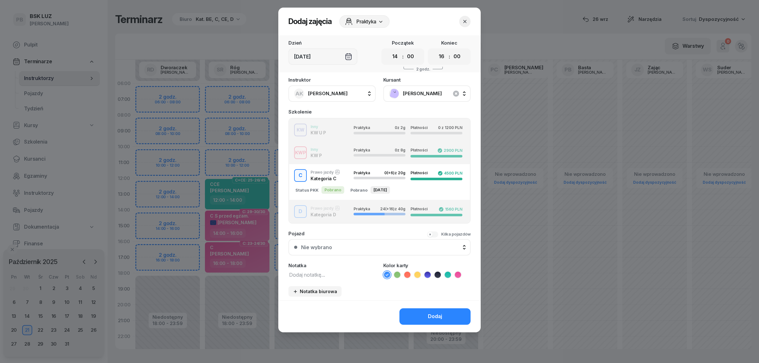
click at [311, 270] on textarea at bounding box center [331, 274] width 87 height 8
type textarea "C"
click at [457, 273] on icon at bounding box center [458, 275] width 6 height 6
click at [443, 310] on button "Dodaj" at bounding box center [434, 316] width 71 height 16
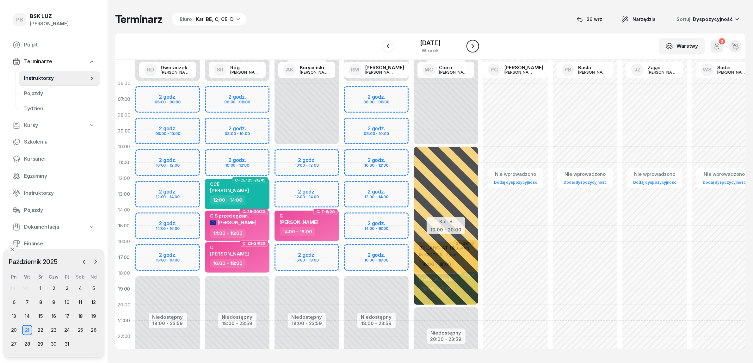
click at [477, 46] on icon "button" at bounding box center [473, 46] width 8 height 8
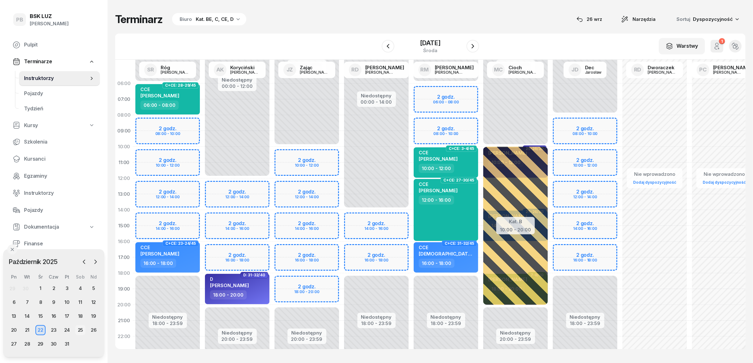
click at [81, 329] on div "25" at bounding box center [80, 330] width 10 height 10
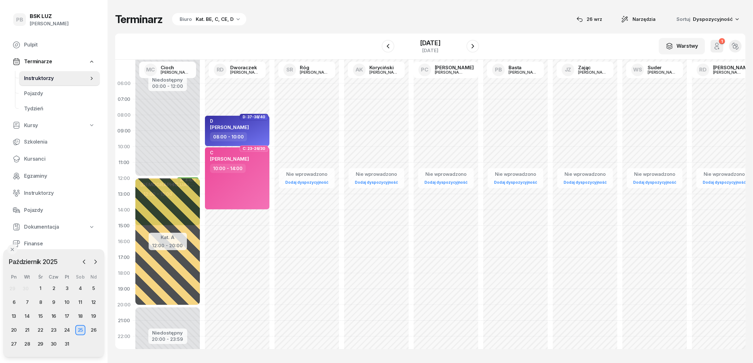
click at [216, 83] on div "Nie wprowadzono Dodaj dyspozycyjność D: 37-38/40 D SOLECKI MACIEJ 08:00 - 10:00…" at bounding box center [237, 226] width 70 height 300
select select "06"
select select "08"
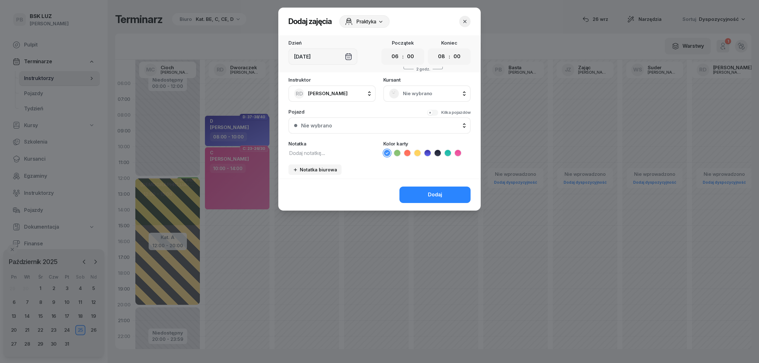
click at [452, 92] on span "Nie wybrano" at bounding box center [434, 93] width 62 height 8
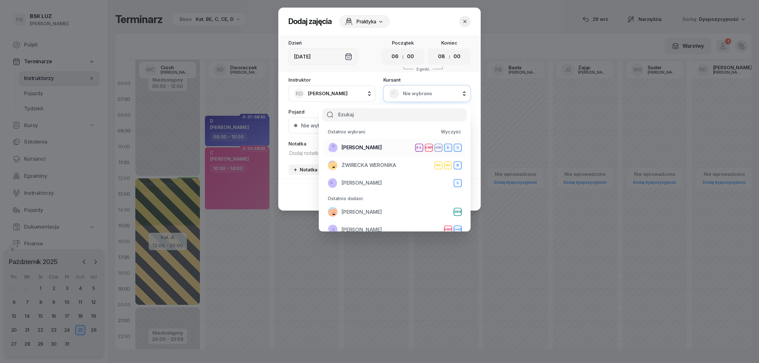
click at [396, 148] on div "[PERSON_NAME] E-L KWP KW D C" at bounding box center [395, 148] width 134 height 10
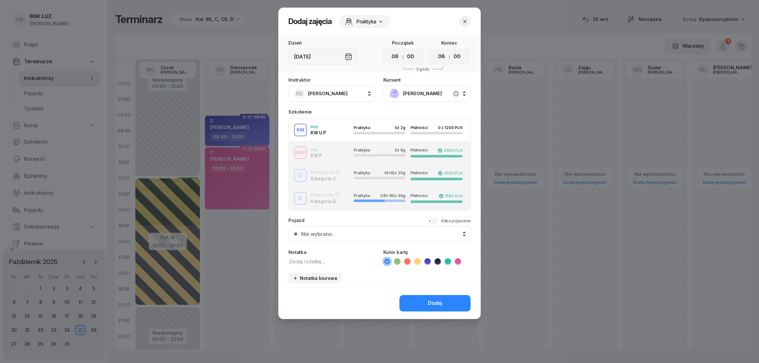
click at [312, 182] on button "C Prawo jazdy Kategoria C Praktyka 0 (+8) z 20g Płatności 4500 PLN" at bounding box center [379, 175] width 181 height 23
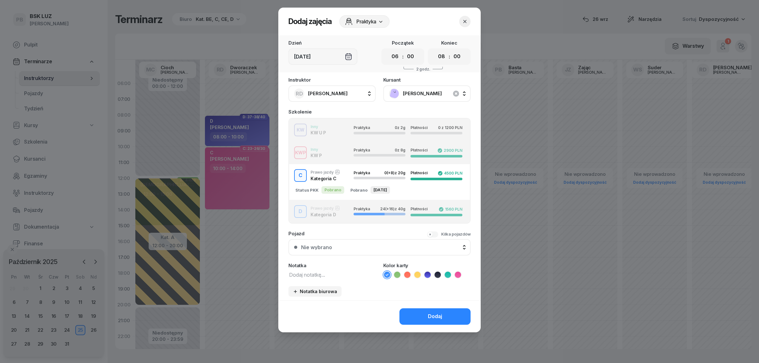
click at [315, 270] on textarea at bounding box center [331, 274] width 87 height 8
type textarea "C"
click at [457, 272] on icon at bounding box center [458, 275] width 6 height 6
click at [414, 311] on button "Dodaj" at bounding box center [434, 316] width 71 height 16
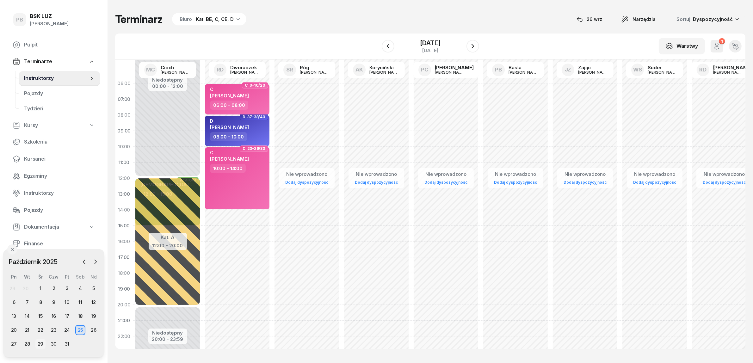
click at [41, 342] on div "29" at bounding box center [40, 344] width 10 height 10
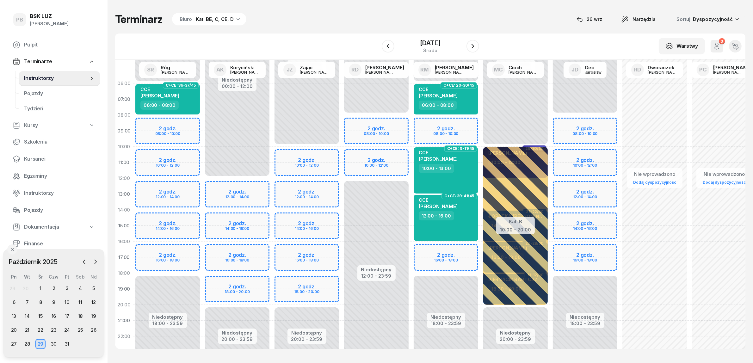
click at [338, 24] on div "Terminarz Biuro Kat. BE, C, CE, D [DATE] Narzędzia Sortuj Dyspozycyjność" at bounding box center [430, 19] width 630 height 13
click at [181, 220] on div "Niedostępny 00:00 - 06:00 Niedostępny 18:00 - 23:59 2 godz. 08:00 - 10:00 2 god…" at bounding box center [168, 226] width 70 height 300
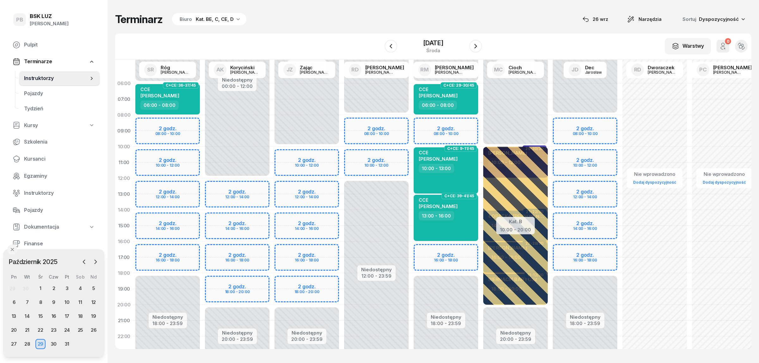
select select "14"
select select "16"
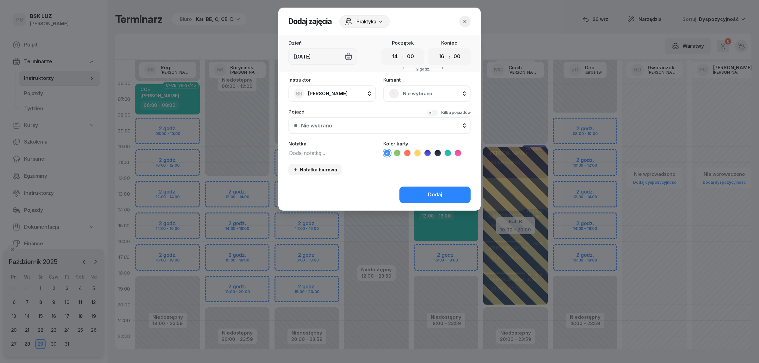
click at [435, 89] on span "Nie wybrano" at bounding box center [434, 93] width 62 height 8
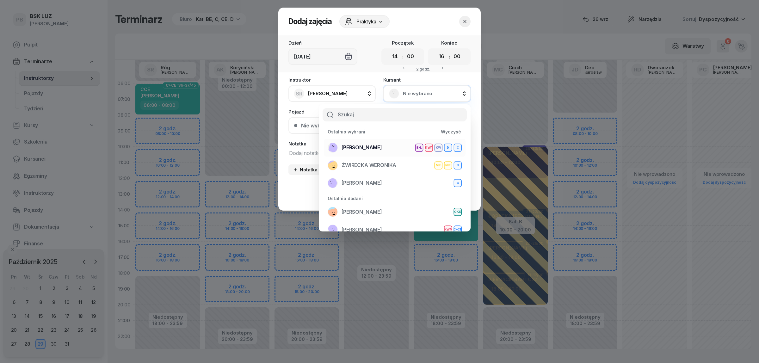
click at [397, 143] on div "[PERSON_NAME] E-L KWP KW D C" at bounding box center [395, 148] width 134 height 10
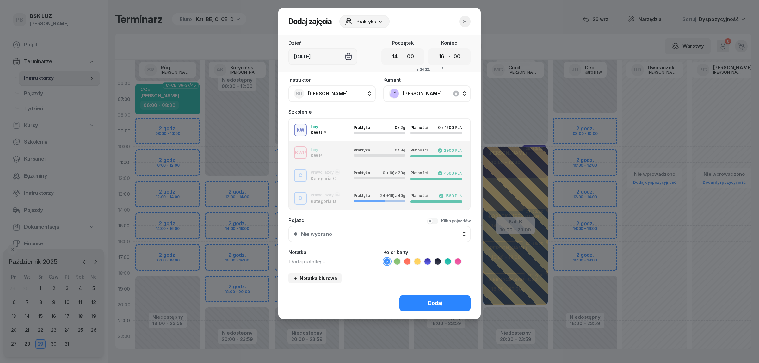
click at [343, 176] on div "C Prawo jazdy Kategoria C Praktyka 0 (+10) z 20g Płatności 4500 PLN" at bounding box center [379, 175] width 181 height 13
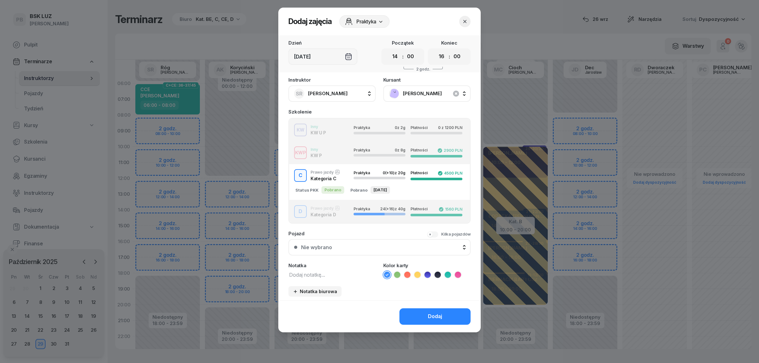
click at [307, 271] on textarea at bounding box center [331, 274] width 87 height 8
type textarea "C"
click at [459, 272] on icon at bounding box center [458, 275] width 6 height 6
click at [416, 308] on button "Dodaj" at bounding box center [434, 316] width 71 height 16
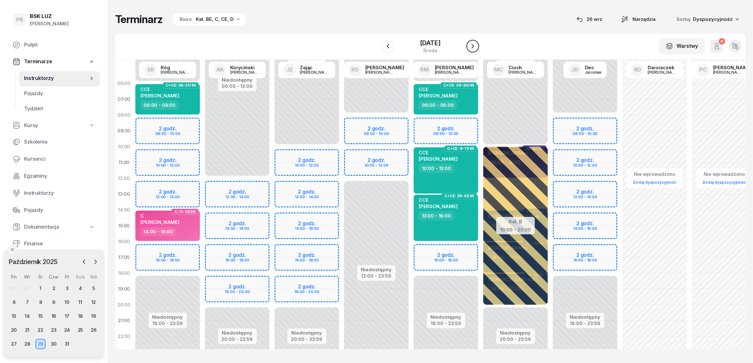
click at [477, 45] on icon "button" at bounding box center [473, 46] width 8 height 8
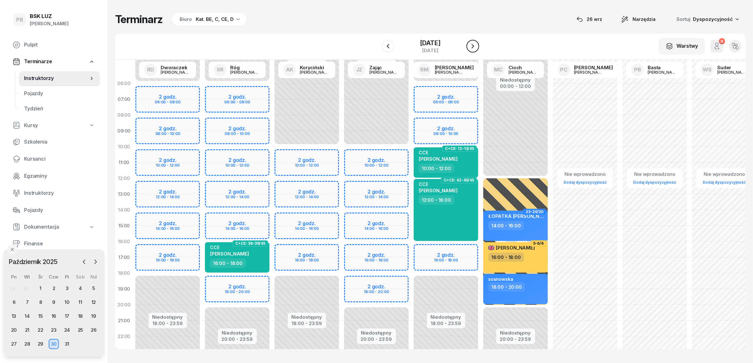
click at [477, 45] on icon "button" at bounding box center [473, 46] width 8 height 8
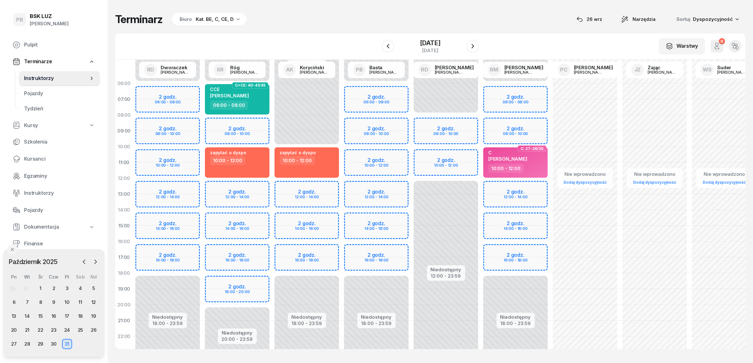
click at [249, 218] on div "Niedostępny 00:00 - 06:00 Niedostępny 20:00 - 23:59 2 godz. 08:00 - 10:00 2 god…" at bounding box center [237, 226] width 70 height 300
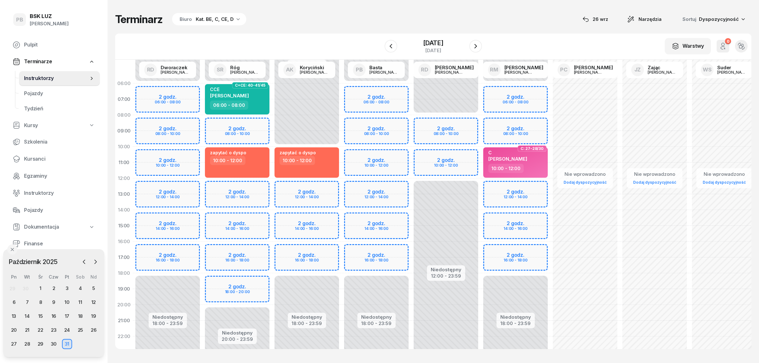
select select "14"
select select "16"
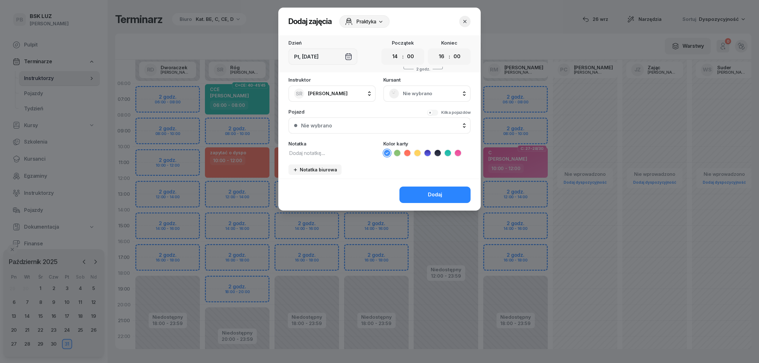
click at [434, 85] on div "Nie wybrano" at bounding box center [426, 93] width 87 height 16
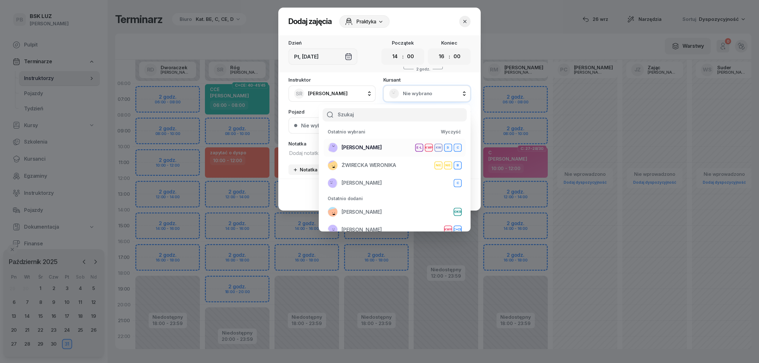
click at [377, 141] on li "[PERSON_NAME] E-L KWP KW D C" at bounding box center [395, 148] width 142 height 18
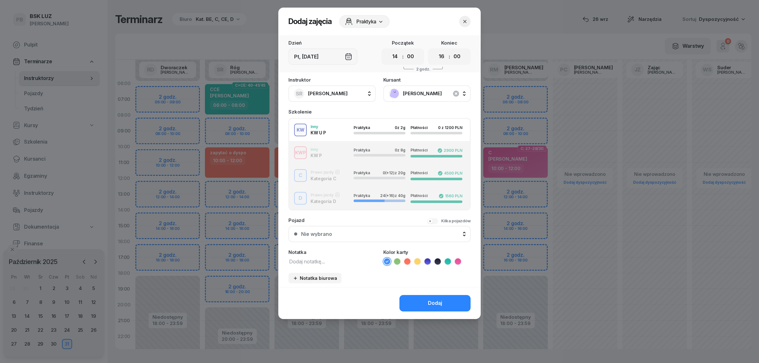
click at [345, 178] on div "C Prawo jazdy Kategoria C Praktyka 0 (+12) z 20g Płatności 4500 PLN" at bounding box center [379, 175] width 181 height 13
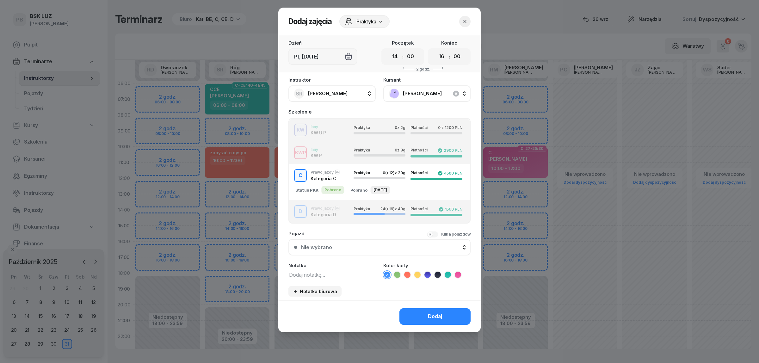
click at [317, 275] on textarea at bounding box center [331, 274] width 87 height 8
type textarea "C"
click at [458, 272] on icon at bounding box center [458, 275] width 6 height 6
click at [426, 316] on button "Dodaj" at bounding box center [434, 316] width 71 height 16
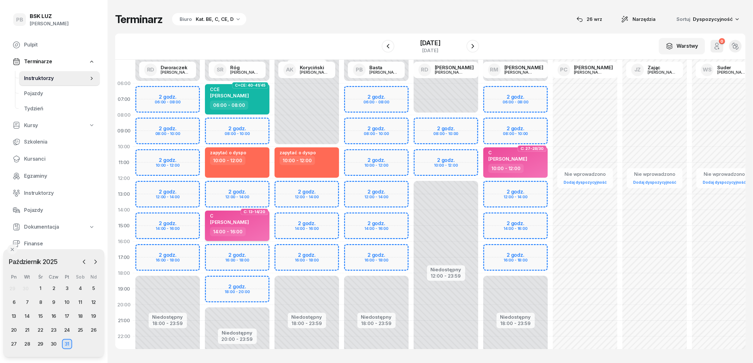
click at [249, 220] on div "C ANNA PAJDAK" at bounding box center [238, 220] width 56 height 14
select select "14"
select select "16"
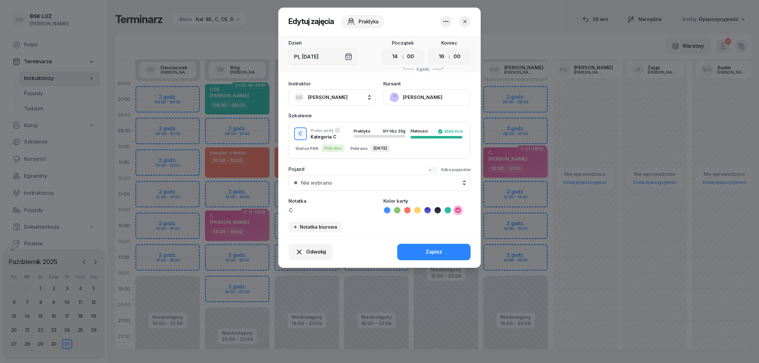
click at [415, 96] on button "[PERSON_NAME]" at bounding box center [426, 97] width 87 height 16
click at [413, 121] on div "Otwórz profil" at bounding box center [403, 118] width 31 height 8
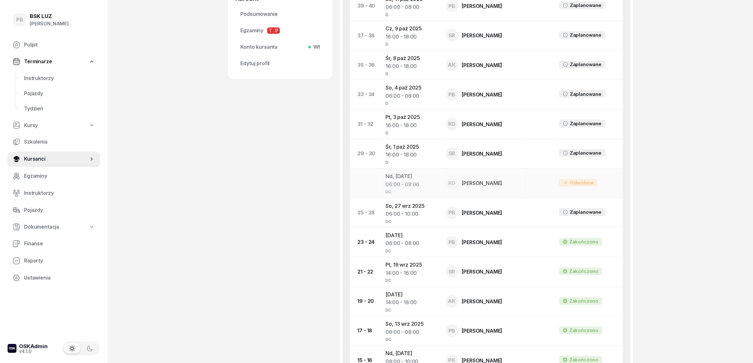
scroll to position [277, 0]
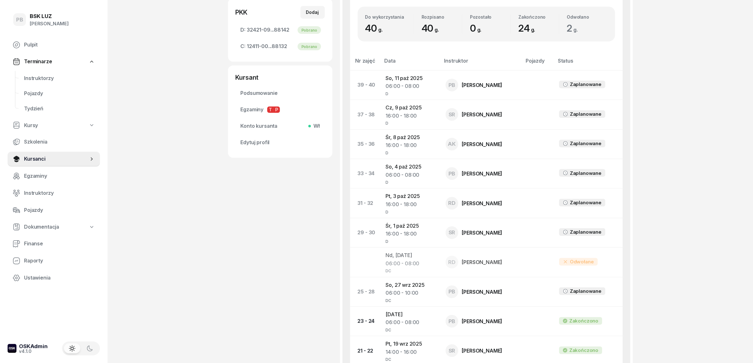
drag, startPoint x: 275, startPoint y: 257, endPoint x: 271, endPoint y: 241, distance: 16.4
click at [275, 256] on div "PAJDAK ANNA Kursant Dofinansowanie KAT C PRYWATNIE 884 999 865 anna.pajdak@inte…" at bounding box center [280, 226] width 104 height 941
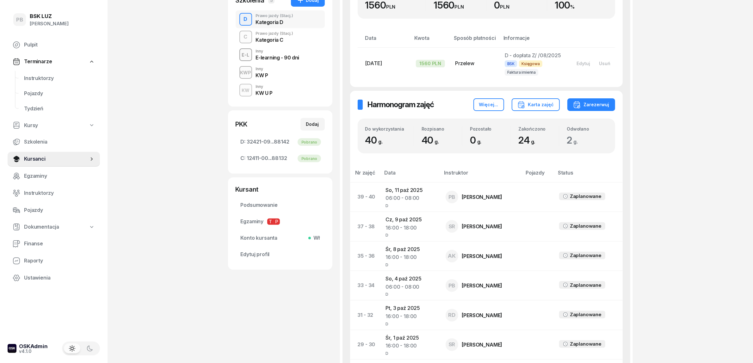
scroll to position [158, 0]
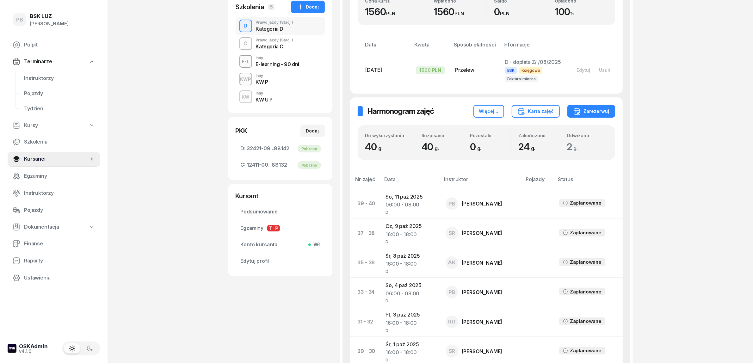
click at [285, 43] on div "Kategoria C" at bounding box center [275, 45] width 38 height 7
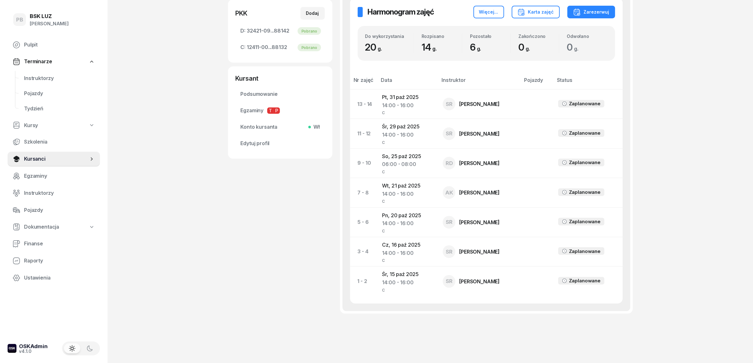
scroll to position [277, 0]
click at [46, 79] on span "Instruktorzy" at bounding box center [59, 78] width 71 height 8
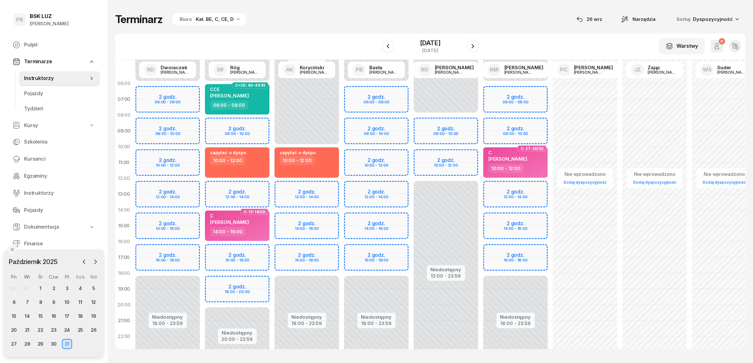
click at [497, 25] on div "Terminarz Biuro Kat. BE, C, CE, D [DATE] Narzędzia Sortuj Dyspozycyjność" at bounding box center [430, 19] width 630 height 13
click at [85, 262] on icon "button" at bounding box center [84, 262] width 6 height 6
click at [66, 326] on div "26" at bounding box center [67, 330] width 10 height 10
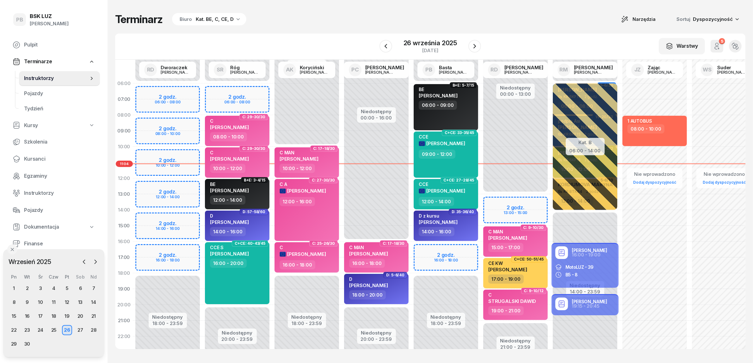
click at [383, 22] on div "Terminarz Biuro Kat. BE, C, CE, D Narzędzia Sortuj Dyspozycyjność" at bounding box center [430, 19] width 630 height 13
click at [348, 25] on div "Terminarz Biuro Kat. BE, C, CE, D Narzędzia Sortuj Dyspozycyjność" at bounding box center [430, 19] width 630 height 13
click at [359, 21] on div "Terminarz Biuro Kat. BE, C, CE, D Narzędzia Sortuj Dyspozycyjność" at bounding box center [430, 19] width 630 height 13
click at [474, 45] on icon "button" at bounding box center [475, 46] width 8 height 8
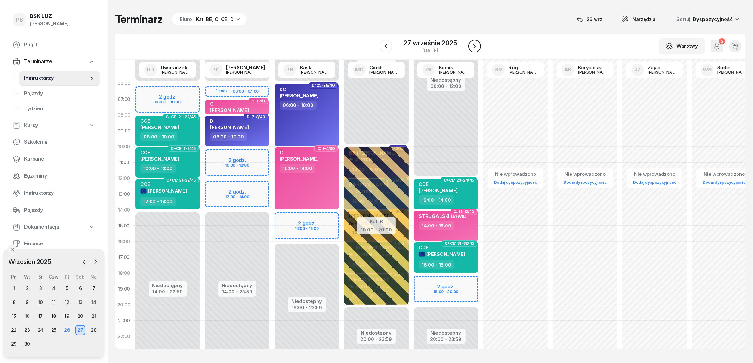
click at [477, 48] on icon "button" at bounding box center [475, 46] width 8 height 8
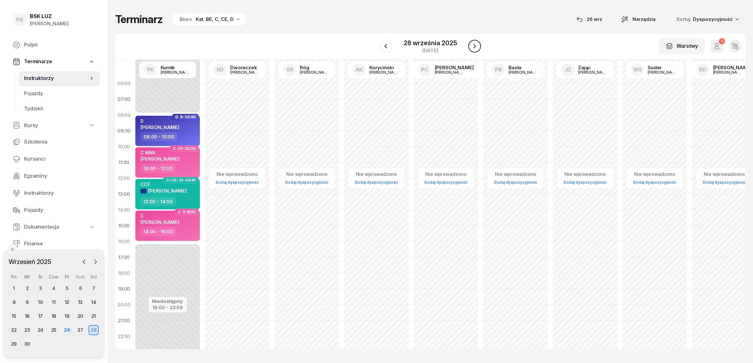
click at [477, 48] on icon "button" at bounding box center [475, 46] width 8 height 8
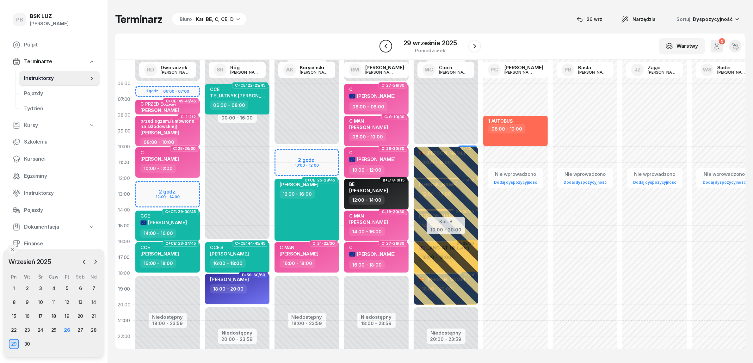
click at [387, 43] on icon "button" at bounding box center [386, 46] width 8 height 8
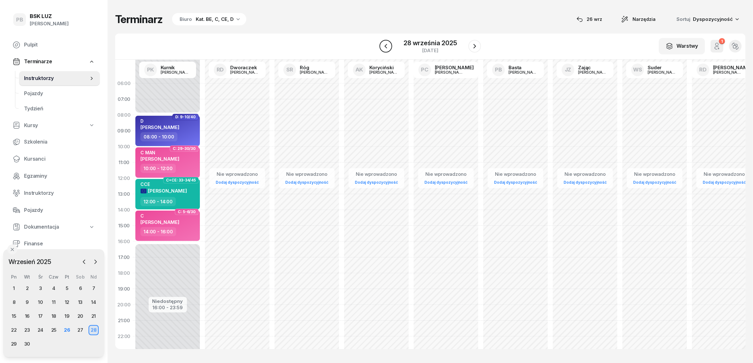
click at [387, 43] on icon "button" at bounding box center [386, 46] width 8 height 8
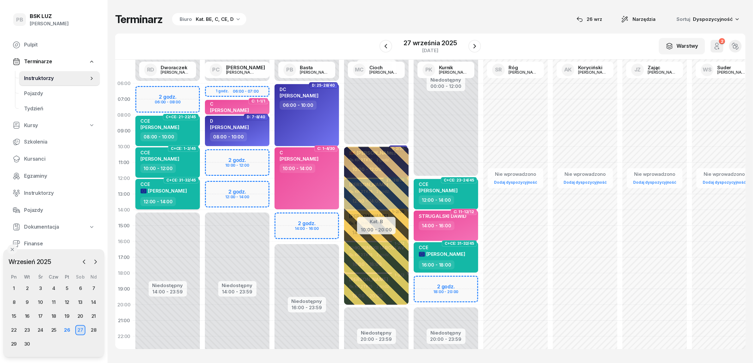
click at [184, 191] on span "[PERSON_NAME]" at bounding box center [167, 191] width 39 height 6
select select "12"
select select "14"
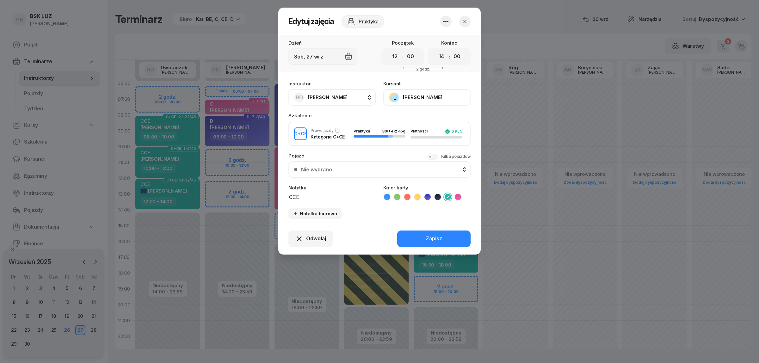
click at [470, 22] on button "button" at bounding box center [464, 21] width 11 height 11
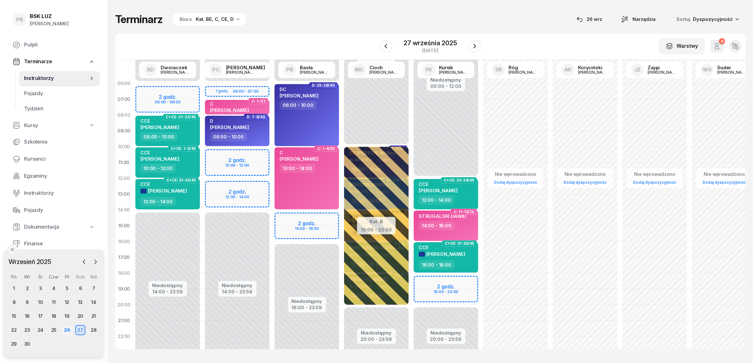
click at [65, 331] on div "26" at bounding box center [67, 330] width 10 height 10
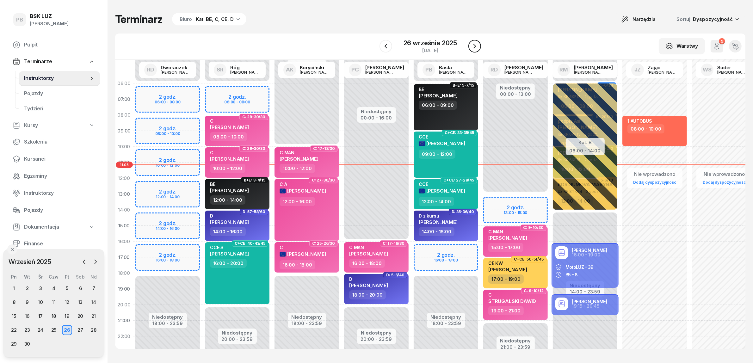
click at [476, 45] on icon "button" at bounding box center [475, 46] width 8 height 8
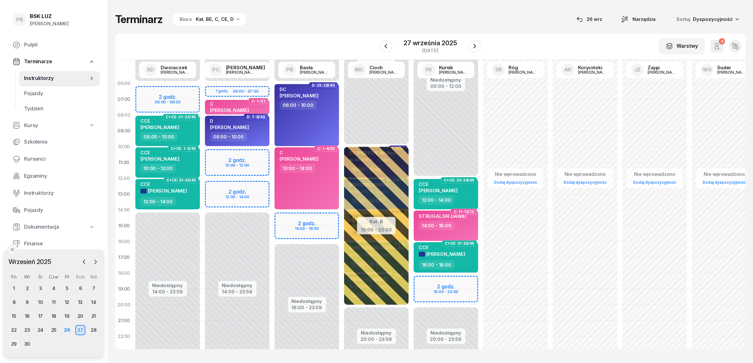
click at [13, 342] on div "29" at bounding box center [14, 344] width 10 height 10
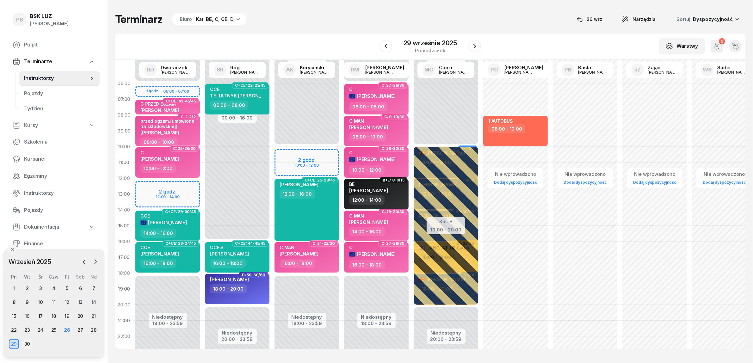
click at [28, 342] on div "30" at bounding box center [27, 344] width 10 height 10
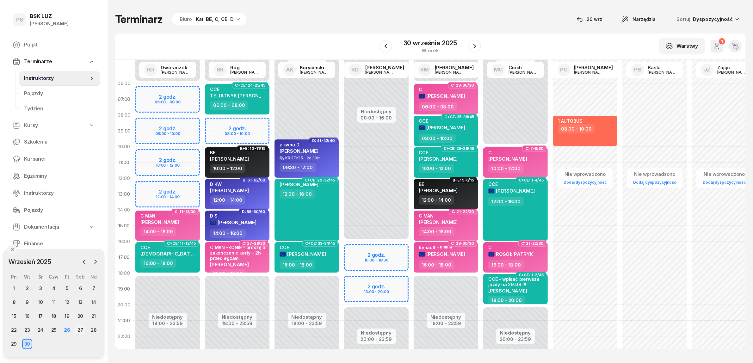
click at [77, 328] on div "27" at bounding box center [80, 330] width 10 height 10
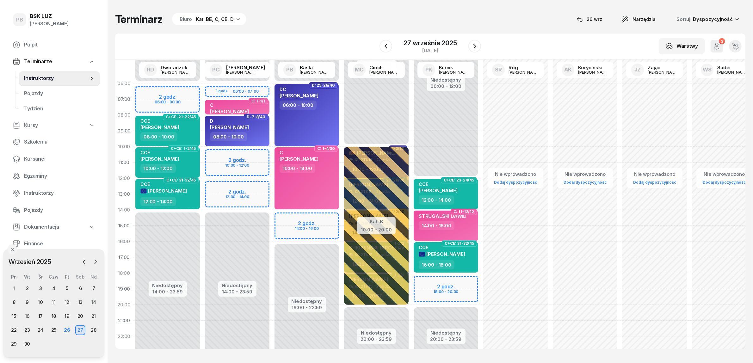
click at [215, 153] on div "Niedostępny 00:00 - 06:00 Niedostępny 14:00 - 23:59 1 godz. 06:00 - 07:00 2 god…" at bounding box center [237, 226] width 70 height 300
select select "10"
select select "12"
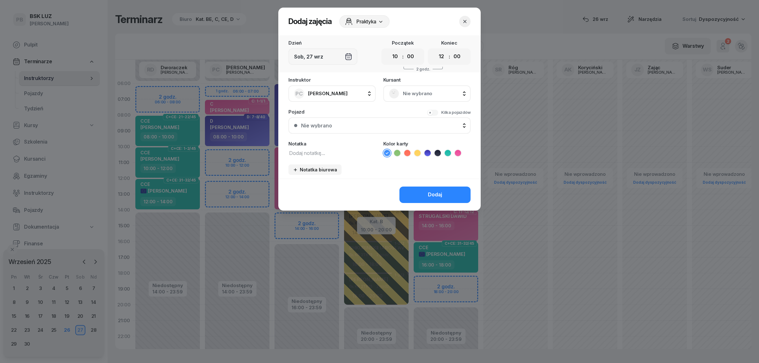
click at [442, 91] on span "Nie wybrano" at bounding box center [434, 93] width 62 height 8
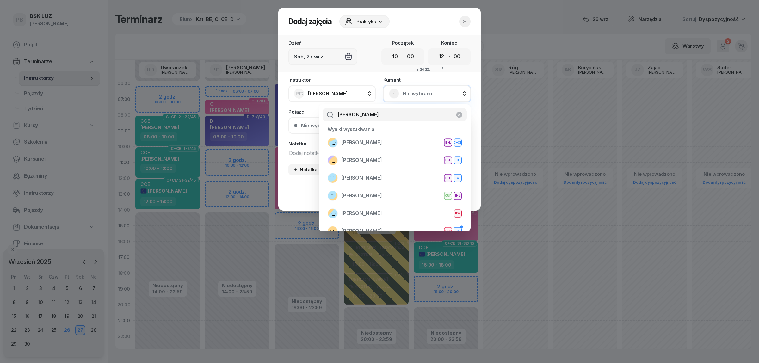
type input "nowak"
click at [460, 21] on button "button" at bounding box center [464, 21] width 11 height 11
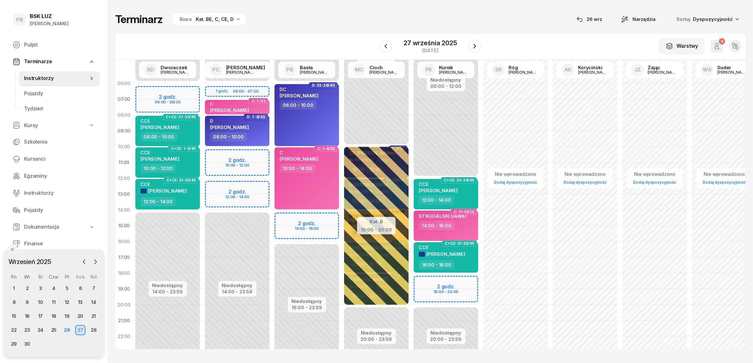
click at [190, 197] on div "12:00 - 14:00" at bounding box center [168, 201] width 56 height 9
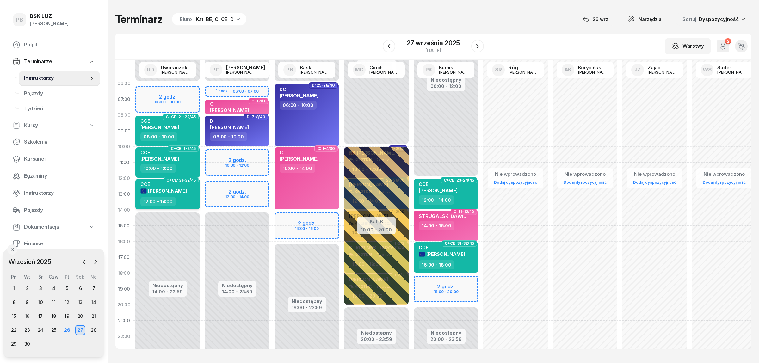
select select "12"
select select "14"
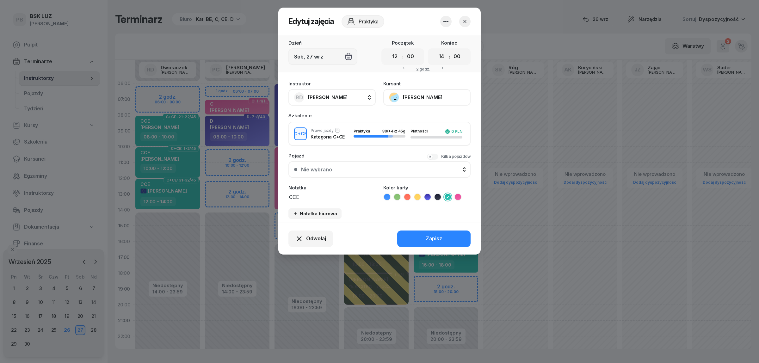
click at [323, 99] on span "[PERSON_NAME]" at bounding box center [328, 97] width 40 height 6
type input "cich"
click at [329, 141] on span "[PERSON_NAME]" at bounding box center [330, 139] width 39 height 8
click at [396, 53] on select "00 01 02 03 04 05 06 07 08 09 10 11 12 13 14 15 16 17 18 19 20 21 22 23" at bounding box center [395, 56] width 12 height 13
select select "10"
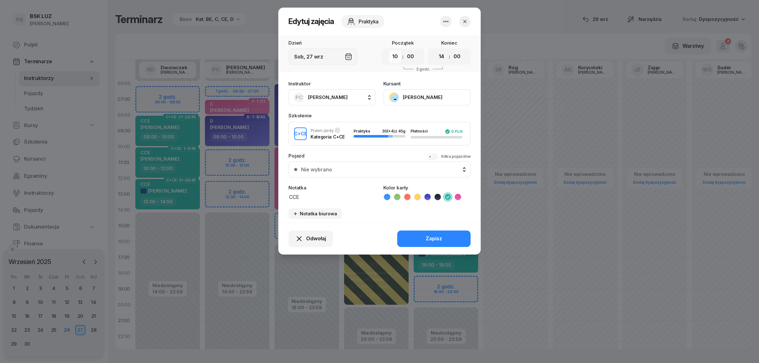
click at [389, 50] on select "00 01 02 03 04 05 06 07 08 09 10 11 12 13 14 15 16 17 18 19 20 21 22 23" at bounding box center [395, 56] width 12 height 13
click at [448, 231] on button "Zapisz" at bounding box center [433, 239] width 73 height 16
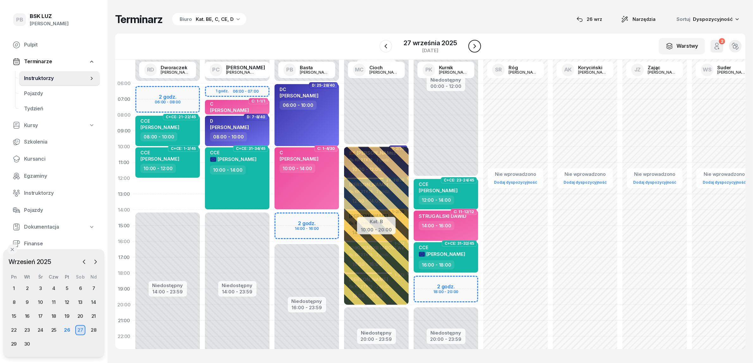
click at [475, 48] on icon "button" at bounding box center [475, 46] width 8 height 8
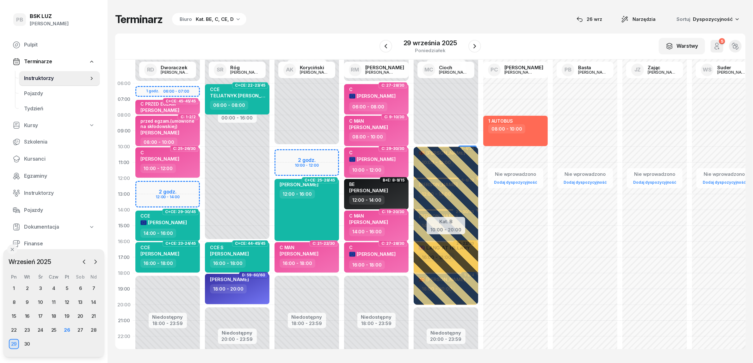
drag, startPoint x: 475, startPoint y: 48, endPoint x: 429, endPoint y: 16, distance: 55.4
click at [429, 16] on div "Terminarz Biuro Kat. BE, C, CE, D [DATE] Narzędzia Sortuj Dyspozycyjność W Wybi…" at bounding box center [430, 181] width 630 height 362
click at [81, 330] on div "27" at bounding box center [80, 330] width 10 height 10
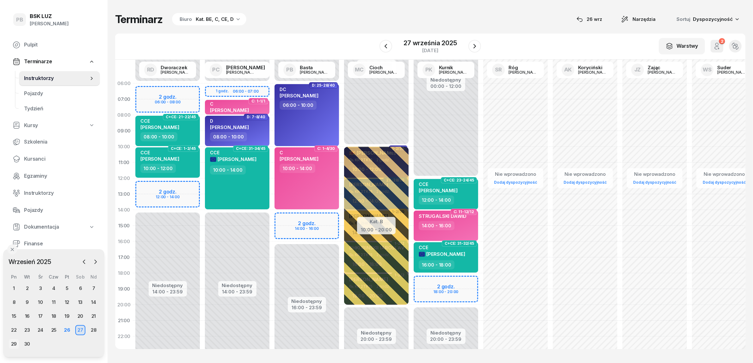
click at [13, 343] on div "29" at bounding box center [14, 344] width 10 height 10
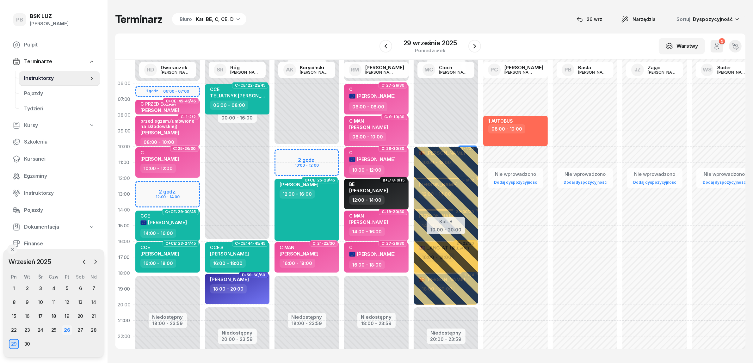
click at [70, 330] on div "26" at bounding box center [67, 330] width 10 height 10
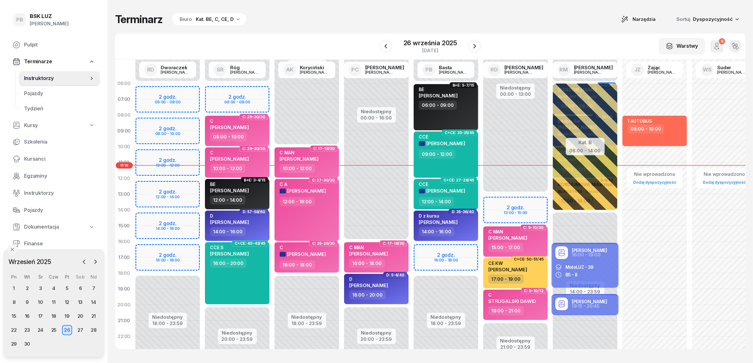
click at [361, 15] on div "Terminarz Biuro Kat. BE, C, CE, D Narzędzia Sortuj Dyspozycyjność" at bounding box center [430, 19] width 630 height 13
click at [81, 327] on div "27" at bounding box center [80, 330] width 10 height 10
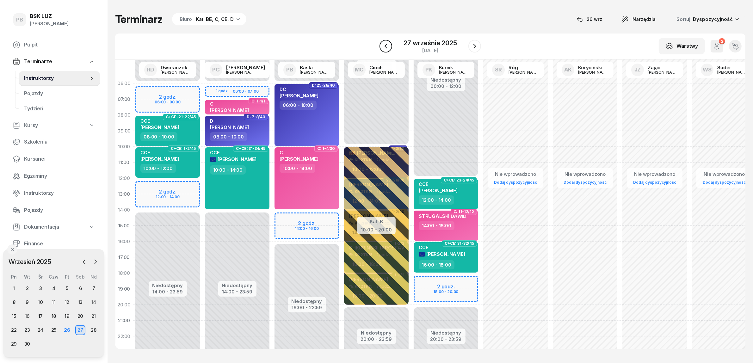
click at [386, 46] on icon "button" at bounding box center [386, 46] width 3 height 4
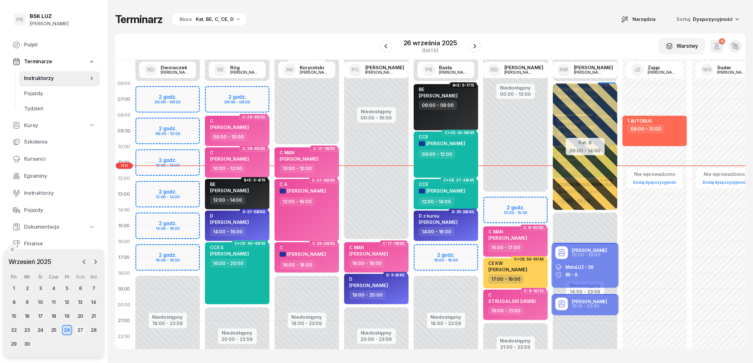
click at [81, 329] on div "27" at bounding box center [80, 330] width 10 height 10
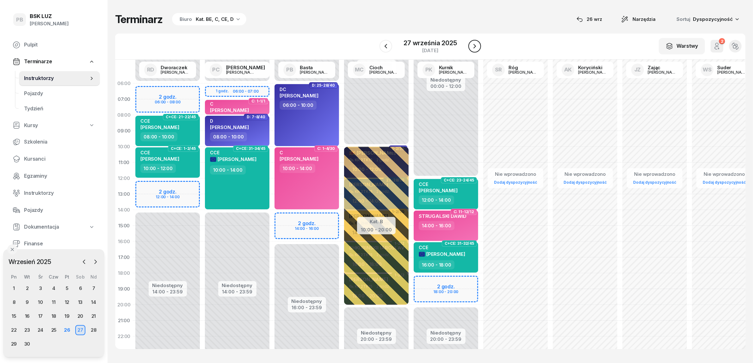
click at [475, 44] on icon "button" at bounding box center [475, 46] width 8 height 8
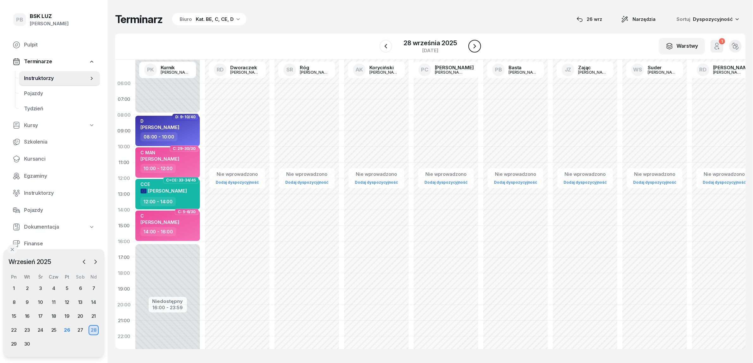
click at [478, 46] on icon "button" at bounding box center [475, 46] width 8 height 8
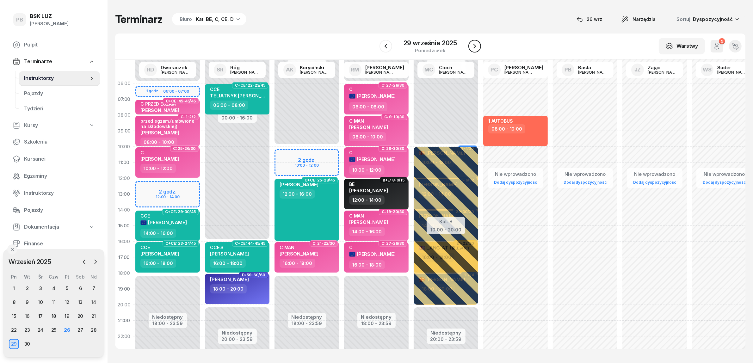
click at [474, 48] on icon "button" at bounding box center [474, 46] width 3 height 4
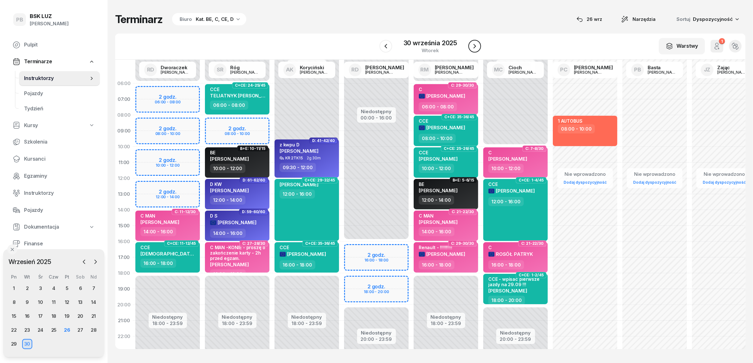
click at [472, 48] on icon "button" at bounding box center [475, 46] width 8 height 8
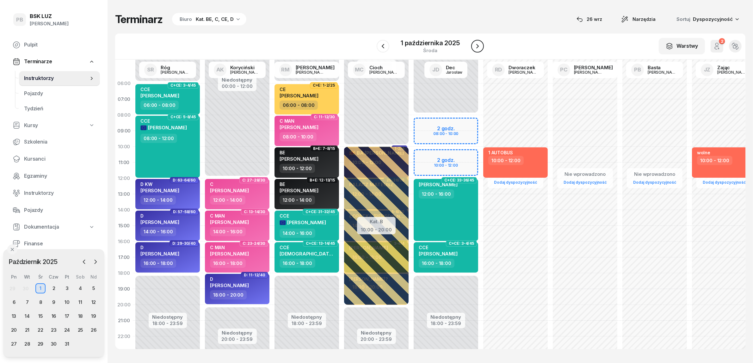
click at [472, 48] on button "button" at bounding box center [477, 46] width 13 height 13
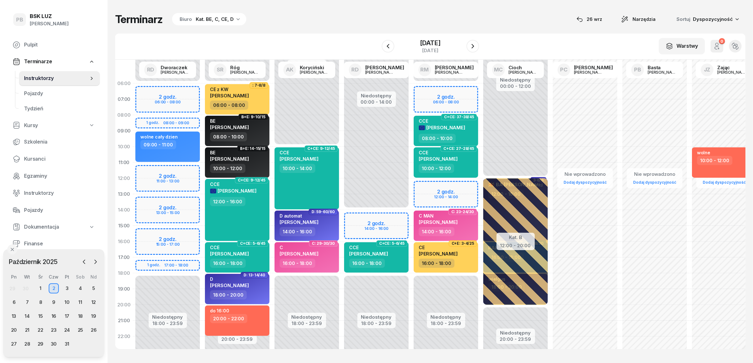
click at [421, 90] on div "Niedostępny 00:00 - 06:00 Niedostępny 18:00 - 23:59 2 godz. 06:00 - 08:00 2 god…" at bounding box center [446, 226] width 70 height 300
select select "06"
select select "08"
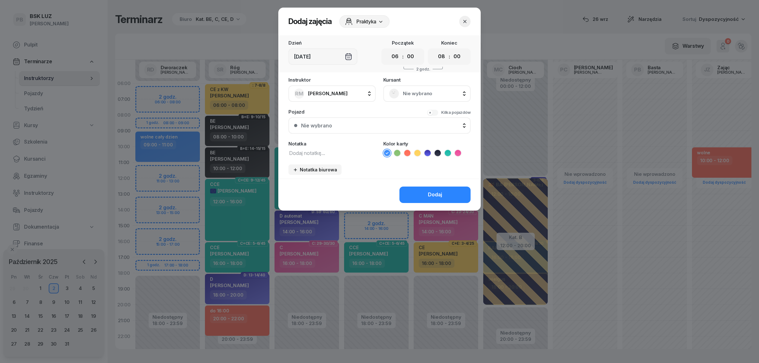
click at [405, 92] on span "Nie wybrano" at bounding box center [434, 93] width 62 height 8
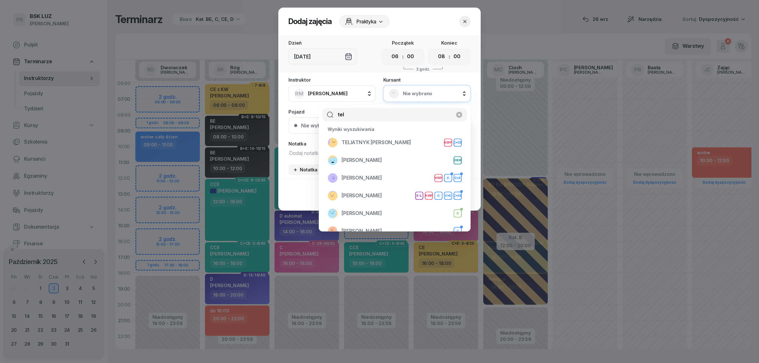
type input "tel"
click at [363, 143] on span "TELIATNYK [PERSON_NAME]" at bounding box center [377, 142] width 70 height 8
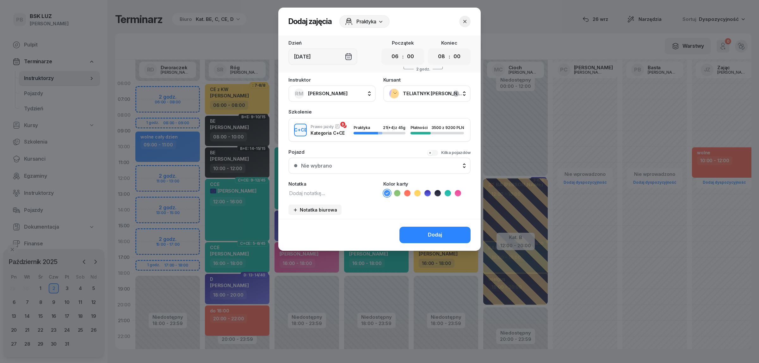
click at [448, 192] on icon at bounding box center [447, 193] width 3 height 2
click at [331, 189] on textarea at bounding box center [331, 193] width 87 height 8
type textarea "CCE"
click at [427, 233] on button "Dodaj" at bounding box center [434, 235] width 71 height 16
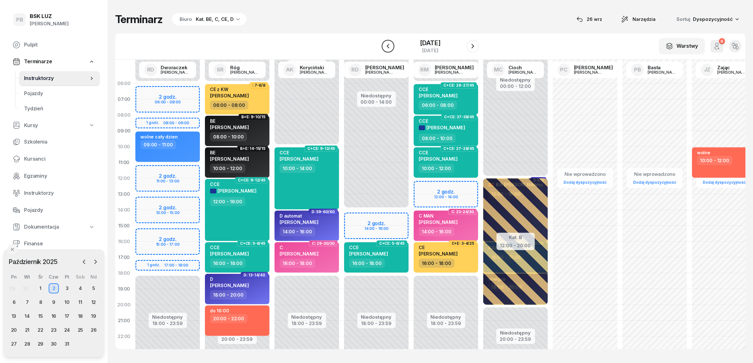
click at [384, 44] on icon "button" at bounding box center [388, 46] width 8 height 8
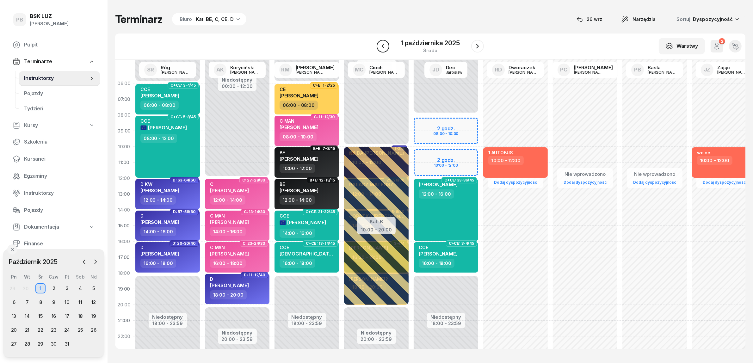
click at [383, 44] on icon "button" at bounding box center [383, 46] width 8 height 8
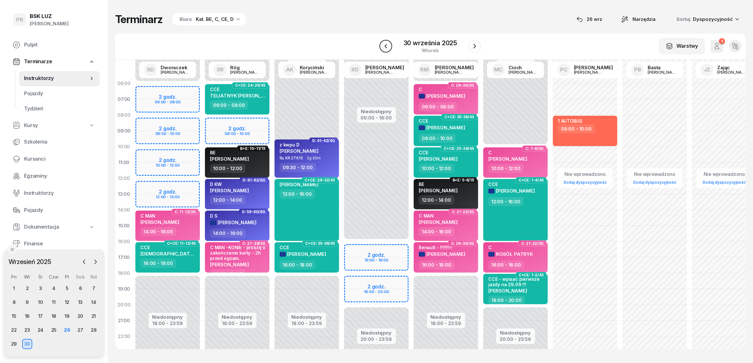
click at [386, 46] on icon "button" at bounding box center [386, 46] width 8 height 8
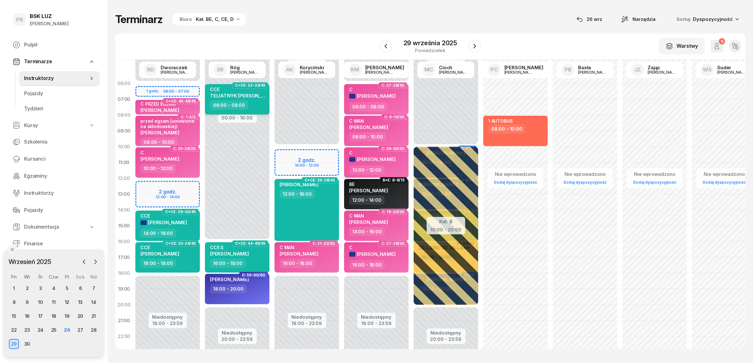
click at [264, 107] on div "06:00 - 08:00" at bounding box center [238, 105] width 56 height 9
select select "06"
select select "08"
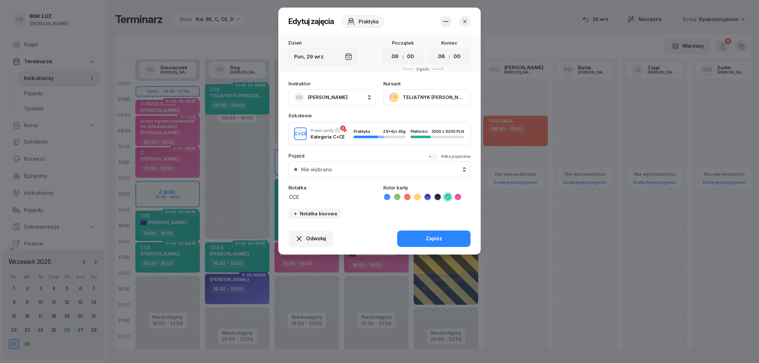
click at [467, 20] on icon "button" at bounding box center [465, 21] width 6 height 6
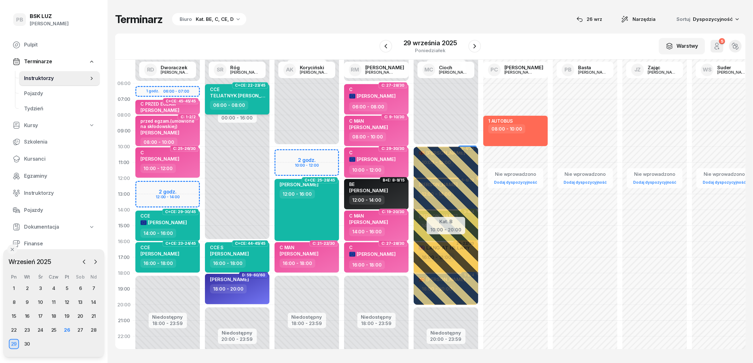
click at [259, 105] on div "06:00 - 08:00" at bounding box center [238, 105] width 56 height 9
select select "06"
select select "08"
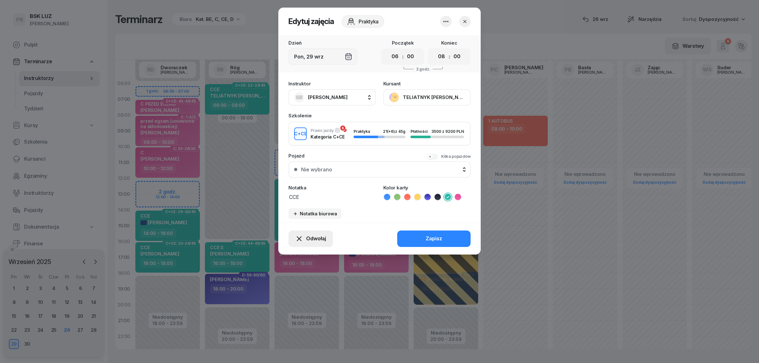
click at [316, 235] on span "Odwołaj" at bounding box center [316, 239] width 20 height 8
click at [448, 20] on icon "button" at bounding box center [446, 22] width 8 height 8
click at [438, 39] on link "Usuń" at bounding box center [442, 41] width 83 height 16
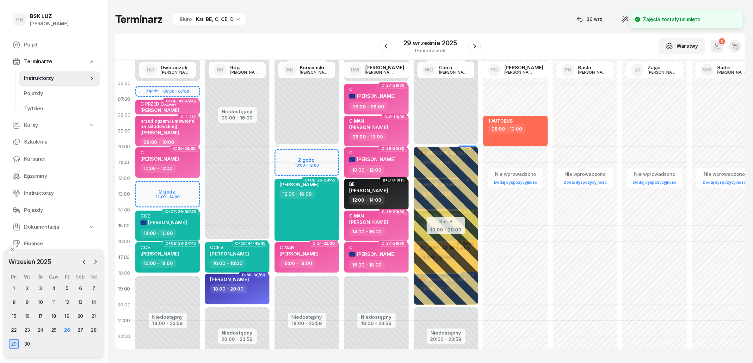
click at [367, 16] on div "Terminarz Biuro Kat. BE, C, CE, D [DATE] Narzędzia Sortuj Dyspozycyjność" at bounding box center [430, 19] width 630 height 13
click at [478, 45] on icon "button" at bounding box center [475, 46] width 8 height 8
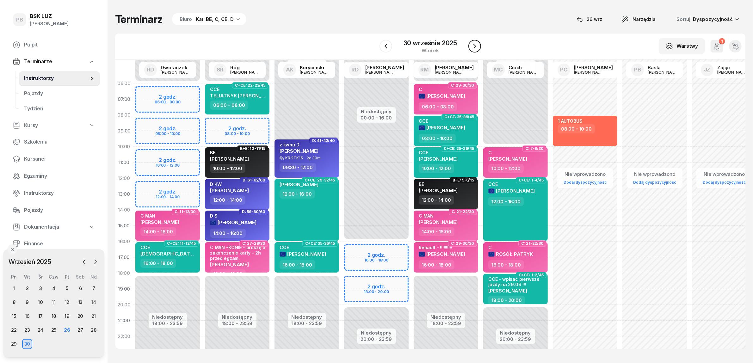
click at [478, 45] on icon "button" at bounding box center [475, 46] width 8 height 8
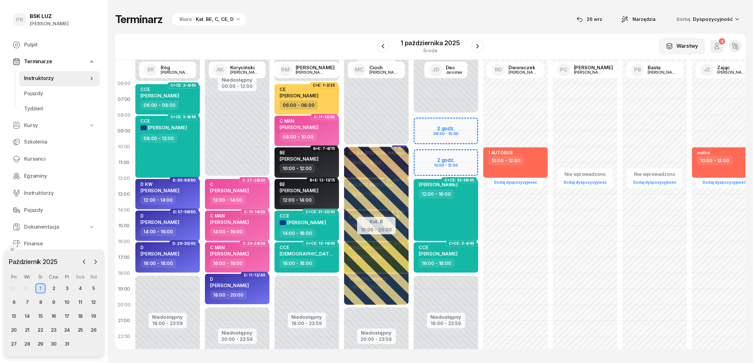
click at [296, 28] on div "Terminarz Biuro Kat. BE, C, CE, D 26 wrz Narzędzia Sortuj Dyspozycyjność W Wybi…" at bounding box center [430, 181] width 630 height 362
click at [78, 288] on div "4" at bounding box center [80, 288] width 10 height 10
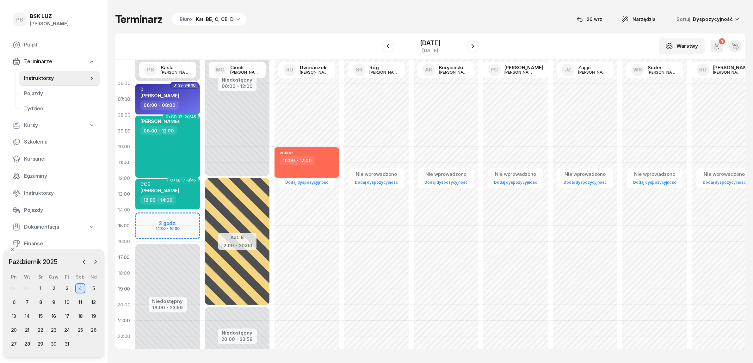
drag, startPoint x: 296, startPoint y: 21, endPoint x: 296, endPoint y: 29, distance: 7.6
click at [296, 22] on div "Terminarz Biuro Kat. BE, C, CE, D [DATE] Narzędzia Sortuj Dyspozycyjność" at bounding box center [430, 19] width 630 height 13
click at [81, 263] on icon "button" at bounding box center [84, 262] width 6 height 6
click at [69, 329] on div "26" at bounding box center [67, 330] width 10 height 10
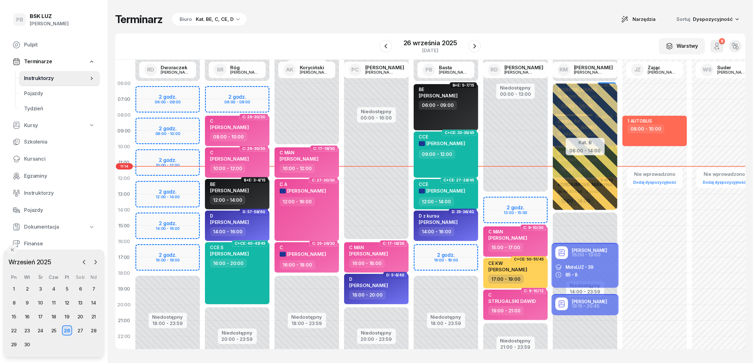
click at [296, 51] on div "W Wybierz AK [PERSON_NAME] BP [PERSON_NAME] DP [PERSON_NAME] GS [PERSON_NAME] I…" at bounding box center [430, 47] width 630 height 26
click at [317, 19] on div "Terminarz Biuro Kat. BE, C, CE, D Narzędzia Sortuj Dyspozycyjność" at bounding box center [430, 19] width 630 height 13
click at [84, 330] on div "27" at bounding box center [80, 330] width 10 height 10
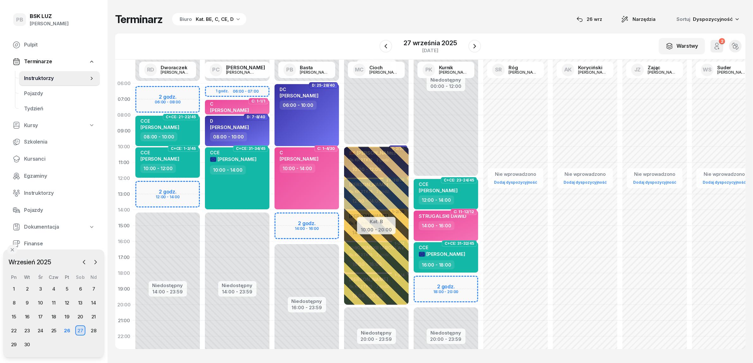
click at [328, 32] on div "Terminarz Biuro Kat. BE, C, CE, D [DATE] Narzędzia Sortuj Dyspozycyjność W Wybi…" at bounding box center [430, 181] width 630 height 362
click at [338, 29] on div "Terminarz Biuro Kat. BE, C, CE, D [DATE] Narzędzia Sortuj Dyspozycyjność W Wybi…" at bounding box center [430, 181] width 630 height 362
click at [302, 25] on div "Terminarz Biuro Kat. BE, C, CE, D [DATE] Narzędzia Sortuj Dyspozycyjność" at bounding box center [430, 19] width 630 height 13
click at [327, 24] on div "Terminarz Biuro Kat. BE, C, CE, D [DATE] Narzędzia Sortuj Dyspozycyjność" at bounding box center [430, 19] width 630 height 13
click at [11, 341] on div "29" at bounding box center [14, 344] width 10 height 10
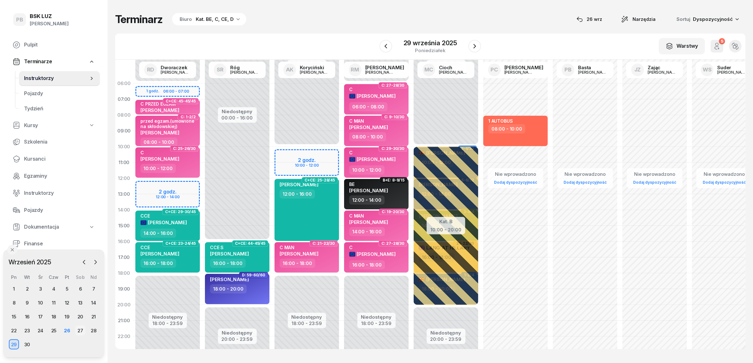
click at [78, 329] on div "27" at bounding box center [80, 330] width 10 height 10
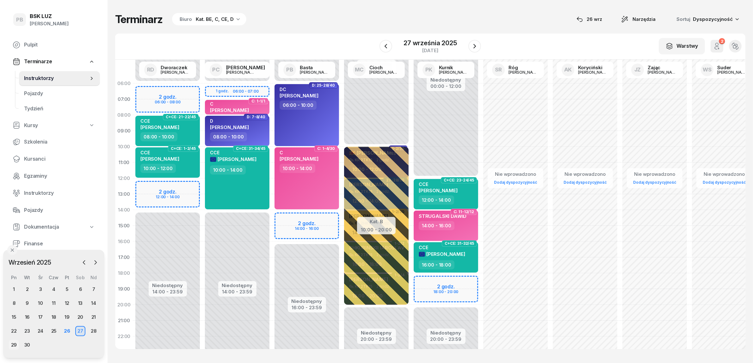
click at [11, 341] on div "29" at bounding box center [14, 345] width 10 height 10
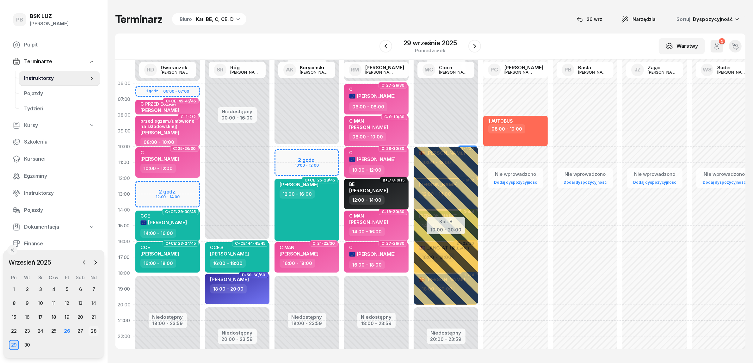
click at [93, 331] on div "28" at bounding box center [94, 331] width 10 height 10
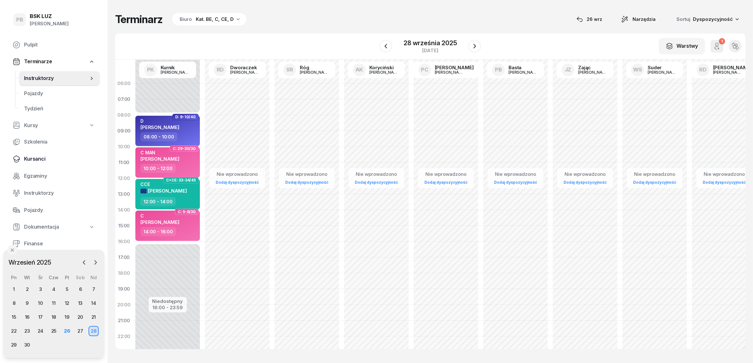
click at [31, 157] on span "Kursanci" at bounding box center [59, 159] width 71 height 8
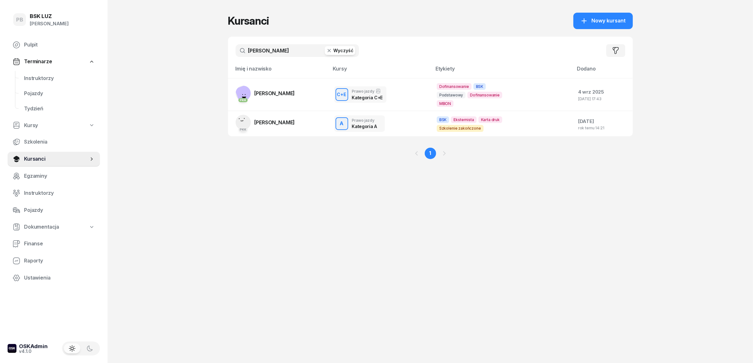
drag, startPoint x: 282, startPoint y: 51, endPoint x: 231, endPoint y: 53, distance: 50.6
click at [231, 53] on div "kubicki Wyczyść Filtruj" at bounding box center [430, 51] width 405 height 28
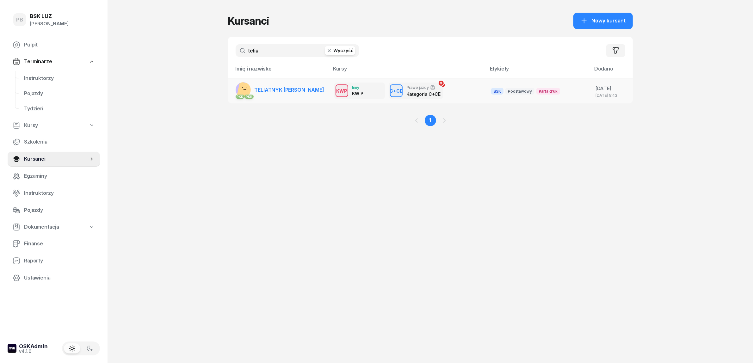
type input "telia"
click at [283, 89] on span "TELIATNYK [PERSON_NAME]" at bounding box center [290, 90] width 70 height 6
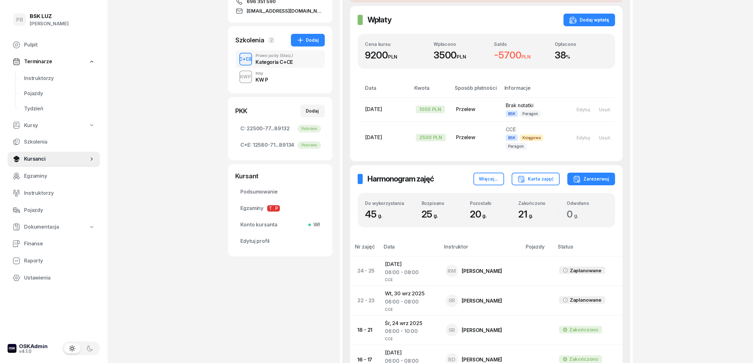
scroll to position [119, 0]
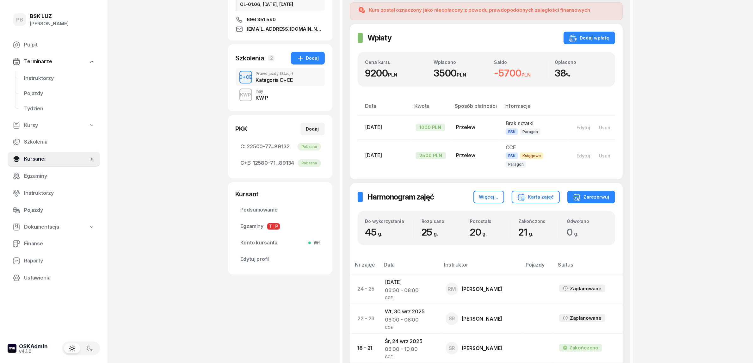
click at [291, 86] on div "KWP Inny KW P" at bounding box center [280, 95] width 89 height 18
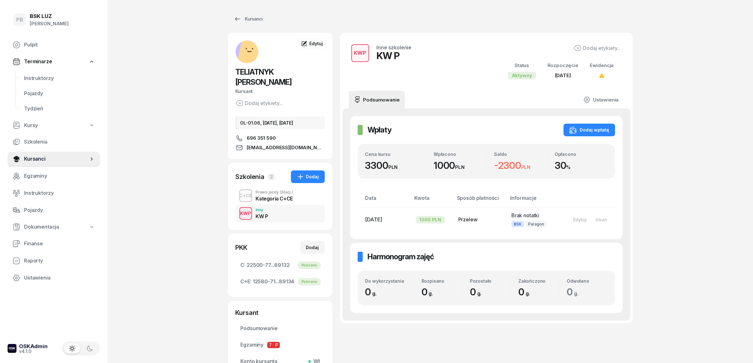
drag, startPoint x: 273, startPoint y: 184, endPoint x: 266, endPoint y: 182, distance: 7.0
click at [273, 194] on div "Kategoria C+CE" at bounding box center [275, 197] width 38 height 7
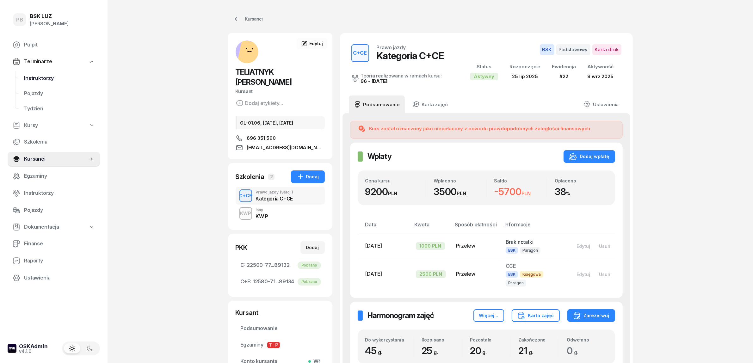
click at [49, 73] on link "Instruktorzy" at bounding box center [59, 78] width 81 height 15
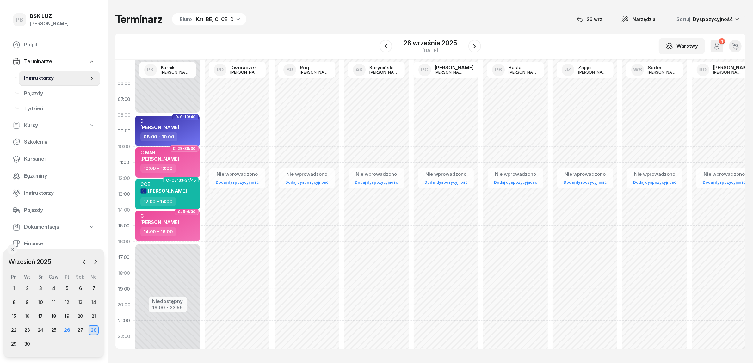
click at [335, 28] on div "Terminarz Biuro Kat. BE, C, CE, D 26 wrz Narzędzia Sortuj Dyspozycyjność W Wybi…" at bounding box center [430, 181] width 630 height 362
click at [356, 23] on div "Terminarz Biuro Kat. BE, C, CE, D [DATE] Narzędzia Sortuj Dyspozycyjność" at bounding box center [430, 19] width 630 height 13
click at [15, 345] on div "29" at bounding box center [14, 344] width 10 height 10
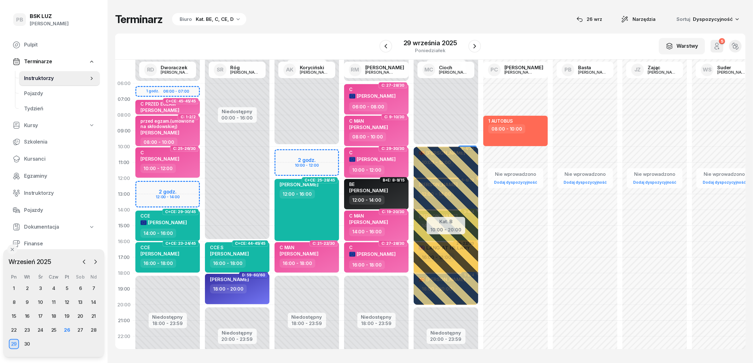
click at [341, 13] on div "Terminarz Biuro Kat. BE, C, CE, D [DATE] Narzędzia Sortuj Dyspozycyjność" at bounding box center [430, 19] width 630 height 13
click at [26, 343] on div "30" at bounding box center [27, 344] width 10 height 10
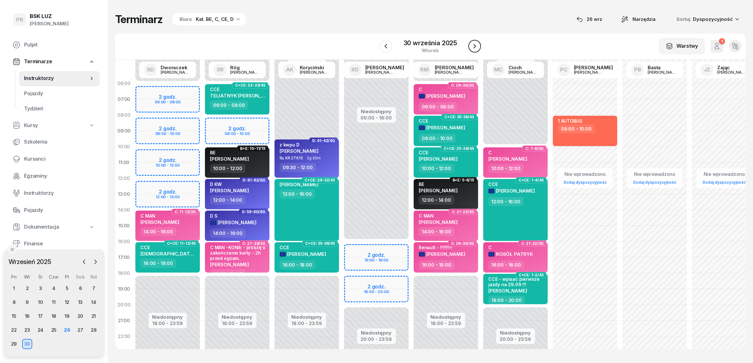
click at [476, 43] on icon "button" at bounding box center [475, 46] width 8 height 8
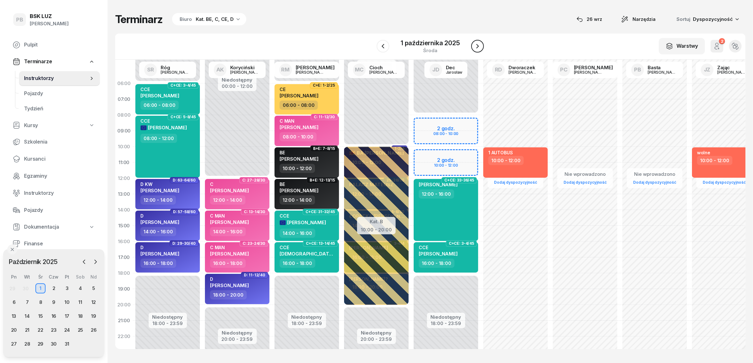
click at [476, 43] on icon "button" at bounding box center [478, 46] width 8 height 8
click at [476, 43] on icon "button" at bounding box center [473, 46] width 8 height 8
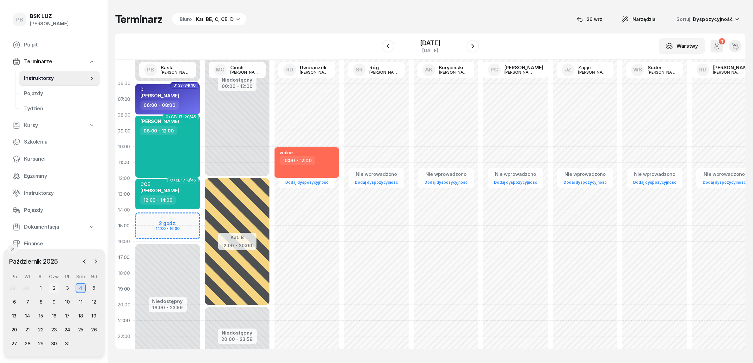
click at [53, 288] on div "2" at bounding box center [54, 288] width 10 height 10
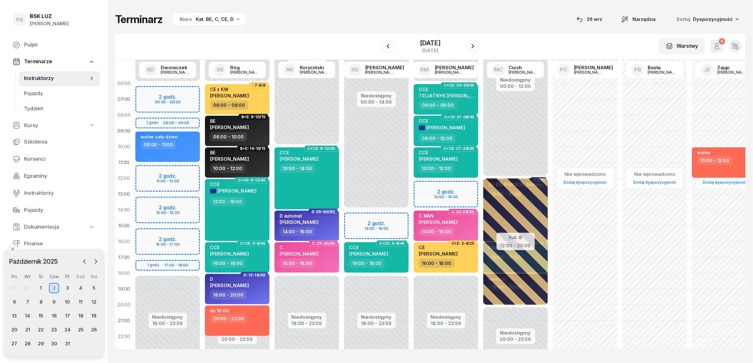
click at [436, 104] on div "06:00 - 08:00" at bounding box center [438, 105] width 38 height 9
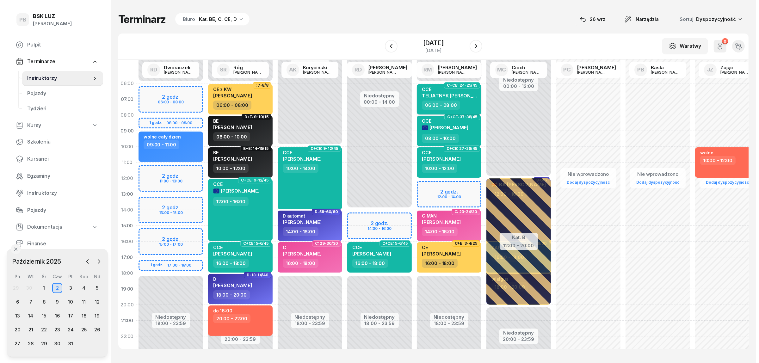
select select "06"
select select "08"
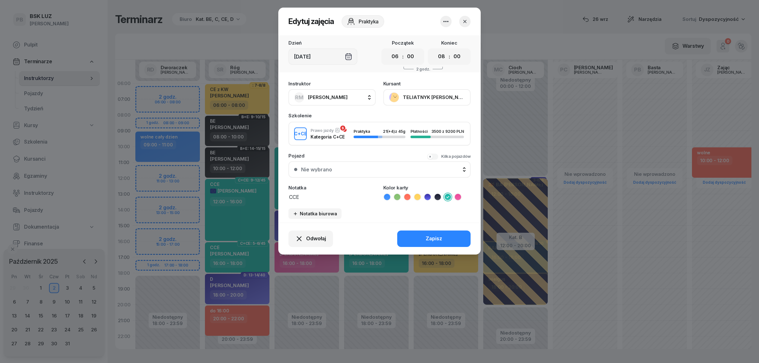
click at [309, 193] on textarea "CCE" at bounding box center [331, 197] width 87 height 8
type textarea "CCE RM"
click at [442, 235] on div "Zapisz" at bounding box center [434, 239] width 16 height 8
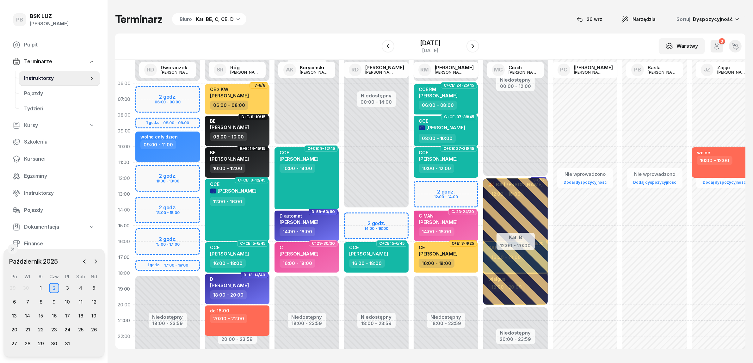
click at [381, 15] on div "Terminarz Biuro Kat. BE, C, CE, D [DATE] Narzędzia Sortuj Dyspozycyjność" at bounding box center [430, 19] width 630 height 13
click at [385, 46] on icon "button" at bounding box center [388, 46] width 8 height 8
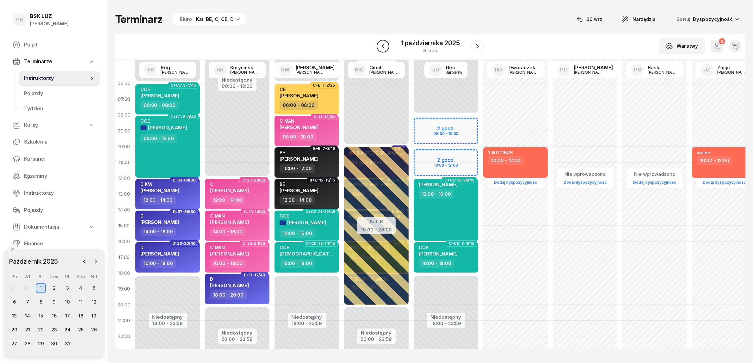
click at [388, 48] on button "button" at bounding box center [383, 46] width 13 height 13
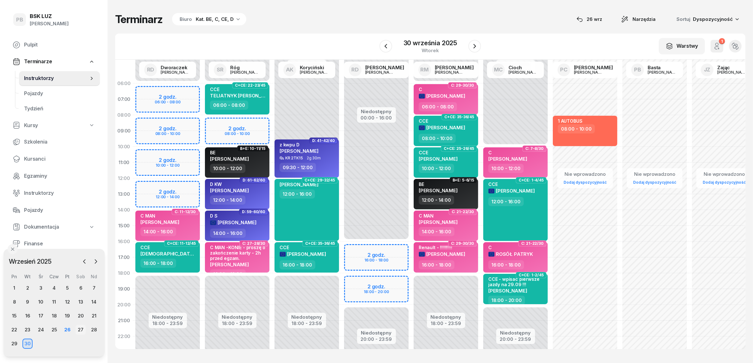
click at [81, 329] on div "27" at bounding box center [81, 330] width 10 height 10
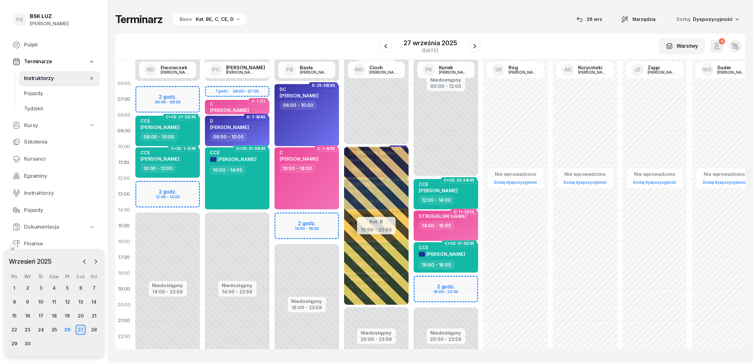
click at [318, 22] on div "Terminarz Biuro Kat. BE, C, CE, D [DATE] Narzędzia Sortuj Dyspozycyjność" at bounding box center [430, 19] width 630 height 13
click at [336, 25] on div "Terminarz Biuro Kat. BE, C, CE, D [DATE] Narzędzia Sortuj Dyspozycyjność" at bounding box center [430, 19] width 630 height 13
click at [352, 38] on div "W Wybierz AK [PERSON_NAME] BP [PERSON_NAME] DP [PERSON_NAME] GS [PERSON_NAME] I…" at bounding box center [430, 47] width 630 height 26
click at [349, 24] on div "Terminarz Biuro Kat. BE, C, CE, D [DATE] Narzędzia Sortuj Dyspozycyjność" at bounding box center [430, 19] width 630 height 13
click at [381, 11] on div "Terminarz Biuro Kat. BE, C, CE, D [DATE] Narzędzia Sortuj Dyspozycyjność W Wybi…" at bounding box center [430, 181] width 630 height 362
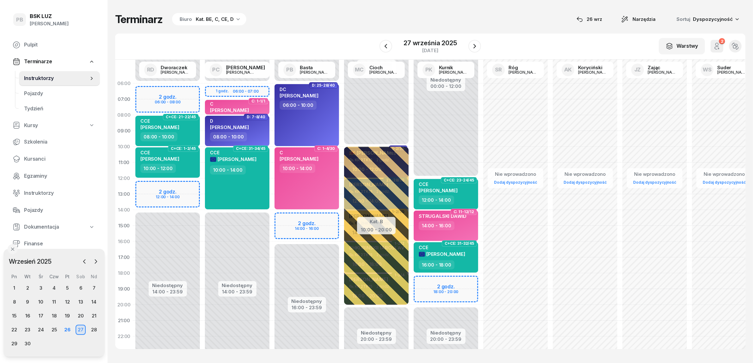
drag, startPoint x: 366, startPoint y: 24, endPoint x: 362, endPoint y: 20, distance: 5.4
click at [366, 23] on div "Terminarz Biuro Kat. BE, C, CE, D [DATE] Narzędzia Sortuj Dyspozycyjność" at bounding box center [430, 19] width 630 height 13
click at [321, 41] on div "W Wybierz AK [PERSON_NAME] BP [PERSON_NAME] DP [PERSON_NAME] GS [PERSON_NAME] I…" at bounding box center [430, 47] width 630 height 26
click at [465, 228] on div "14:00 - 16:00" at bounding box center [447, 225] width 56 height 9
select select "14"
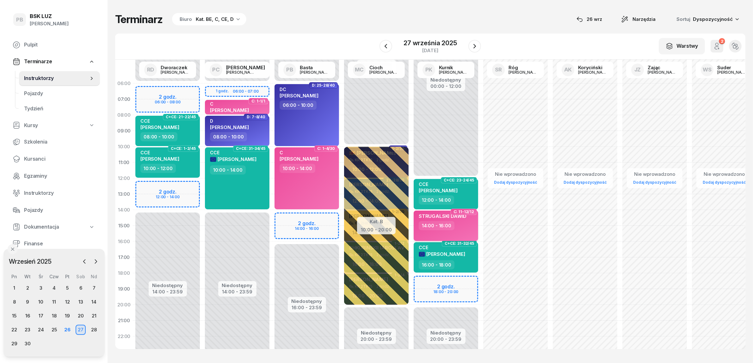
select select "16"
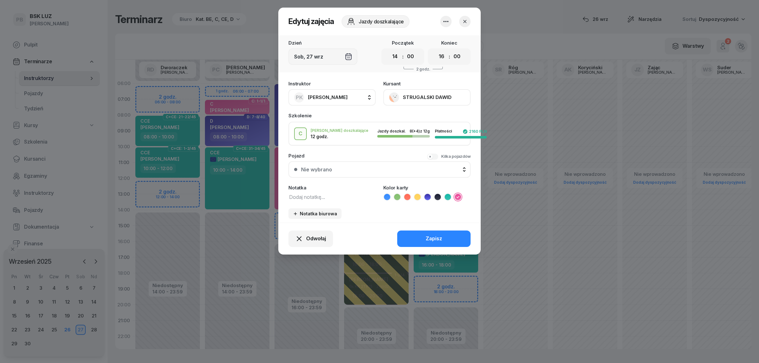
click at [339, 94] on button "PK Kurnik Piotr" at bounding box center [331, 97] width 87 height 16
type input "bast"
click at [353, 141] on div "PB Basta Piotr" at bounding box center [335, 139] width 75 height 10
click at [418, 237] on button "Zapisz" at bounding box center [433, 239] width 73 height 16
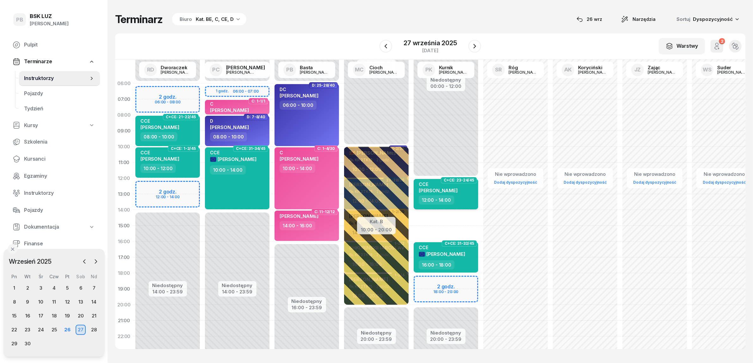
click at [454, 198] on div "12:00 - 14:00" at bounding box center [447, 199] width 56 height 9
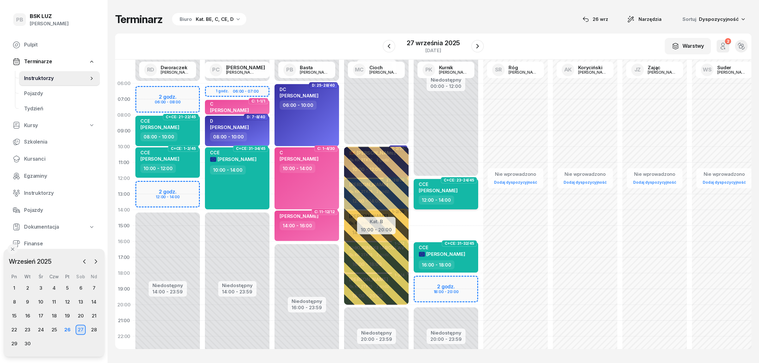
select select "12"
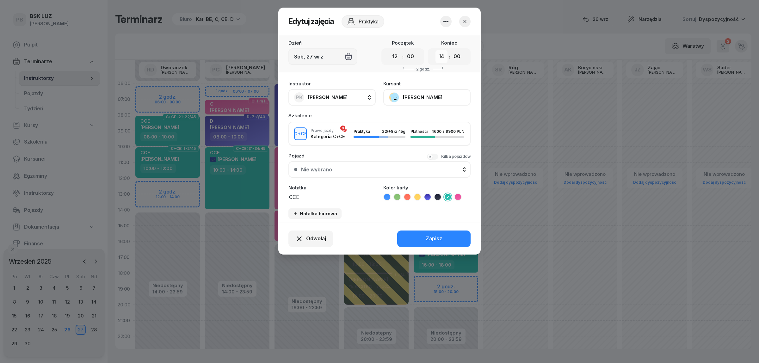
click at [441, 57] on select "00 01 02 03 04 05 06 07 08 09 10 11 12 13 14 15 16 17 18 19 20 21 22 23" at bounding box center [441, 56] width 12 height 13
select select "16"
click at [435, 50] on select "00 01 02 03 04 05 06 07 08 09 10 11 12 13 14 15 16 17 18 19 20 21 22 23" at bounding box center [441, 56] width 12 height 13
click at [451, 235] on button "Zapisz" at bounding box center [433, 239] width 73 height 16
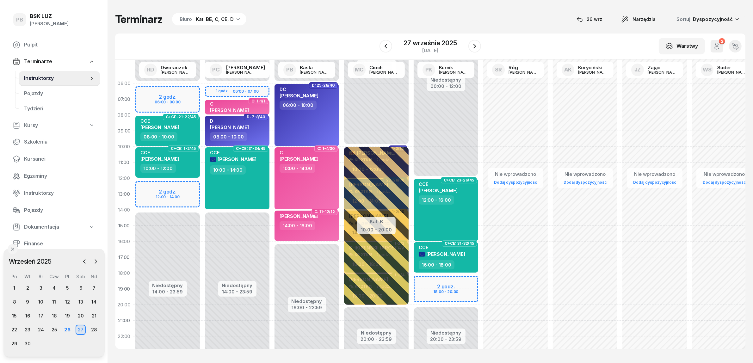
scroll to position [32, 0]
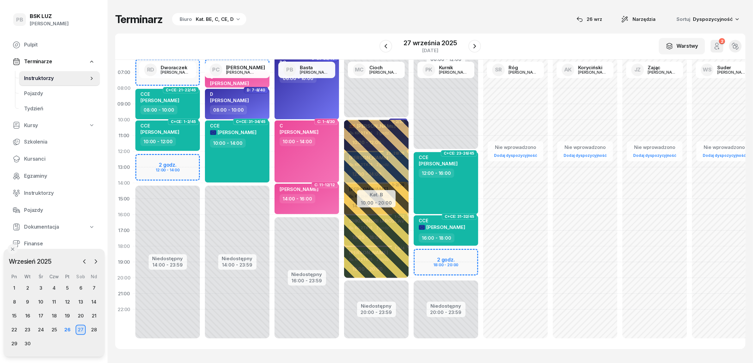
click at [462, 15] on div "Terminarz Biuro Kat. BE, C, CE, D [DATE] Narzędzia Sortuj Dyspozycyjność" at bounding box center [430, 19] width 630 height 13
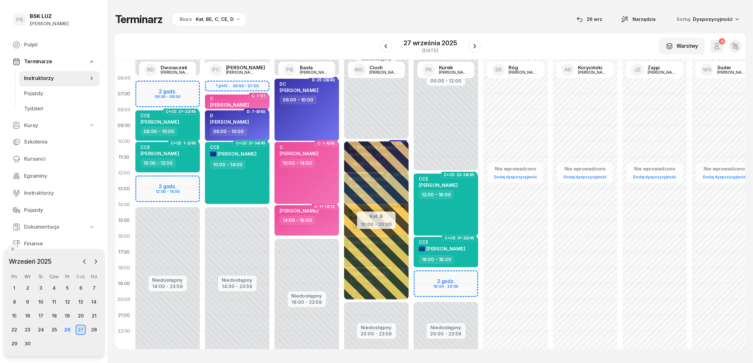
scroll to position [0, 0]
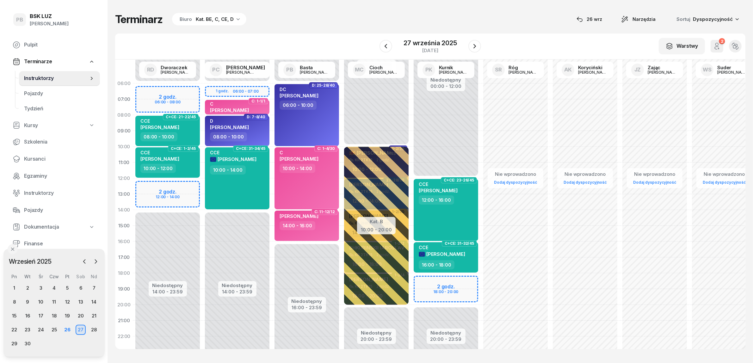
click at [326, 43] on div "W Wybierz AK [PERSON_NAME] BP [PERSON_NAME] DP [PERSON_NAME] GS [PERSON_NAME] I…" at bounding box center [430, 47] width 630 height 26
click at [69, 329] on div "26" at bounding box center [67, 330] width 10 height 10
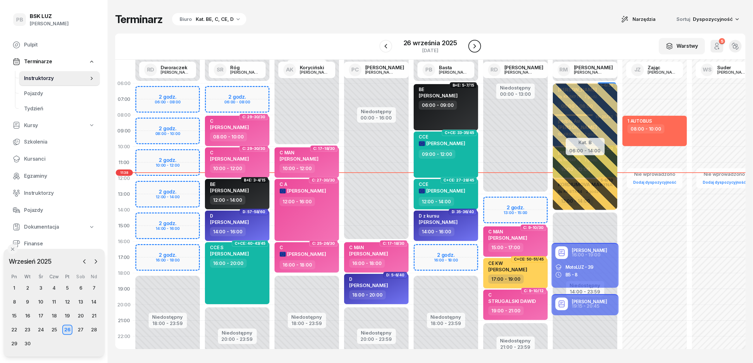
click at [476, 46] on icon "button" at bounding box center [475, 46] width 8 height 8
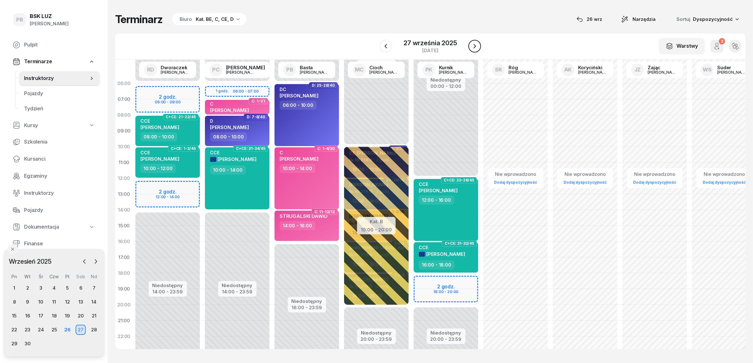
click at [475, 43] on icon "button" at bounding box center [475, 46] width 8 height 8
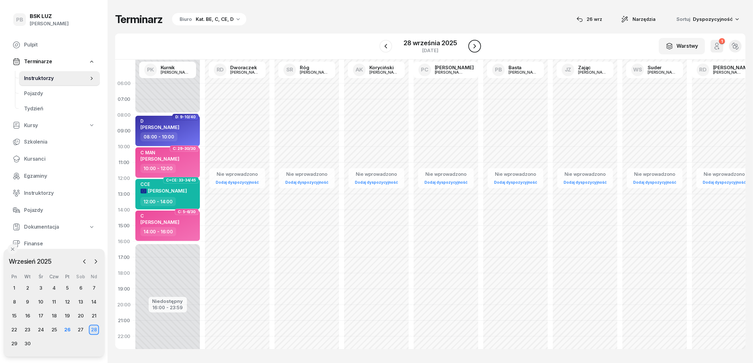
click at [475, 43] on icon "button" at bounding box center [475, 46] width 8 height 8
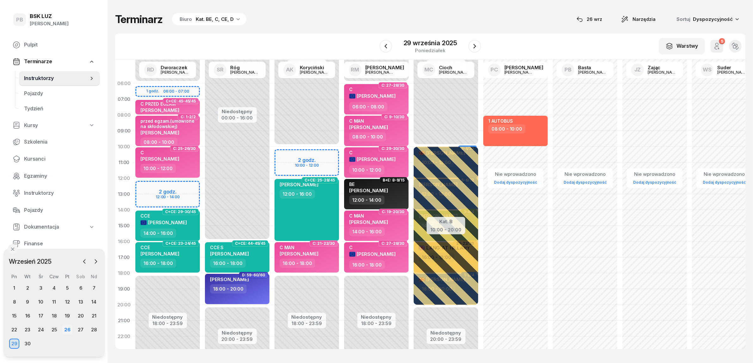
click at [67, 330] on div "26" at bounding box center [67, 330] width 10 height 10
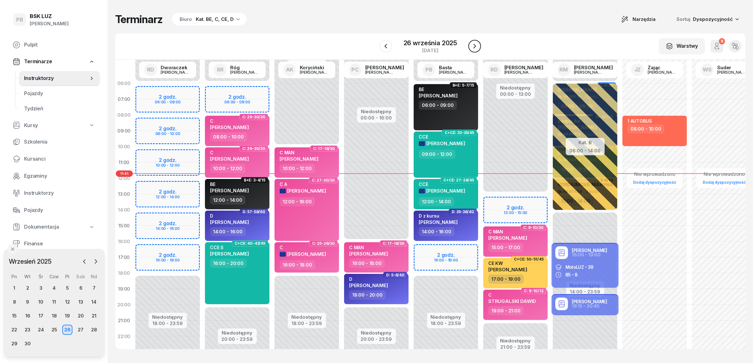
click at [475, 52] on button "button" at bounding box center [474, 46] width 13 height 13
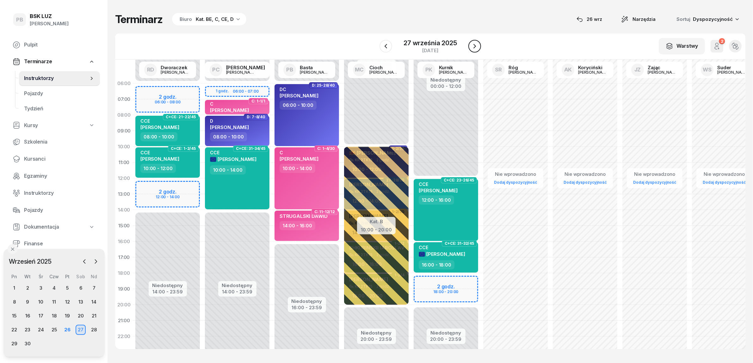
click at [473, 49] on icon "button" at bounding box center [475, 46] width 8 height 8
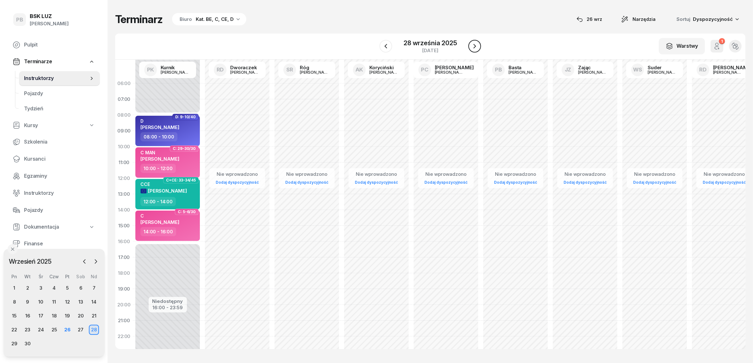
click at [473, 49] on icon "button" at bounding box center [475, 46] width 8 height 8
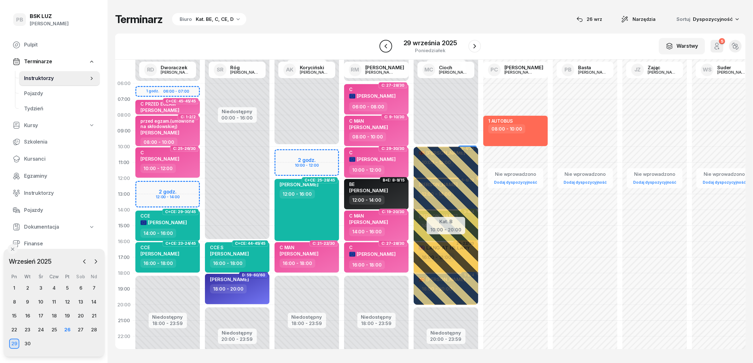
click at [384, 43] on icon "button" at bounding box center [386, 46] width 8 height 8
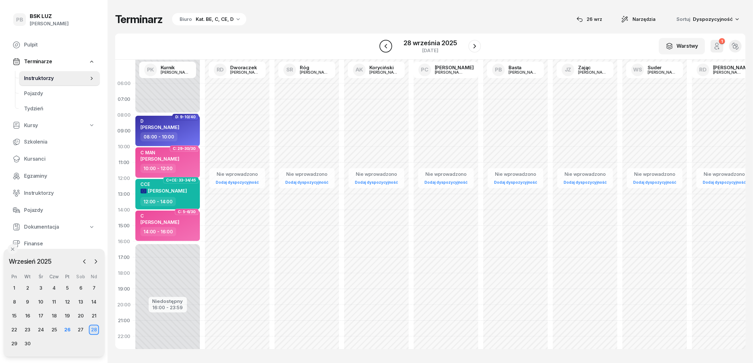
click at [384, 43] on icon "button" at bounding box center [386, 46] width 8 height 8
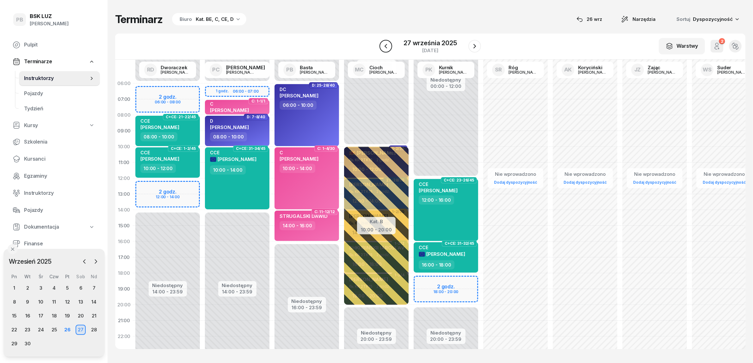
click at [384, 43] on icon "button" at bounding box center [386, 46] width 8 height 8
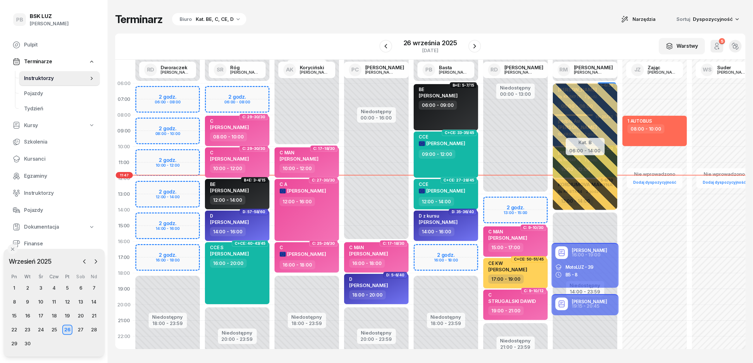
click at [323, 21] on div "Terminarz Biuro Kat. BE, C, CE, D Narzędzia Sortuj Dyspozycyjność" at bounding box center [430, 19] width 630 height 13
click at [329, 15] on div "Terminarz Biuro Kat. BE, C, CE, D Narzędzia Sortuj Dyspozycyjność" at bounding box center [430, 19] width 630 height 13
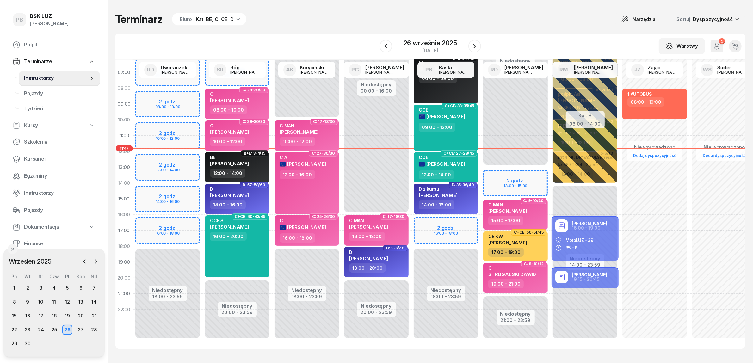
click at [343, 35] on div "W Wybierz AK [PERSON_NAME] BP [PERSON_NAME] DP [PERSON_NAME] GS [PERSON_NAME] I…" at bounding box center [430, 47] width 630 height 26
click at [338, 34] on div "W Wybierz AK [PERSON_NAME] BP [PERSON_NAME] DP [PERSON_NAME] GS [PERSON_NAME] I…" at bounding box center [430, 47] width 630 height 26
click at [353, 28] on div "Terminarz Biuro Kat. BE, C, CE, D Narzędzia Sortuj Dyspozycyjność W Wybierz AK …" at bounding box center [430, 181] width 630 height 362
click at [353, 26] on div "Terminarz Biuro Kat. BE, C, CE, D Narzędzia Sortuj Dyspozycyjność" at bounding box center [430, 19] width 630 height 13
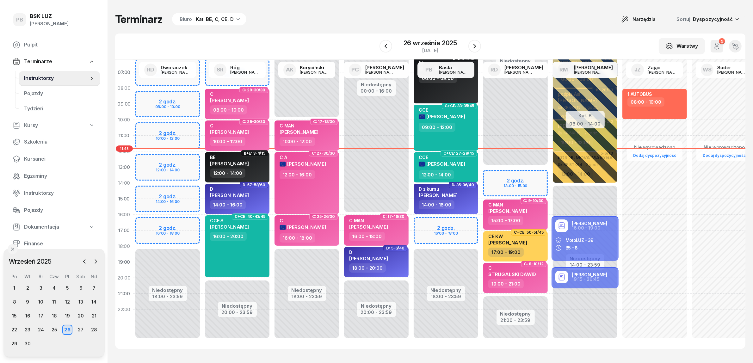
click at [463, 10] on div "Terminarz Biuro Kat. BE, C, CE, D Narzędzia Sortuj Dyspozycyjność W Wybierz AK …" at bounding box center [430, 181] width 630 height 362
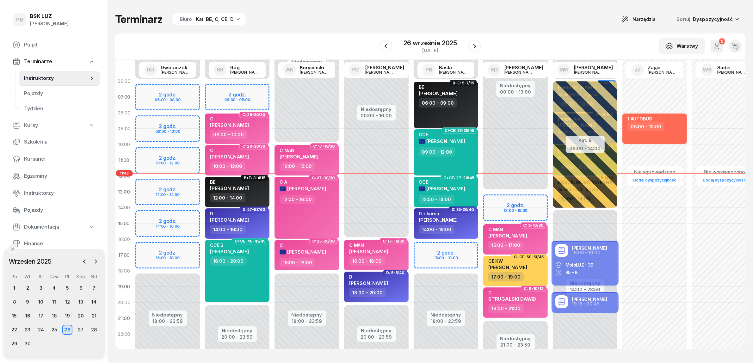
scroll to position [0, 0]
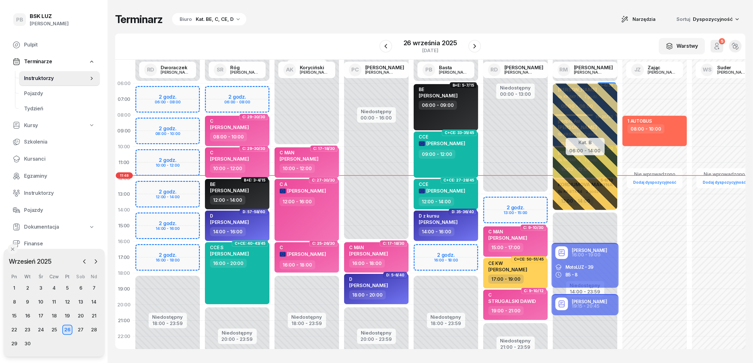
click at [377, 3] on div "Terminarz Biuro Kat. BE, C, CE, D Narzędzia Sortuj Dyspozycyjność W Wybierz AK …" at bounding box center [430, 181] width 630 height 362
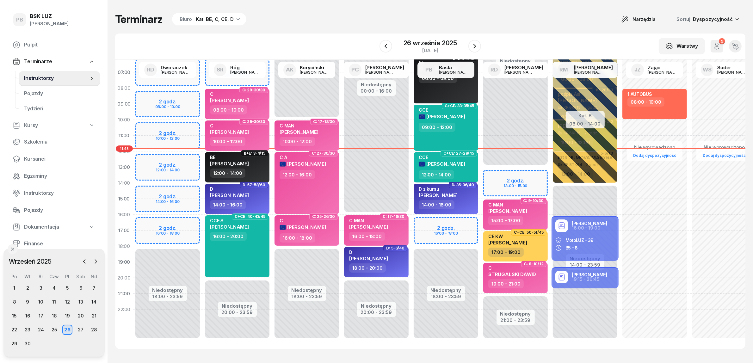
scroll to position [32, 0]
click at [364, 4] on div "Terminarz Biuro Kat. BE, C, CE, D Narzędzia Sortuj Dyspozycyjność W Wybierz AK …" at bounding box center [430, 181] width 630 height 362
click at [40, 157] on span "Kursanci" at bounding box center [59, 159] width 71 height 8
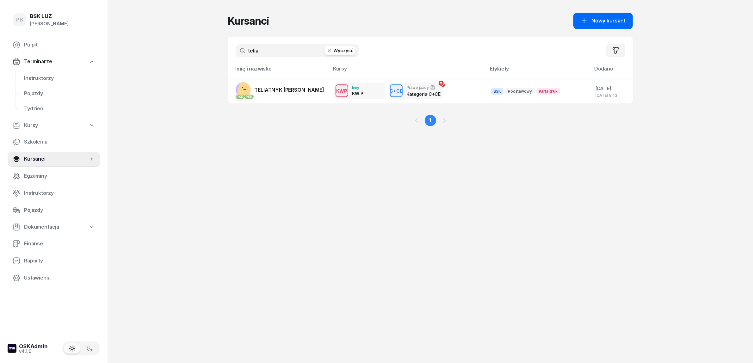
click at [614, 20] on span "Nowy kursant" at bounding box center [609, 21] width 34 height 8
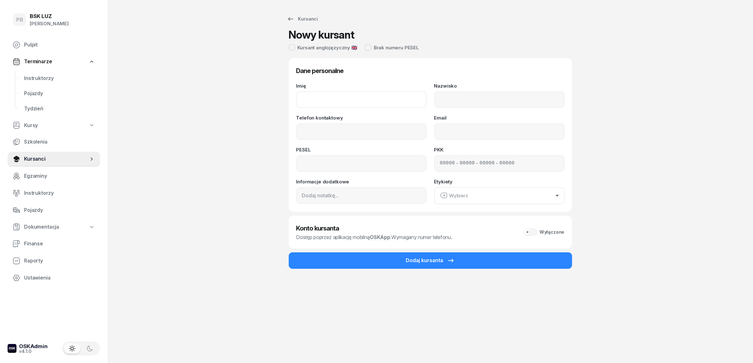
click at [332, 97] on input "Imię" at bounding box center [361, 99] width 130 height 16
paste input "ARDIT KURTI"
drag, startPoint x: 329, startPoint y: 100, endPoint x: 319, endPoint y: 101, distance: 10.1
click at [319, 101] on input "ARDIT KURTI" at bounding box center [361, 99] width 130 height 16
type input "ARDIT"
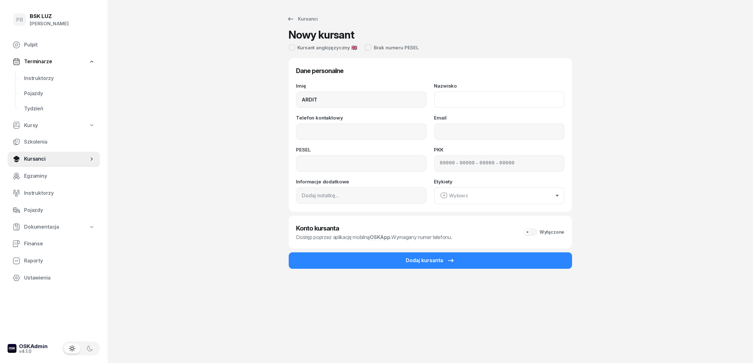
click at [452, 100] on input "Nazwisko" at bounding box center [499, 99] width 130 height 16
paste input "KURTI"
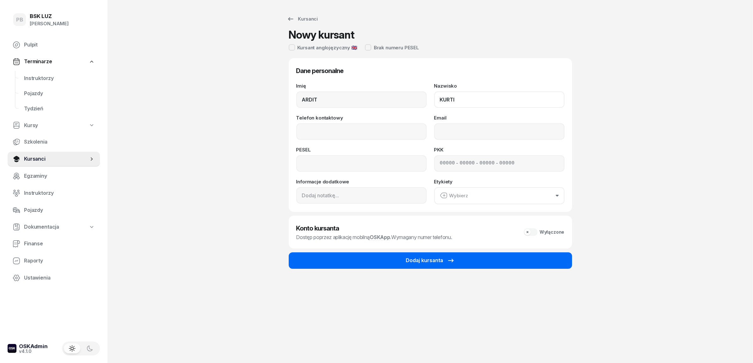
type input "KURTI"
click at [366, 261] on button "Dodaj kursanta" at bounding box center [430, 260] width 283 height 16
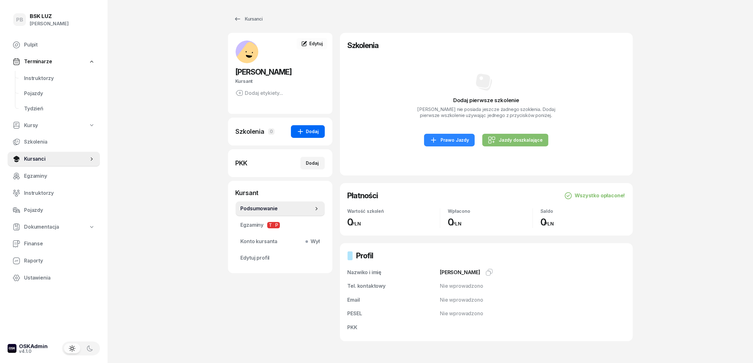
click at [306, 138] on button "Dodaj" at bounding box center [308, 131] width 34 height 13
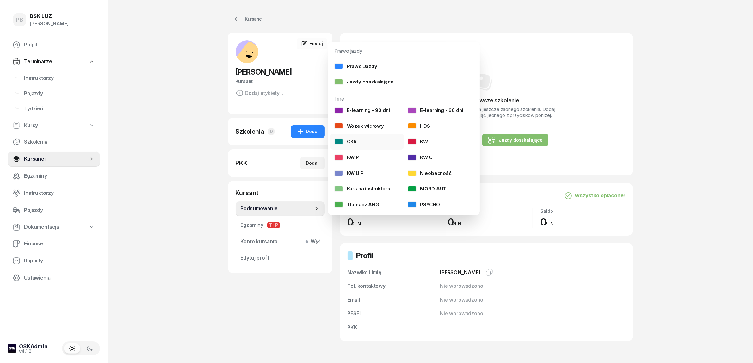
click at [351, 142] on div "OKR" at bounding box center [345, 142] width 23 height 8
select select
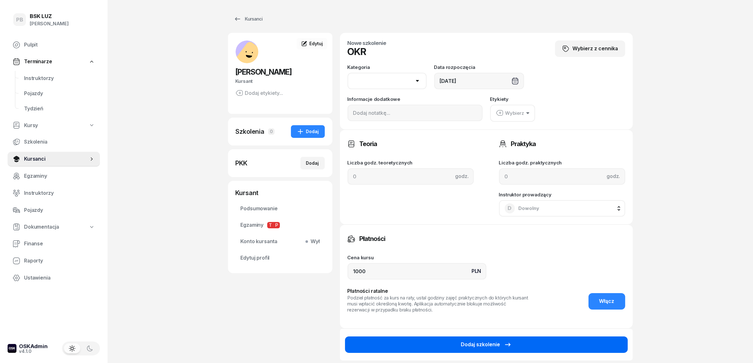
click at [377, 343] on button "Dodaj szkolenie" at bounding box center [486, 344] width 283 height 16
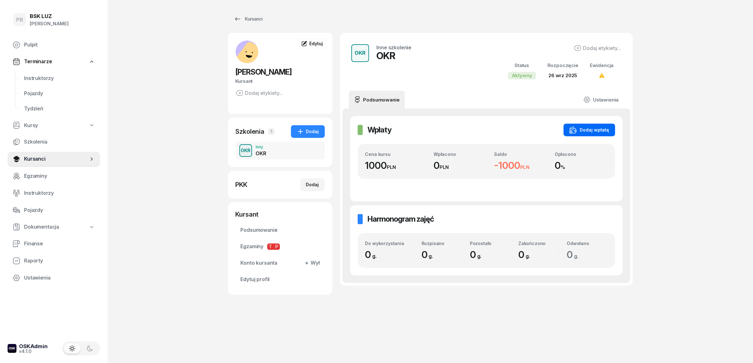
click at [603, 131] on div "Dodaj wpłatę" at bounding box center [589, 130] width 40 height 8
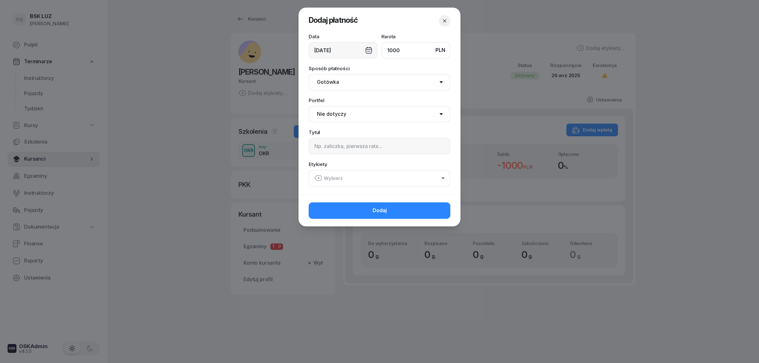
type input "1000"
click at [345, 115] on select "Nie dotyczy BSK Kawiory MotoLUZ Kawiory SzkołaMOTO Kawiory BSK Skłodowska MotoL…" at bounding box center [380, 114] width 142 height 16
select select "67eba016d336f44fb15f644d"
click at [309, 106] on select "Nie dotyczy BSK Kawiory MotoLUZ Kawiory SzkołaMOTO Kawiory BSK Skłodowska MotoL…" at bounding box center [380, 114] width 142 height 16
click at [342, 149] on input at bounding box center [380, 146] width 142 height 16
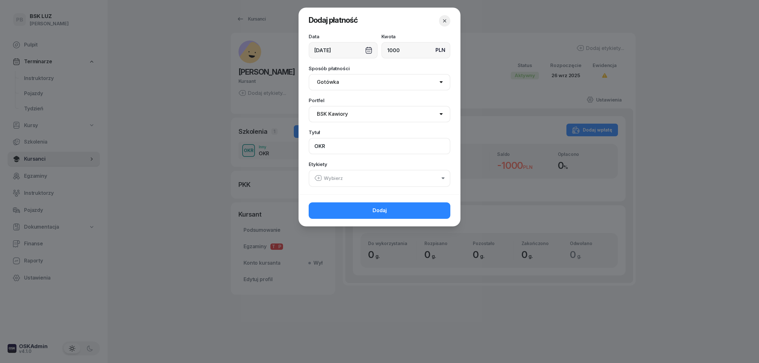
type input "OKR"
click at [334, 181] on div "Wybierz" at bounding box center [328, 178] width 28 height 8
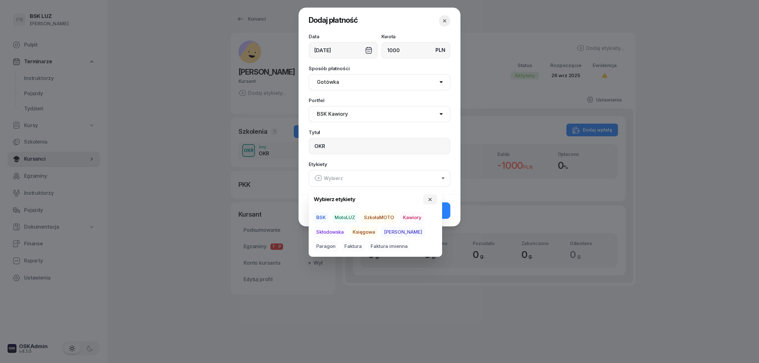
click at [324, 214] on span "BSK" at bounding box center [321, 217] width 15 height 11
click at [410, 213] on span "Kawiory" at bounding box center [412, 217] width 24 height 11
click at [338, 241] on span "Paragon" at bounding box center [326, 246] width 24 height 11
click at [443, 213] on button "Dodaj" at bounding box center [380, 210] width 142 height 16
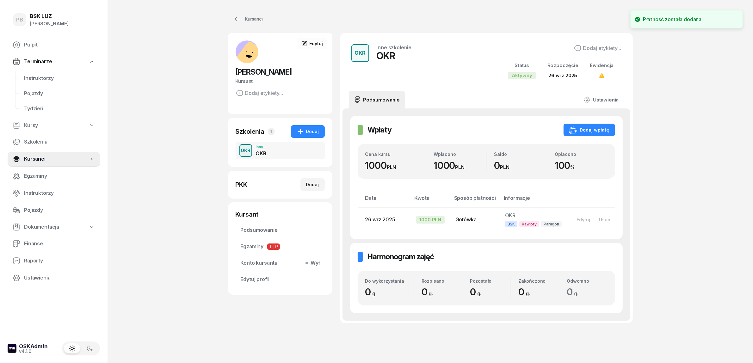
click at [646, 180] on div "PB BSK LUZ Patrycja Bogdanowicz Pulpit Terminarze Instruktorzy Pojazdy Tydzień …" at bounding box center [376, 192] width 753 height 385
click at [45, 78] on span "Instruktorzy" at bounding box center [59, 78] width 71 height 8
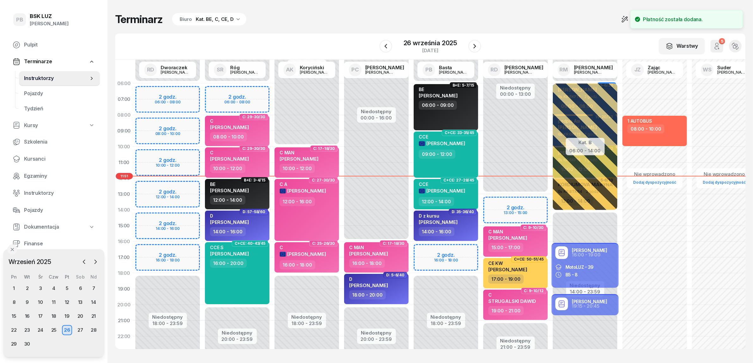
click at [288, 43] on div "W Wybierz AK [PERSON_NAME] BP [PERSON_NAME] DP [PERSON_NAME] GS [PERSON_NAME] I…" at bounding box center [430, 47] width 630 height 26
click at [357, 32] on div "Terminarz Biuro Kat. BE, C, CE, D Narzędzia Sortuj Dyspozycyjność W Wybierz AK …" at bounding box center [430, 181] width 630 height 362
click at [522, 35] on div "W Wybierz AK [PERSON_NAME] BP [PERSON_NAME] DP [PERSON_NAME] GS [PERSON_NAME] I…" at bounding box center [430, 47] width 630 height 26
click at [373, 34] on div "W Wybierz AK [PERSON_NAME] BP [PERSON_NAME] DP [PERSON_NAME] GS [PERSON_NAME] I…" at bounding box center [430, 47] width 630 height 26
click at [410, 357] on div "Terminarz Biuro Kat. BE, C, CE, D Narzędzia Sortuj Dyspozycyjność W Wybierz AK …" at bounding box center [430, 181] width 630 height 362
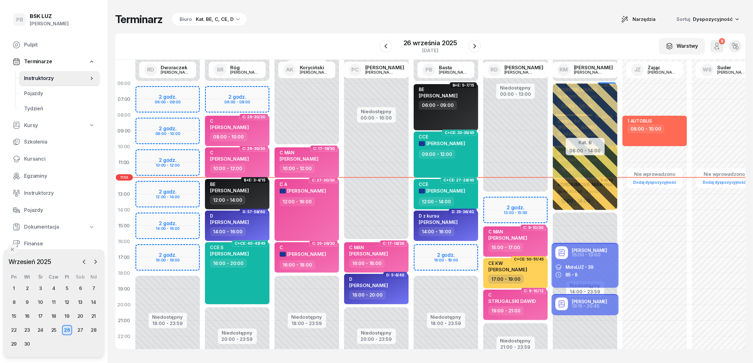
click at [314, 26] on div "Terminarz Biuro Kat. BE, C, CE, D Narzędzia Sortuj Dyspozycyjność W Wybierz AK …" at bounding box center [430, 181] width 630 height 362
click at [306, 12] on div "Terminarz Biuro Kat. BE, C, CE, D Narzędzia Sortuj Dyspozycyjność W Wybierz AK …" at bounding box center [430, 181] width 630 height 362
click at [473, 10] on div "Terminarz Biuro Kat. BE, C, CE, D Narzędzia Sortuj Dyspozycyjność W Wybierz AK …" at bounding box center [430, 181] width 630 height 362
click at [522, 26] on div "Terminarz Biuro Kat. BE, C, CE, D Narzędzia Sortuj Dyspozycyjność W Wybierz AK …" at bounding box center [430, 181] width 630 height 362
